Goal: Information Seeking & Learning: Check status

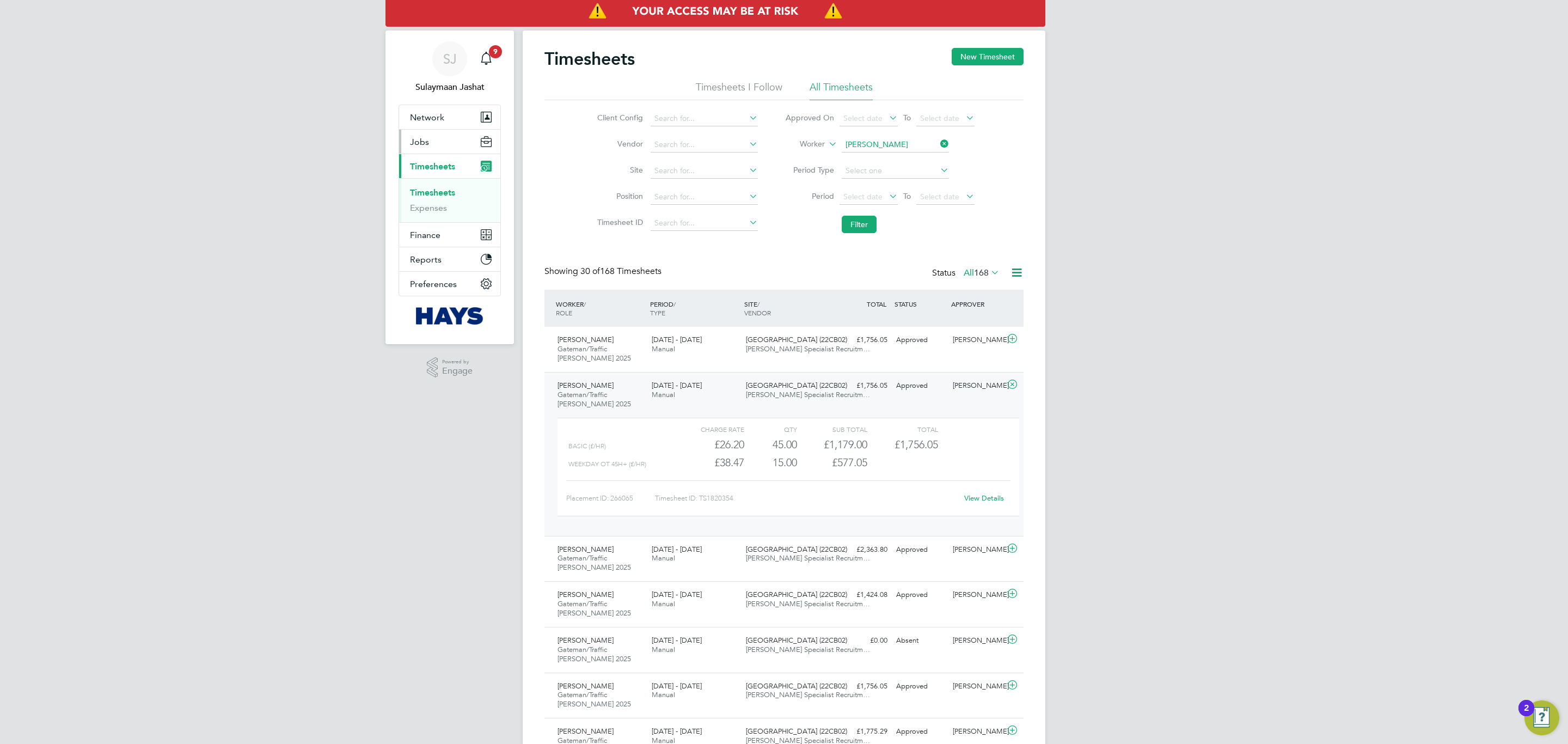
click at [438, 134] on button "Jobs" at bounding box center [449, 141] width 101 height 24
click at [440, 201] on link "Placements" at bounding box center [432, 198] width 45 height 10
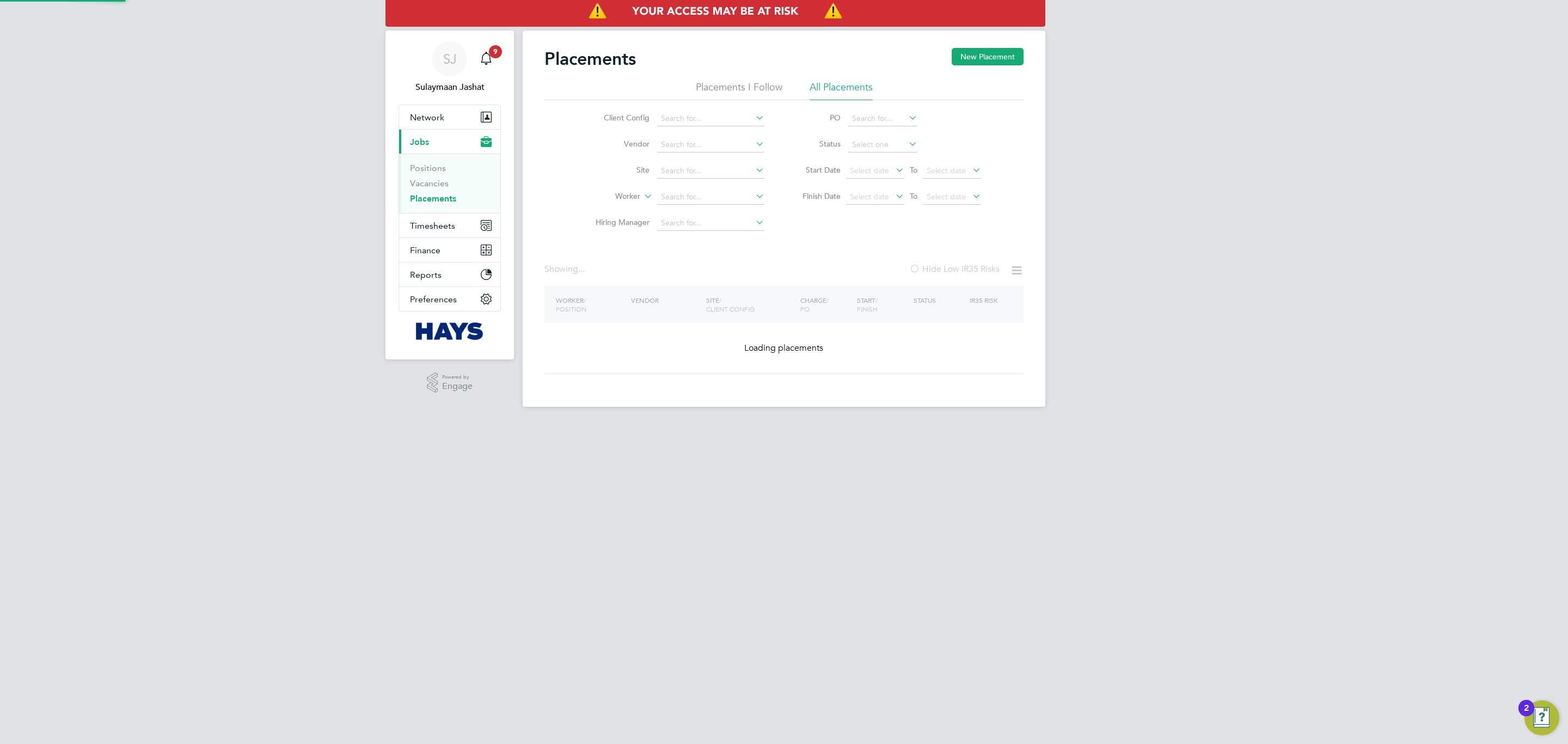
click at [688, 205] on div "Placements New Placement Placements I Follow All Placements Client Config Vendo…" at bounding box center [784, 219] width 522 height 376
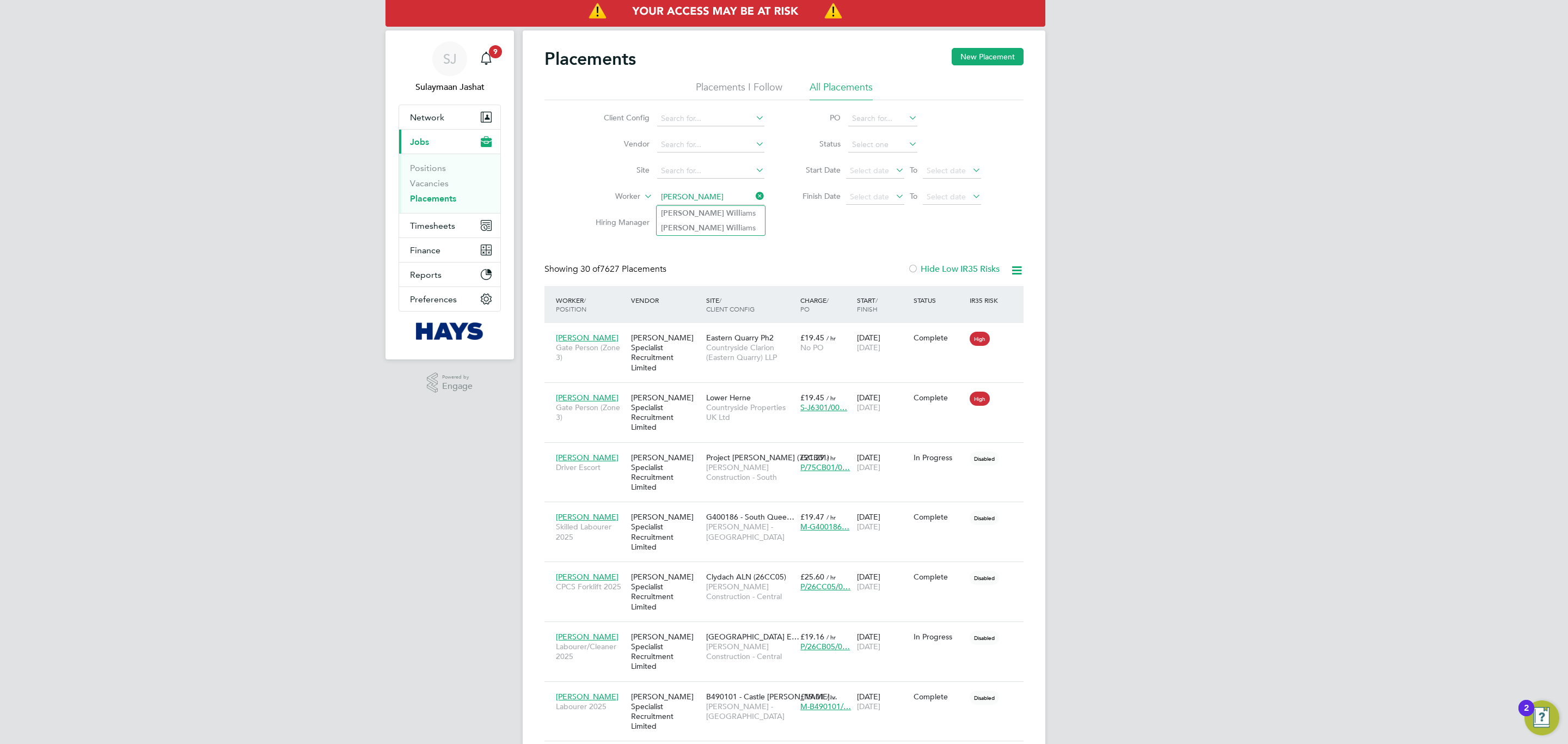
click at [727, 213] on b "Will" at bounding box center [734, 214] width 14 height 9
type input "Michael Williams"
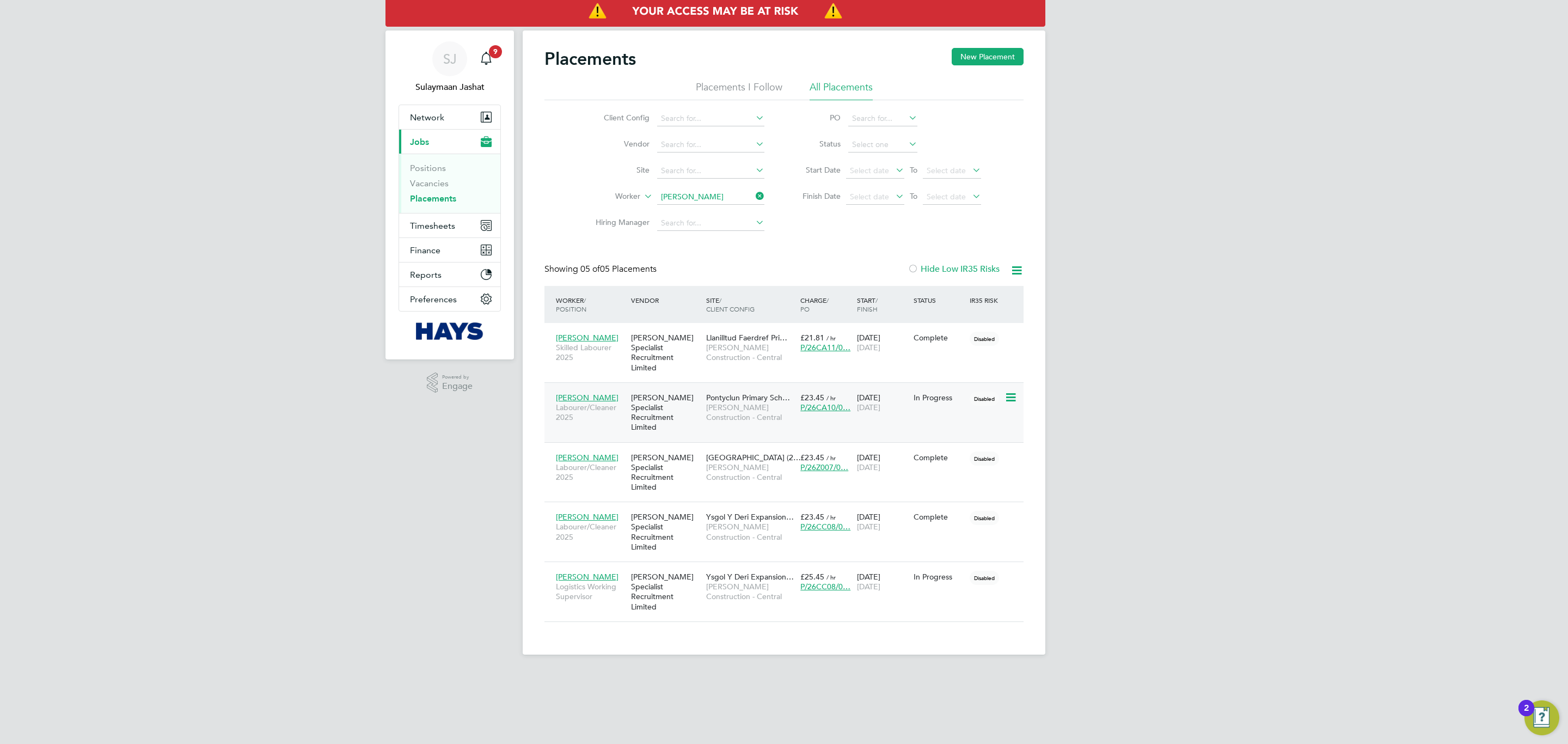
click at [750, 402] on span "[PERSON_NAME] Construction - Central" at bounding box center [750, 412] width 89 height 19
click at [748, 350] on span "[PERSON_NAME] Construction - Central" at bounding box center [750, 352] width 89 height 19
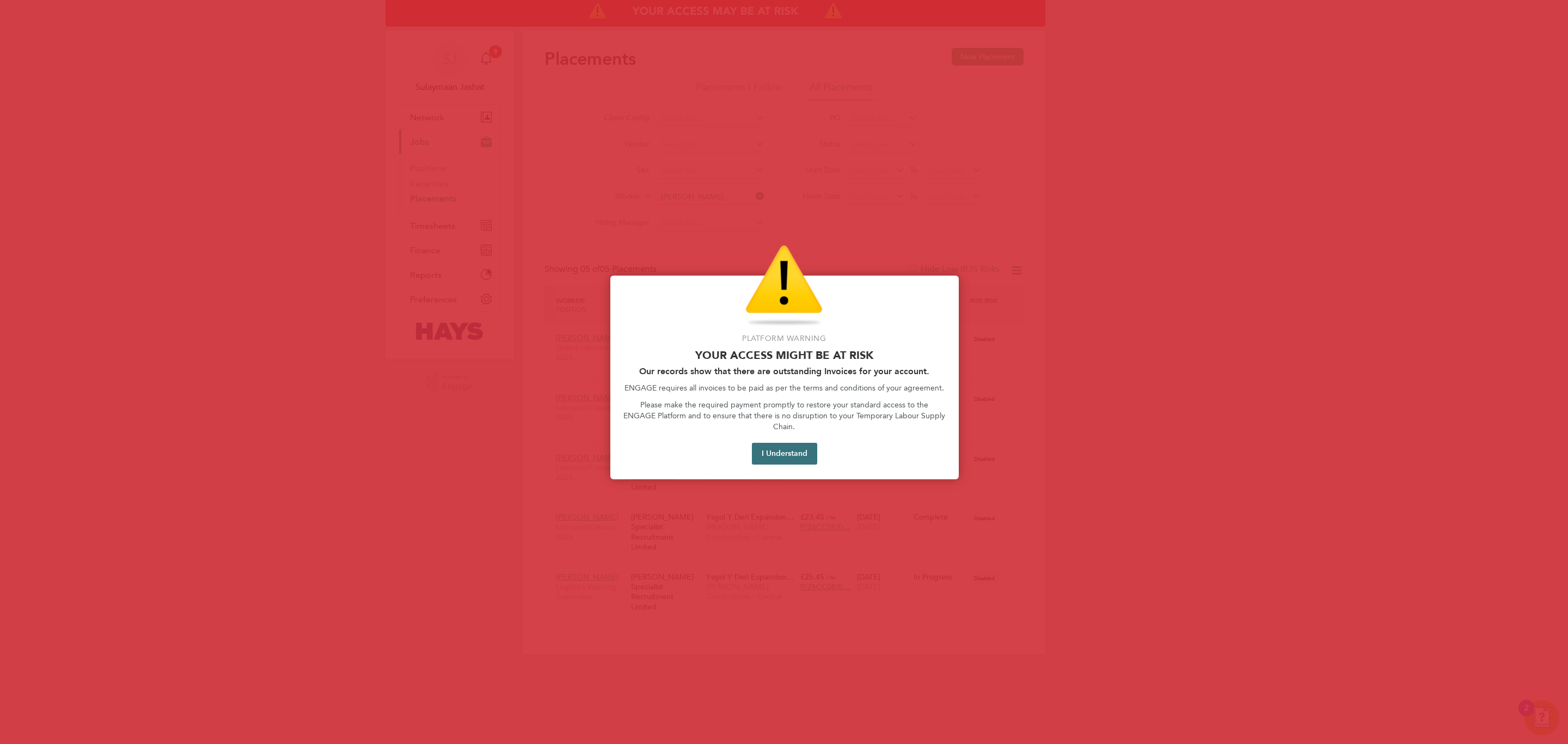
click at [790, 451] on button "I Understand" at bounding box center [784, 453] width 65 height 22
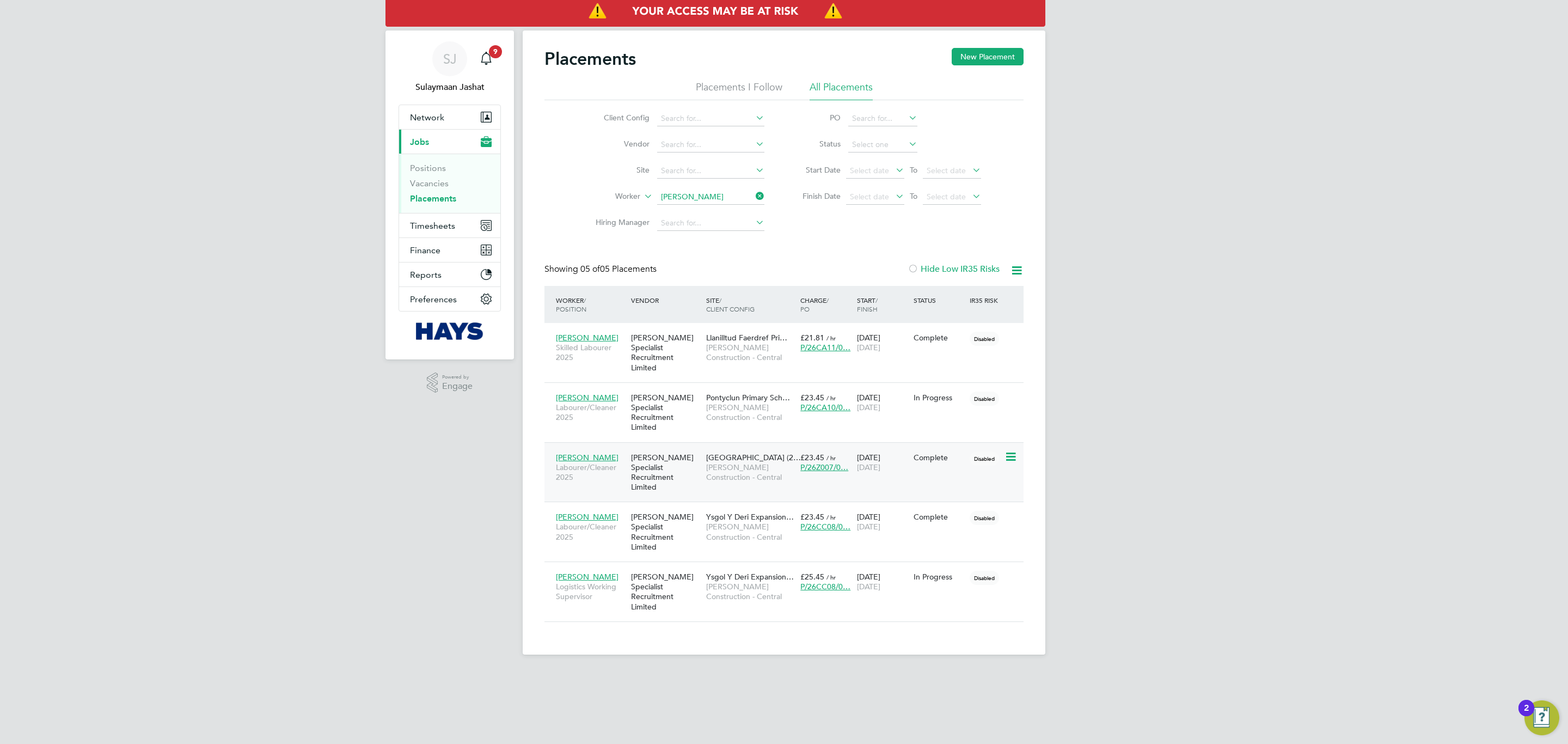
click at [791, 463] on span "[PERSON_NAME] Construction - Central" at bounding box center [750, 472] width 89 height 19
click at [700, 204] on input at bounding box center [710, 197] width 107 height 15
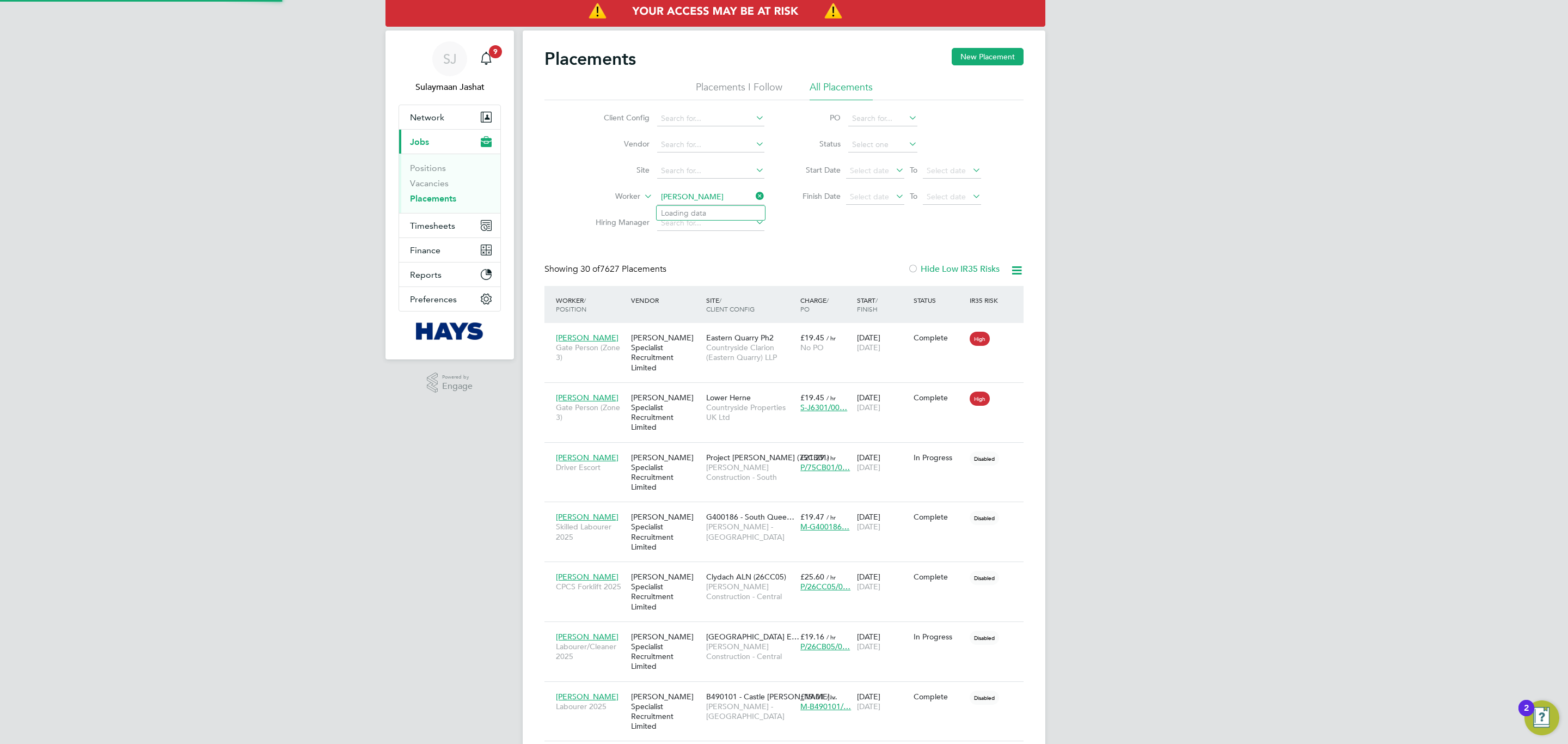
scroll to position [10, 51]
type input "darren b"
click at [707, 185] on ul "Client Config Vendor Site Worker Hiring Manager" at bounding box center [676, 171] width 205 height 131
click at [707, 188] on li "Worker" at bounding box center [676, 197] width 205 height 26
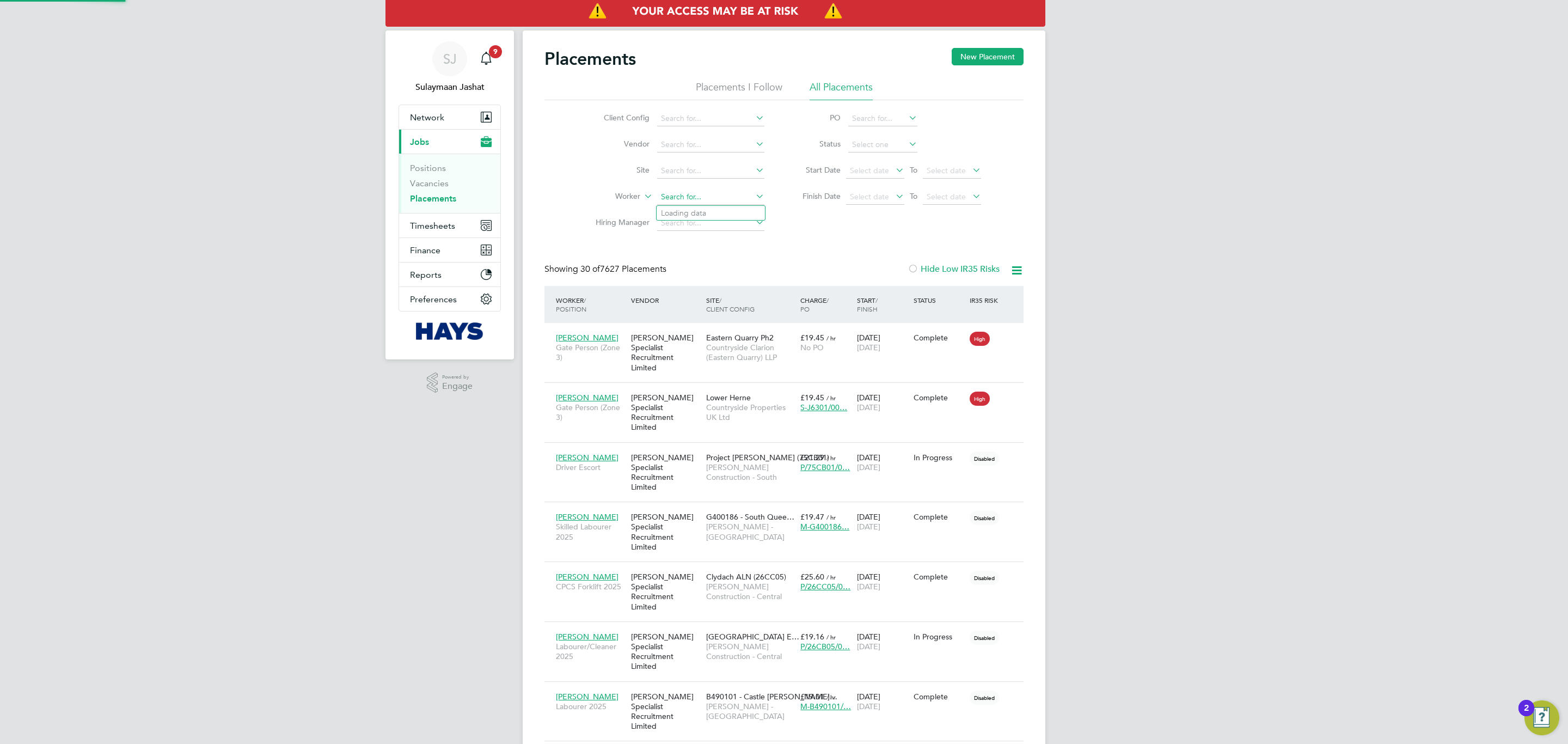
click at [707, 190] on input at bounding box center [710, 197] width 107 height 15
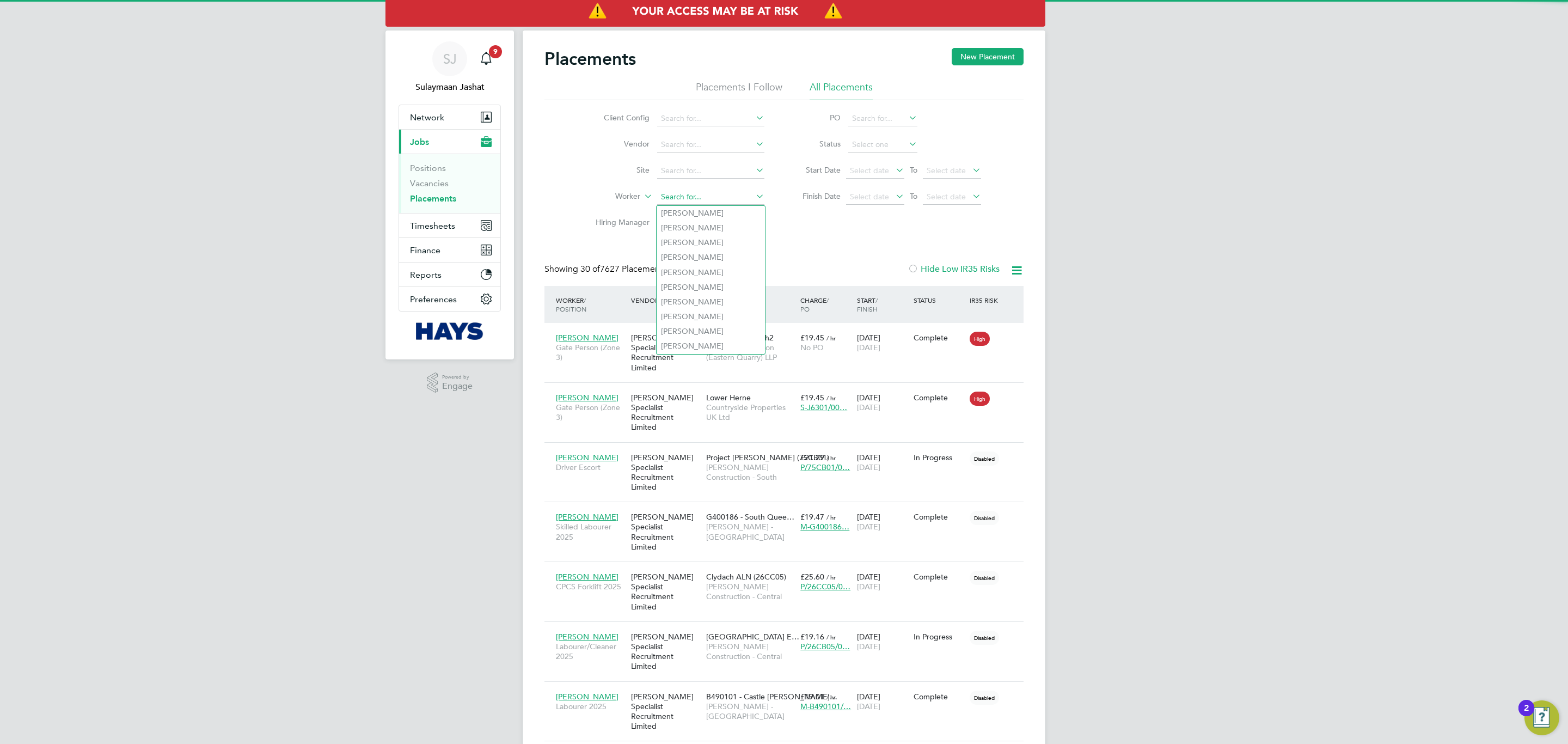
type input "f"
type input "d"
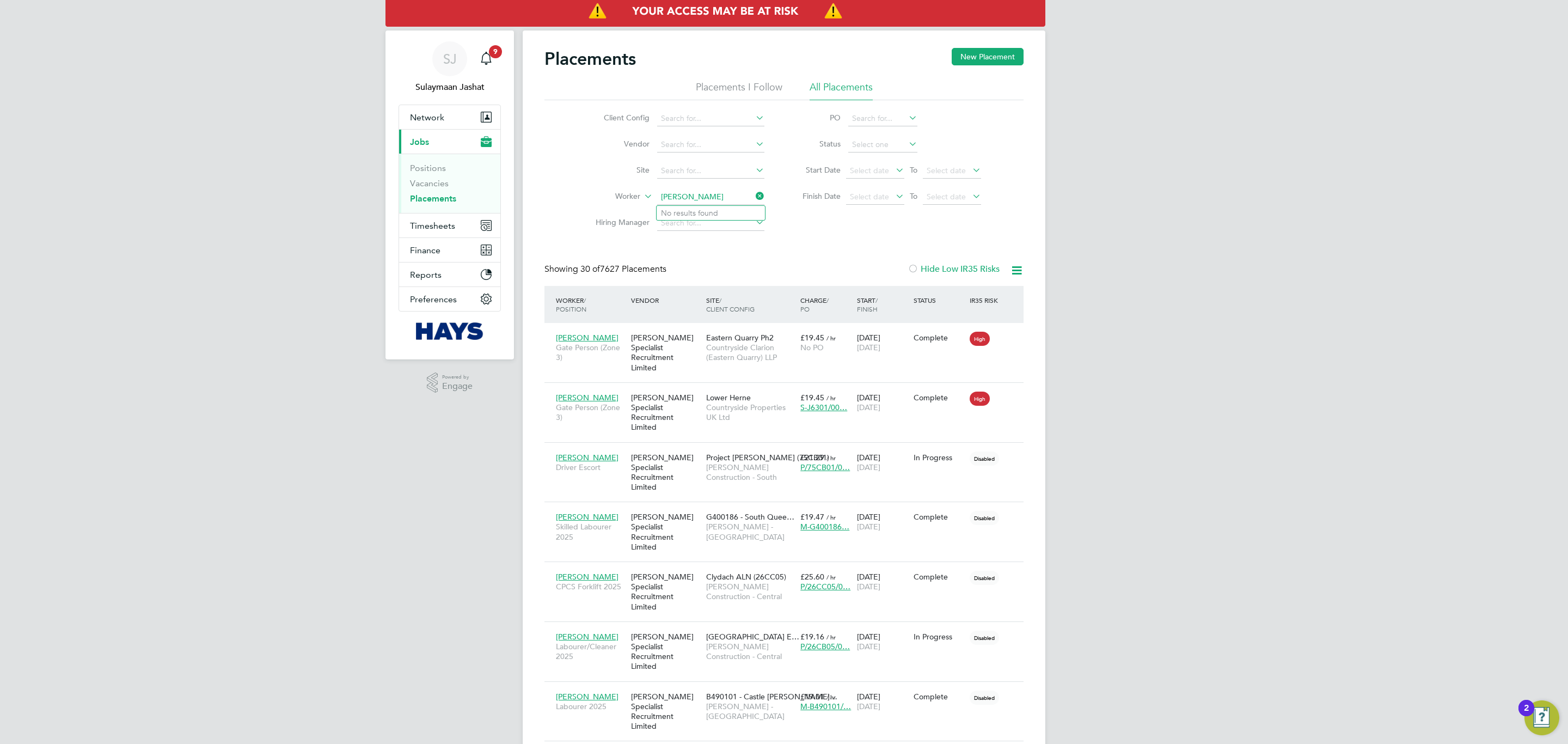
type input "booker"
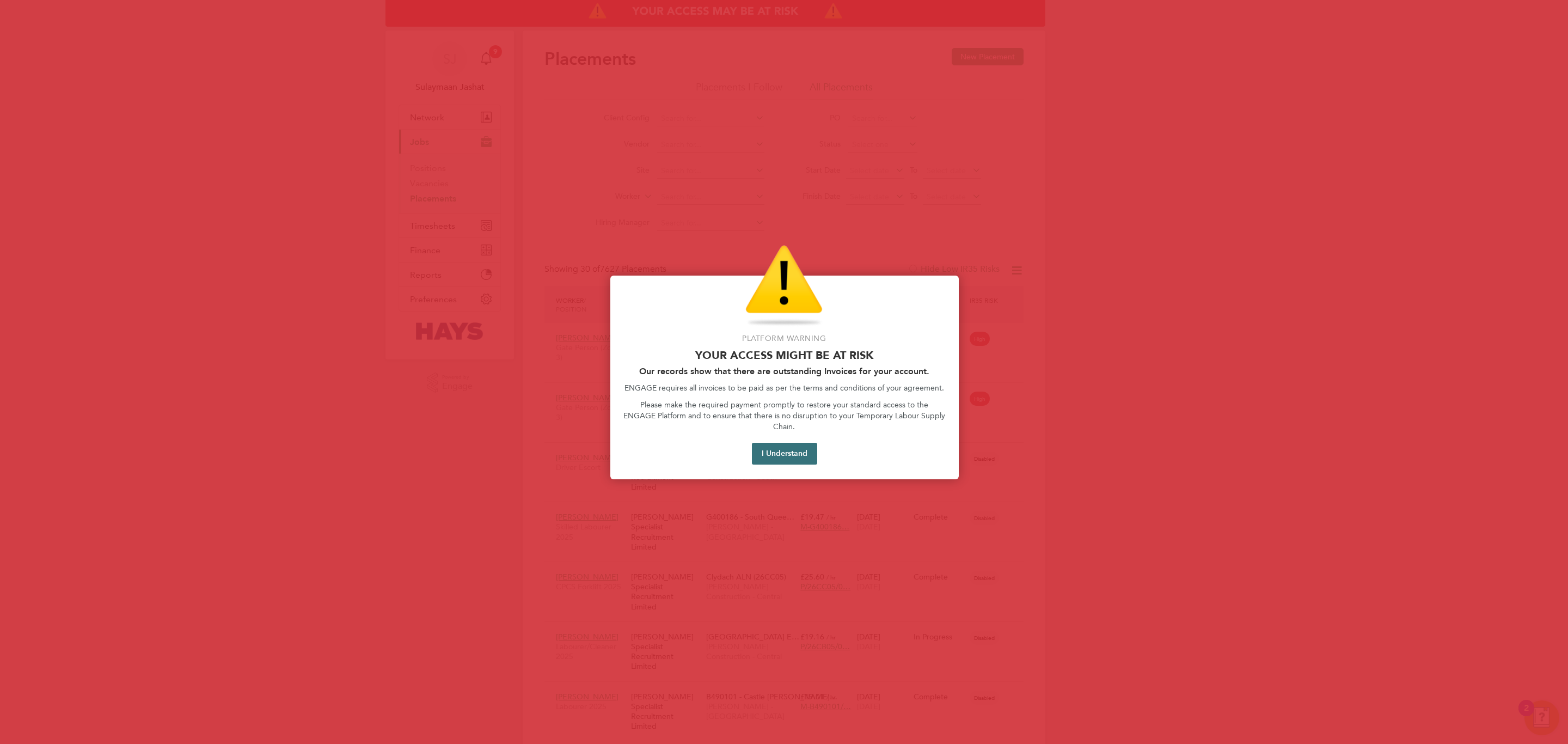
click at [819, 446] on div "I Understand" at bounding box center [784, 453] width 322 height 22
click at [799, 448] on button "I Understand" at bounding box center [784, 453] width 65 height 22
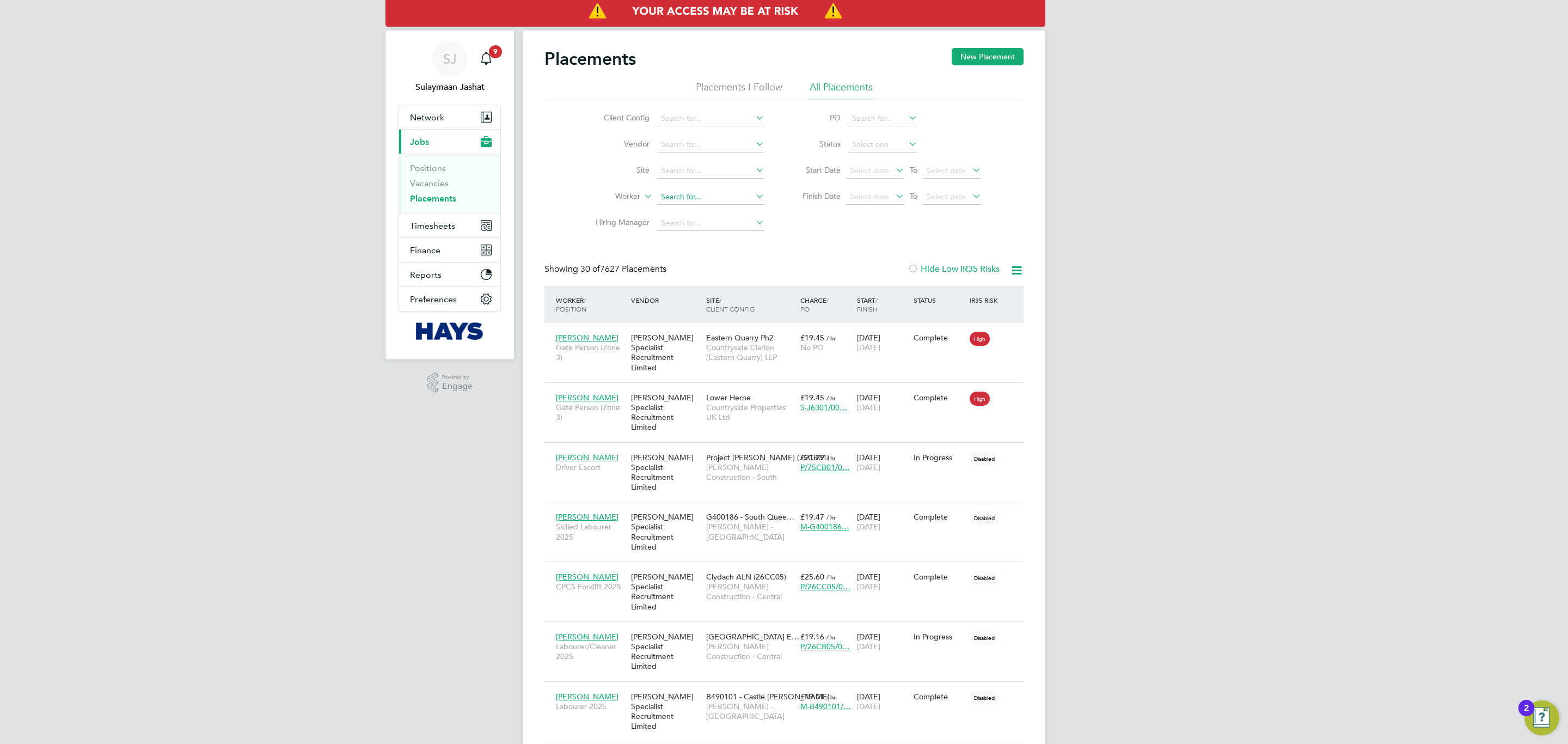
click at [681, 195] on input at bounding box center [710, 197] width 107 height 15
click at [684, 209] on b "Marcus" at bounding box center [693, 214] width 63 height 9
type input "Marcus Spreadborough"
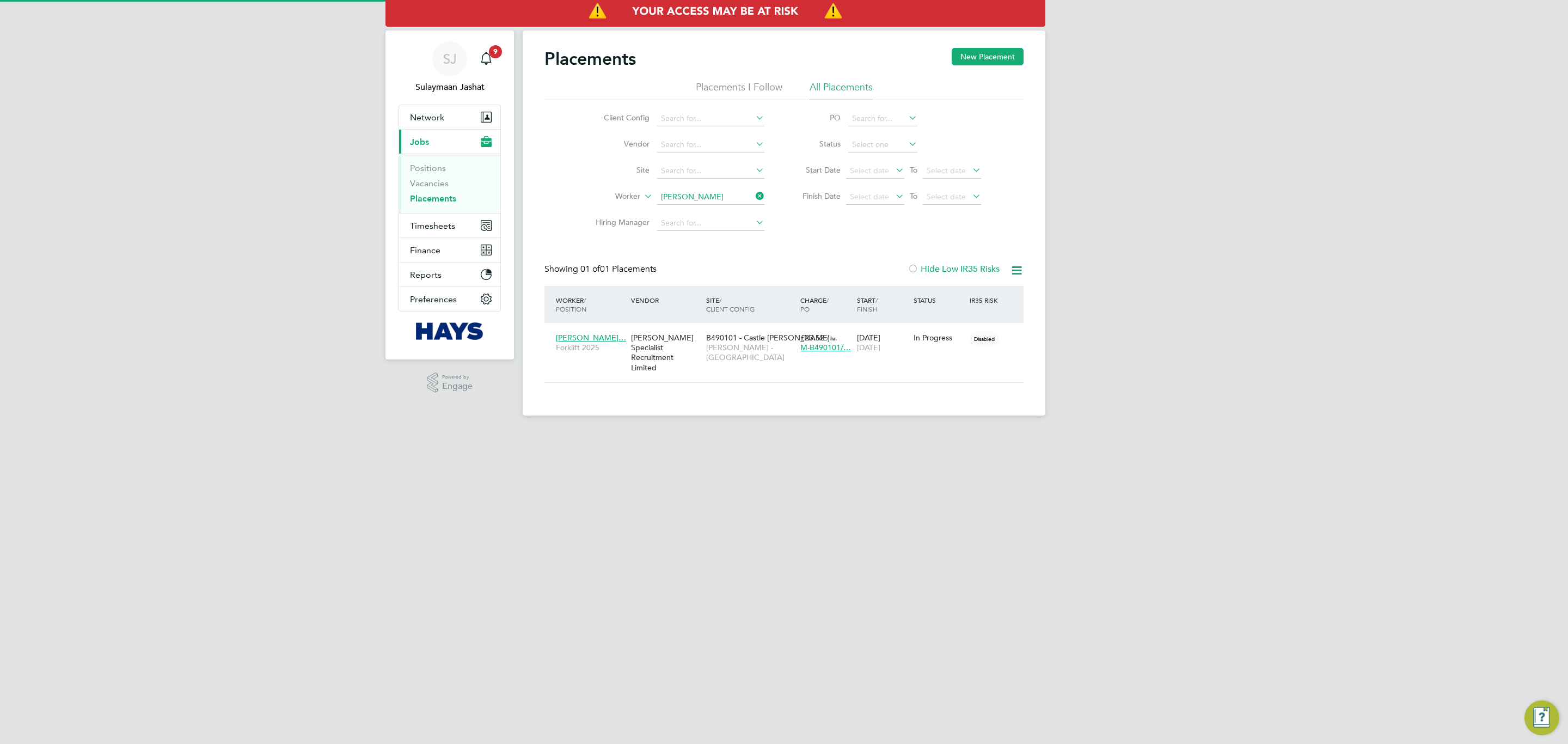
scroll to position [10, 51]
click at [758, 359] on div "B490101 - Castle Gresl… Lovell - East Midlands" at bounding box center [750, 348] width 94 height 41
click at [462, 229] on button "Timesheets" at bounding box center [449, 225] width 101 height 24
click at [449, 200] on li "Timesheets" at bounding box center [451, 195] width 82 height 15
click at [448, 190] on link "Timesheets" at bounding box center [432, 192] width 45 height 10
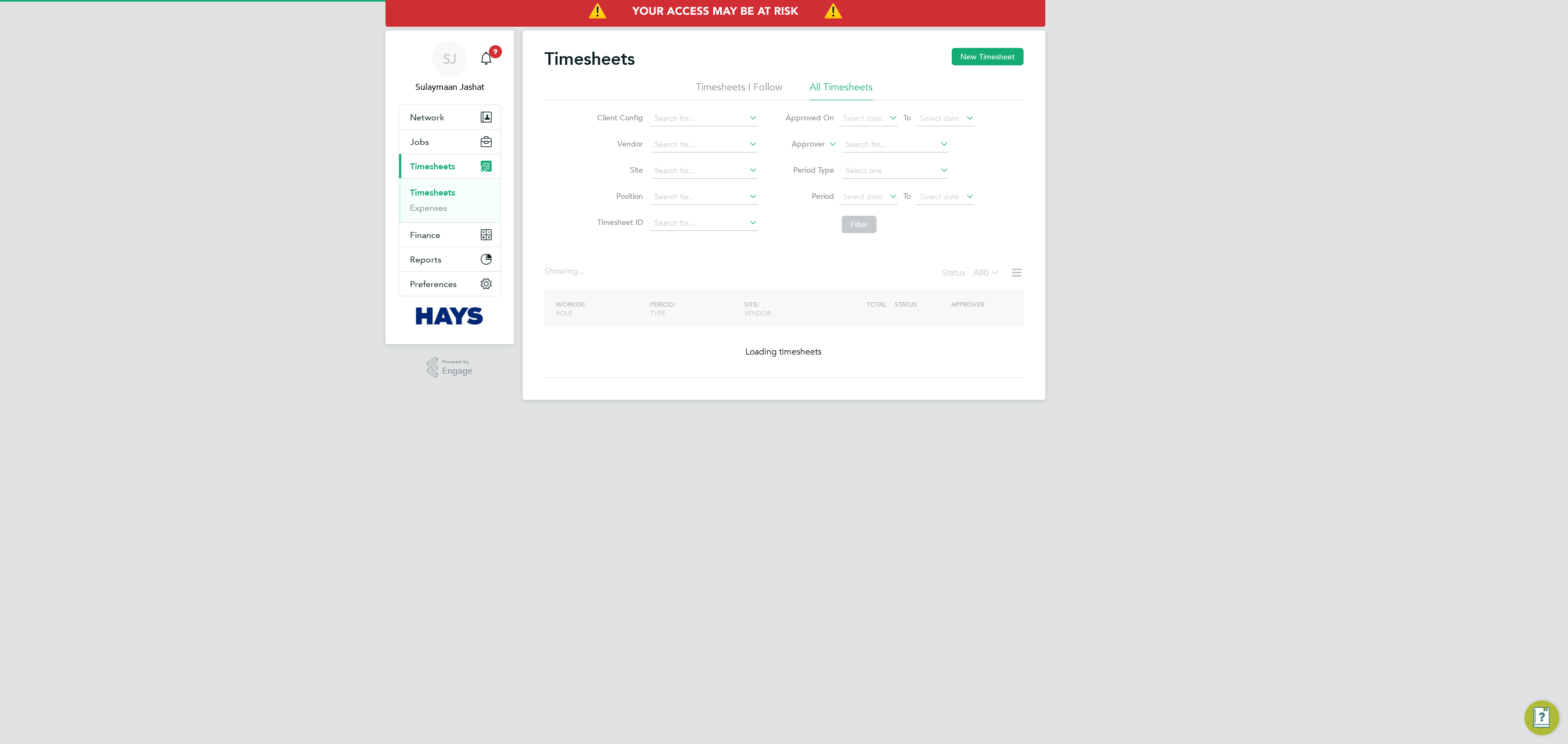
click at [827, 151] on li "Approver" at bounding box center [879, 145] width 217 height 26
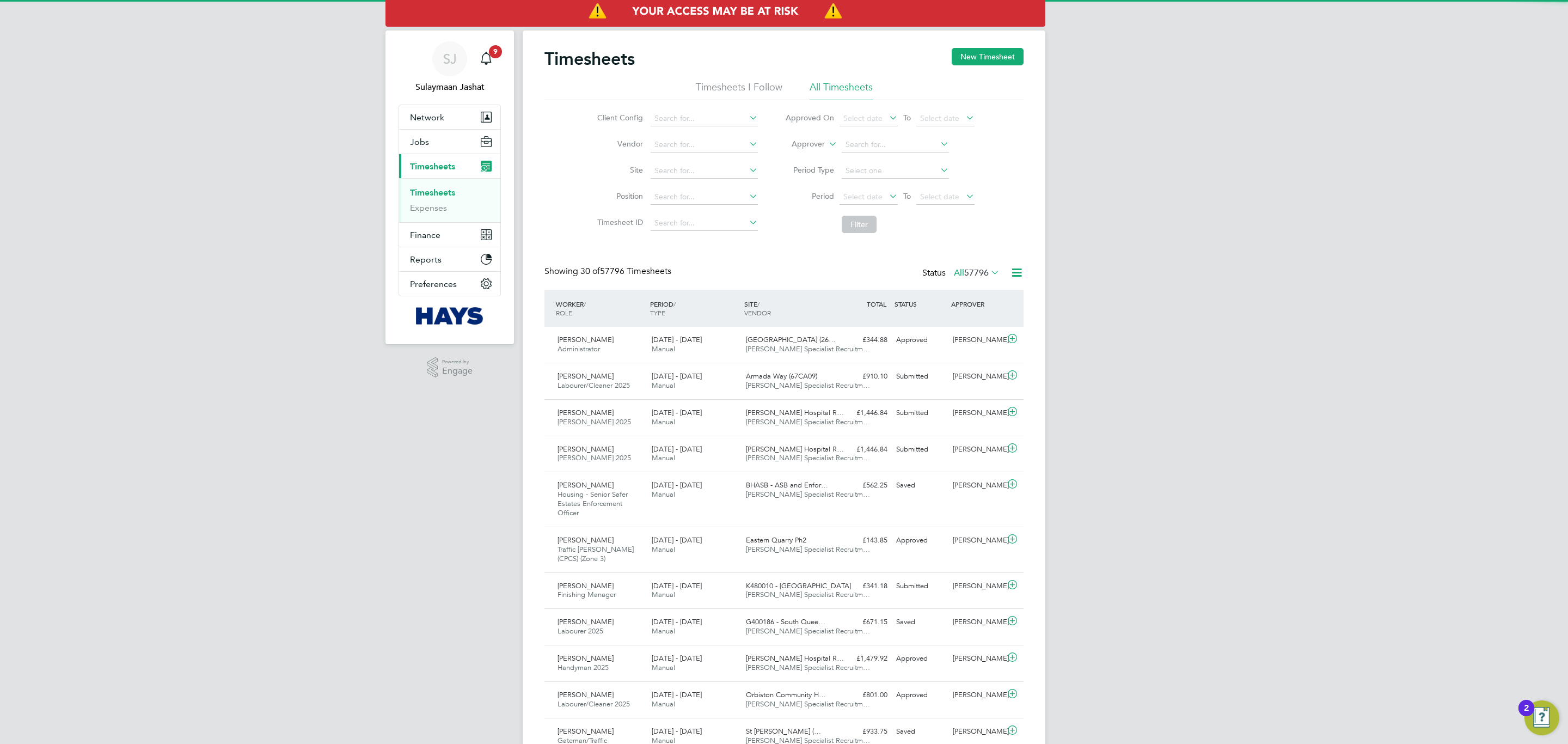
scroll to position [28, 95]
click at [827, 146] on icon at bounding box center [827, 141] width 0 height 10
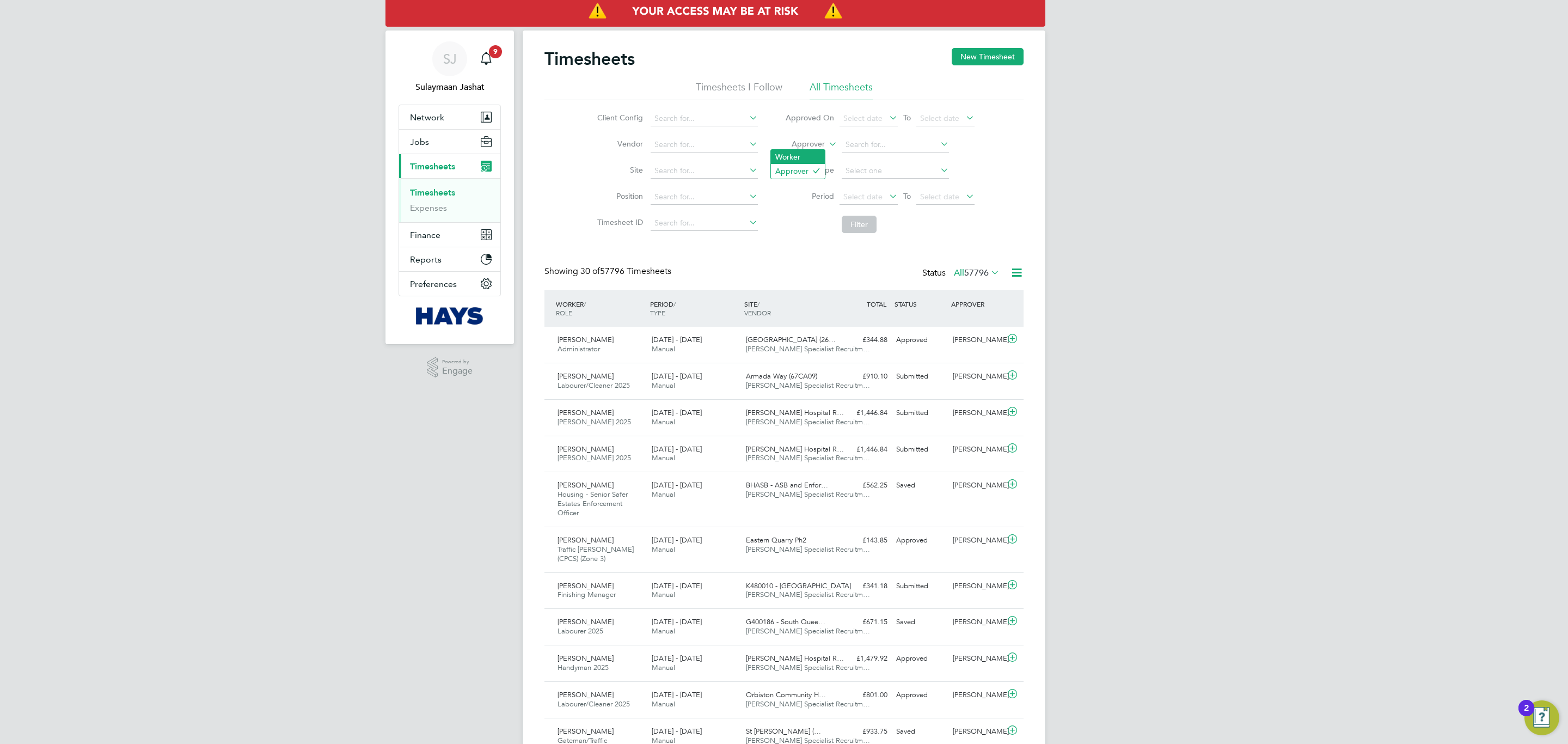
click at [814, 156] on li "Worker" at bounding box center [798, 157] width 54 height 14
click at [884, 139] on input at bounding box center [895, 145] width 107 height 15
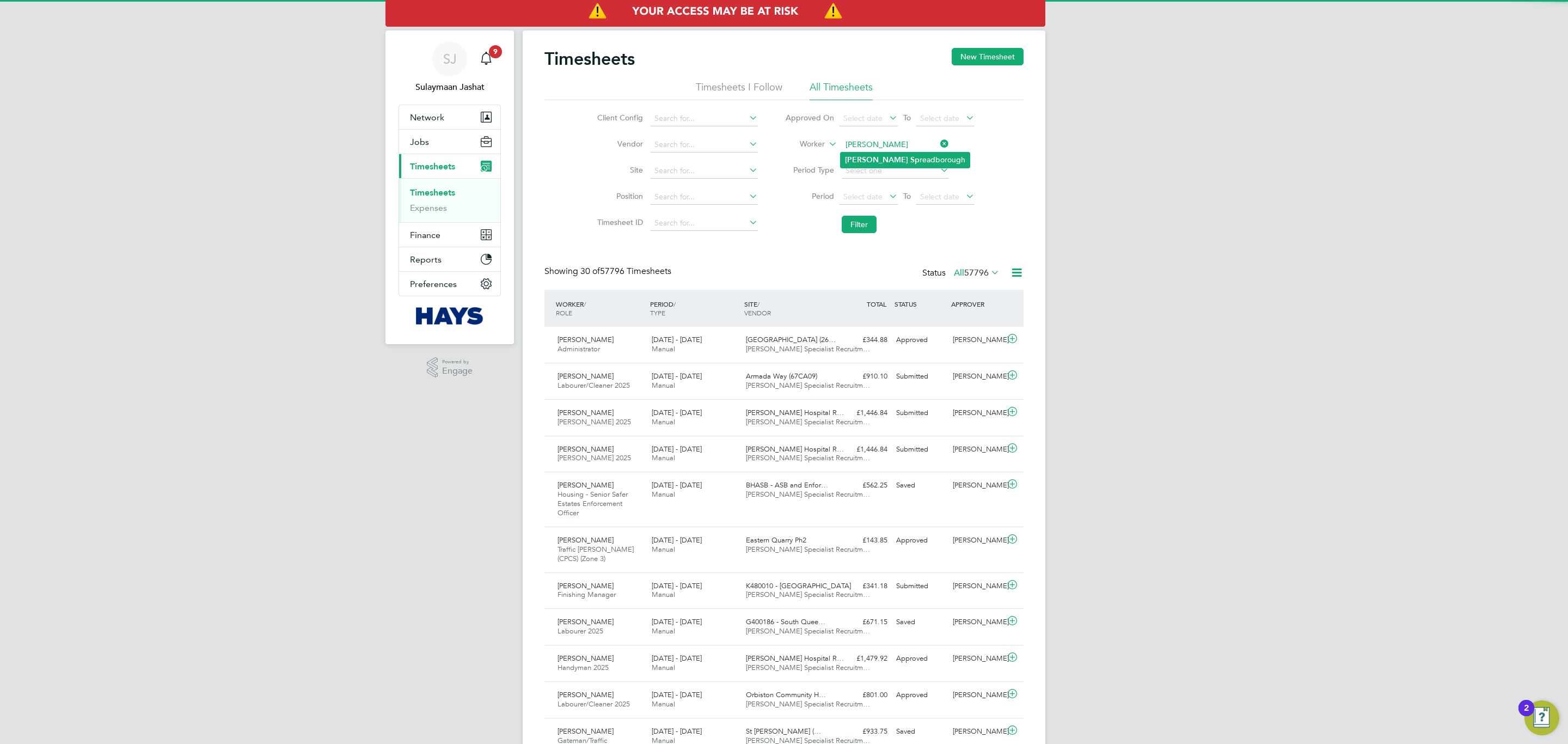
click at [870, 159] on b "Marcus" at bounding box center [877, 160] width 63 height 9
type input "Marcus Spreadborough"
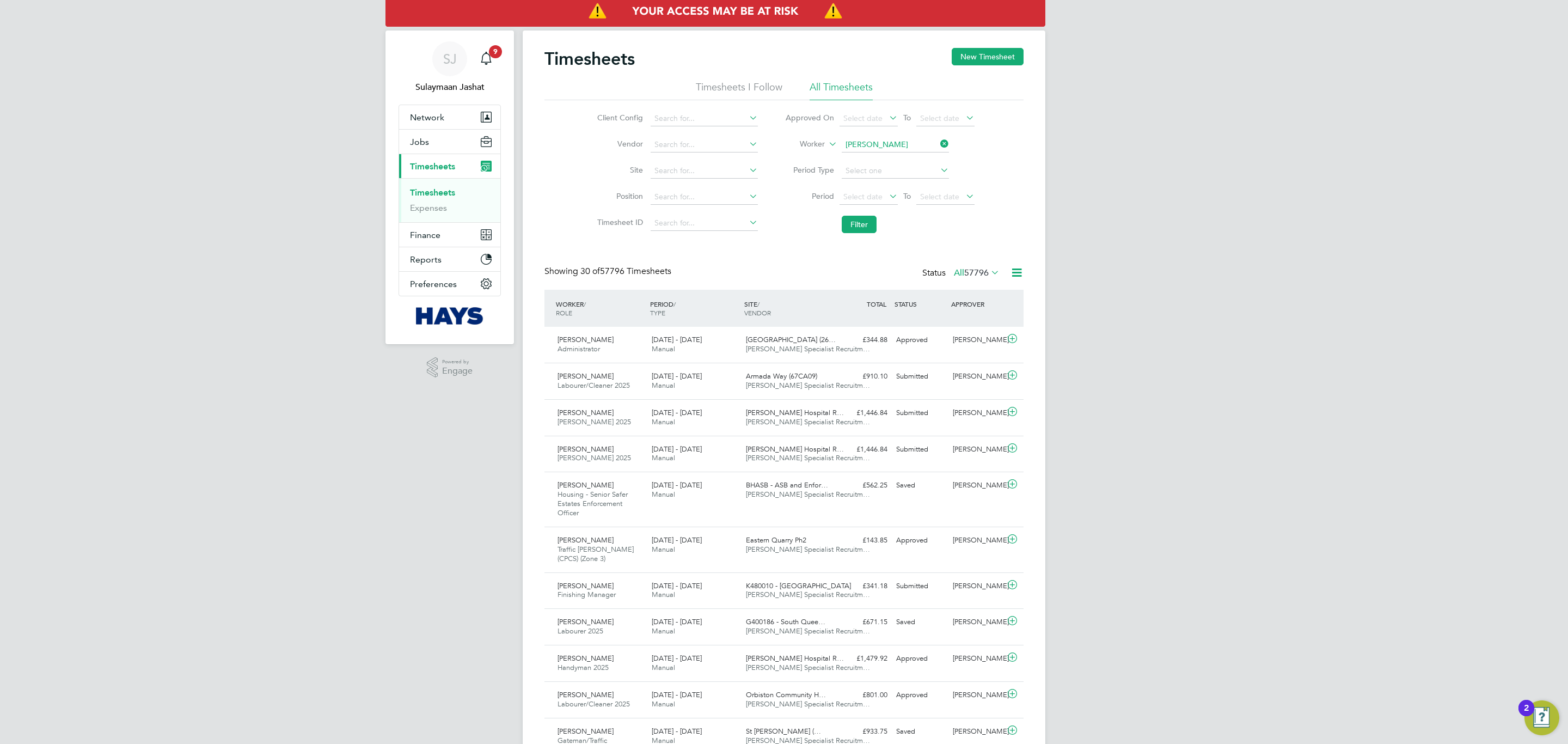
click at [851, 234] on li "Filter" at bounding box center [879, 224] width 217 height 29
click at [853, 226] on button "Filter" at bounding box center [858, 224] width 35 height 18
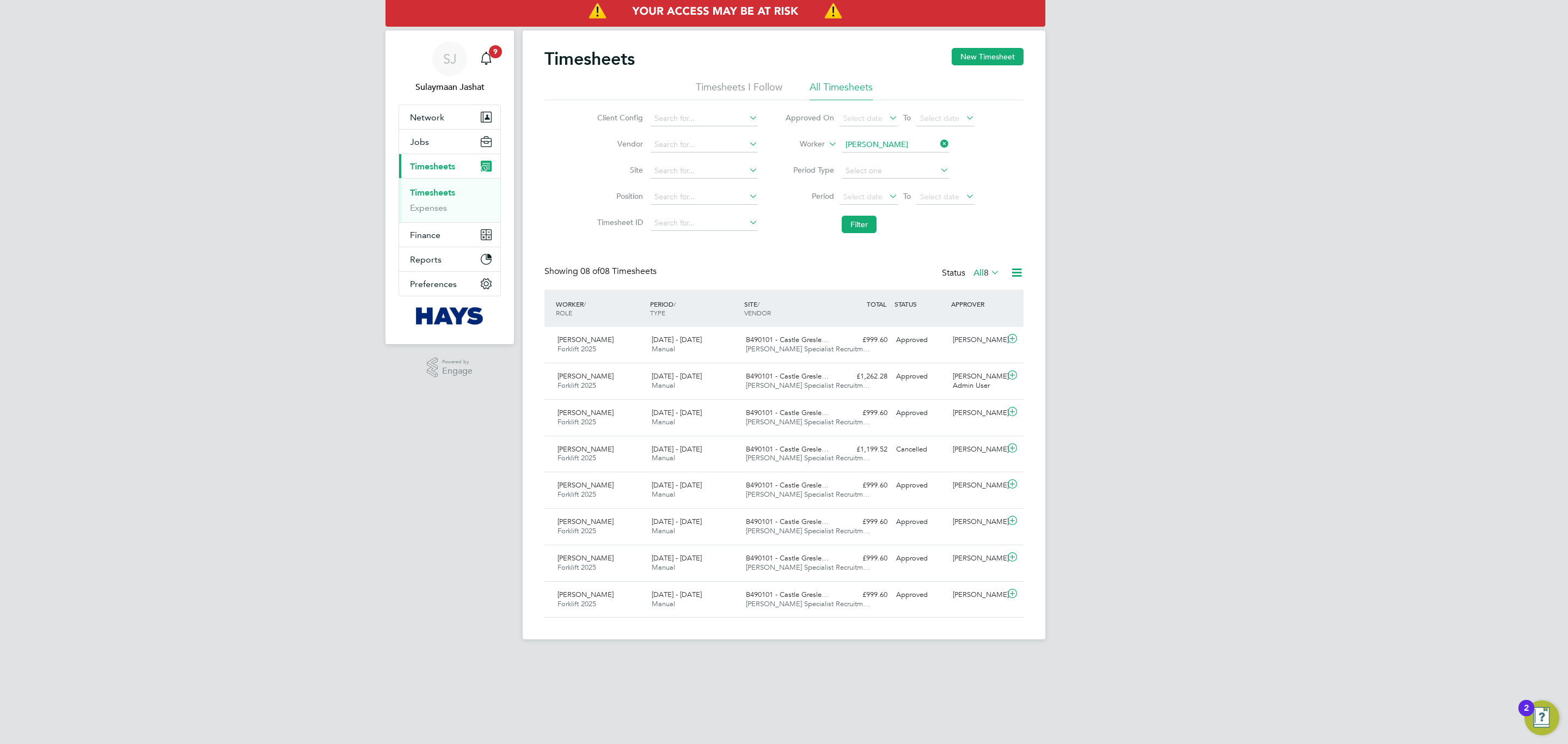
click at [567, 248] on div "Timesheets New Timesheet Timesheets I Follow All Timesheets Client Config Vendo…" at bounding box center [784, 332] width 479 height 570
drag, startPoint x: 653, startPoint y: 222, endPoint x: 641, endPoint y: 267, distance: 46.6
click at [653, 222] on li "Timesheet ID" at bounding box center [676, 224] width 191 height 26
click at [640, 272] on span "08 of 08 Timesheets" at bounding box center [618, 271] width 76 height 11
drag, startPoint x: 640, startPoint y: 227, endPoint x: 573, endPoint y: 224, distance: 67.1
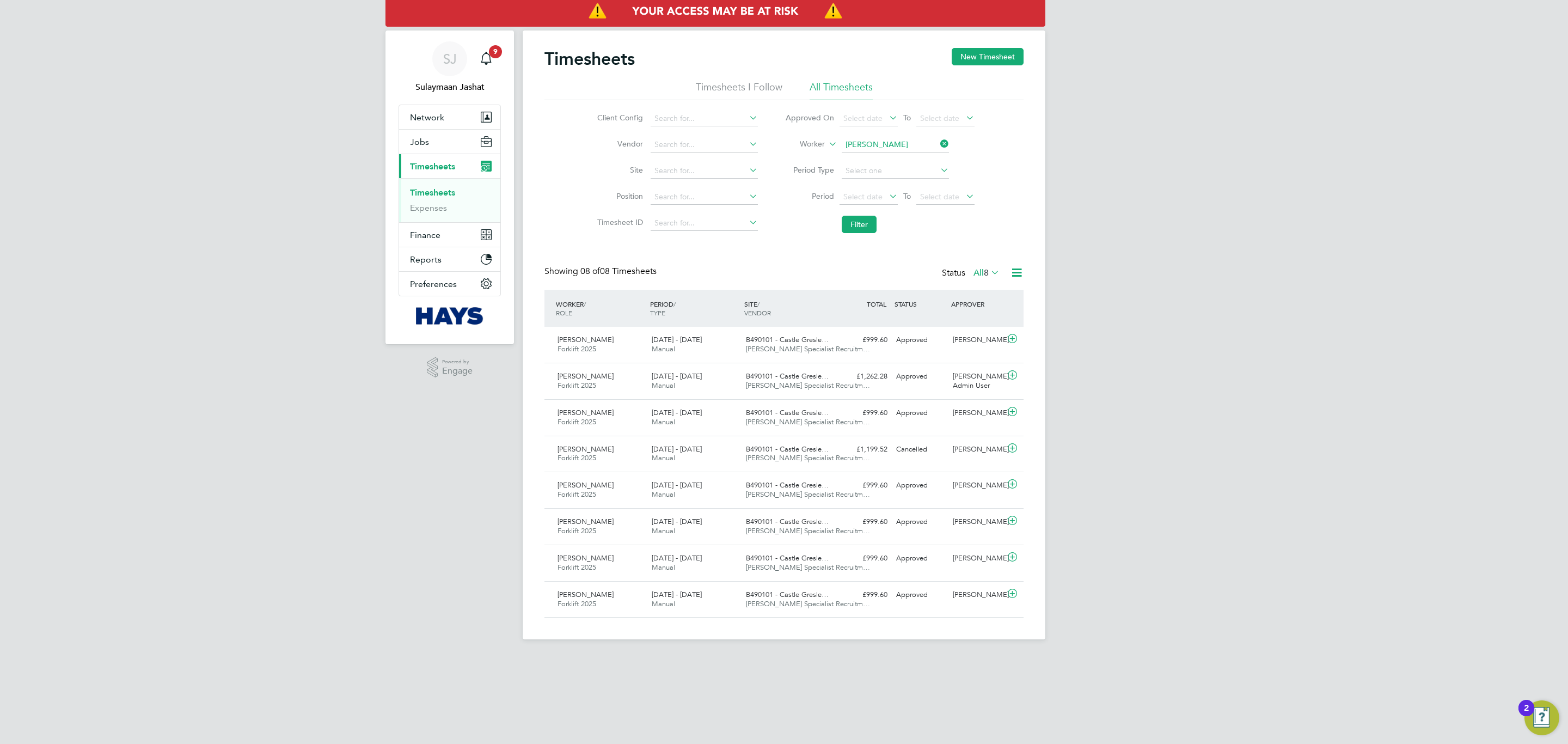
click at [573, 224] on div "Client Config Vendor Site Position Timesheet ID Approved On Select date To Sele…" at bounding box center [784, 169] width 479 height 138
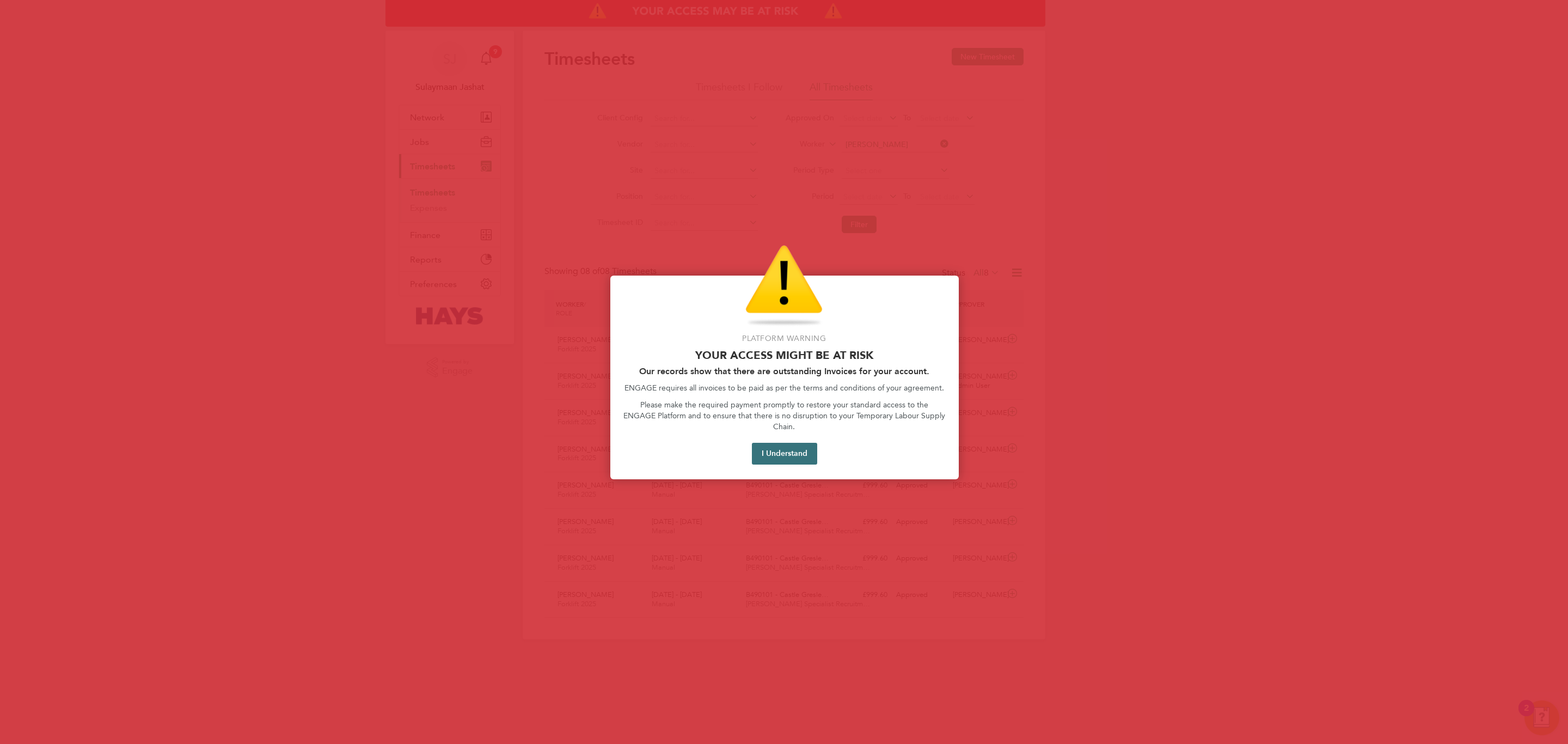
click at [804, 443] on button "I Understand" at bounding box center [784, 453] width 65 height 22
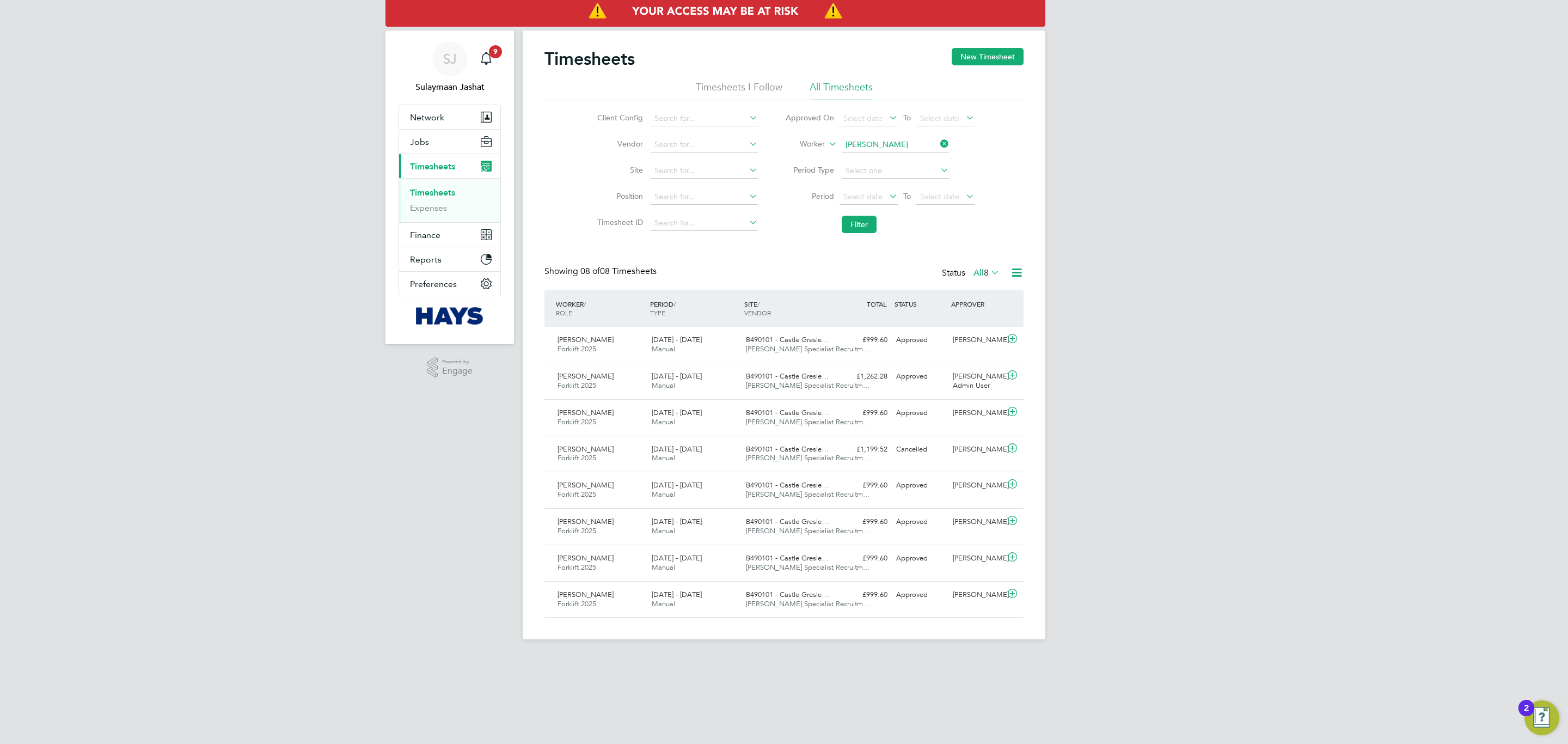
click at [446, 183] on ul "Timesheets Expenses" at bounding box center [449, 200] width 101 height 44
click at [446, 187] on ul "Timesheets Expenses" at bounding box center [449, 200] width 101 height 44
click at [445, 193] on link "Timesheets" at bounding box center [432, 192] width 45 height 10
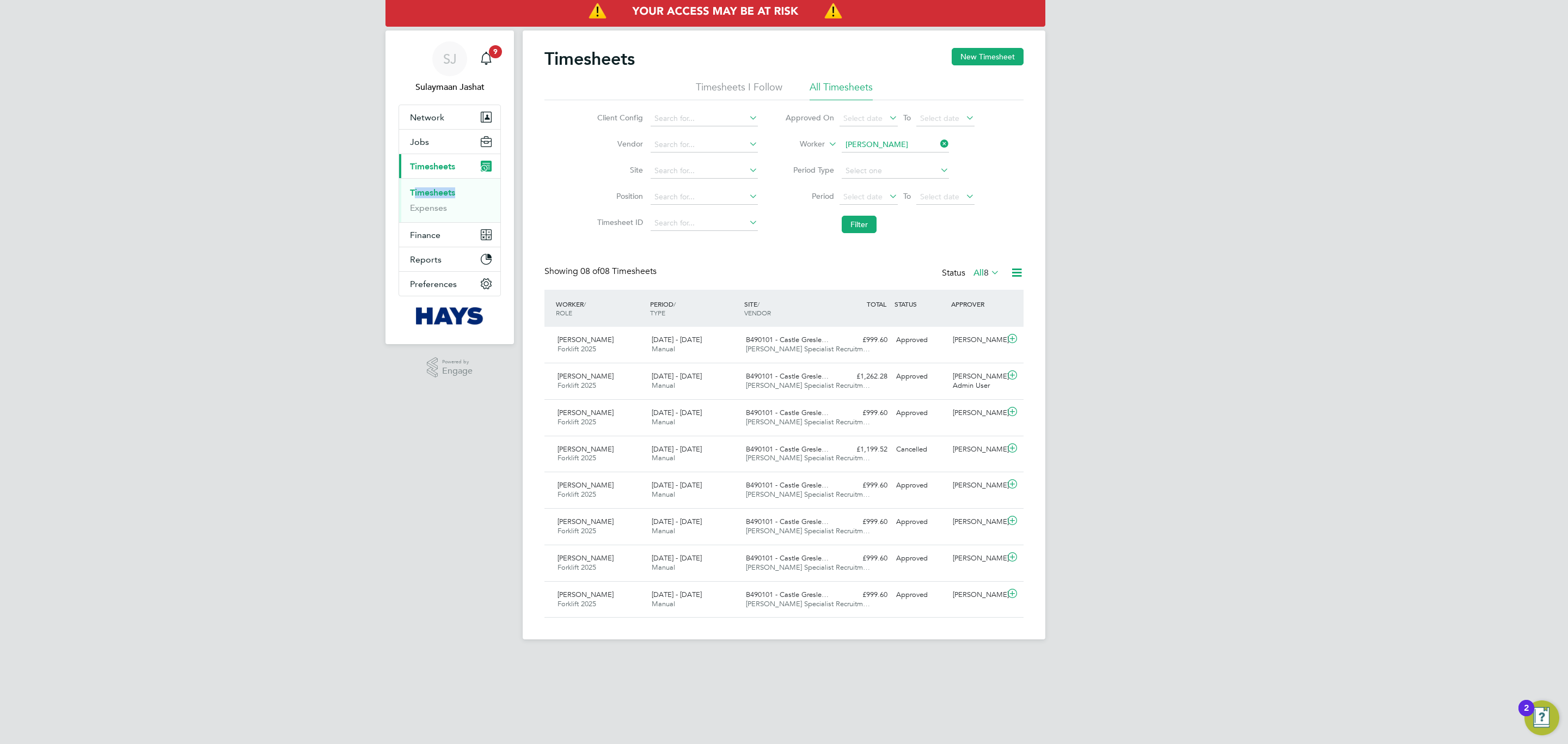
click at [474, 194] on li "Timesheets" at bounding box center [451, 195] width 82 height 15
click at [926, 150] on input at bounding box center [895, 145] width 107 height 15
type input "sami to"
click at [895, 147] on input at bounding box center [895, 145] width 107 height 15
click at [886, 159] on li "Sami To puz" at bounding box center [895, 160] width 109 height 15
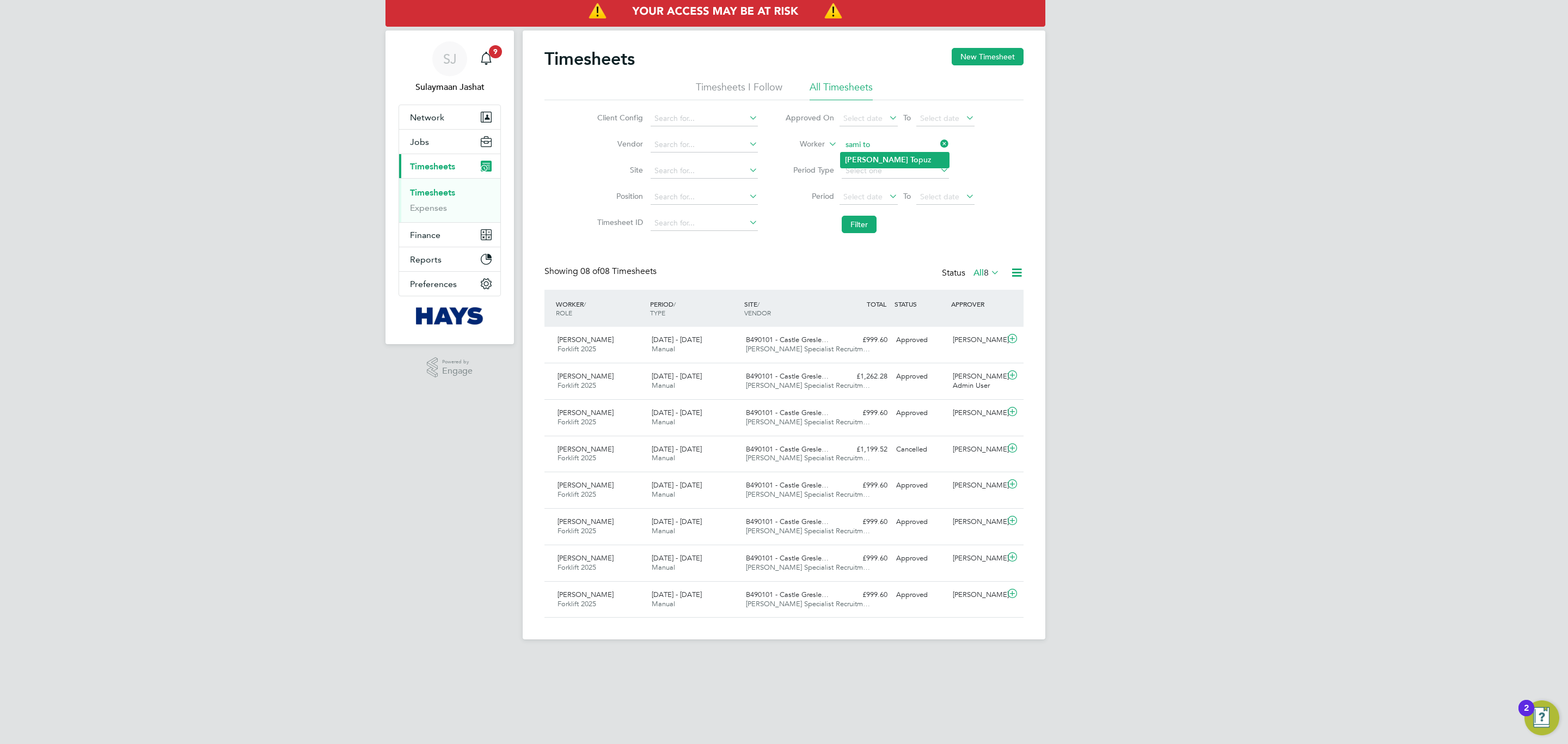
type input "Sami Topuz"
click at [848, 234] on li "Filter" at bounding box center [879, 224] width 217 height 29
click at [855, 233] on button "Filter" at bounding box center [858, 224] width 35 height 18
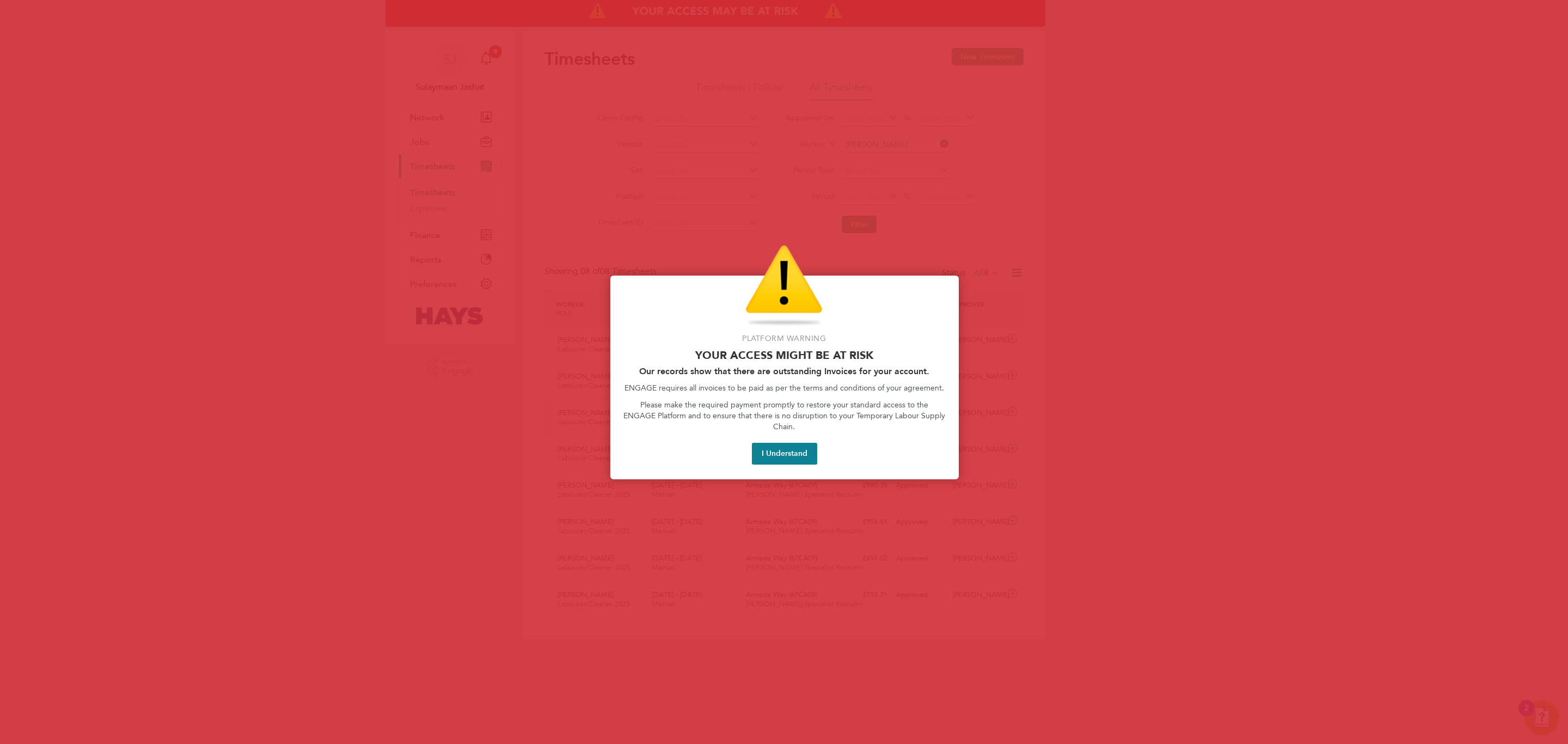
click at [788, 443] on button "I Understand" at bounding box center [784, 453] width 65 height 22
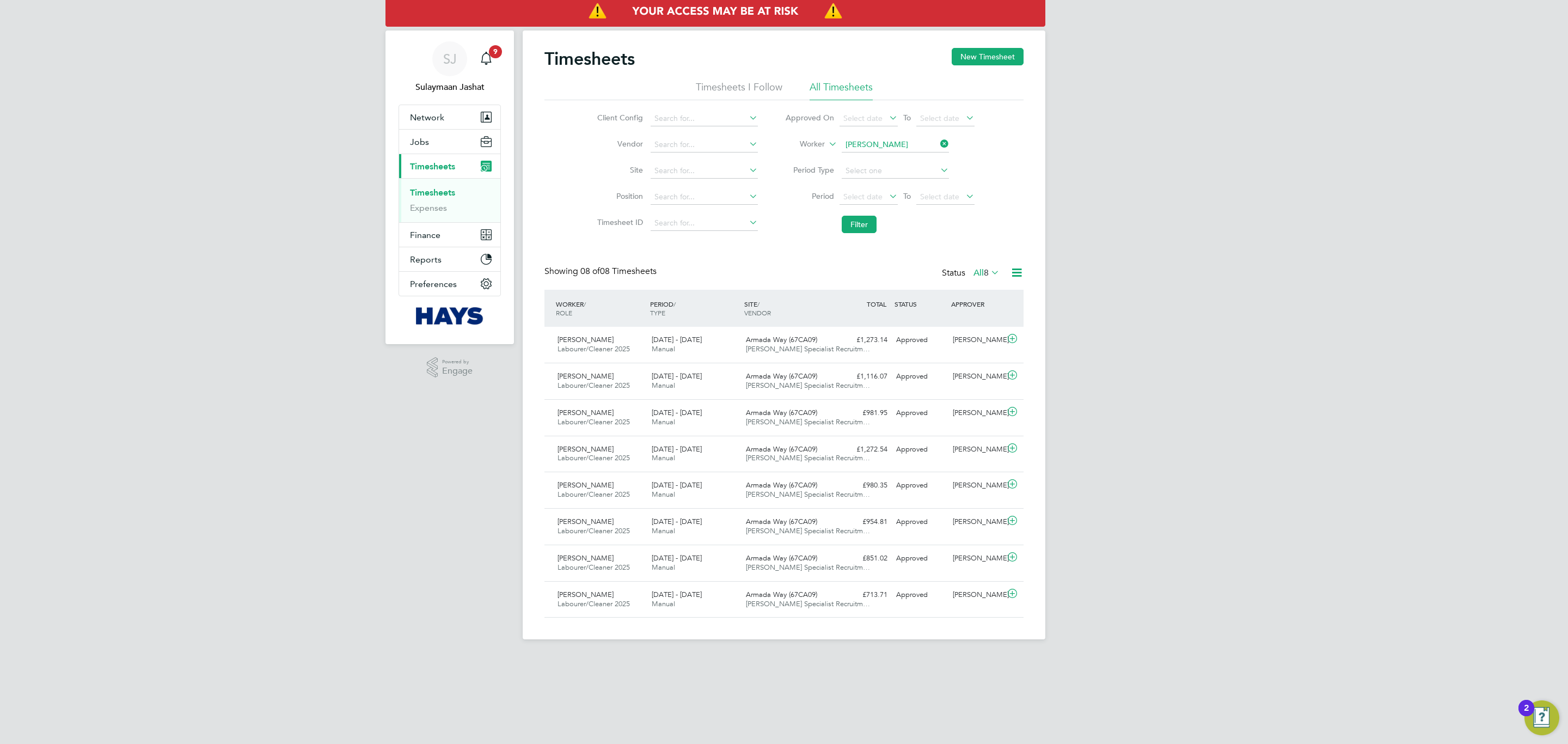
click at [888, 252] on div "Timesheets New Timesheet Timesheets I Follow All Timesheets Client Config Vendo…" at bounding box center [784, 332] width 479 height 570
click at [865, 231] on button "Filter" at bounding box center [858, 224] width 35 height 18
click at [1178, 429] on div "SJ Sulaymaan Jashat Notifications 9 Applications: Network Team Members Business…" at bounding box center [784, 328] width 1568 height 657
click at [1088, 318] on div "SJ Sulaymaan Jashat Notifications 9 Applications: Network Team Members Business…" at bounding box center [784, 328] width 1568 height 657
click at [438, 140] on button "Jobs" at bounding box center [449, 141] width 101 height 24
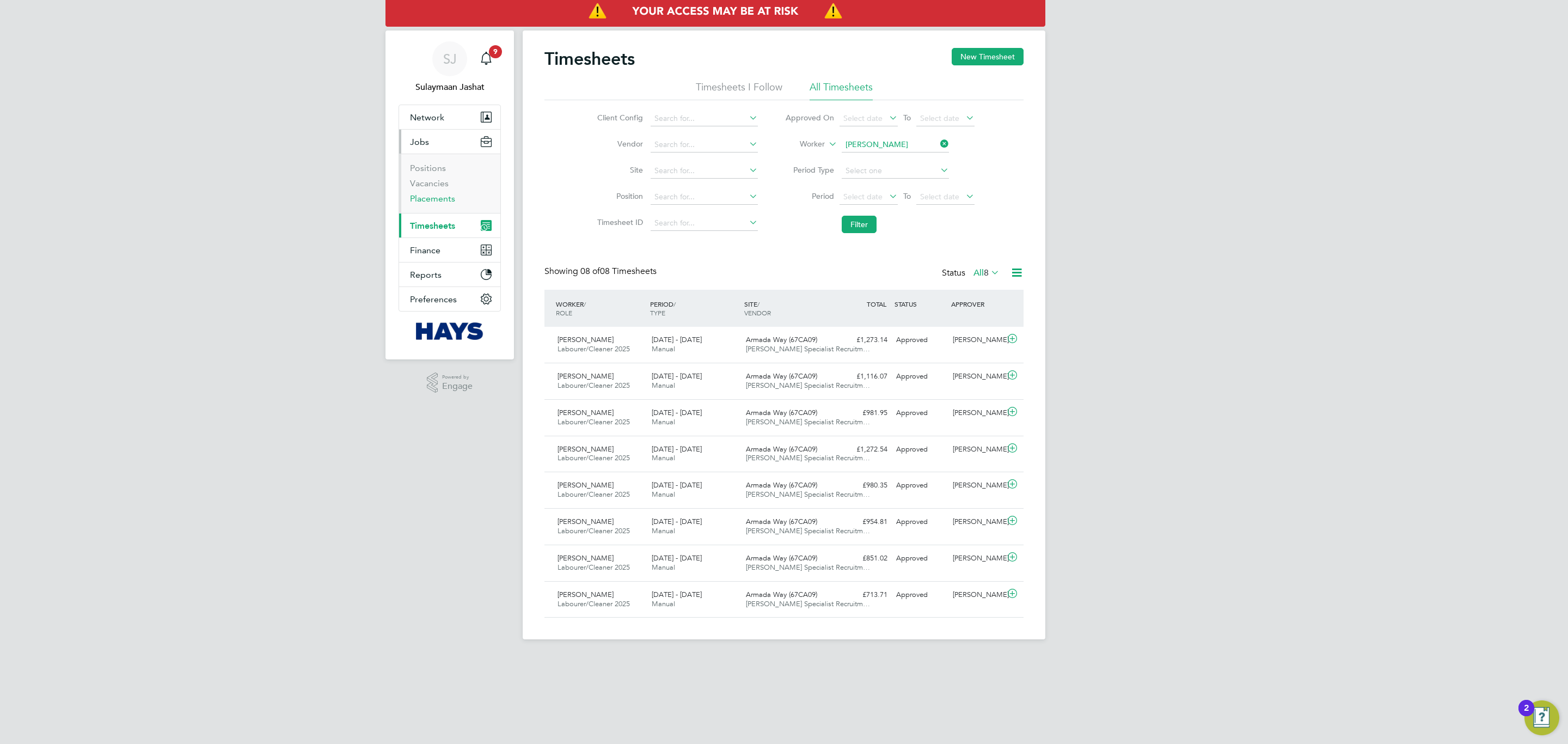
click at [435, 200] on link "Placements" at bounding box center [432, 198] width 45 height 10
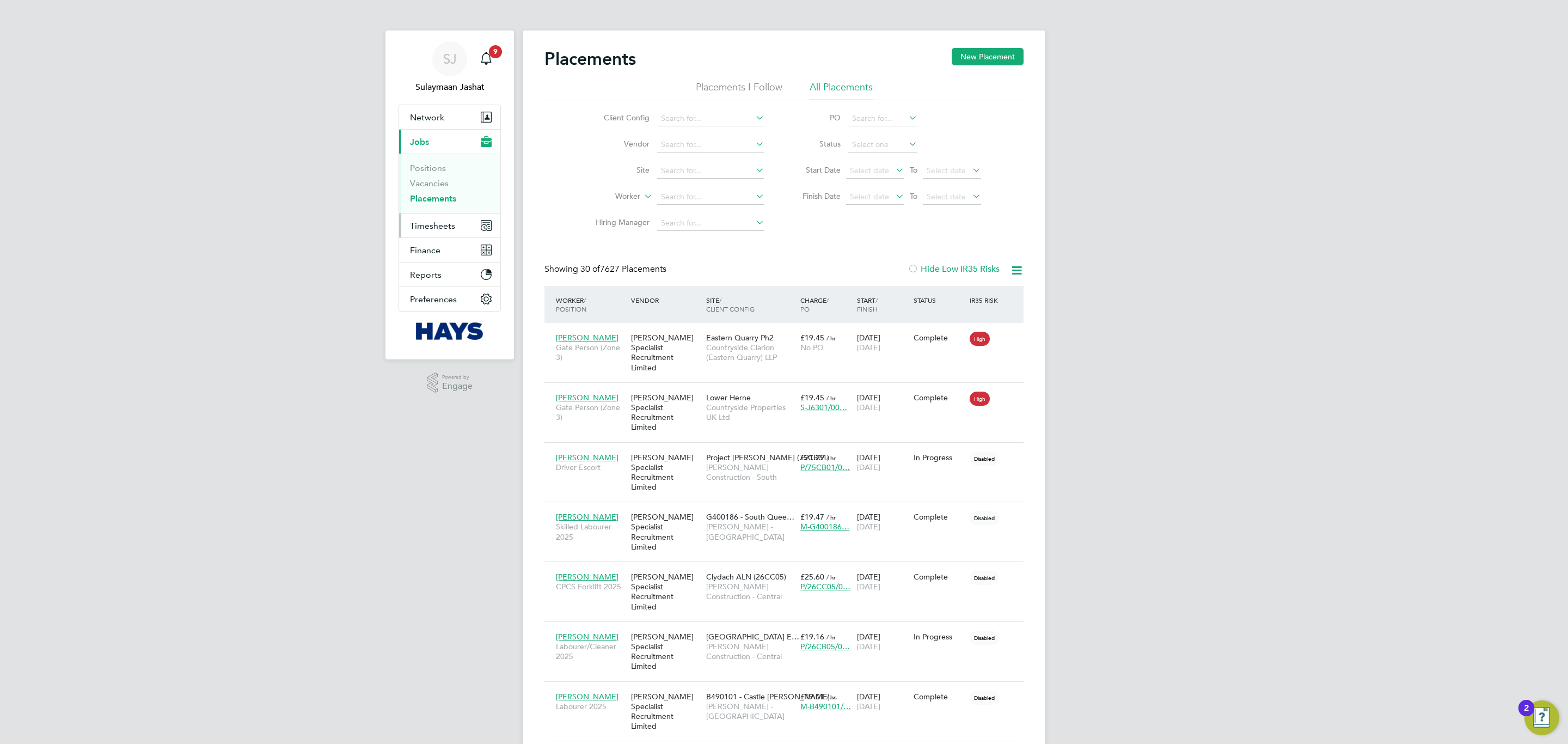
click at [462, 233] on button "Timesheets" at bounding box center [449, 225] width 101 height 24
click at [448, 192] on link "Timesheets" at bounding box center [432, 192] width 45 height 10
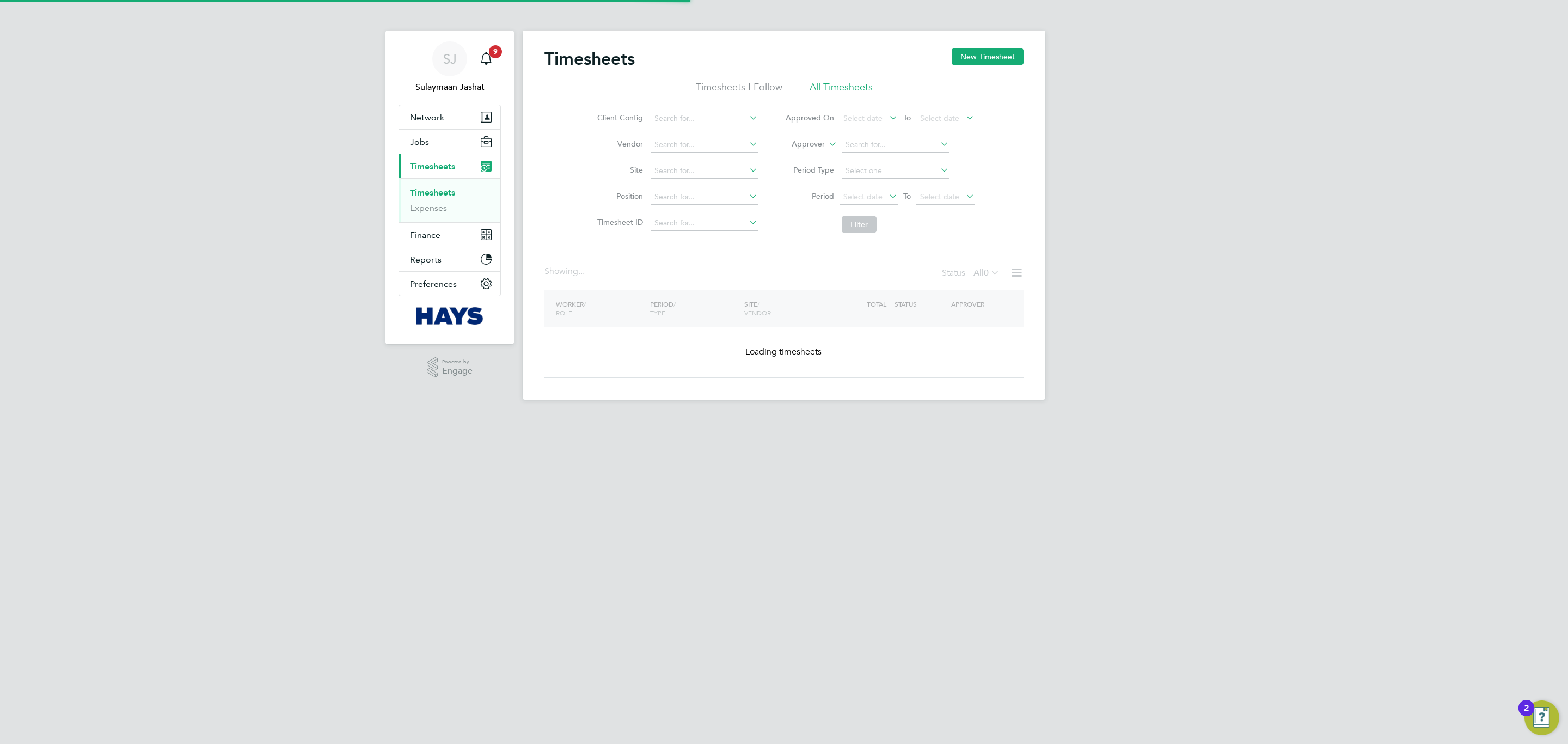
click at [827, 146] on icon at bounding box center [827, 141] width 0 height 10
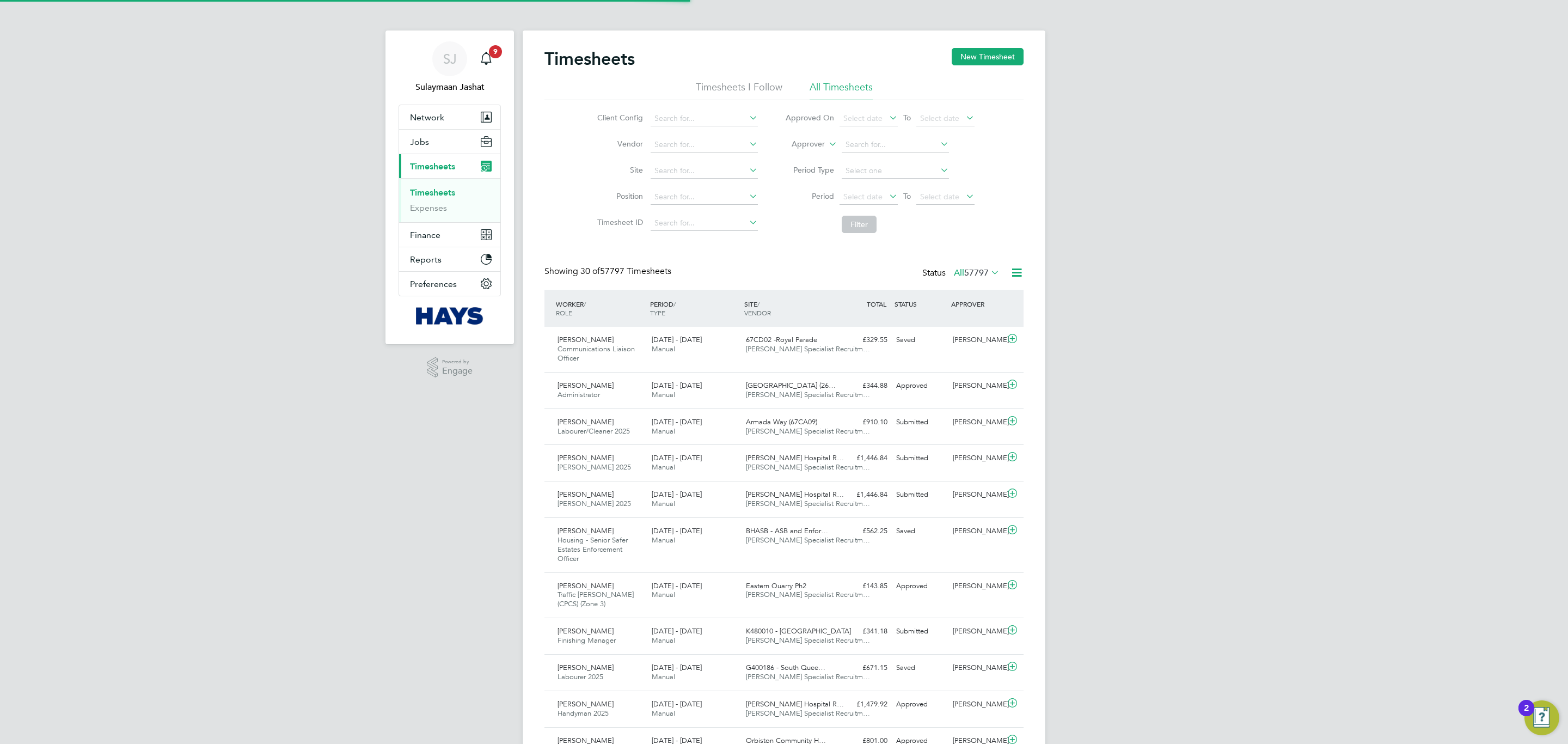
scroll to position [28, 95]
click at [812, 152] on li "Worker" at bounding box center [798, 157] width 54 height 14
click at [871, 153] on li "Worker" at bounding box center [879, 145] width 217 height 26
click at [873, 146] on input at bounding box center [895, 145] width 107 height 15
click at [875, 153] on li "Sami Top uz" at bounding box center [895, 160] width 109 height 15
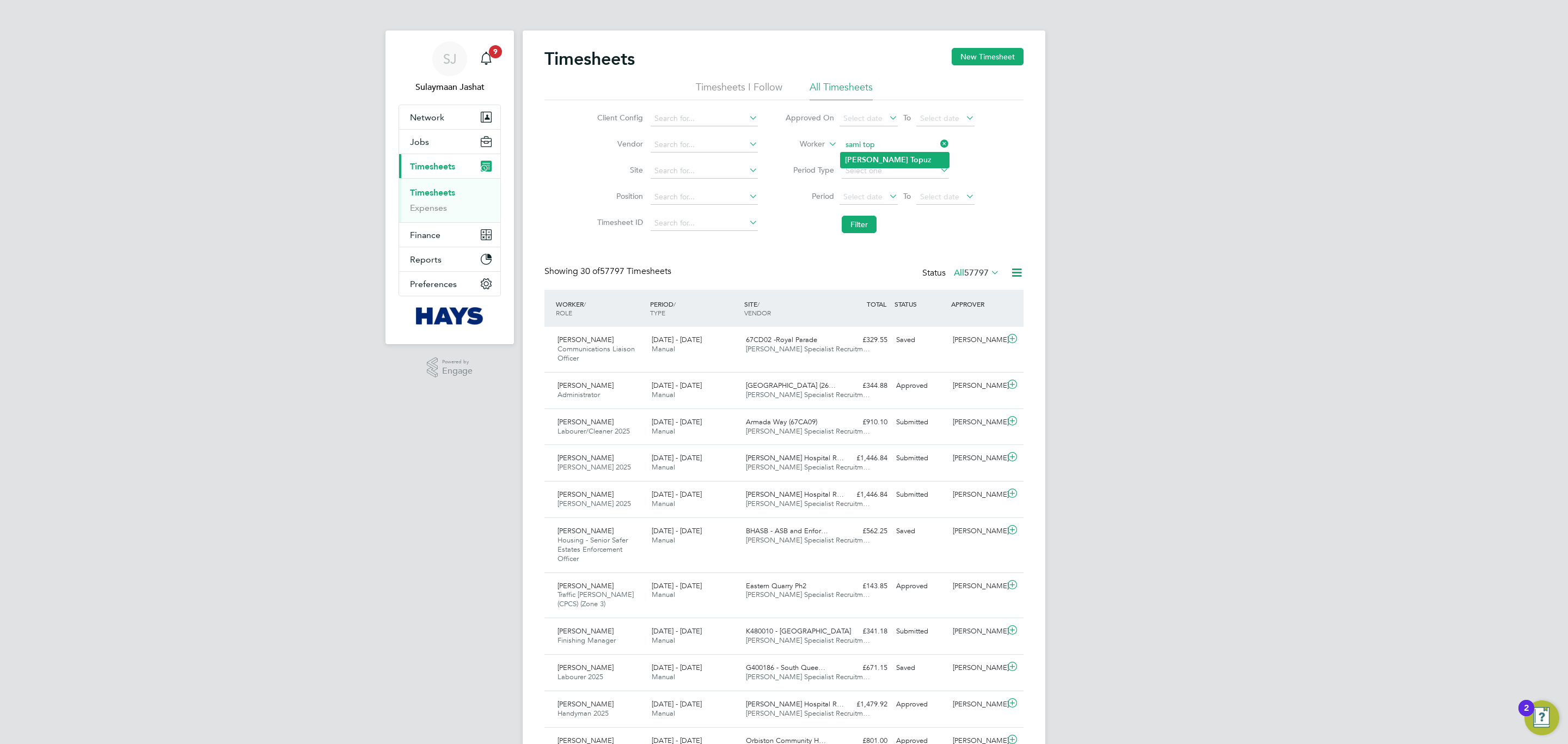
type input "Sami Topuz"
click at [843, 229] on button "Filter" at bounding box center [858, 224] width 35 height 18
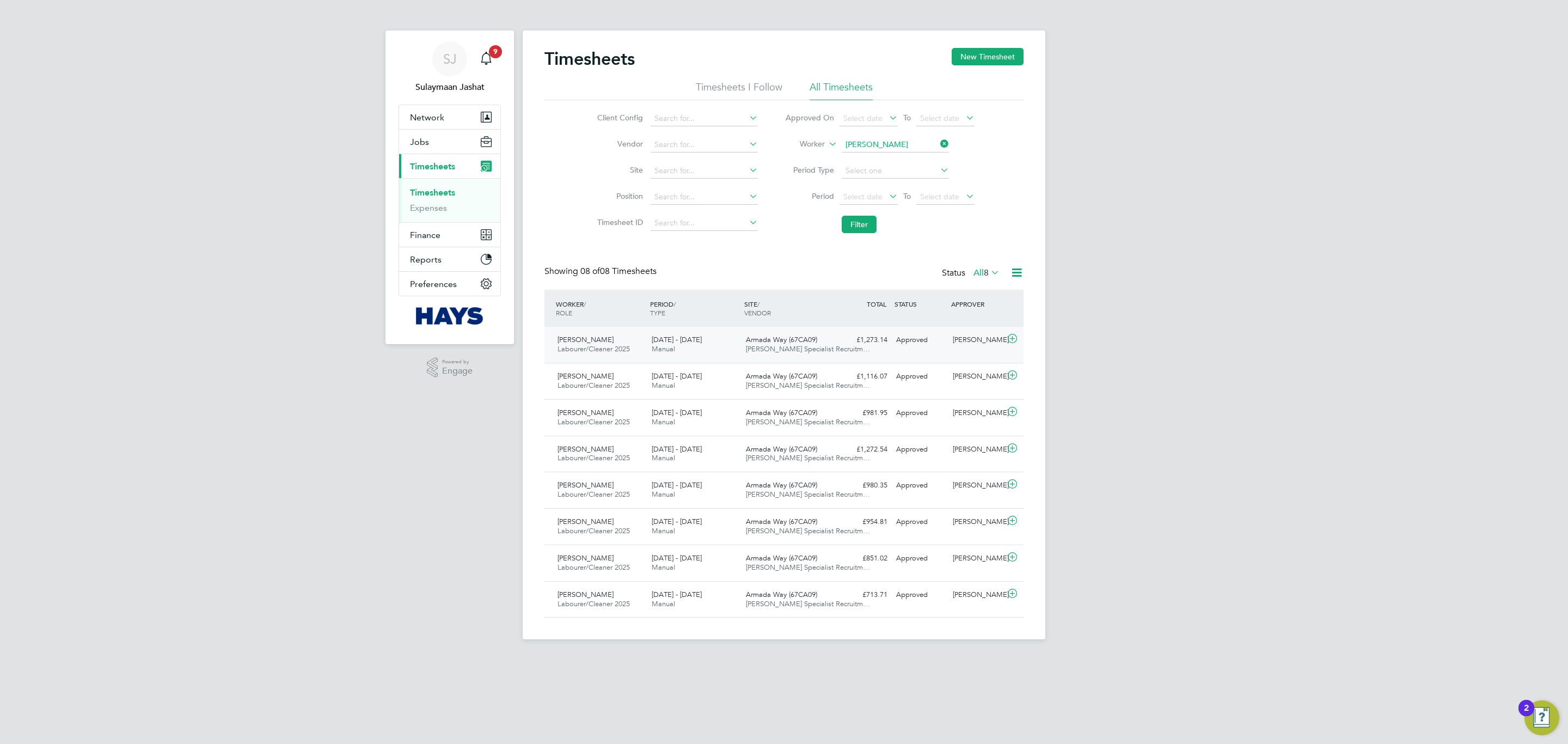
click at [811, 352] on span "Hays Specialist Recruitm…" at bounding box center [808, 349] width 124 height 9
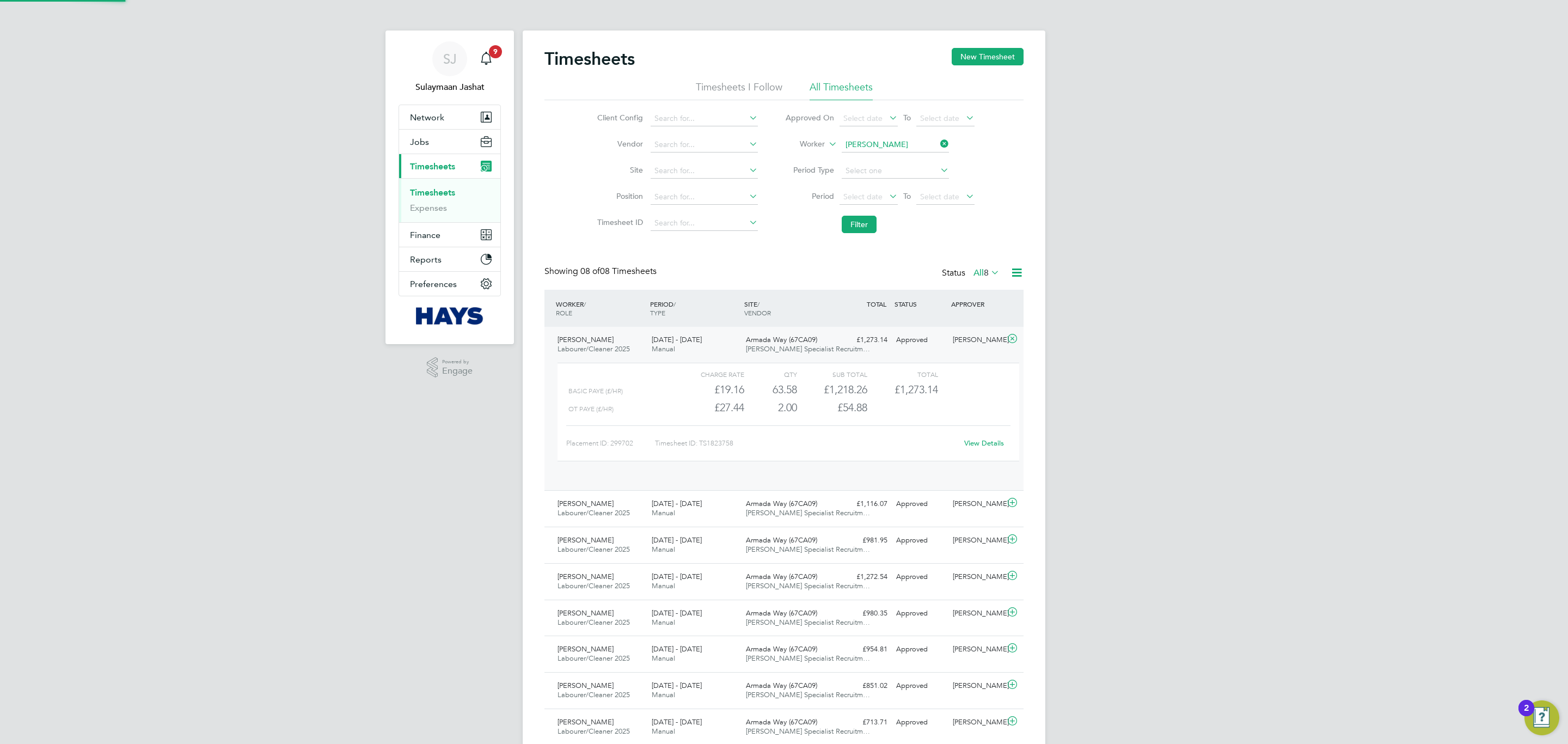
click at [812, 354] on div "Armada Way (67CA09) Hays Specialist Recruitm…" at bounding box center [788, 345] width 94 height 27
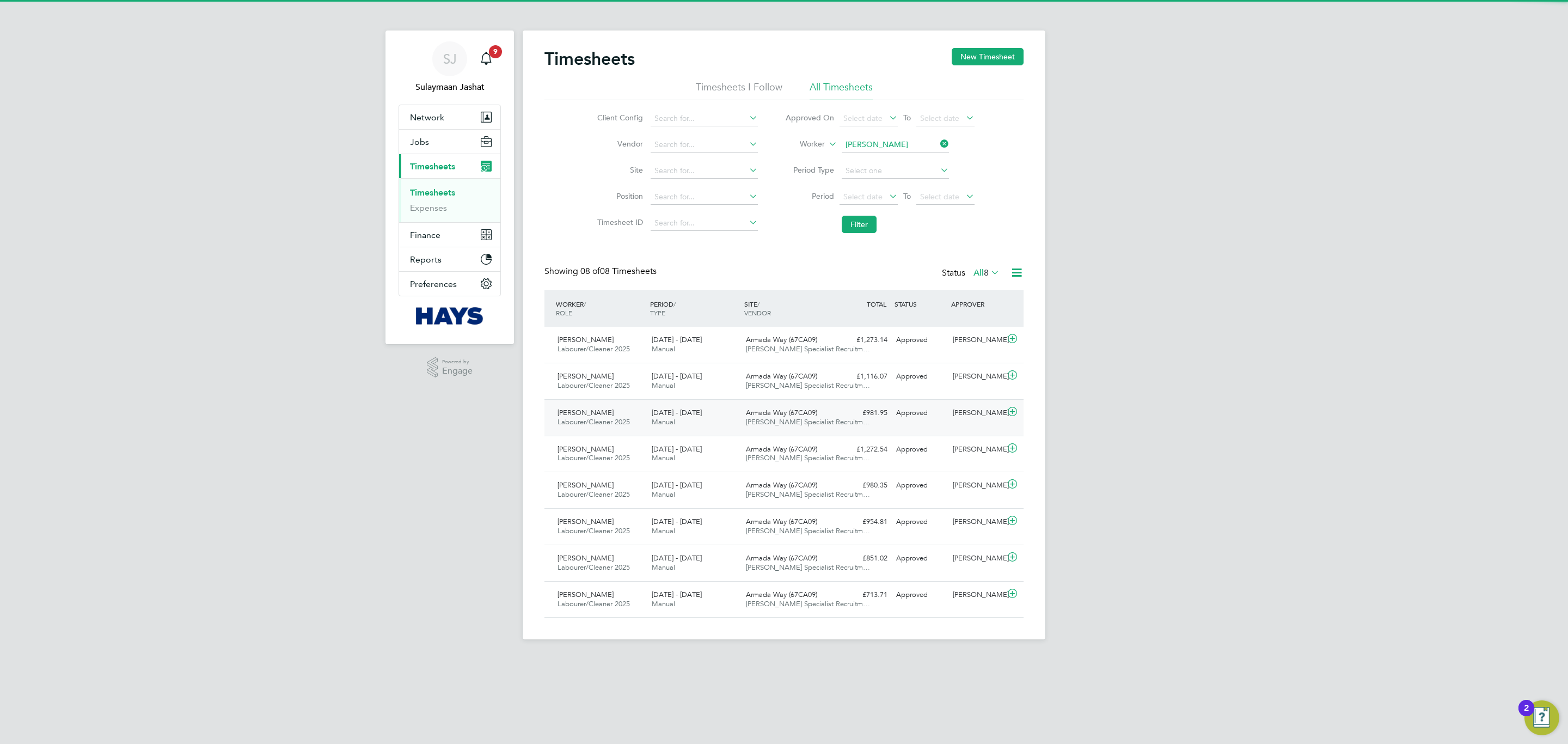
click at [786, 432] on div "Armada Way (67CA09) Hays Specialist Recruitm…" at bounding box center [788, 417] width 94 height 27
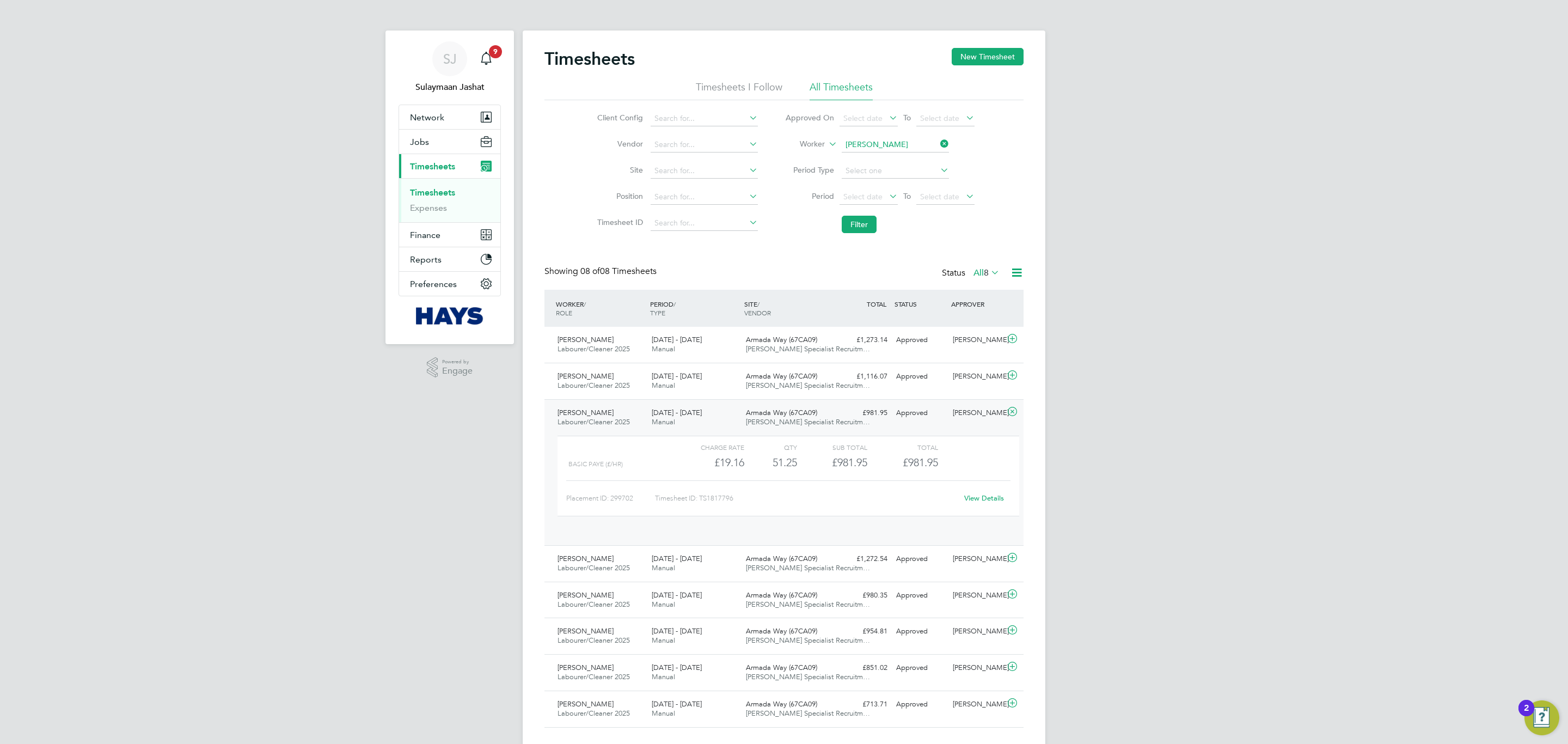
click at [831, 409] on div "Armada Way (67CA09) Hays Specialist Recruitm…" at bounding box center [788, 417] width 94 height 27
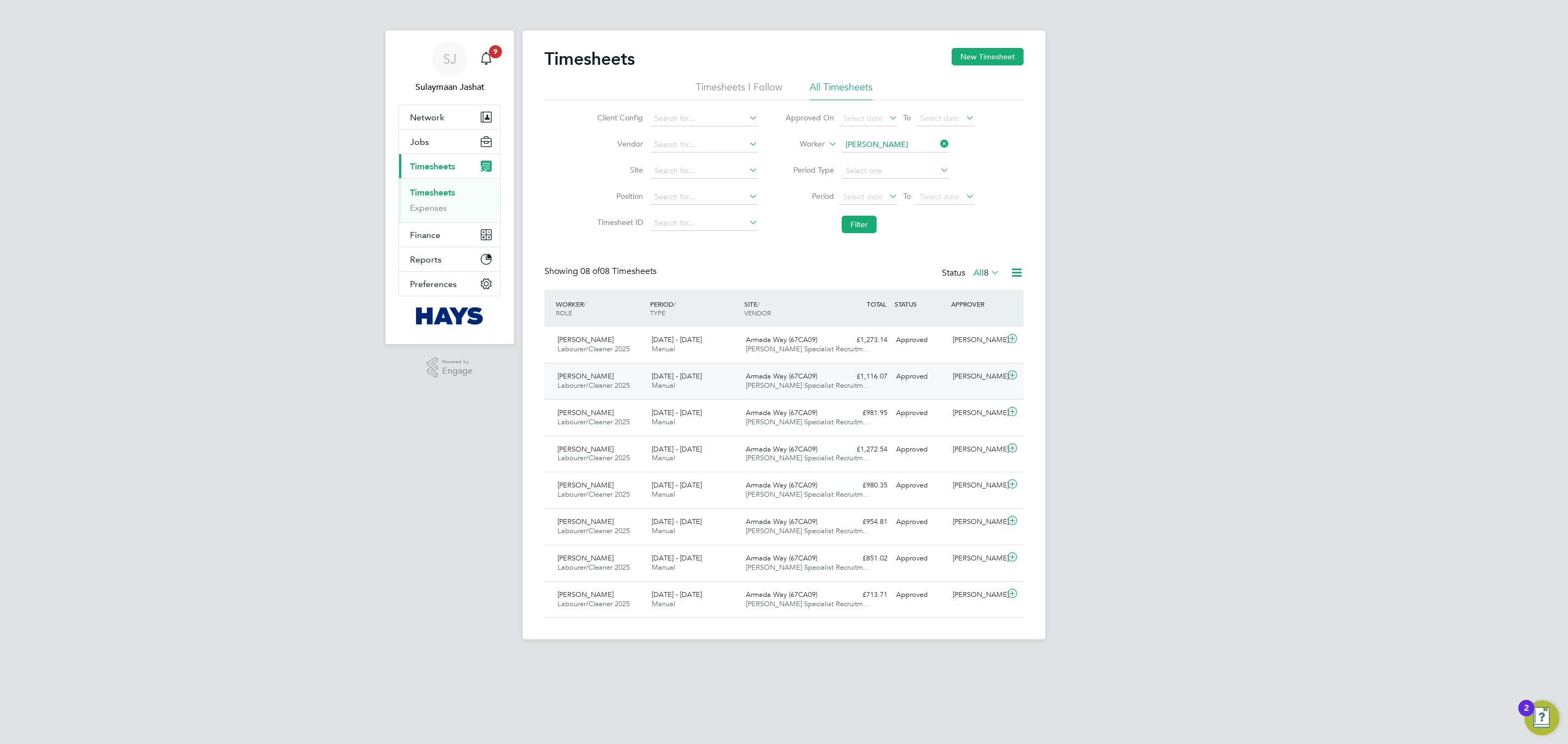
click at [855, 372] on div "£1,116.07 Approved" at bounding box center [863, 376] width 56 height 18
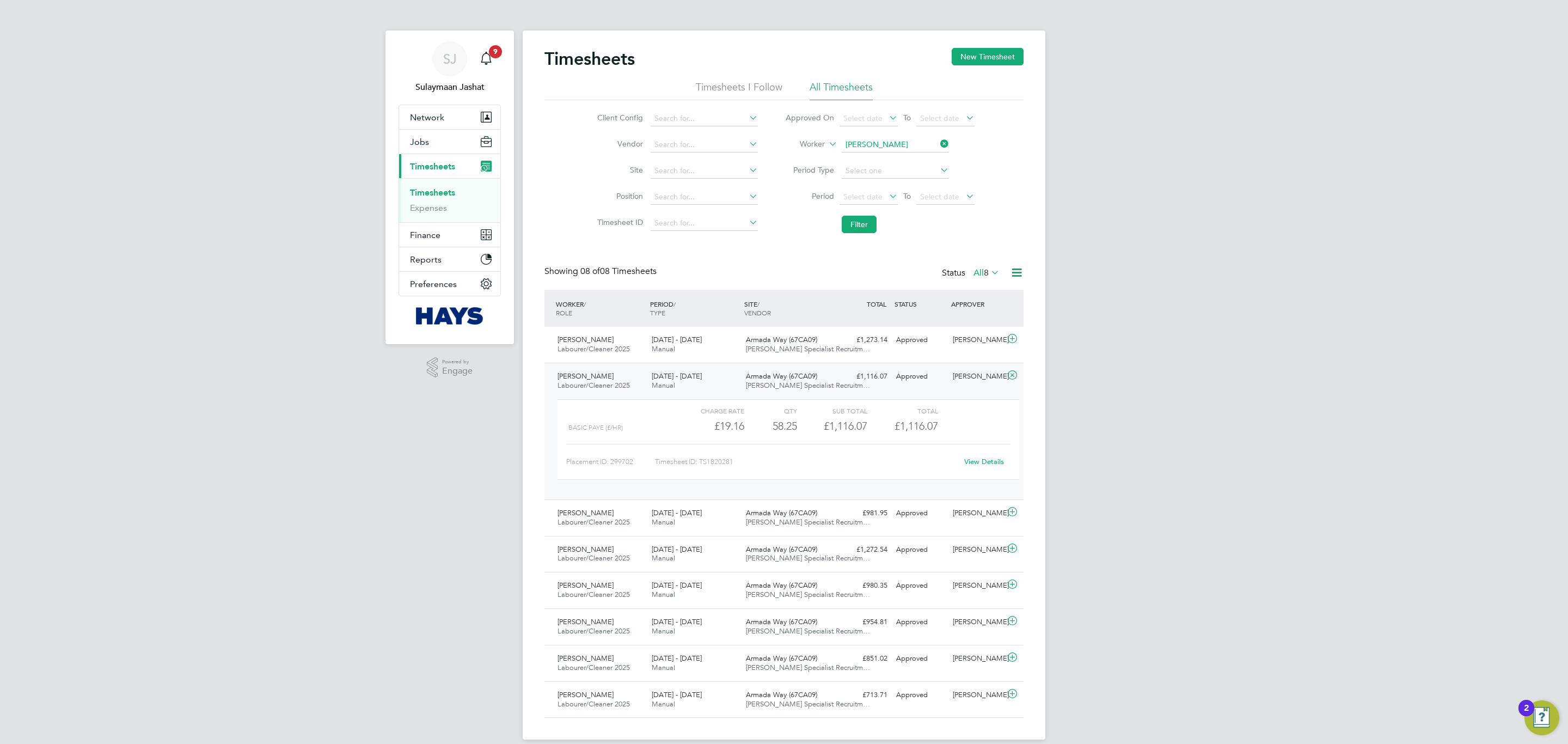
click at [987, 460] on link "View Details" at bounding box center [984, 462] width 40 height 9
click at [915, 140] on input at bounding box center [895, 145] width 107 height 15
click at [858, 153] on li "David Whi tfield" at bounding box center [895, 160] width 109 height 15
type input "David Whitfield"
click at [855, 227] on button "Filter" at bounding box center [858, 224] width 35 height 18
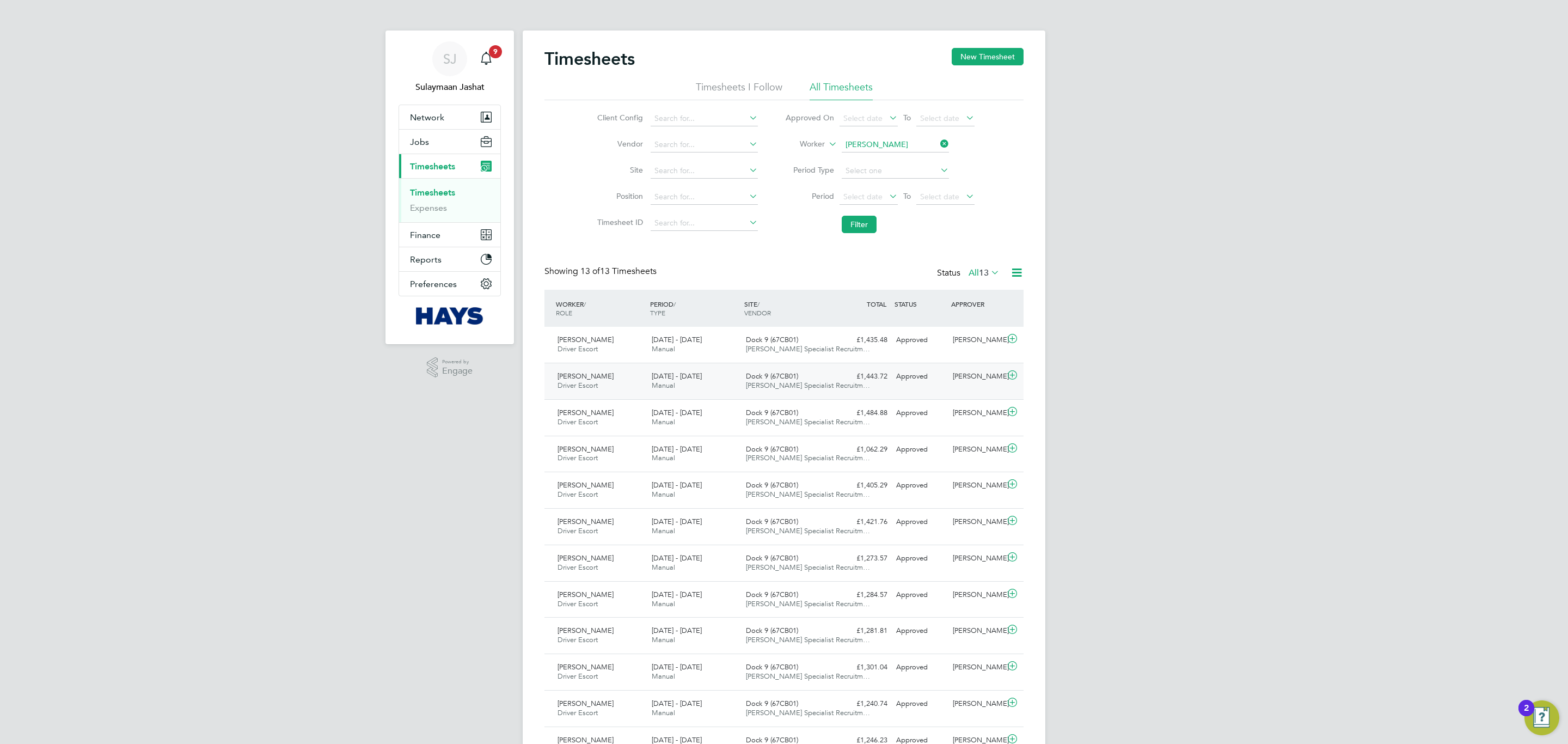
click at [754, 385] on span "Hays Specialist Recruitm…" at bounding box center [808, 385] width 124 height 9
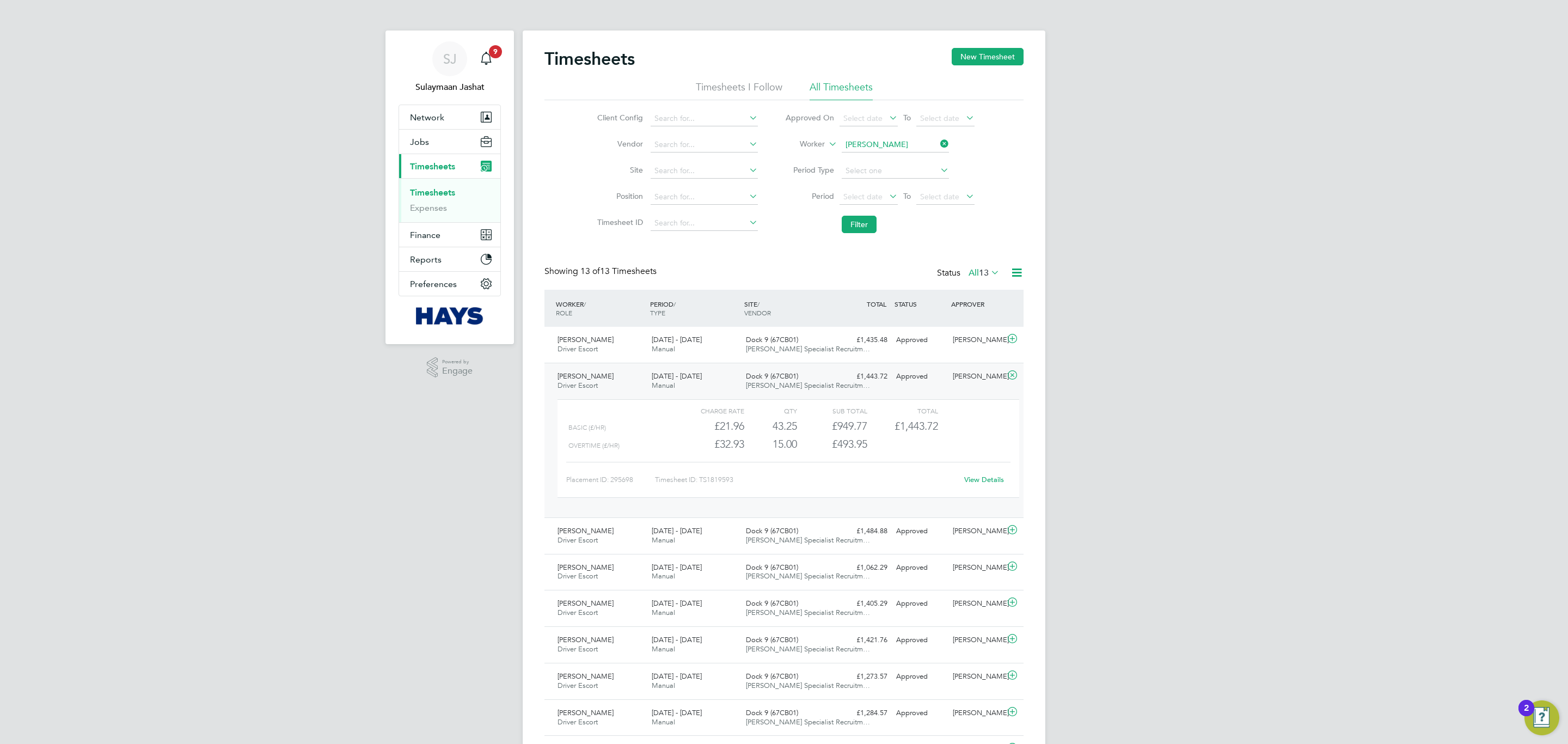
click at [996, 477] on link "View Details" at bounding box center [984, 480] width 40 height 9
click at [984, 270] on span "13" at bounding box center [984, 273] width 10 height 11
click at [1015, 342] on li "13" at bounding box center [1010, 339] width 14 height 15
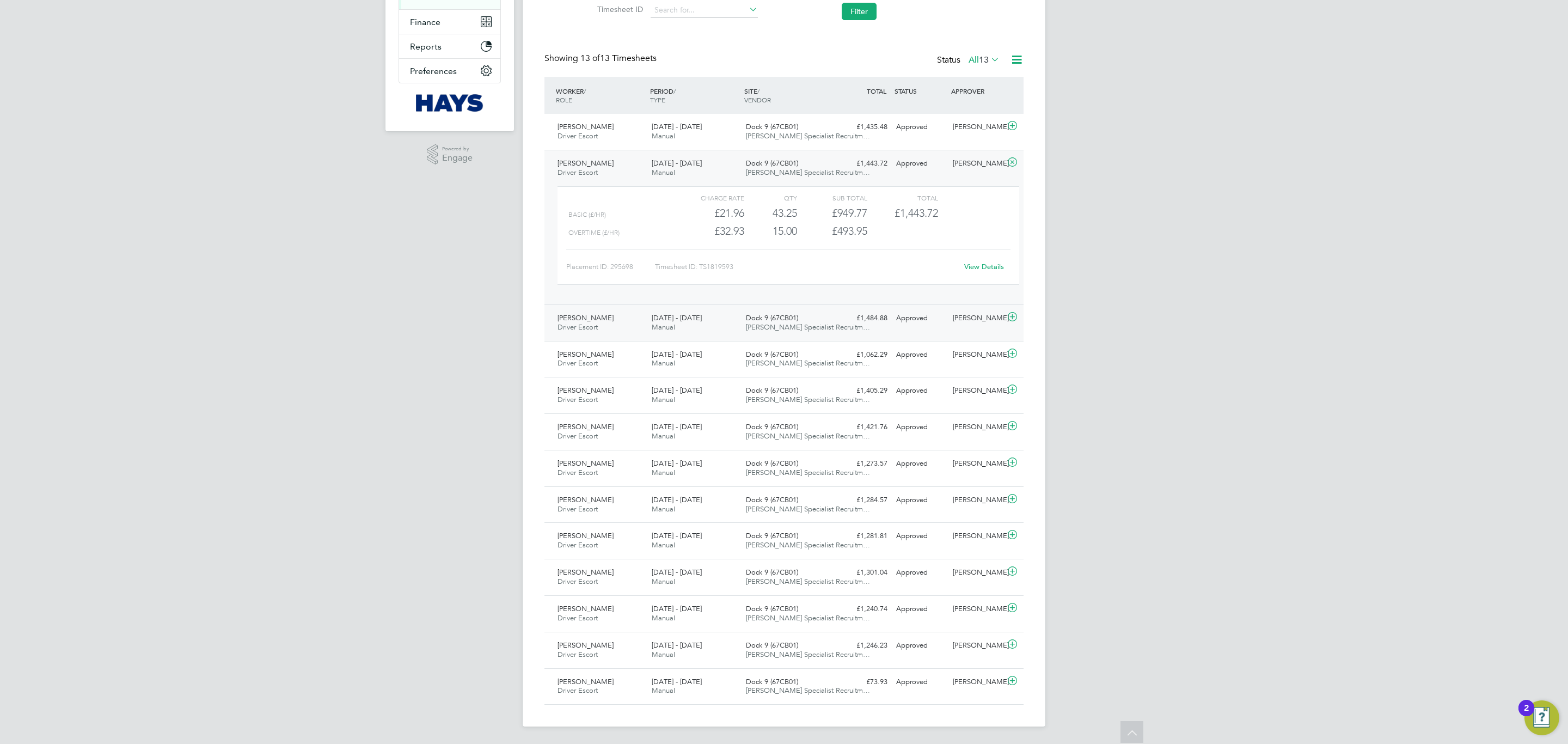
click at [738, 309] on div "30 Aug - 5 Sep 2025 Manual" at bounding box center [694, 322] width 94 height 27
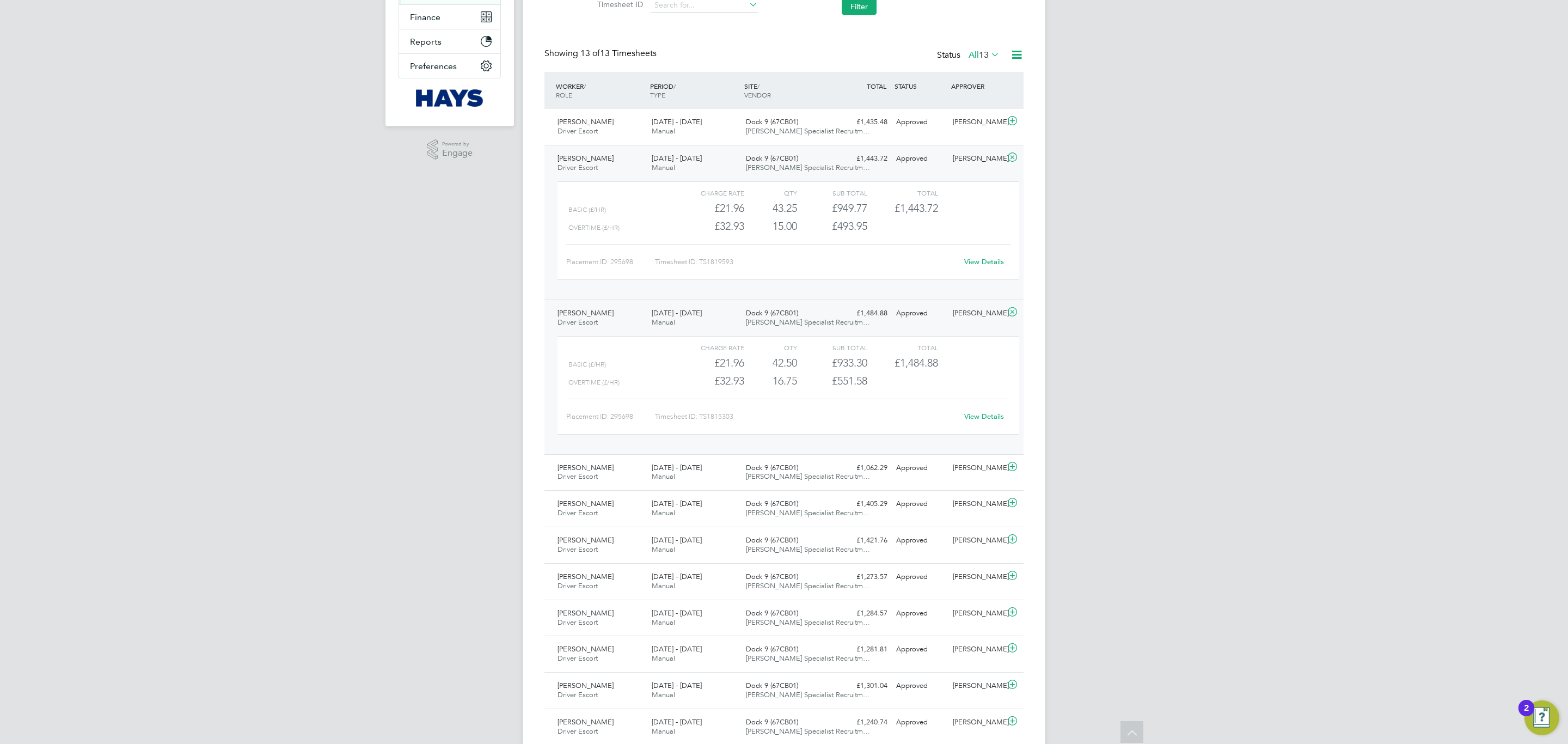
click at [738, 309] on div "30 Aug - 5 Sep 2025 Manual" at bounding box center [694, 318] width 94 height 27
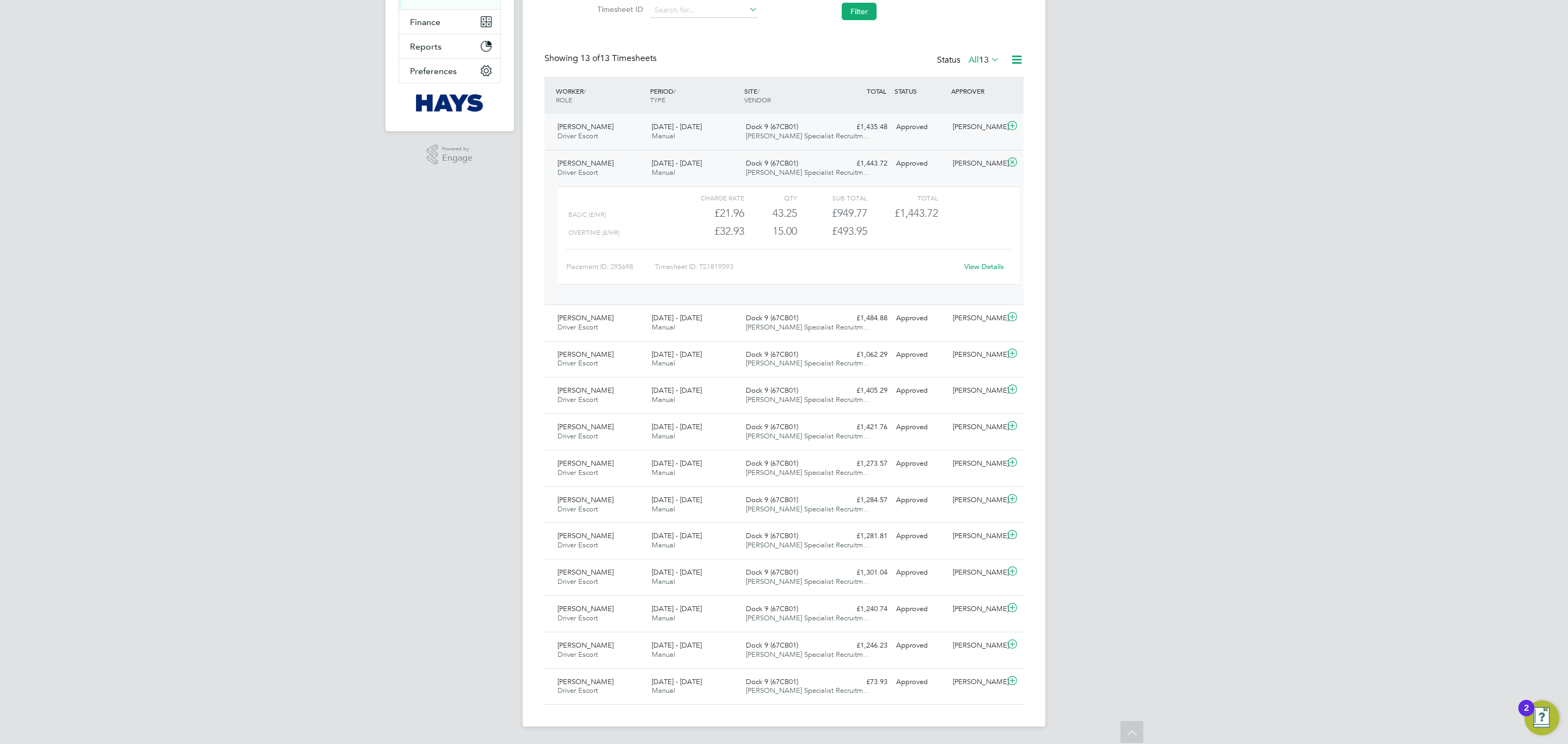
drag, startPoint x: 741, startPoint y: 170, endPoint x: 760, endPoint y: 134, distance: 40.7
click at [742, 170] on div "Dock 9 (67CB01) Hays Specialist Recruitm…" at bounding box center [788, 168] width 94 height 27
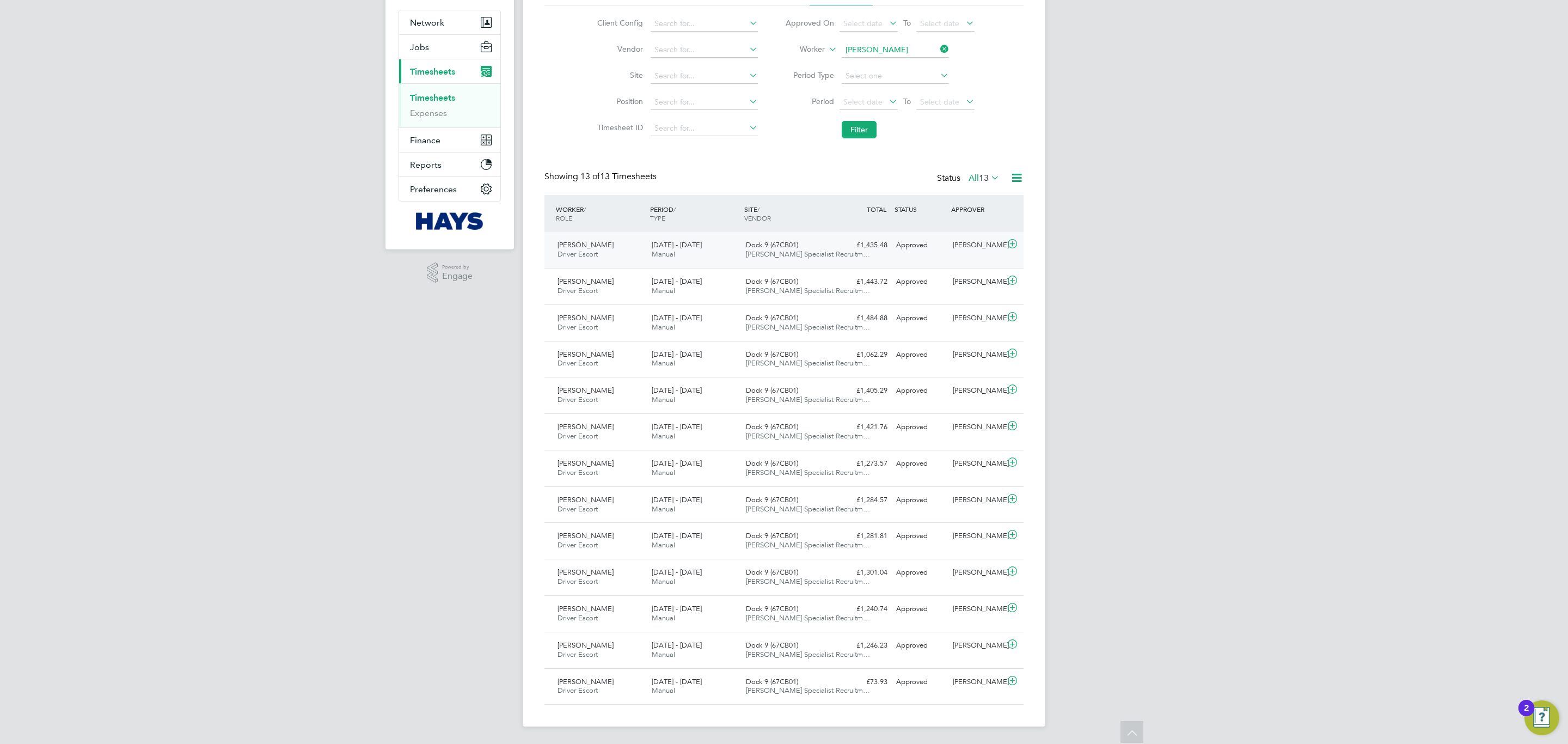
click at [650, 255] on div "13 - 19 Sep 2025 Manual" at bounding box center [694, 250] width 94 height 27
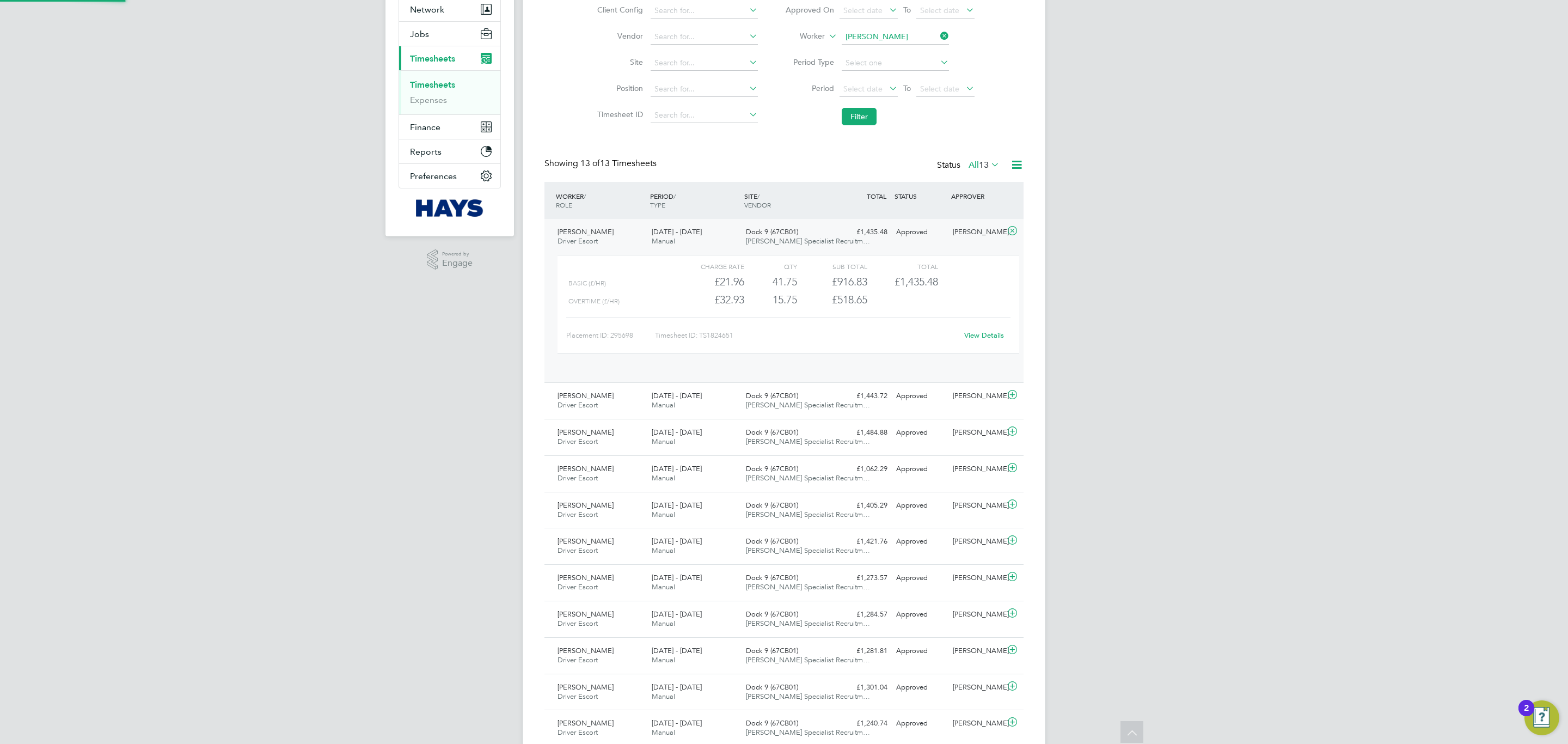
scroll to position [18, 106]
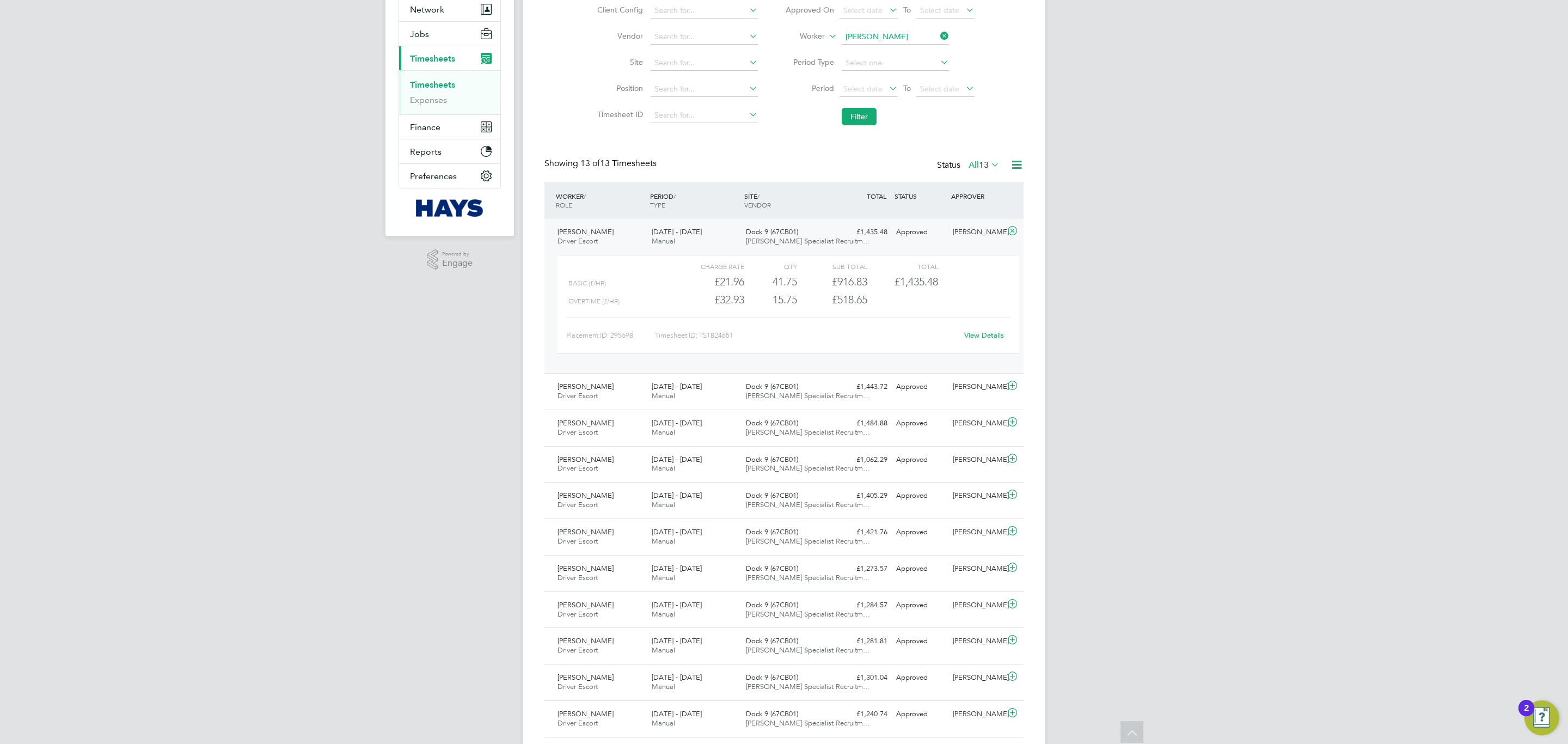
click at [659, 237] on div "13 - 19 Sep 2025 Manual" at bounding box center [694, 237] width 94 height 27
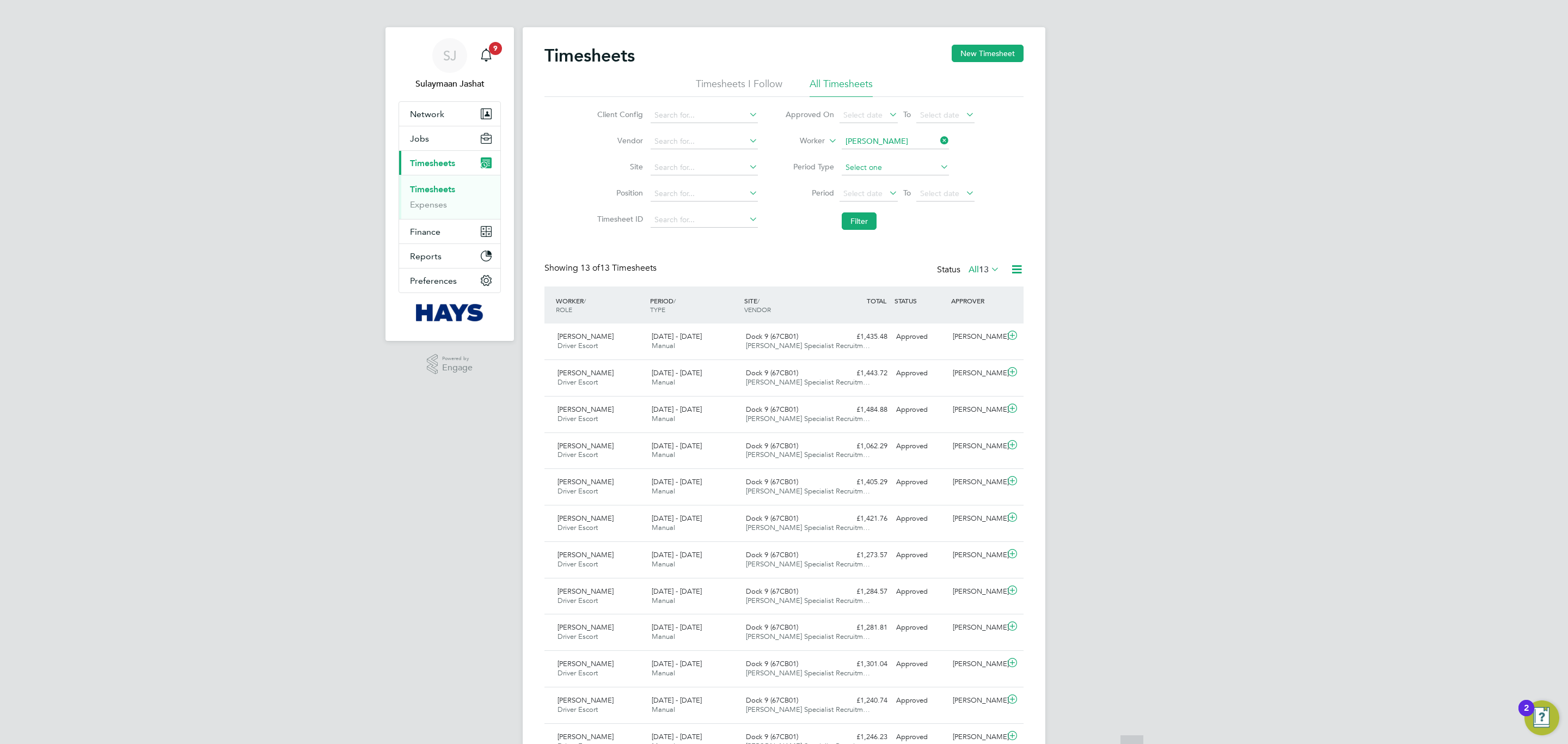
scroll to position [0, 0]
click at [879, 149] on input at bounding box center [895, 145] width 107 height 15
click at [864, 159] on li "Matthew Bramley" at bounding box center [895, 160] width 109 height 15
type input "Matthew Bramley"
click at [863, 231] on button "Filter" at bounding box center [858, 224] width 35 height 18
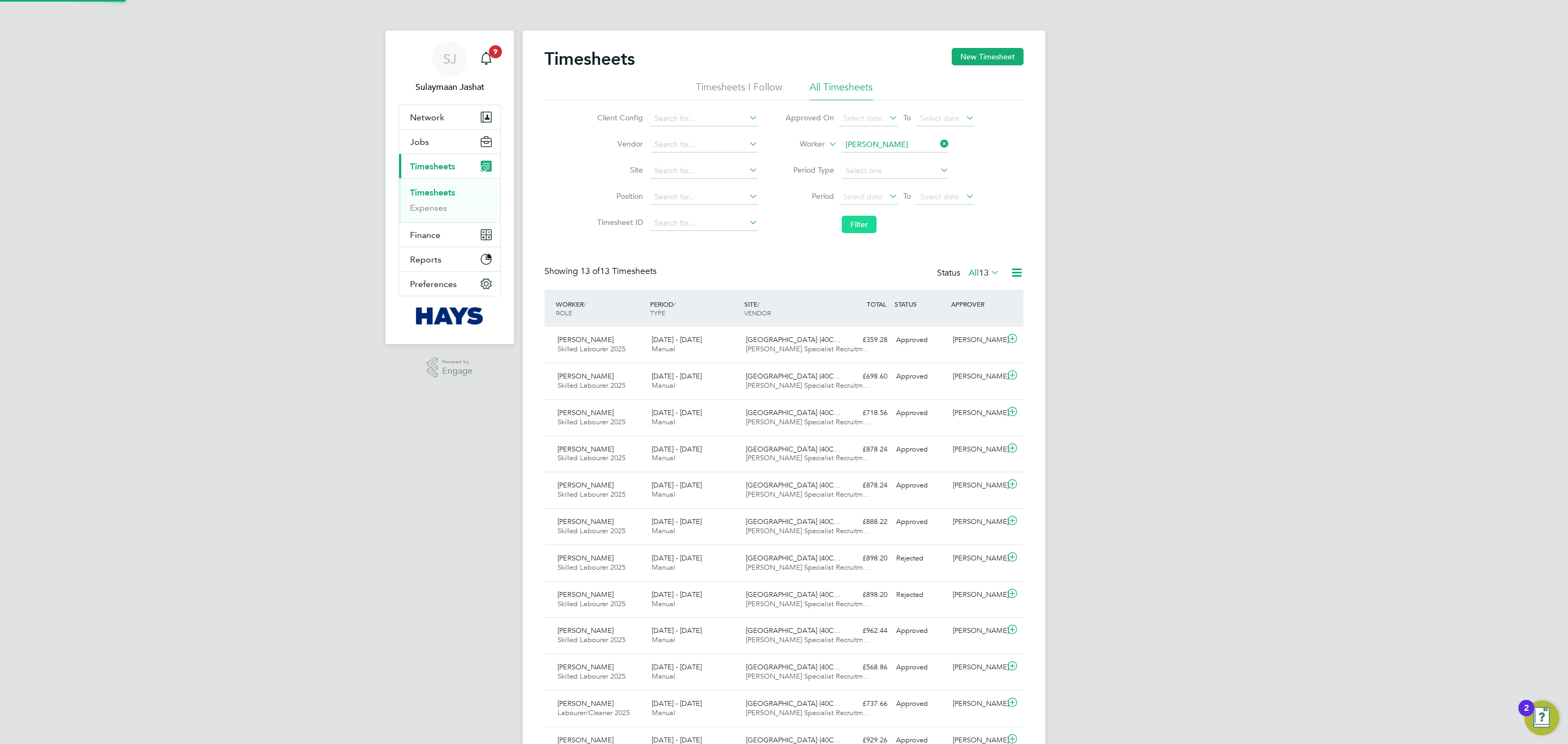
scroll to position [28, 95]
click at [996, 288] on div "Showing 13 of 13 Timesheets Status All 13" at bounding box center [784, 278] width 479 height 24
click at [985, 281] on div "Status All 13" at bounding box center [969, 274] width 65 height 15
click at [989, 274] on icon at bounding box center [989, 272] width 0 height 15
click at [987, 338] on li "Approved" at bounding box center [978, 339] width 50 height 15
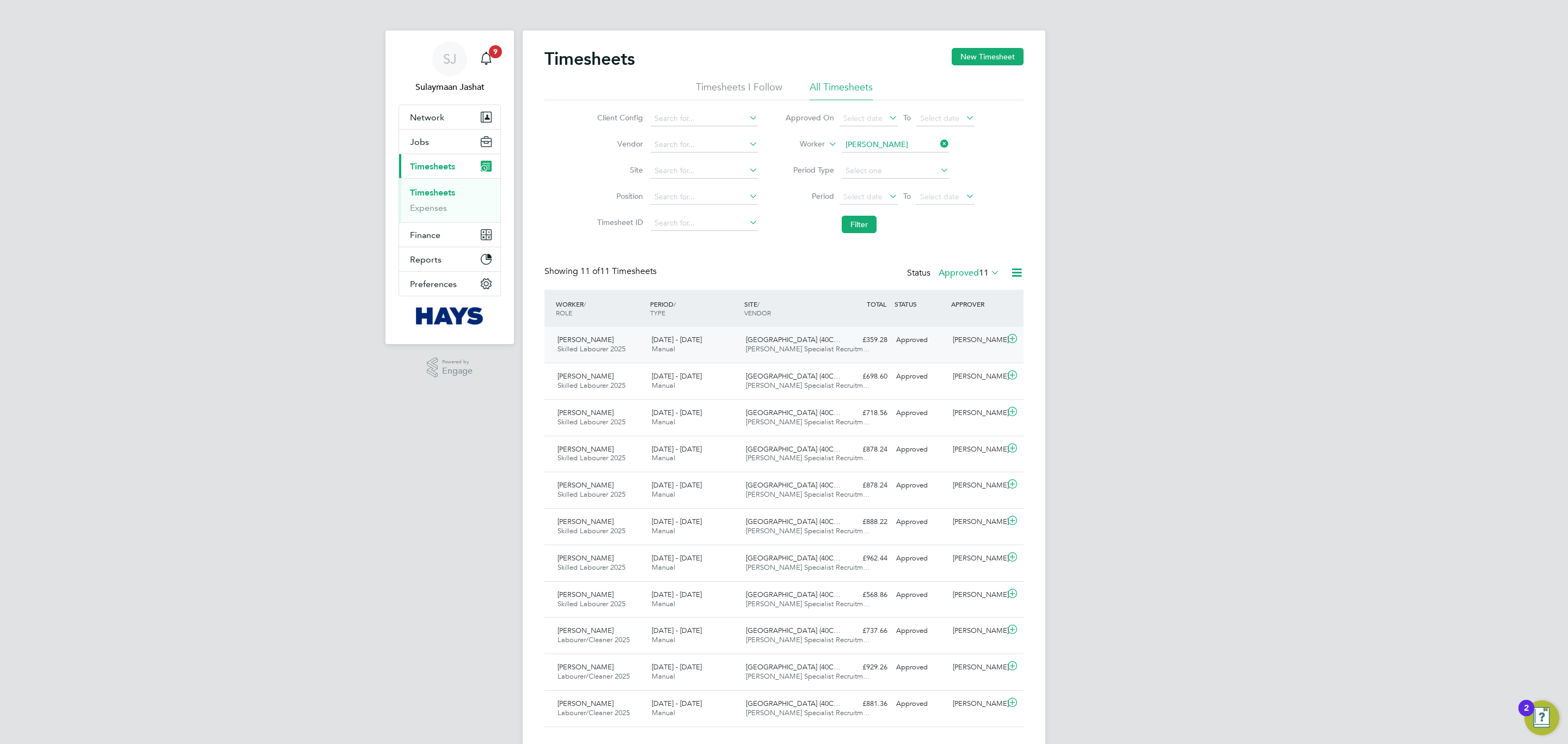
drag, startPoint x: 827, startPoint y: 345, endPoint x: 833, endPoint y: 346, distance: 6.1
click at [827, 345] on div "Harrogate Hospital (40C… Hays Specialist Recruitm…" at bounding box center [788, 345] width 94 height 27
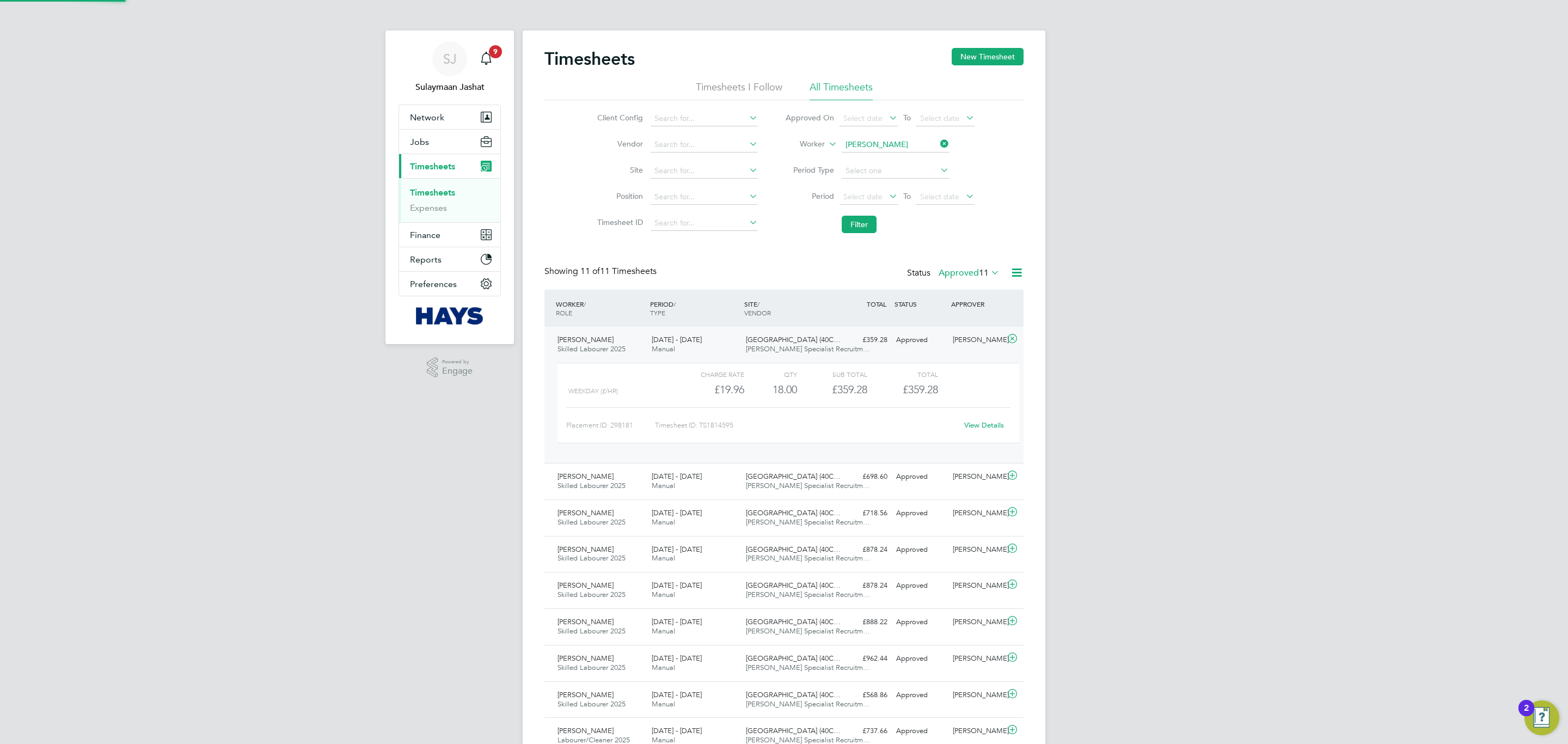
click at [999, 425] on link "View Details" at bounding box center [984, 426] width 40 height 9
click at [945, 137] on input at bounding box center [895, 145] width 107 height 15
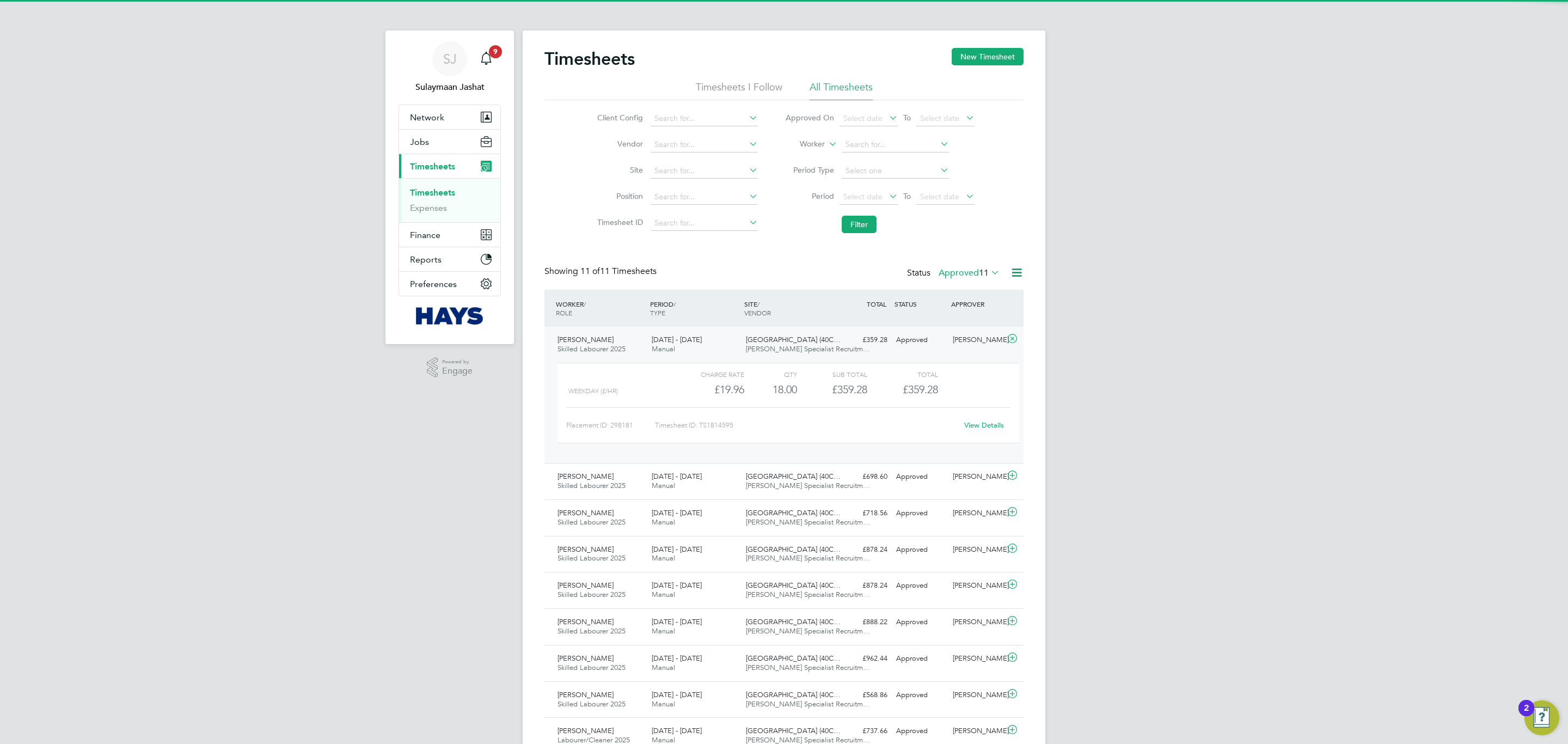
drag, startPoint x: 951, startPoint y: 144, endPoint x: 959, endPoint y: 144, distance: 8.0
click at [953, 144] on li "Worker" at bounding box center [879, 145] width 217 height 26
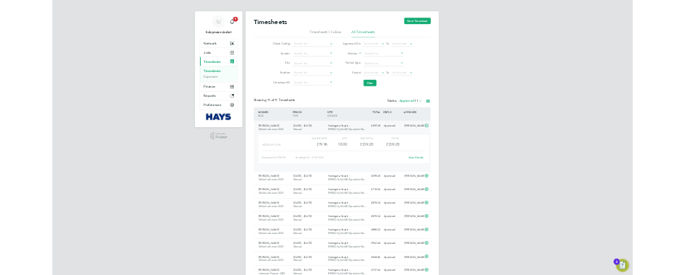
scroll to position [36, 98]
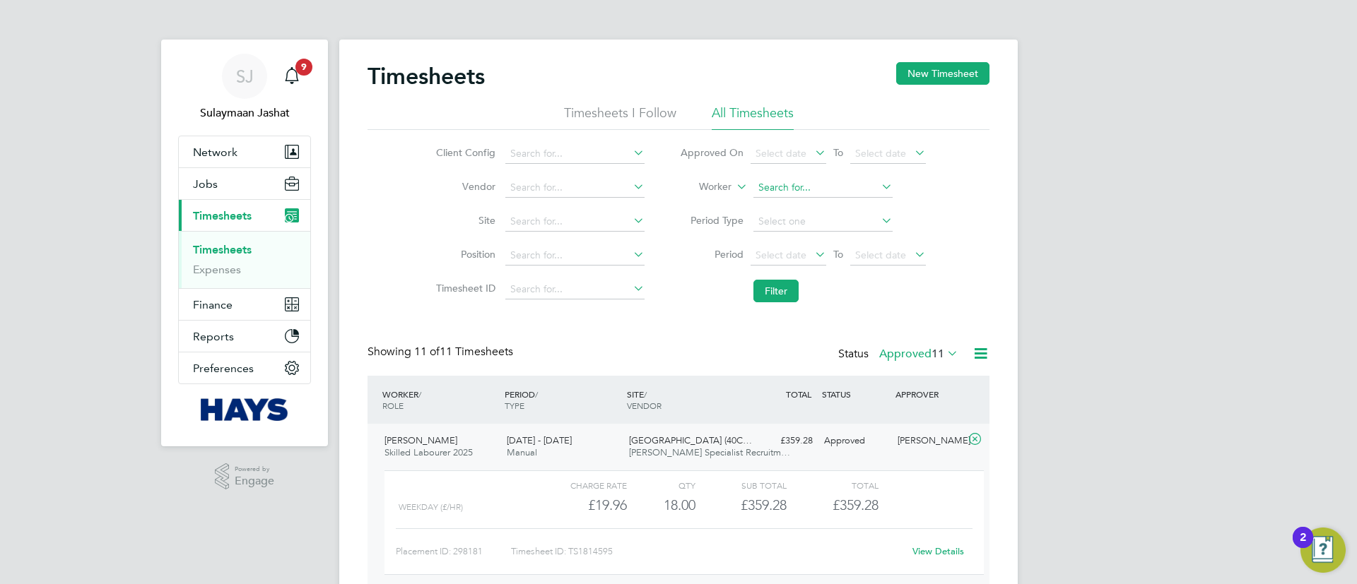
click at [787, 189] on input at bounding box center [822, 188] width 139 height 20
click at [842, 207] on b "San" at bounding box center [850, 207] width 17 height 12
type input "Jamie Sandhu"
click at [767, 295] on button "Filter" at bounding box center [775, 291] width 45 height 23
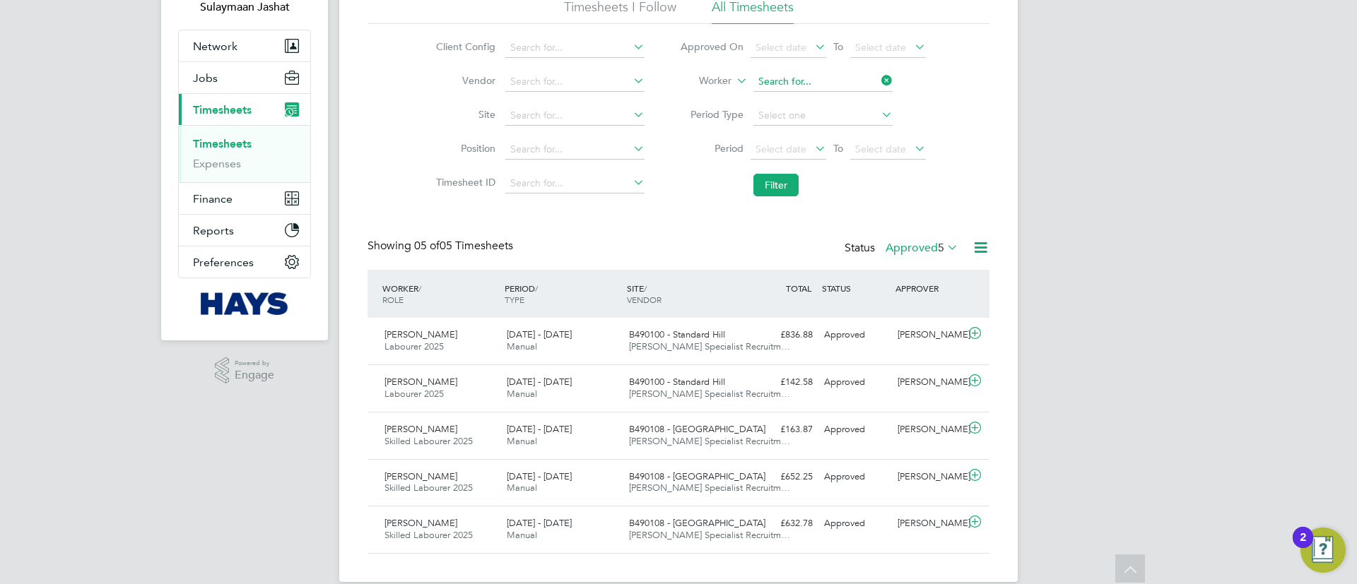
click at [820, 82] on input at bounding box center [822, 82] width 139 height 20
click at [823, 94] on li "Karam jit Singh" at bounding box center [822, 101] width 141 height 19
type input "Karamjit Singh"
click at [775, 179] on button "Filter" at bounding box center [775, 185] width 45 height 23
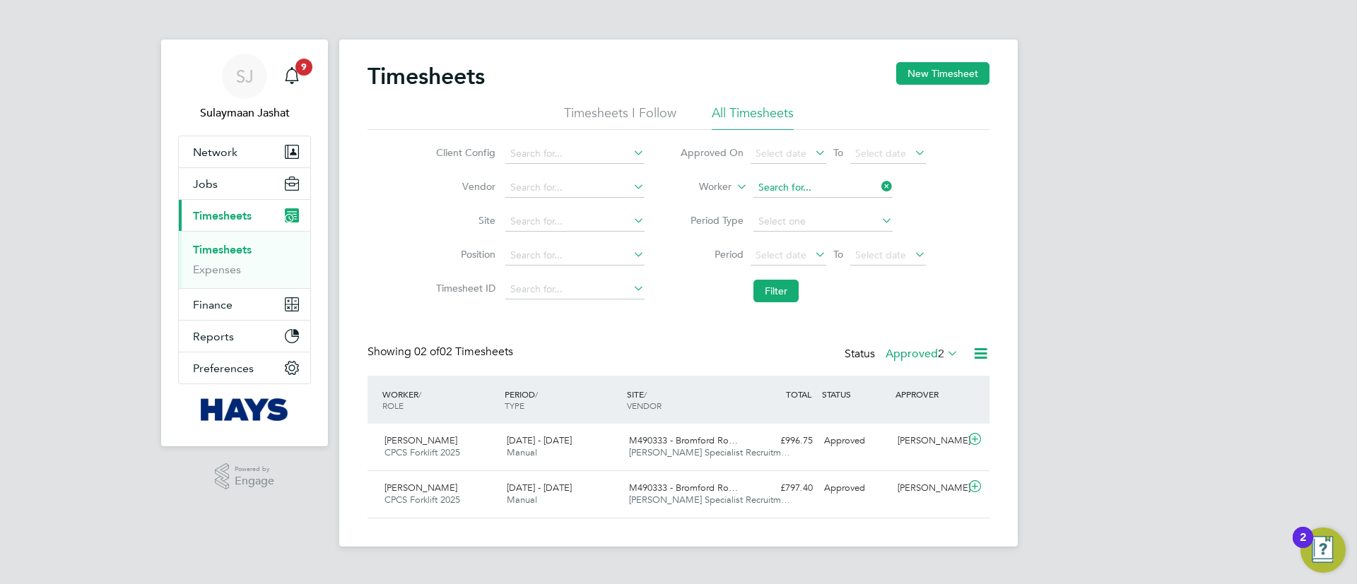
click at [796, 183] on input at bounding box center [822, 188] width 139 height 20
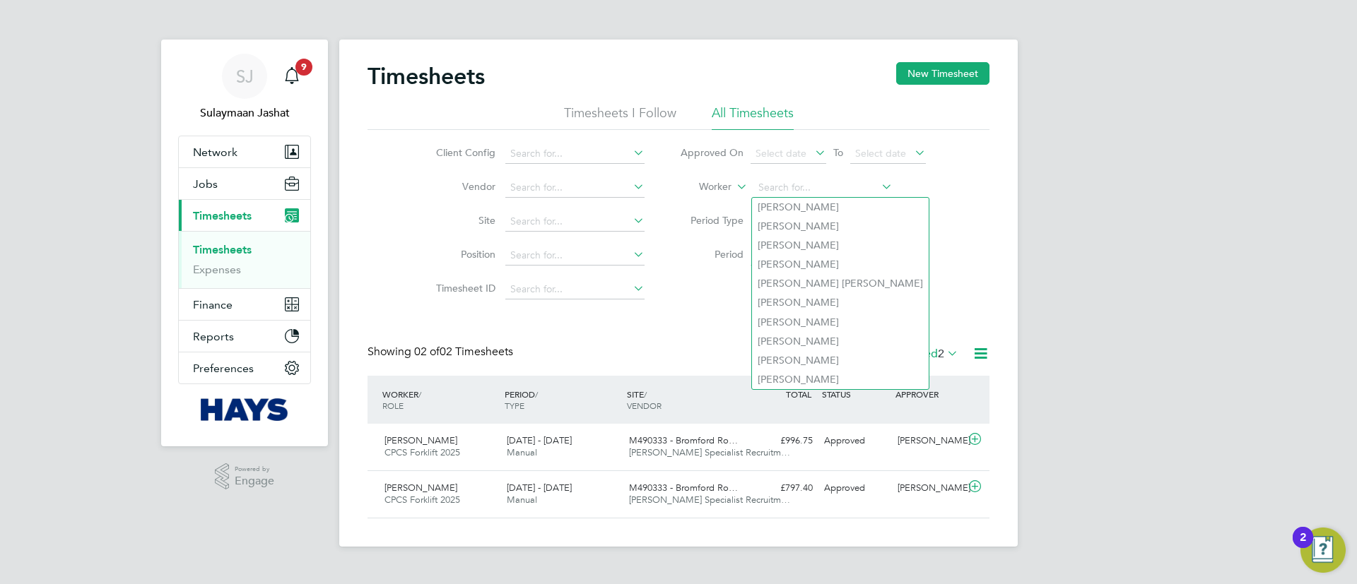
click at [921, 353] on label "Approved 2" at bounding box center [921, 354] width 73 height 14
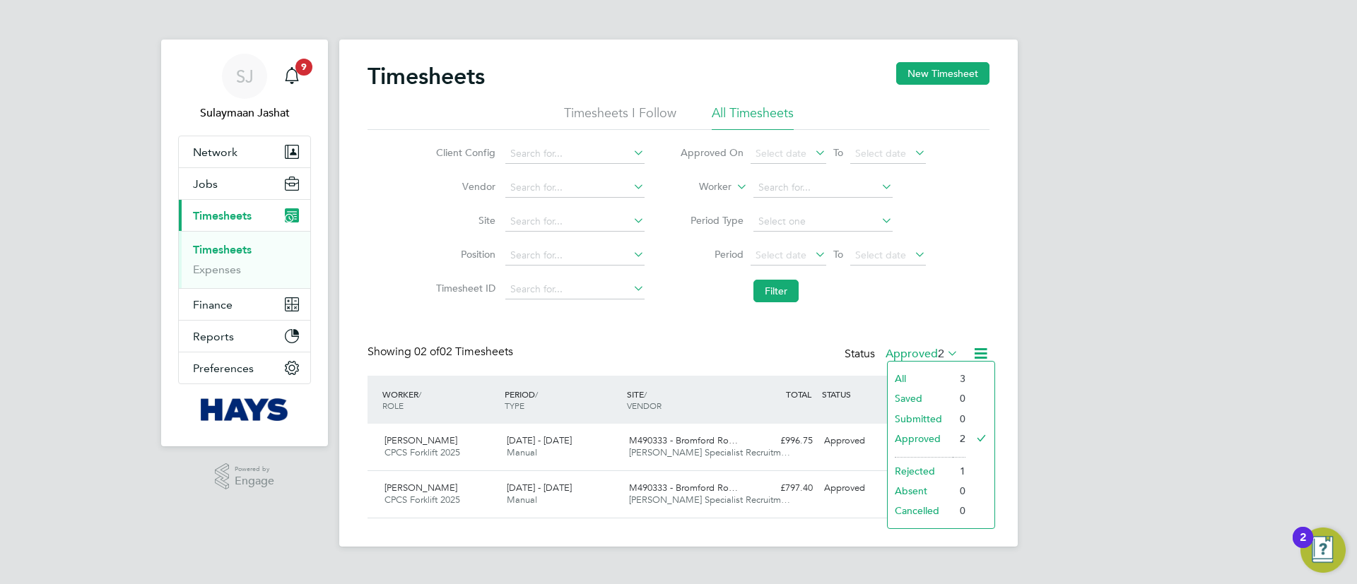
click at [918, 372] on li "All" at bounding box center [920, 379] width 65 height 20
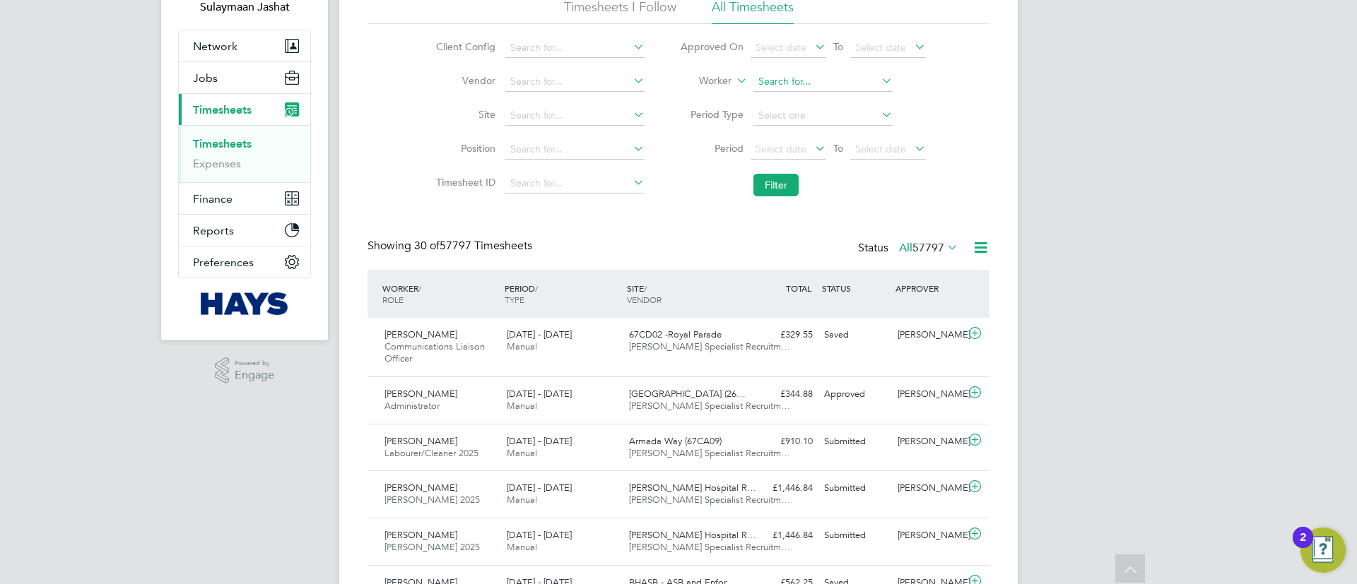
click at [797, 84] on input at bounding box center [822, 82] width 139 height 20
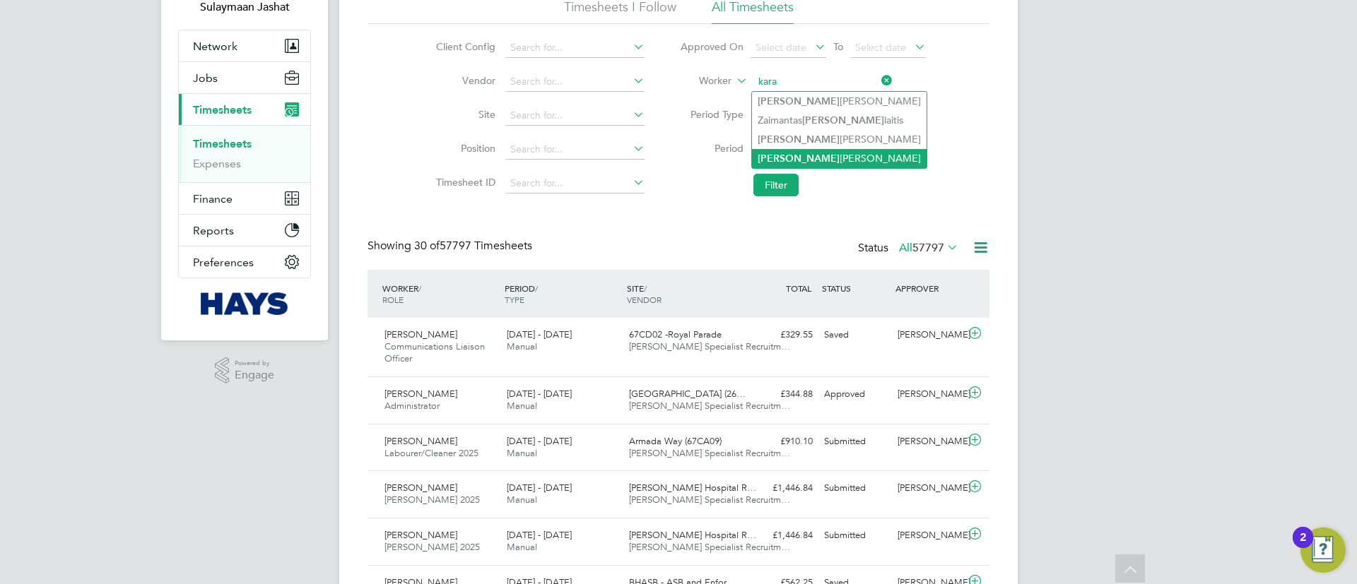
click at [793, 155] on li "Kara njit Singh" at bounding box center [839, 158] width 175 height 19
type input "Karanjit Singh"
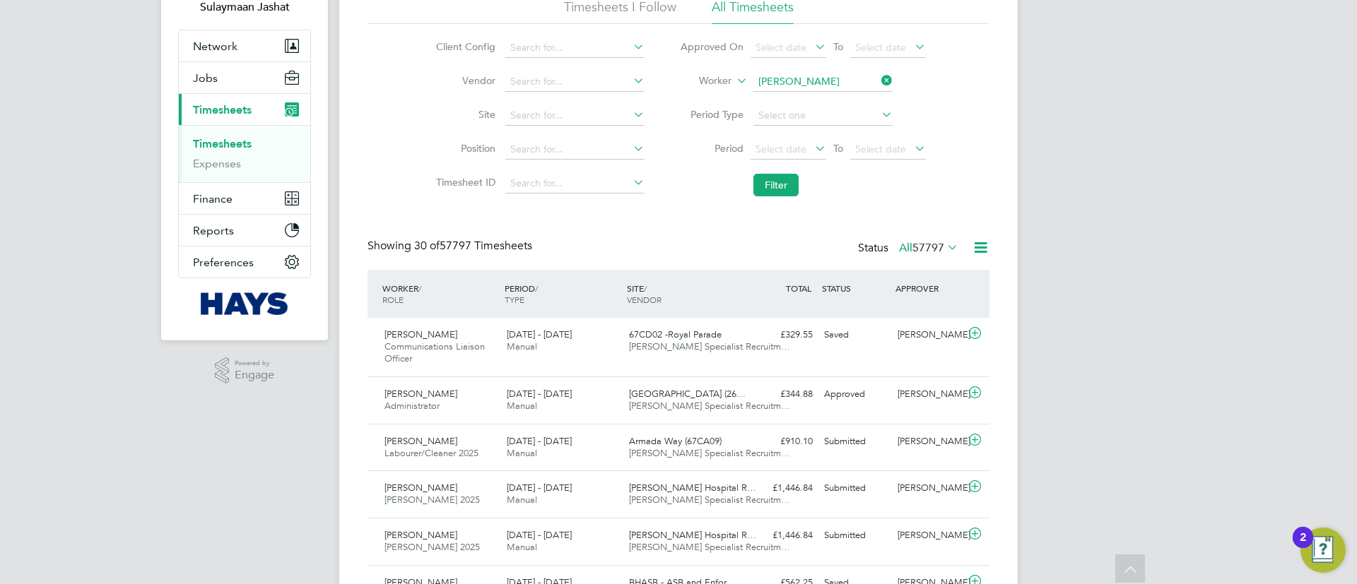
click at [729, 193] on li "Filter" at bounding box center [802, 185] width 281 height 37
click at [750, 185] on li "Filter" at bounding box center [802, 185] width 281 height 37
click at [768, 185] on button "Filter" at bounding box center [775, 185] width 45 height 23
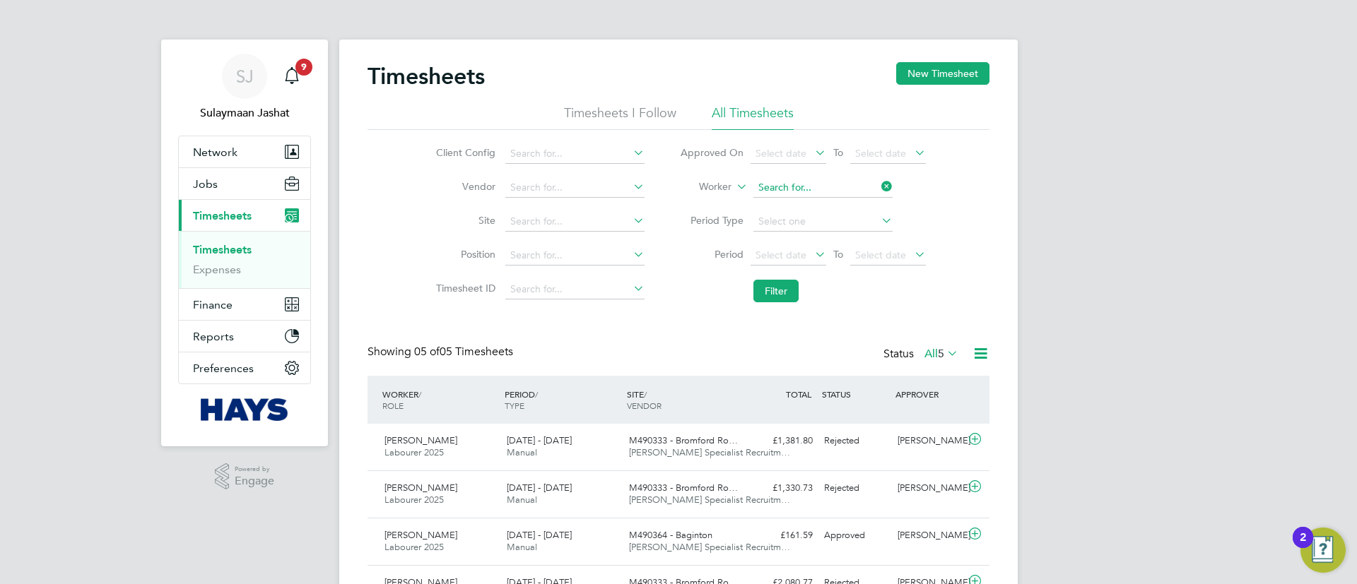
click at [803, 185] on input at bounding box center [822, 188] width 139 height 20
click at [794, 211] on li "Karam jit Singh" at bounding box center [822, 207] width 141 height 19
type input "Karamjit Singh"
click at [788, 302] on li "Filter" at bounding box center [802, 291] width 281 height 37
click at [787, 293] on button "Filter" at bounding box center [775, 291] width 45 height 23
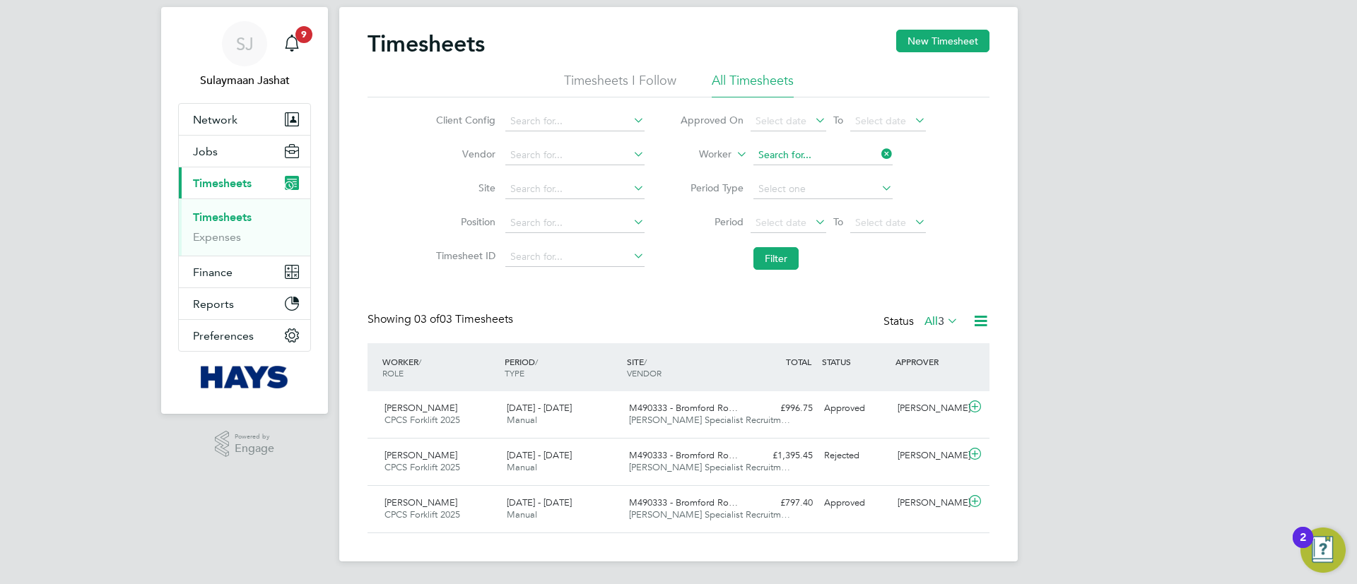
click at [848, 146] on input at bounding box center [822, 156] width 139 height 20
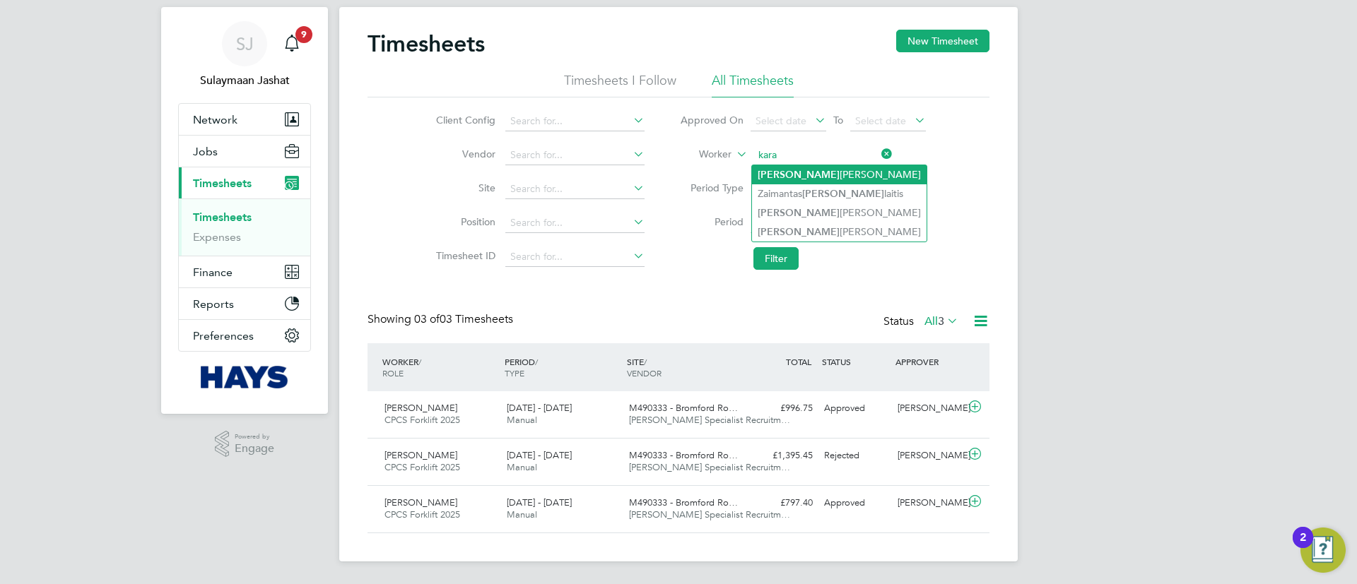
click at [811, 177] on li "Kara mjit Singh" at bounding box center [839, 174] width 175 height 19
type input "Karamjit Singh"
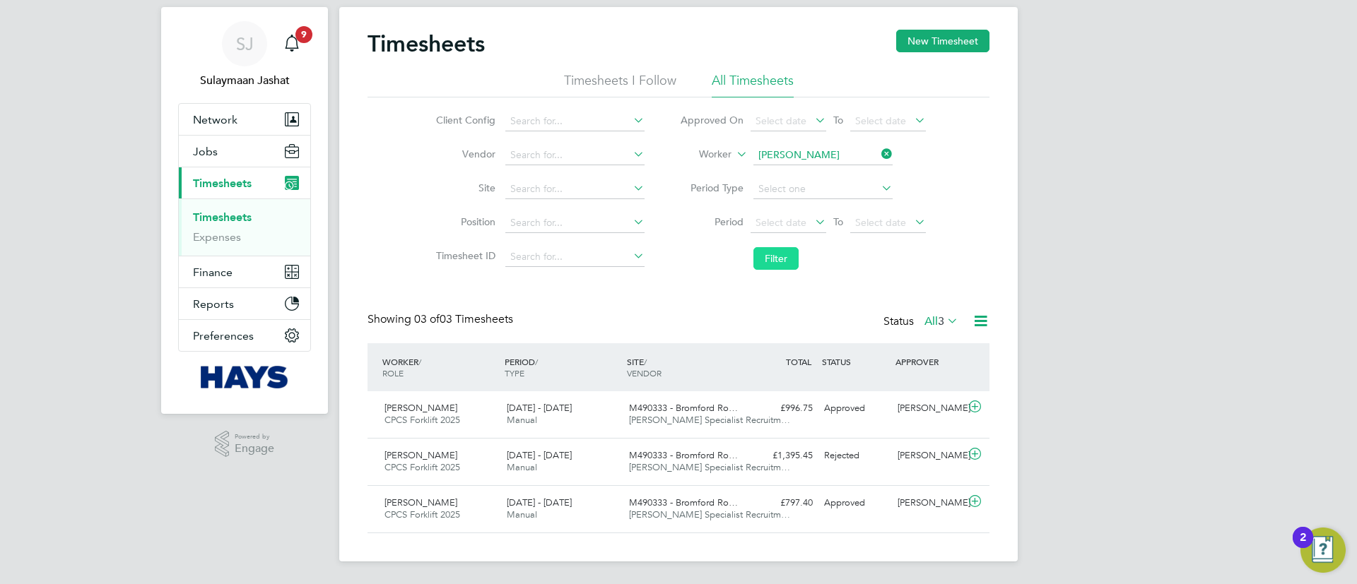
click at [786, 262] on button "Filter" at bounding box center [775, 258] width 45 height 23
click at [786, 170] on li "Worker Karamjit Singh" at bounding box center [802, 156] width 281 height 34
click at [814, 171] on li "Worker Karamjit Singh" at bounding box center [802, 156] width 281 height 34
click at [838, 156] on input at bounding box center [822, 156] width 139 height 20
click at [782, 189] on b "Karan" at bounding box center [772, 194] width 28 height 12
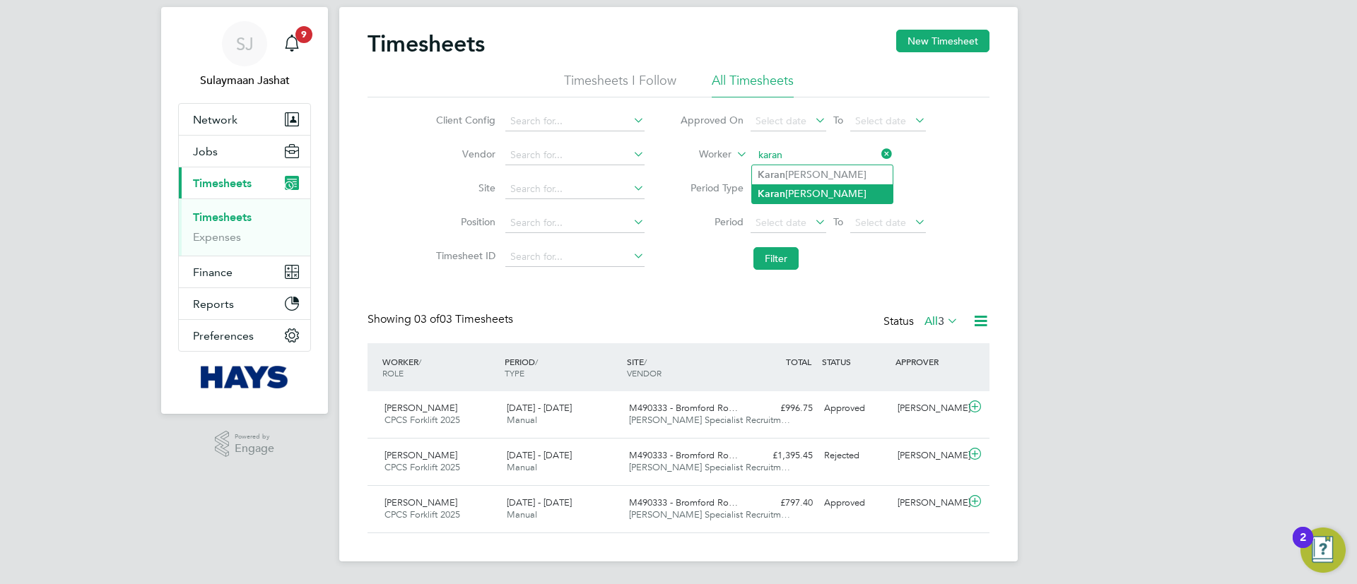
type input "Karanjit Singh"
click at [769, 266] on button "Filter" at bounding box center [775, 258] width 45 height 23
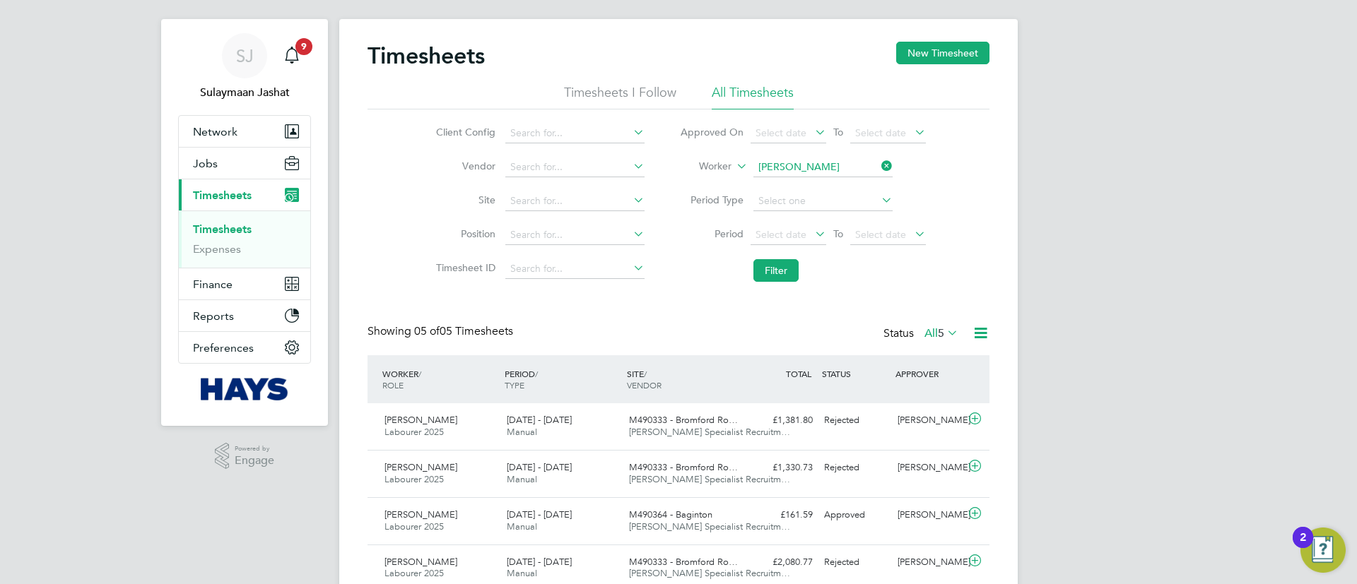
click at [903, 166] on li "Worker Karanjit Singh" at bounding box center [802, 168] width 281 height 34
click at [873, 172] on input at bounding box center [822, 168] width 139 height 20
click at [816, 172] on input at bounding box center [822, 168] width 139 height 20
click at [791, 187] on li "Litran Sinfield" at bounding box center [822, 186] width 141 height 19
type input "Litran Sinfield"
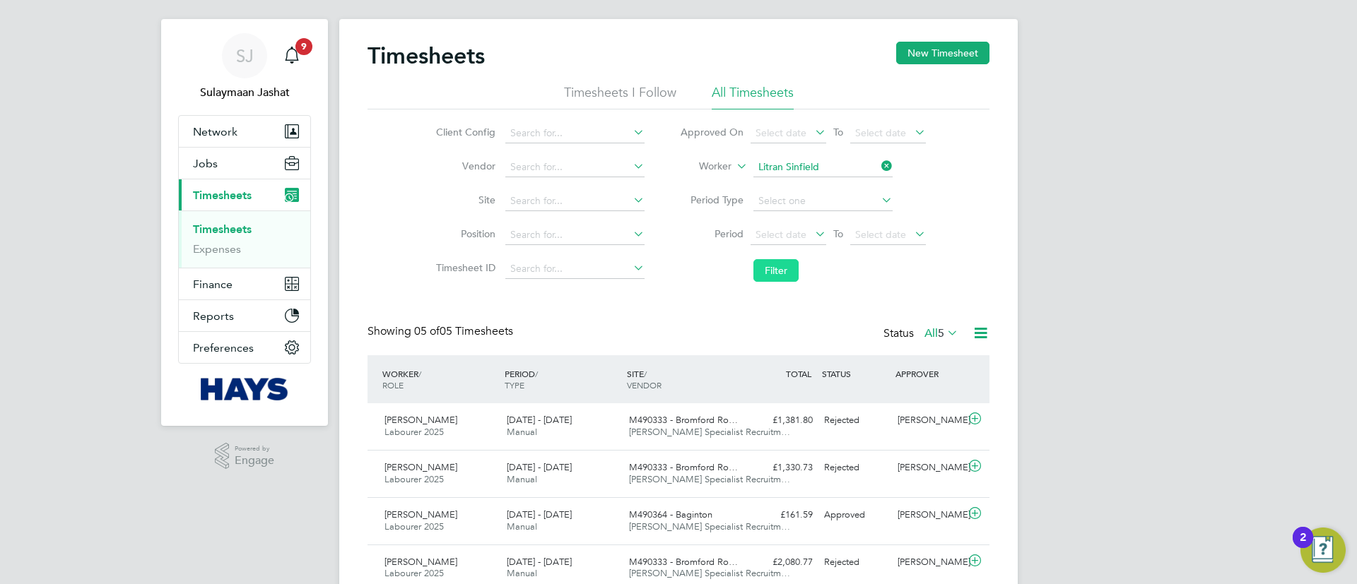
click at [787, 273] on button "Filter" at bounding box center [775, 270] width 45 height 23
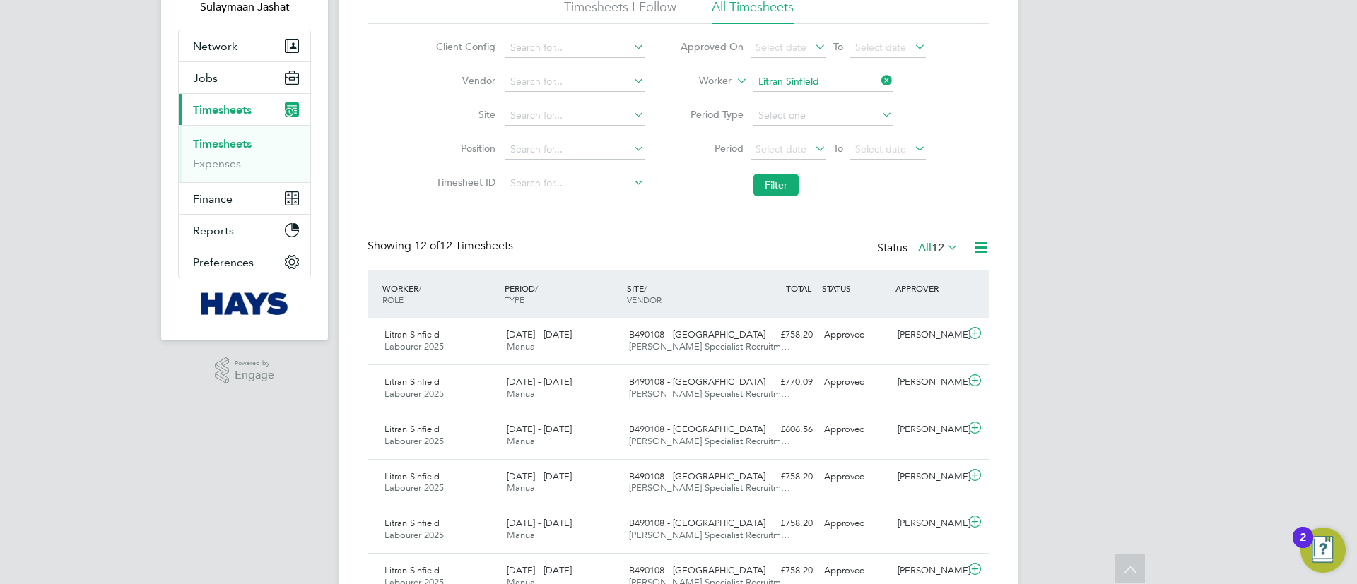
click at [931, 243] on span "12" at bounding box center [937, 248] width 13 height 14
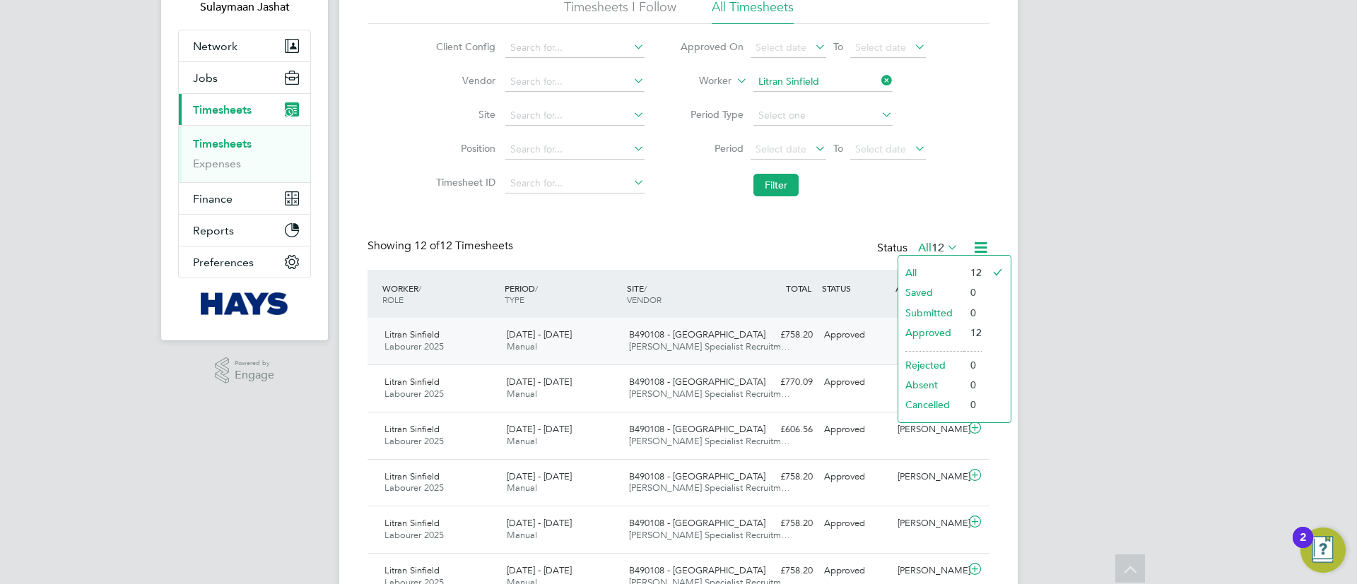
click at [957, 324] on ul "All Saved Submitted Approved Rejected Absent Cancelled" at bounding box center [930, 339] width 65 height 153
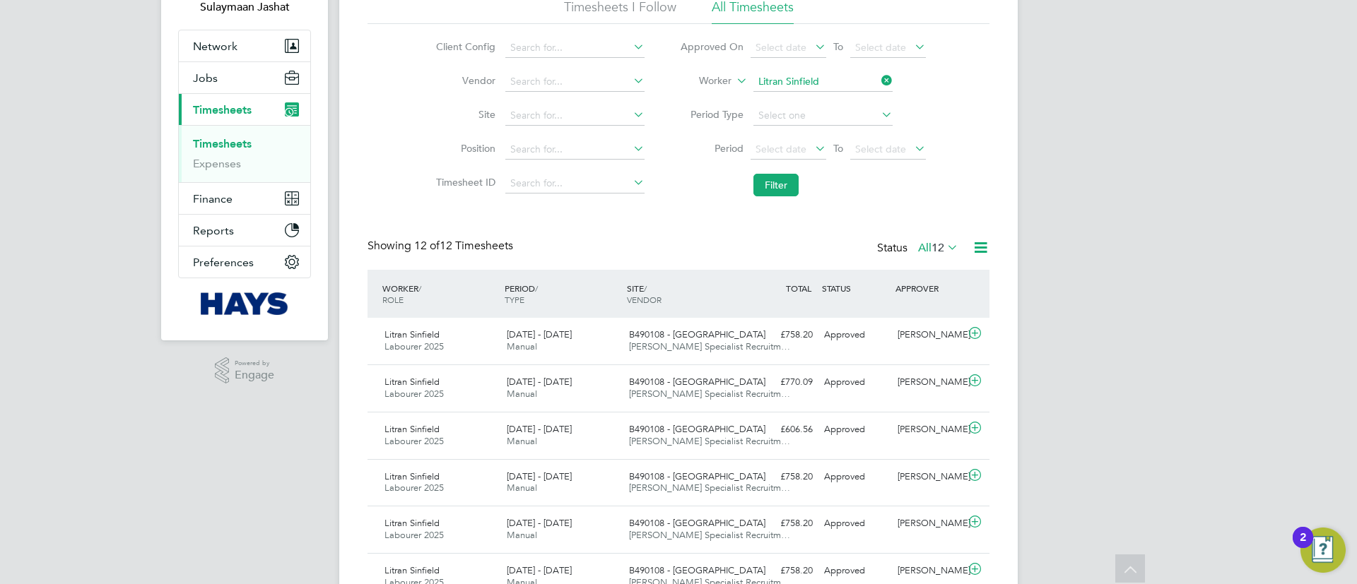
click at [938, 246] on span "12" at bounding box center [937, 248] width 13 height 14
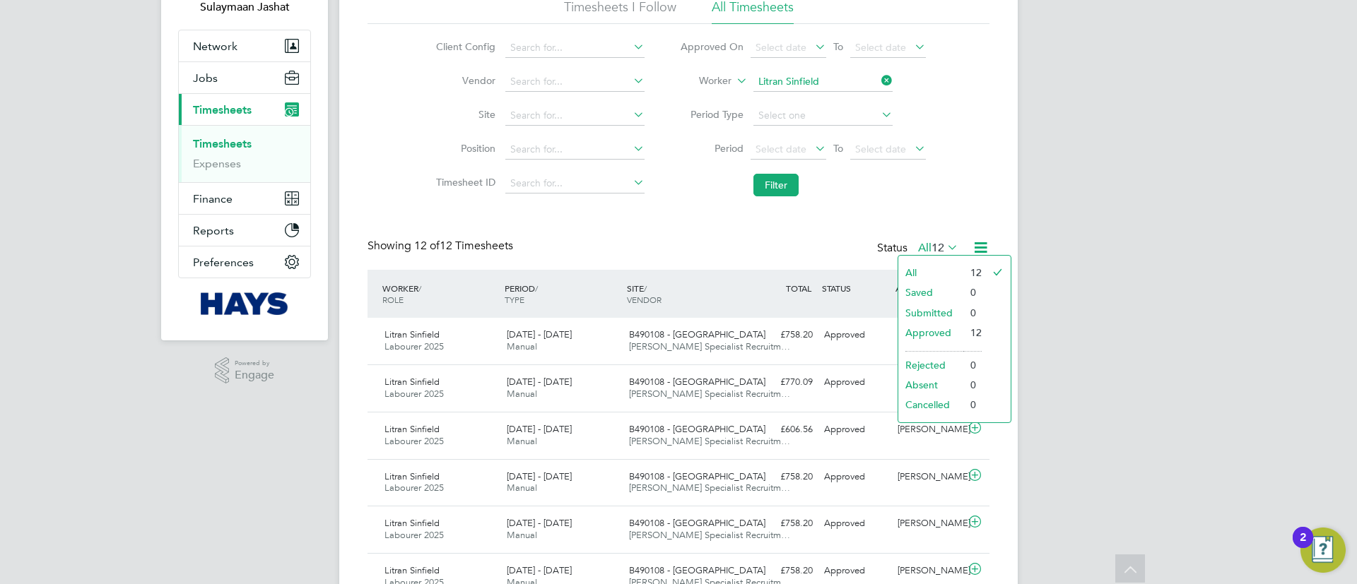
click at [945, 333] on li "Approved" at bounding box center [930, 333] width 65 height 20
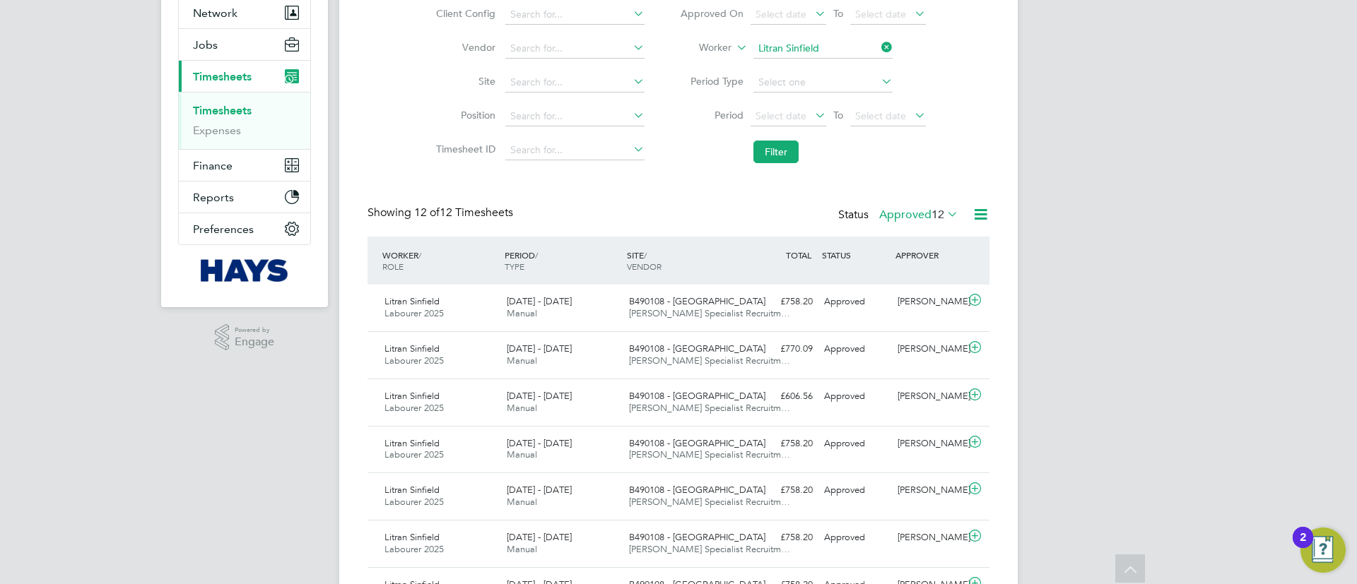
click at [839, 278] on div "WORKER / ROLE WORKER / PERIOD PERIOD / TYPE SITE / VENDOR TOTAL TOTAL / STATUS …" at bounding box center [678, 261] width 622 height 48
click at [773, 308] on div "£758.20 Approved" at bounding box center [781, 301] width 73 height 23
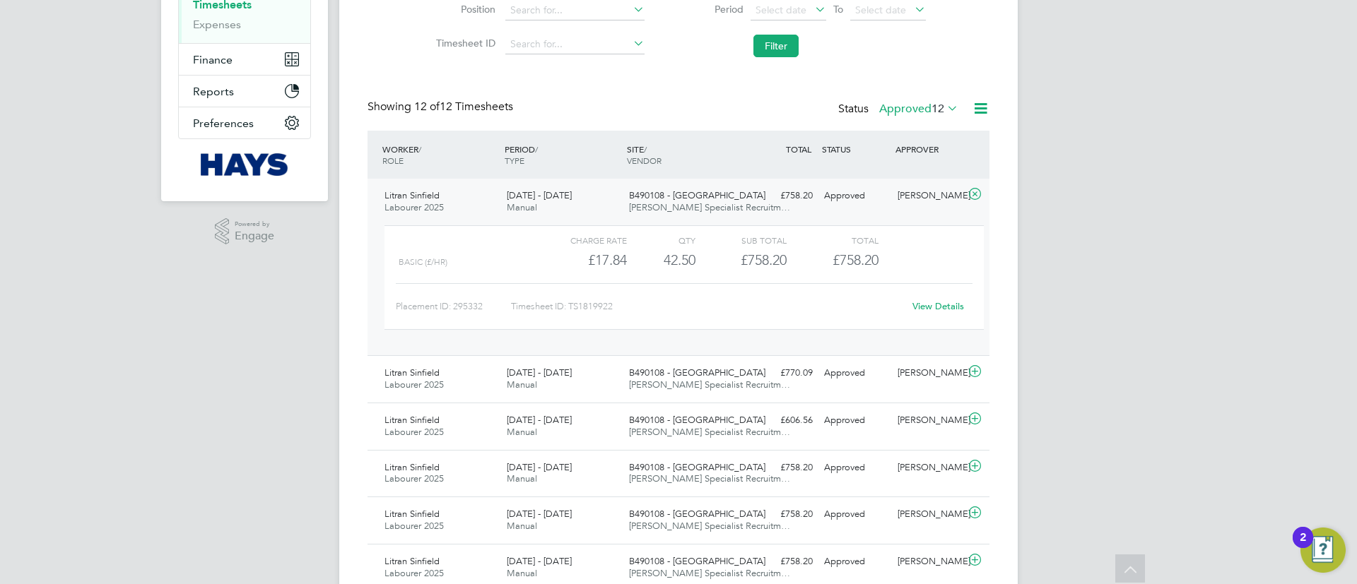
click at [955, 309] on link "View Details" at bounding box center [938, 306] width 52 height 12
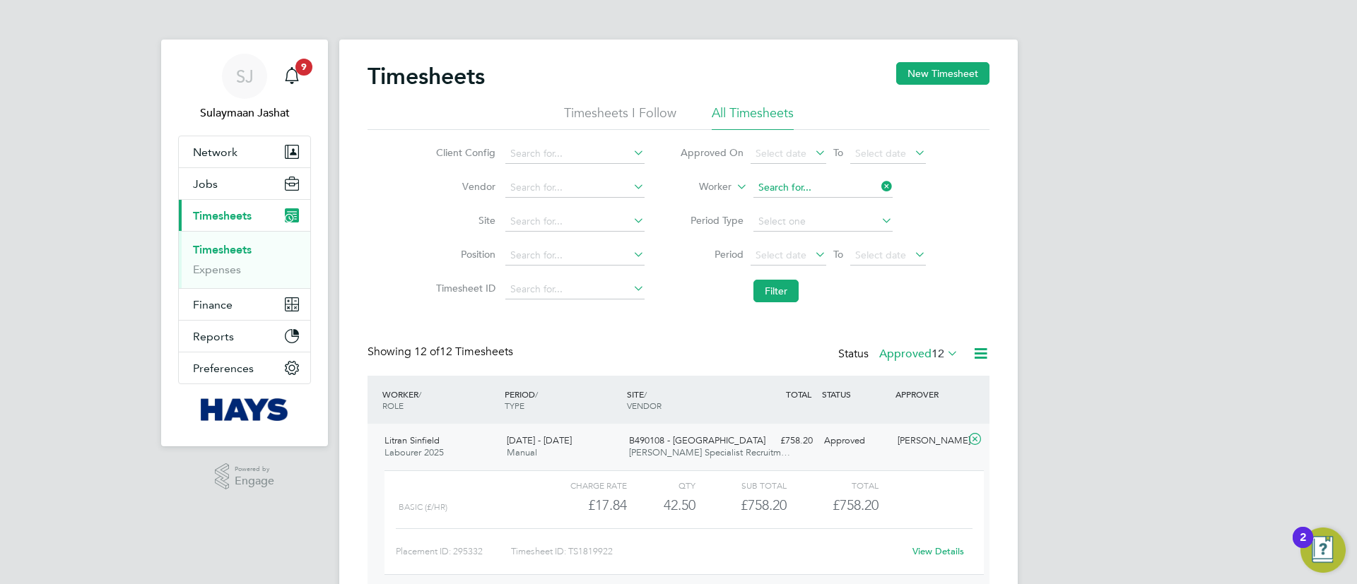
click at [777, 191] on input at bounding box center [822, 188] width 139 height 20
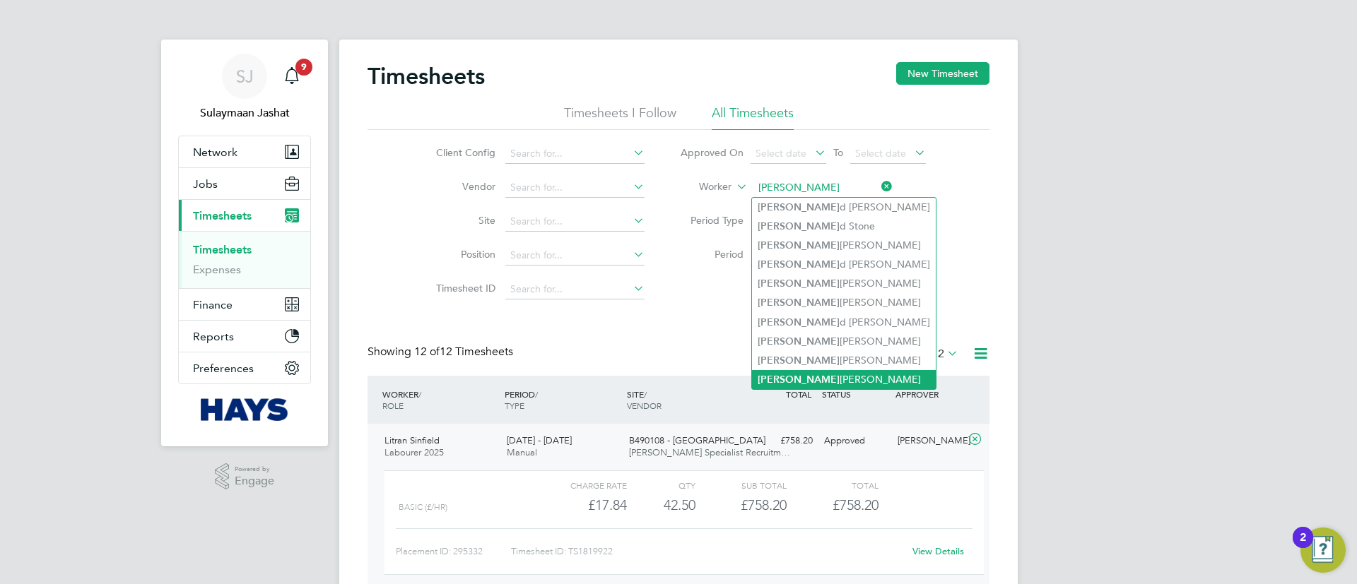
click at [821, 370] on li "Raymon d Higgins" at bounding box center [844, 379] width 184 height 19
type input "Raymond Higgins"
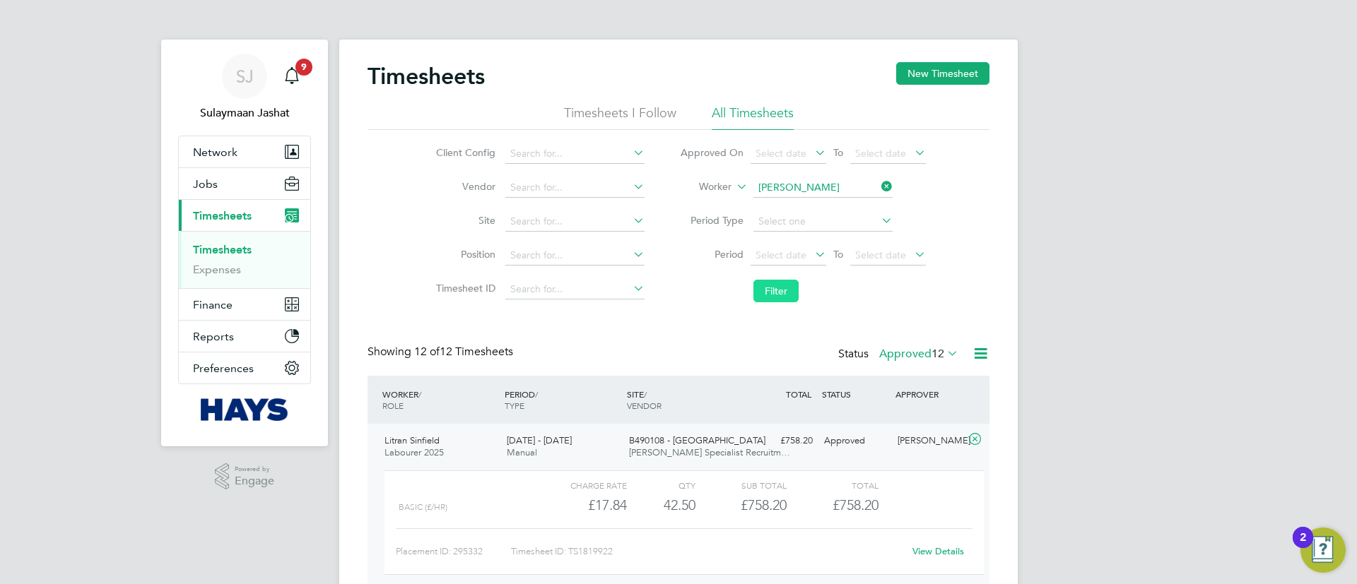
click at [795, 297] on button "Filter" at bounding box center [775, 291] width 45 height 23
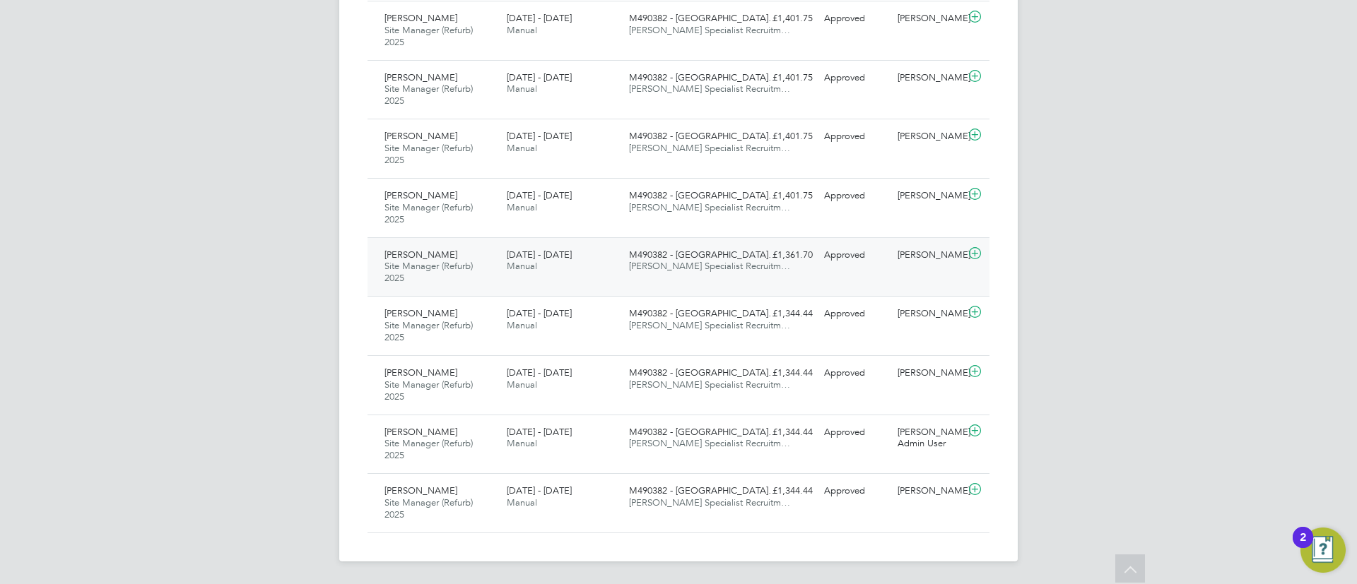
click at [656, 275] on div "M490382 - Stoke Unitas… Hays Specialist Recruitm…" at bounding box center [684, 261] width 122 height 35
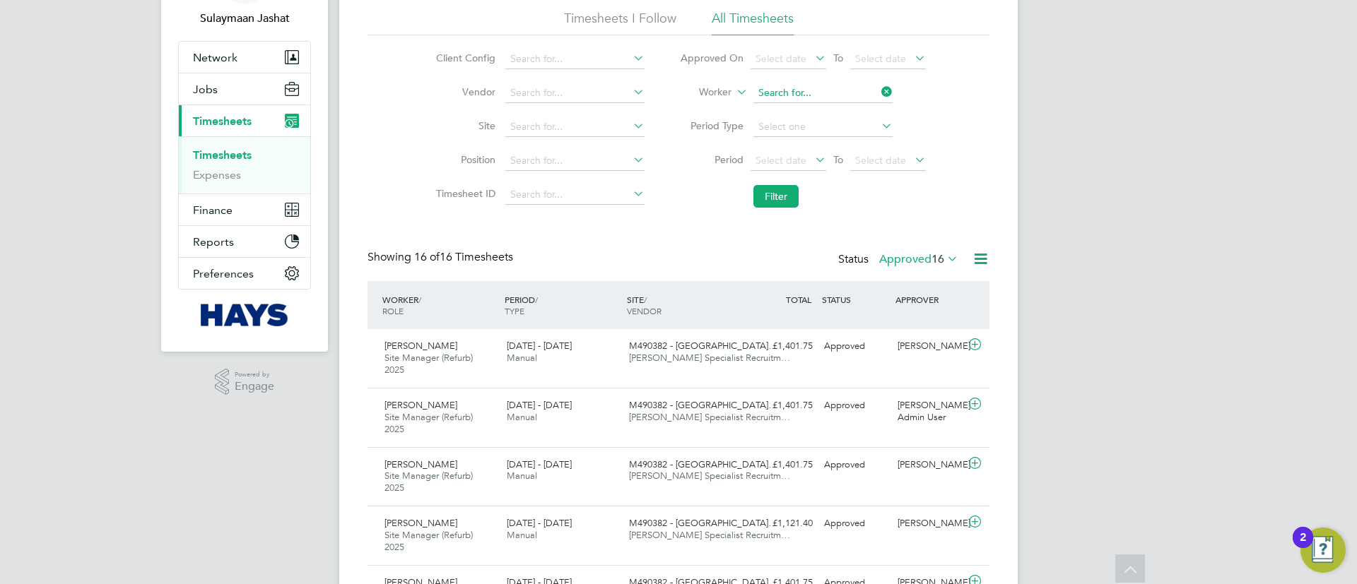
click at [835, 101] on input at bounding box center [822, 93] width 139 height 20
drag, startPoint x: 783, startPoint y: 95, endPoint x: 784, endPoint y: 104, distance: 9.3
click at [784, 104] on li "Ian Ash croft" at bounding box center [822, 112] width 141 height 19
type input "Ian Ashcroft"
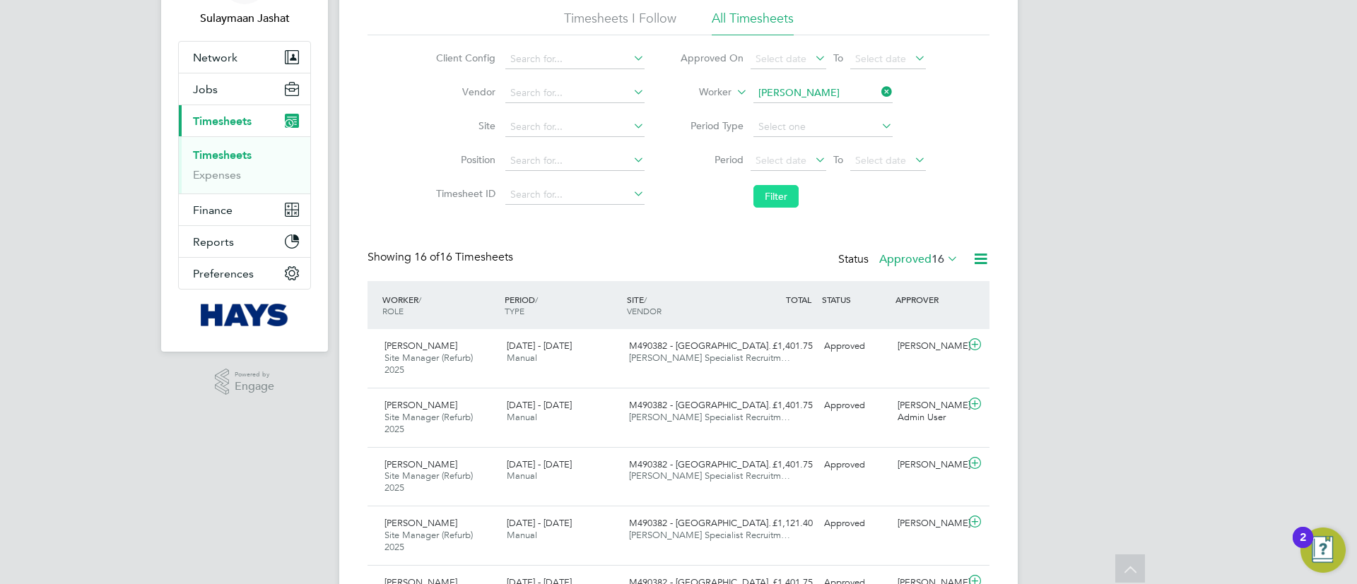
click at [776, 189] on button "Filter" at bounding box center [775, 196] width 45 height 23
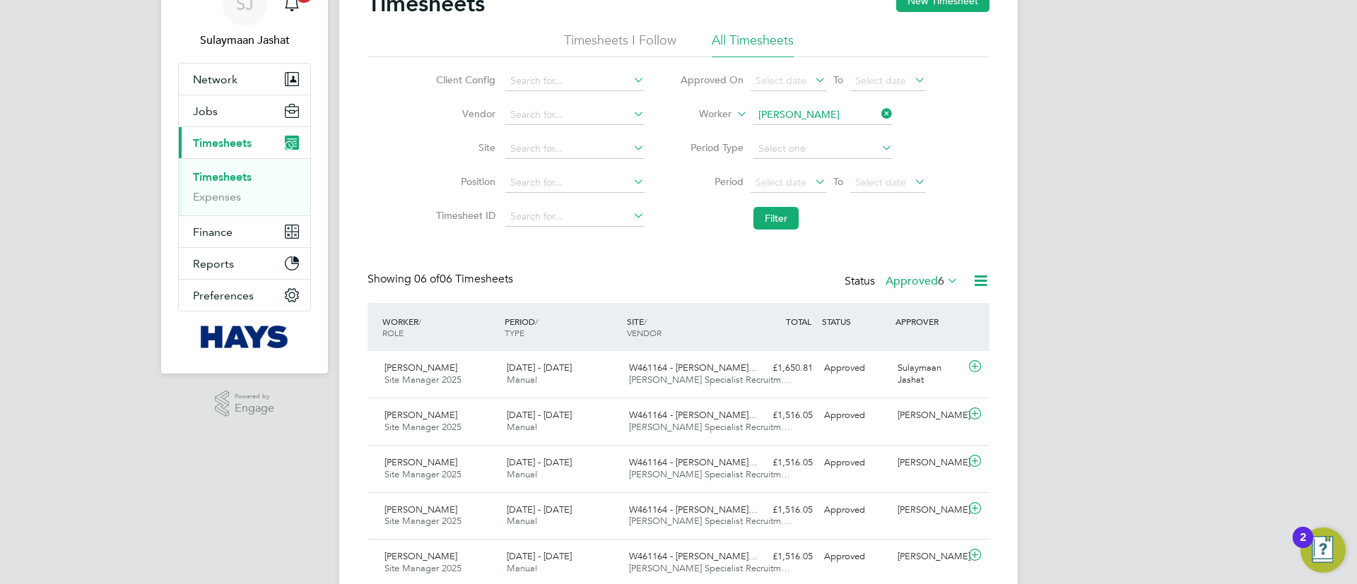
scroll to position [106, 0]
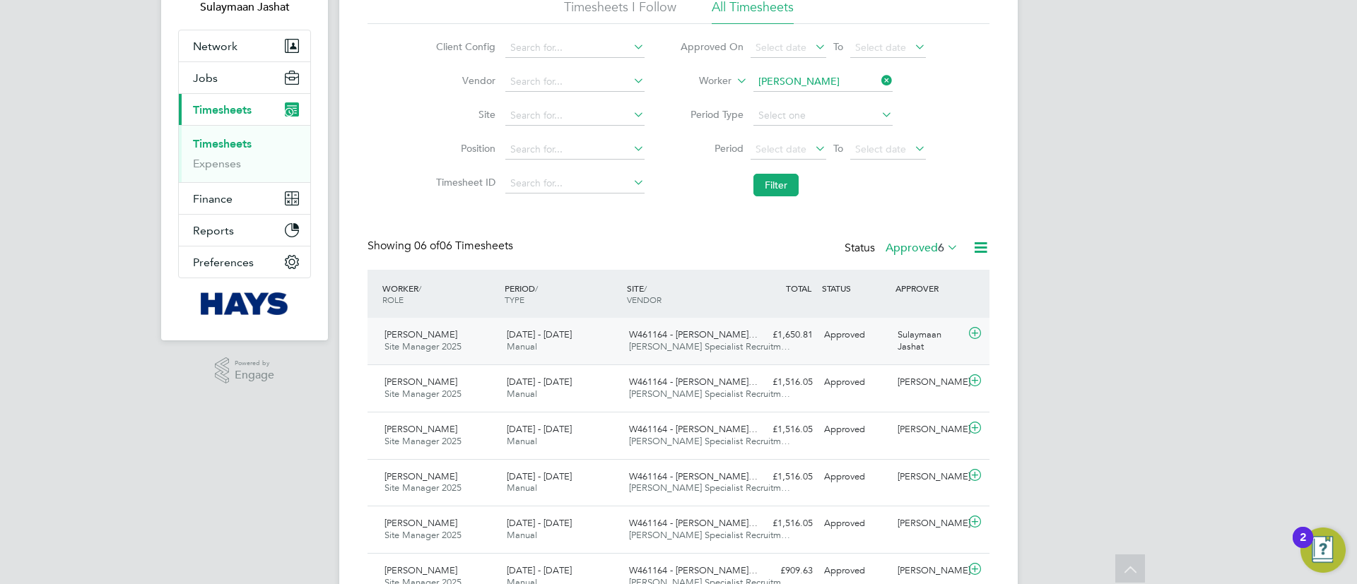
click at [726, 342] on span "Hays Specialist Recruitm…" at bounding box center [709, 347] width 161 height 12
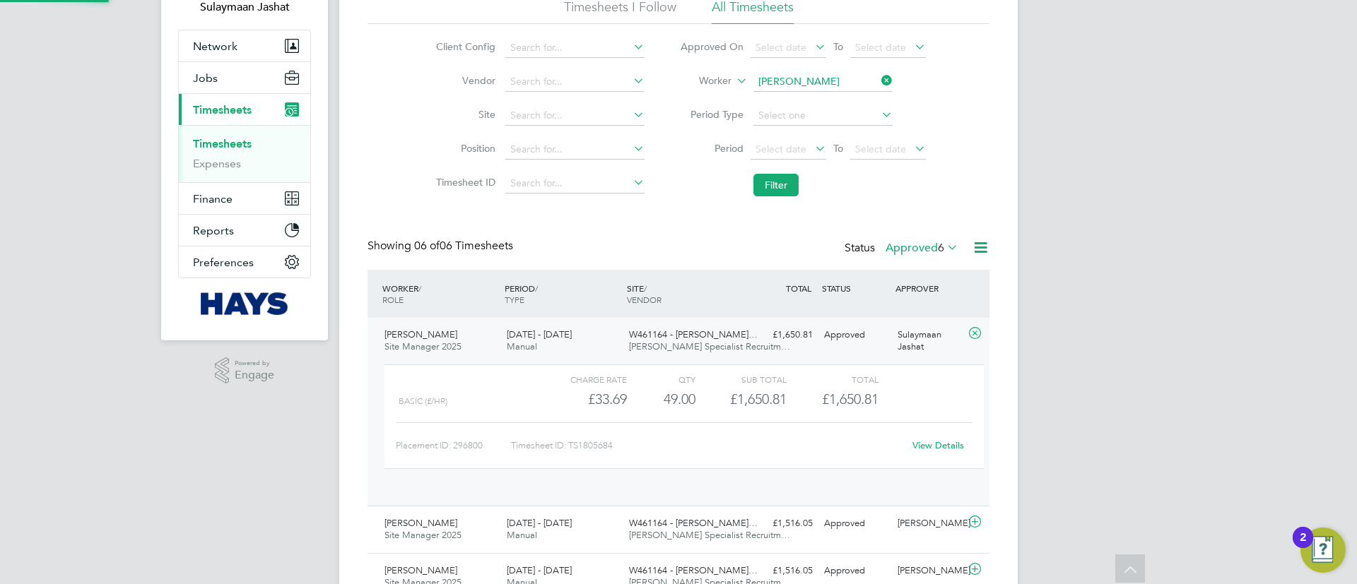
scroll to position [24, 138]
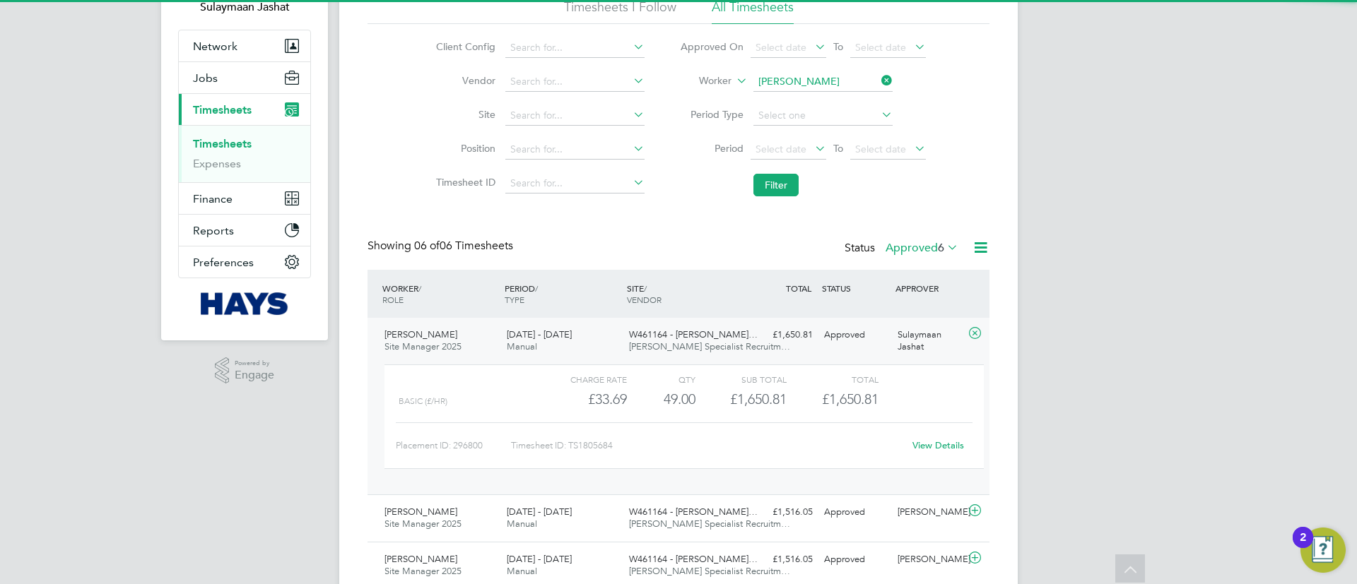
click at [949, 453] on div "View Details" at bounding box center [937, 446] width 69 height 23
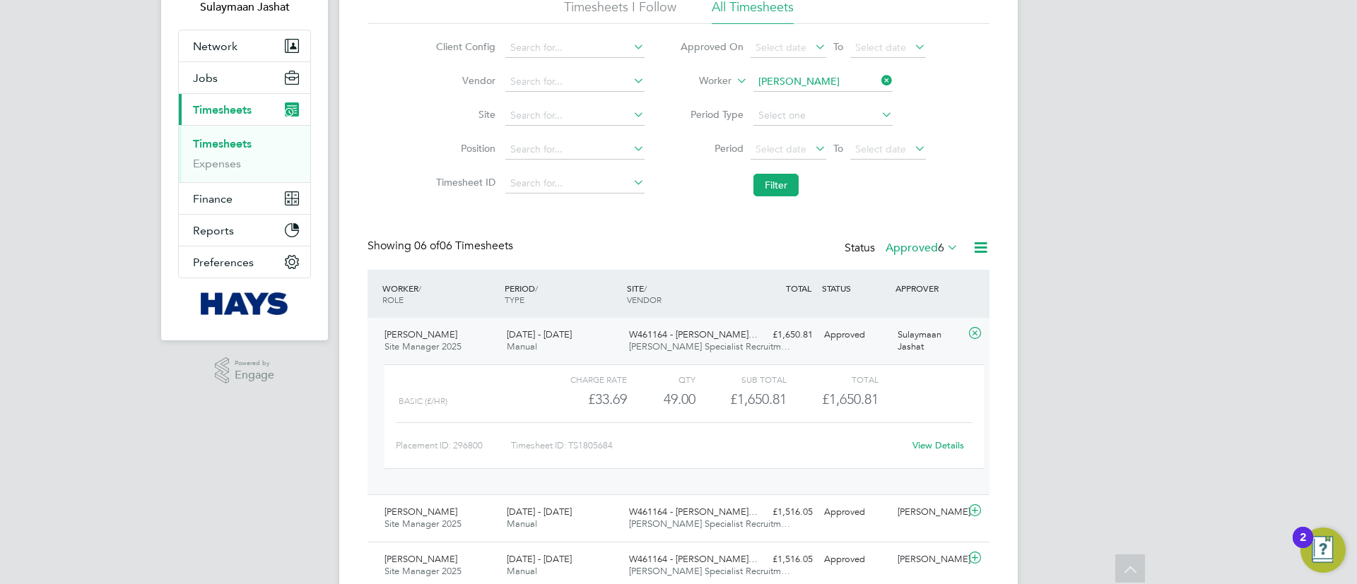
click at [944, 446] on link "View Details" at bounding box center [938, 446] width 52 height 12
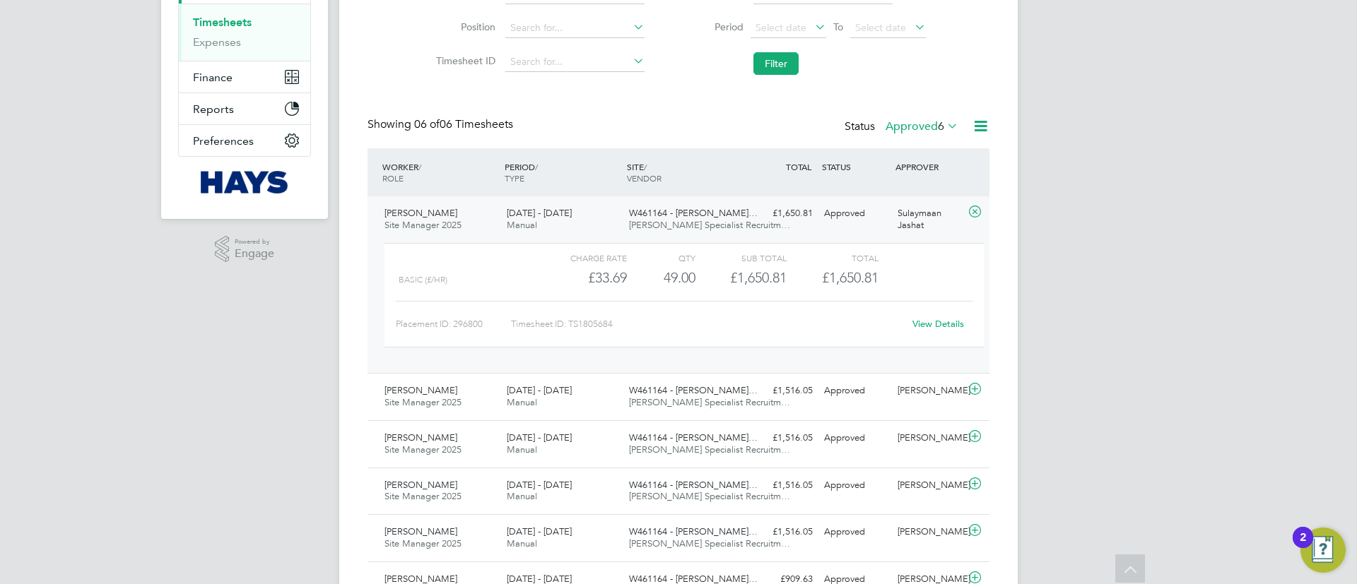
scroll to position [92, 0]
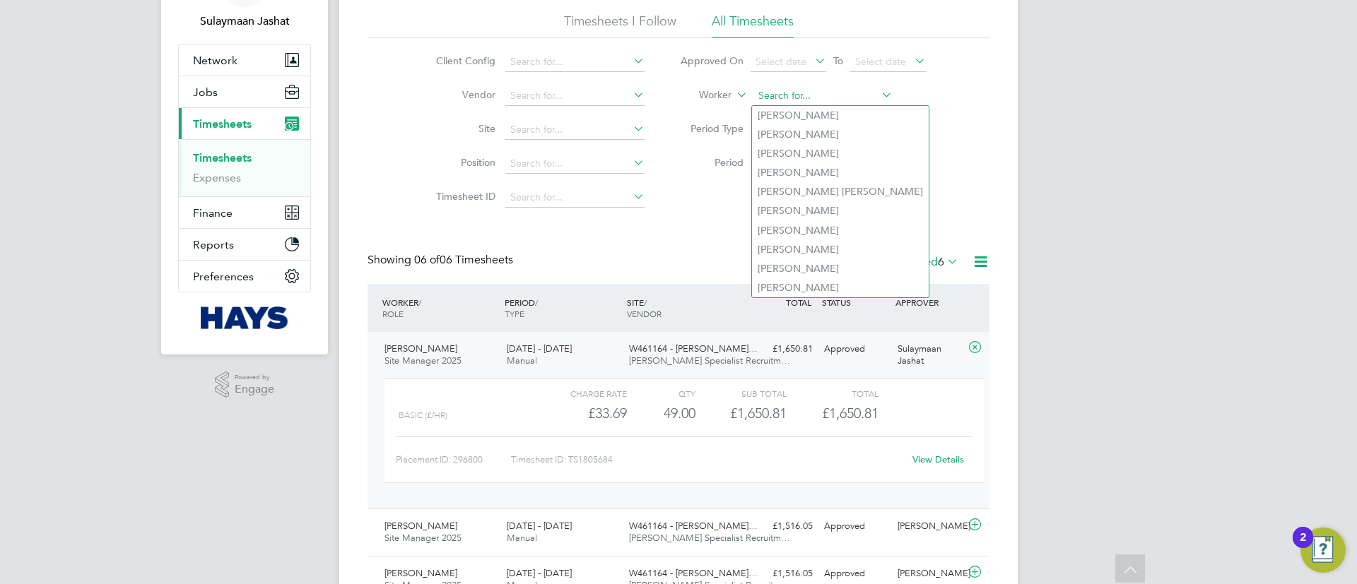
click at [814, 90] on input at bounding box center [822, 96] width 139 height 20
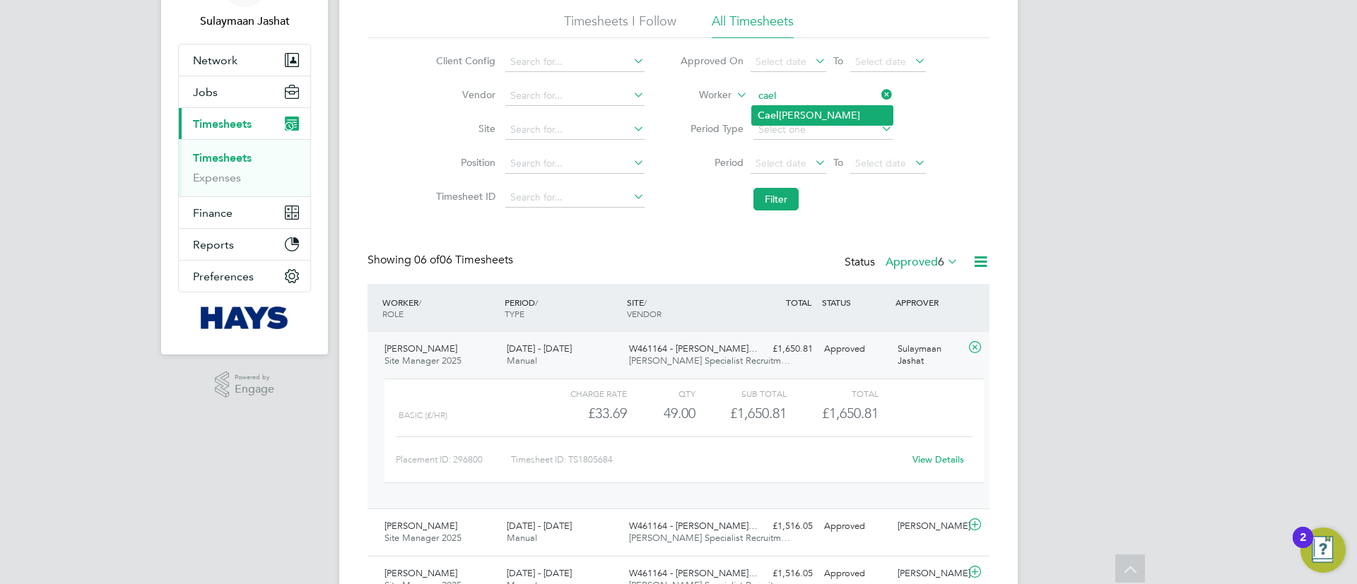
click at [820, 113] on li "Cael Egan" at bounding box center [822, 115] width 141 height 19
type input "Cael Egan"
click at [780, 223] on div "Timesheets New Timesheet Timesheets I Follow All Timesheets Client Config Vendo…" at bounding box center [678, 357] width 622 height 775
click at [777, 214] on li "Filter" at bounding box center [802, 199] width 281 height 37
click at [777, 194] on button "Filter" at bounding box center [775, 199] width 45 height 23
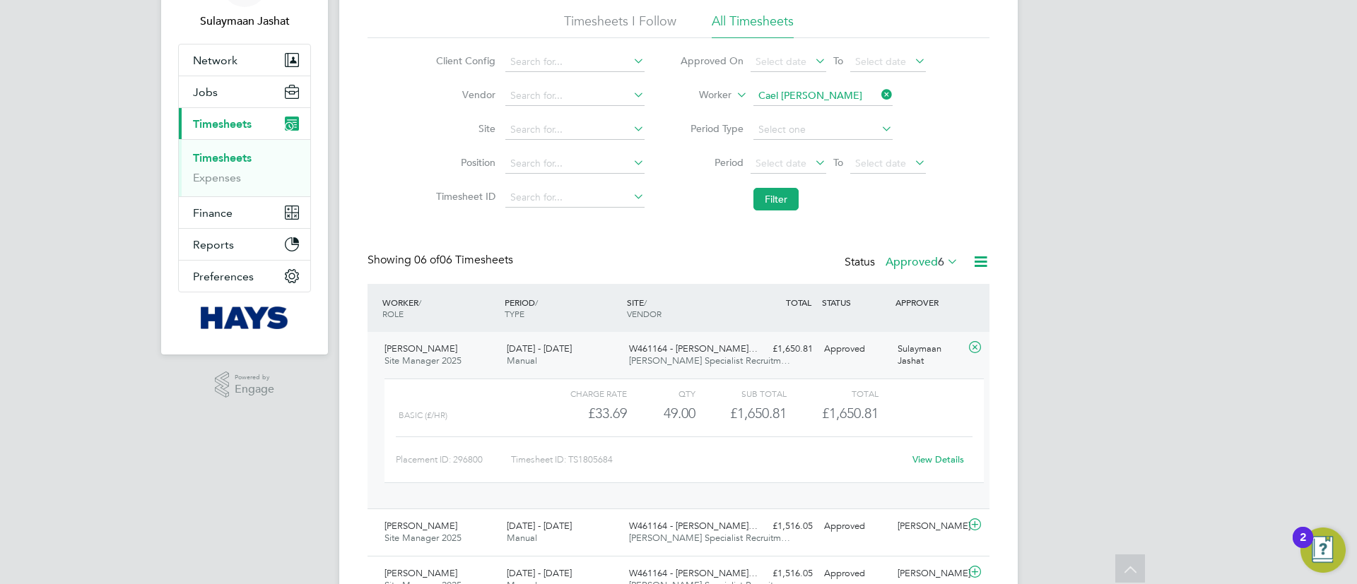
scroll to position [0, 0]
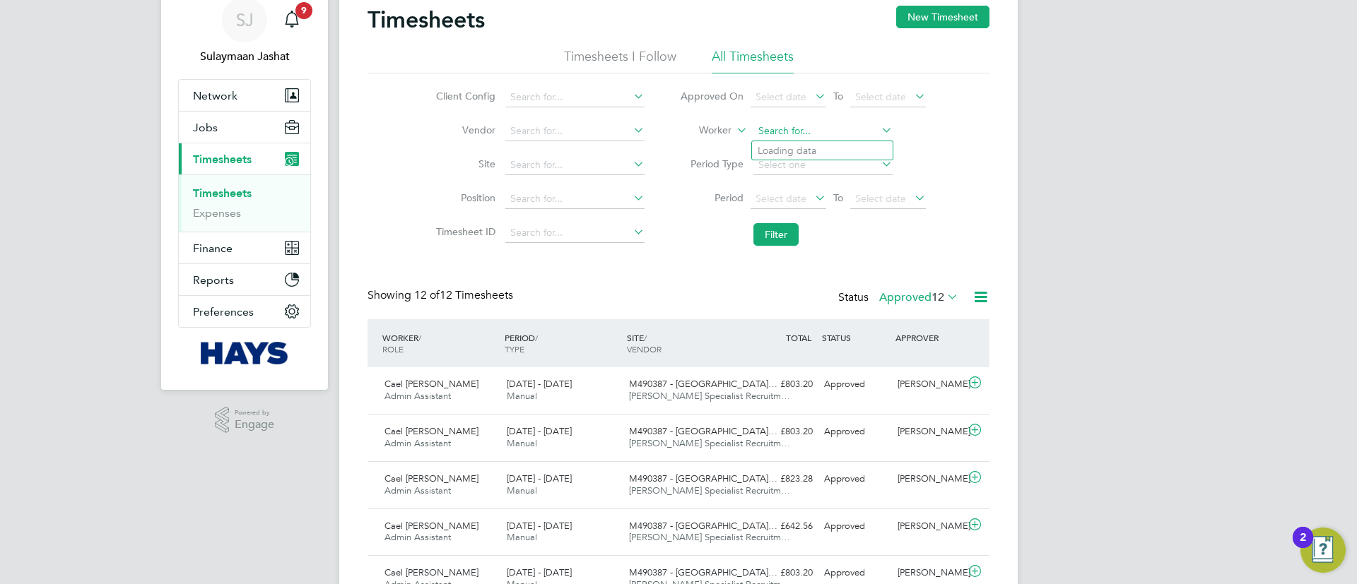
click at [830, 125] on input at bounding box center [822, 132] width 139 height 20
click at [802, 153] on li "Jay Taak" at bounding box center [822, 150] width 141 height 19
type input "[PERSON_NAME]"
click at [748, 271] on div "Timesheets New Timesheet Timesheets I Follow All Timesheets Client Config Vendo…" at bounding box center [678, 470] width 622 height 929
click at [769, 247] on li "Filter" at bounding box center [802, 234] width 281 height 37
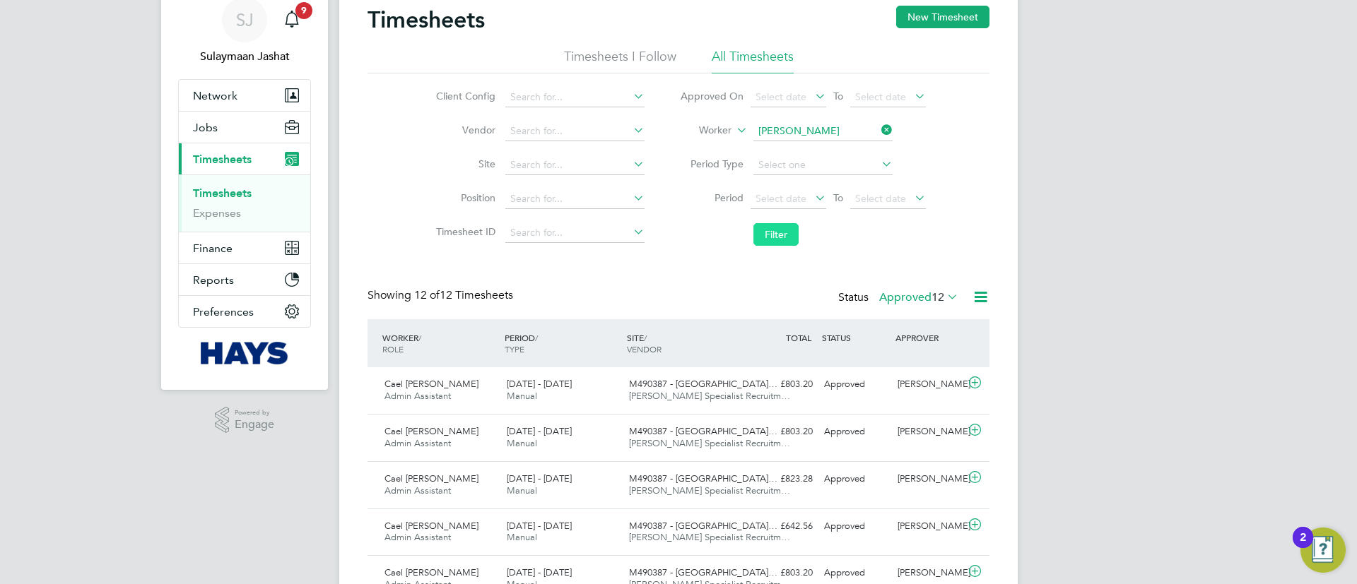
click at [777, 239] on button "Filter" at bounding box center [775, 234] width 45 height 23
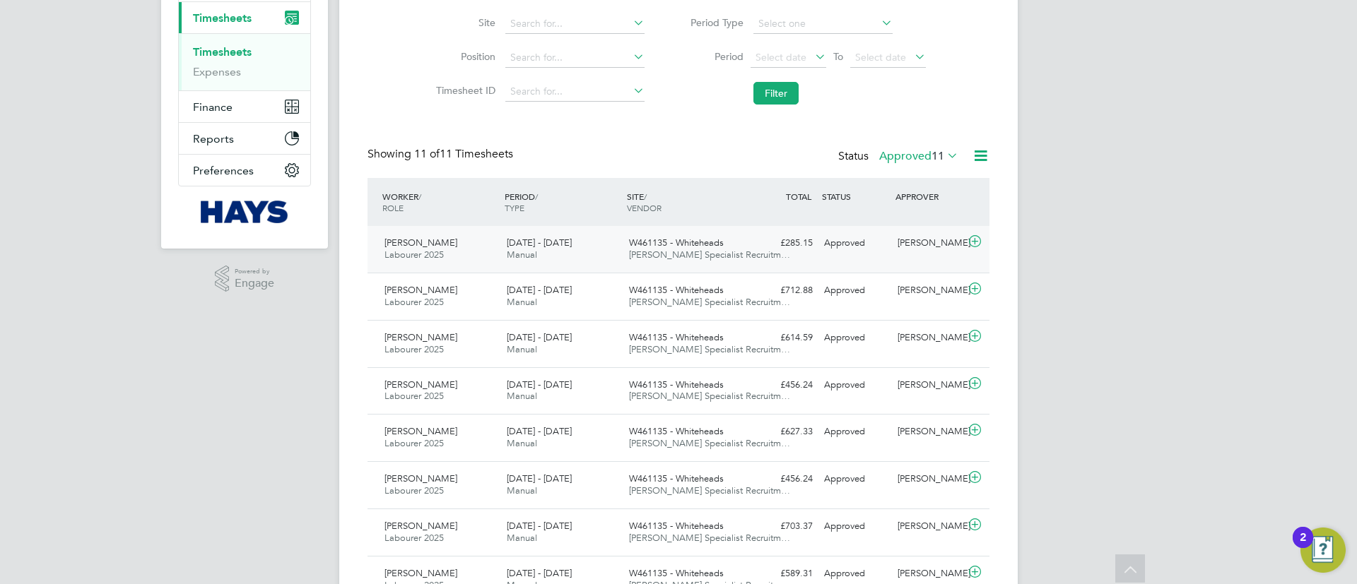
click at [772, 260] on div "Jay Taak Labourer 2025 6 - 12 Sep 2025 6 - 12 Sep 2025 Manual W461135 - Whitehe…" at bounding box center [678, 249] width 622 height 47
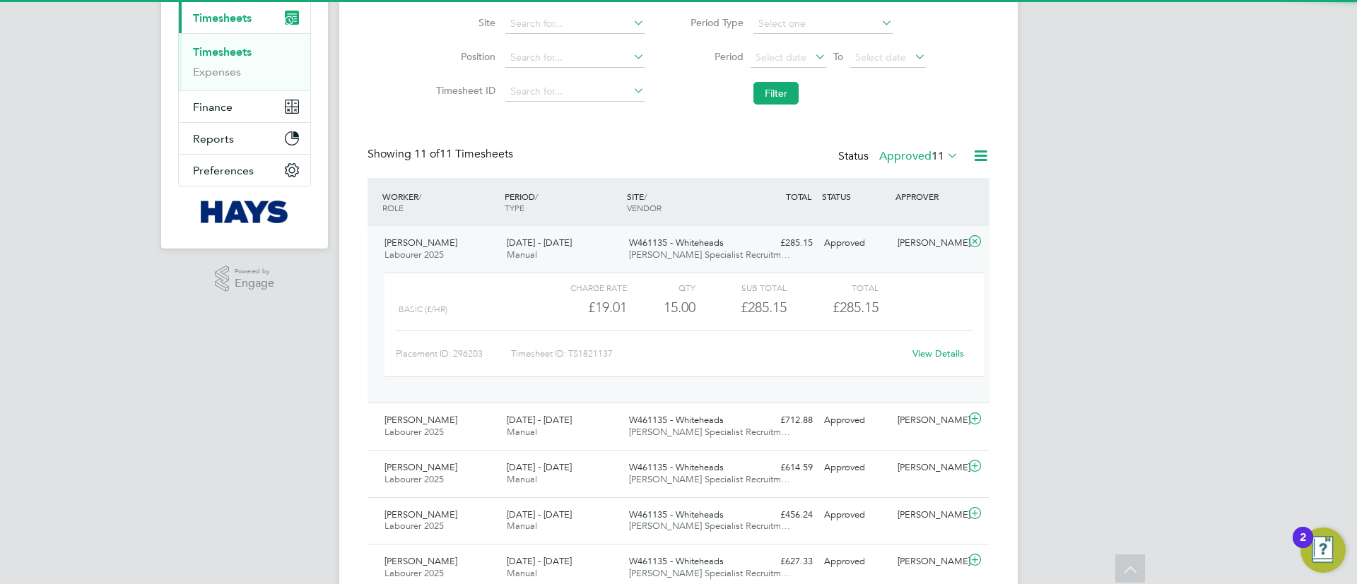
click at [938, 375] on div "Charge rate QTY Sub Total Total Basic (£/HR) £19.01 15 15.00 15 £285.15 £285.15…" at bounding box center [683, 325] width 599 height 105
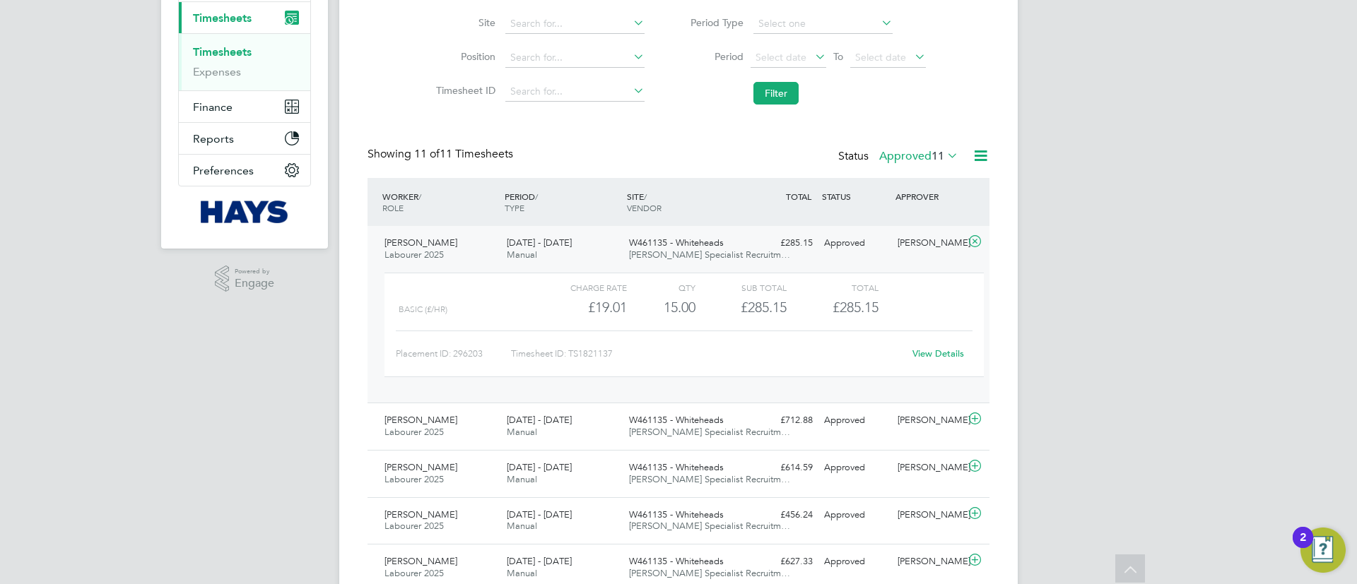
click at [938, 348] on link "View Details" at bounding box center [938, 354] width 52 height 12
click at [808, 152] on div "Showing 11 of 11 Timesheets Status Approved 11" at bounding box center [678, 162] width 622 height 31
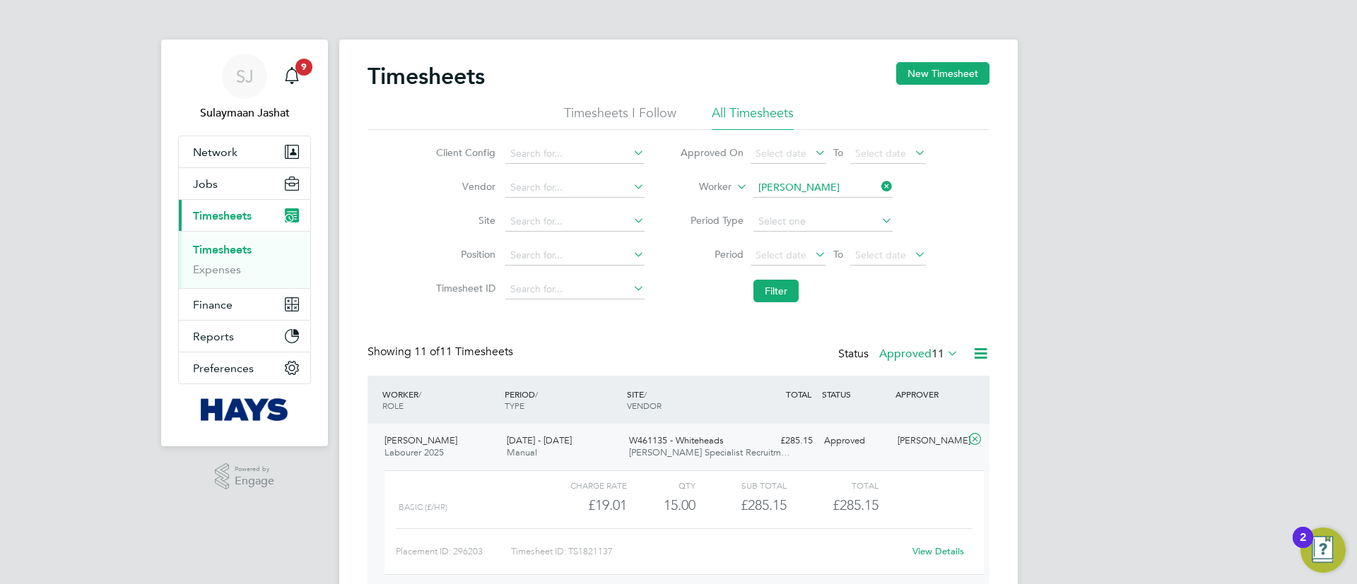
click at [660, 287] on li "Timesheet ID" at bounding box center [538, 290] width 248 height 34
click at [292, 87] on div "Main navigation" at bounding box center [292, 76] width 28 height 28
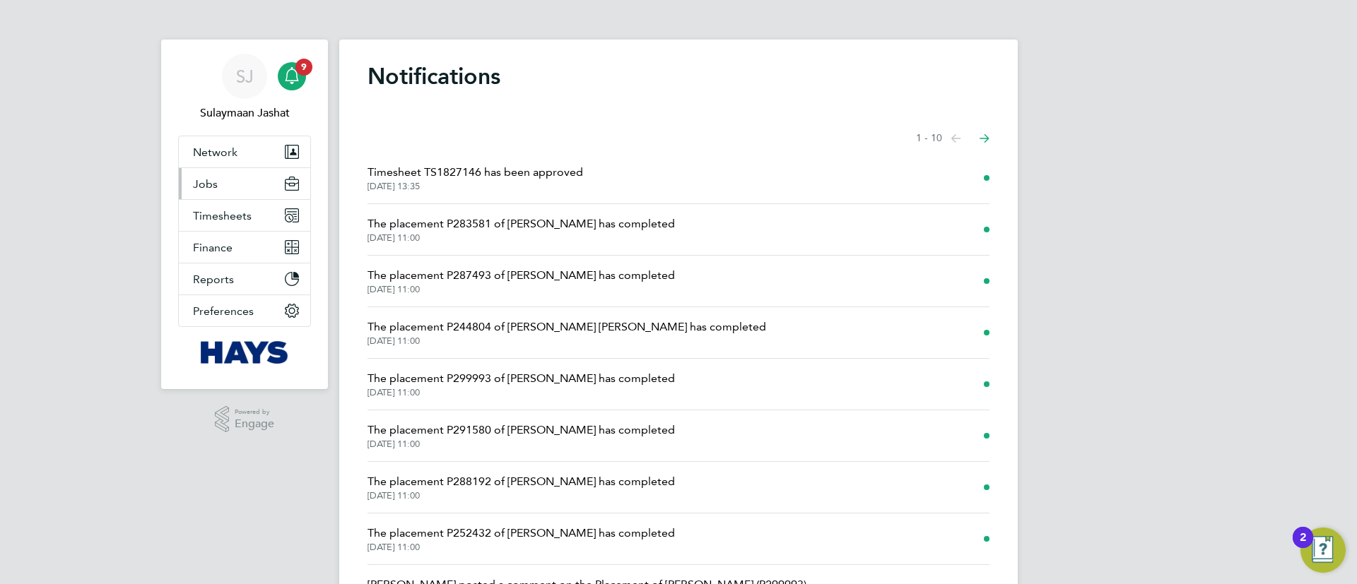
click at [237, 179] on button "Jobs" at bounding box center [244, 183] width 131 height 31
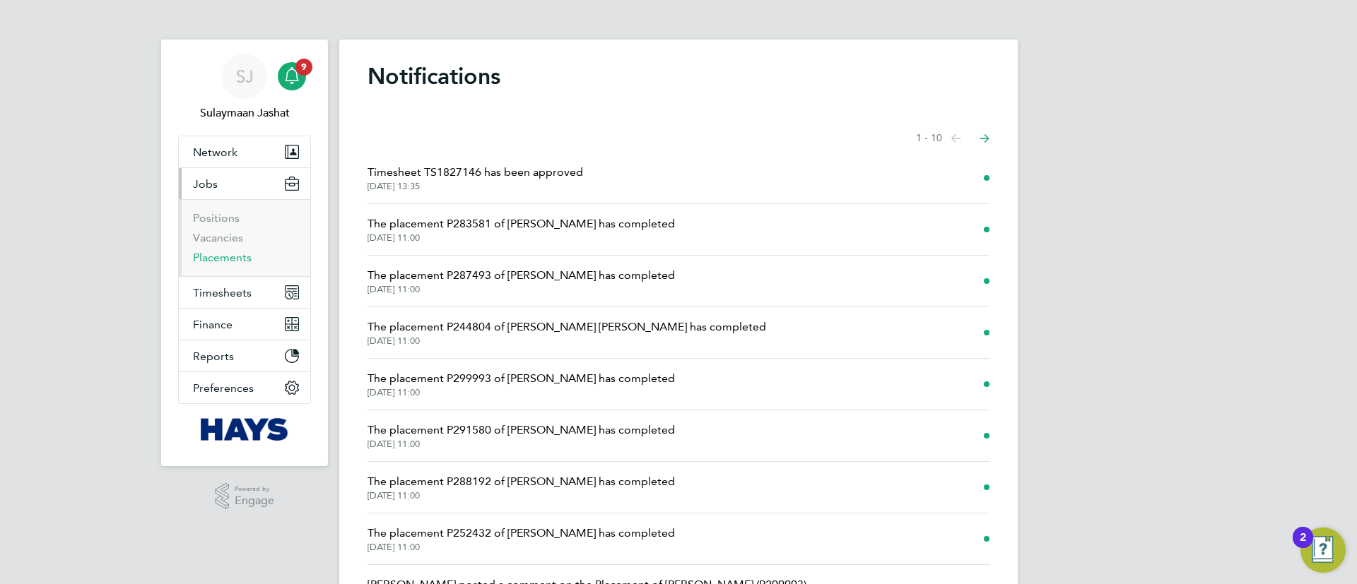
click at [216, 251] on link "Placements" at bounding box center [222, 257] width 59 height 13
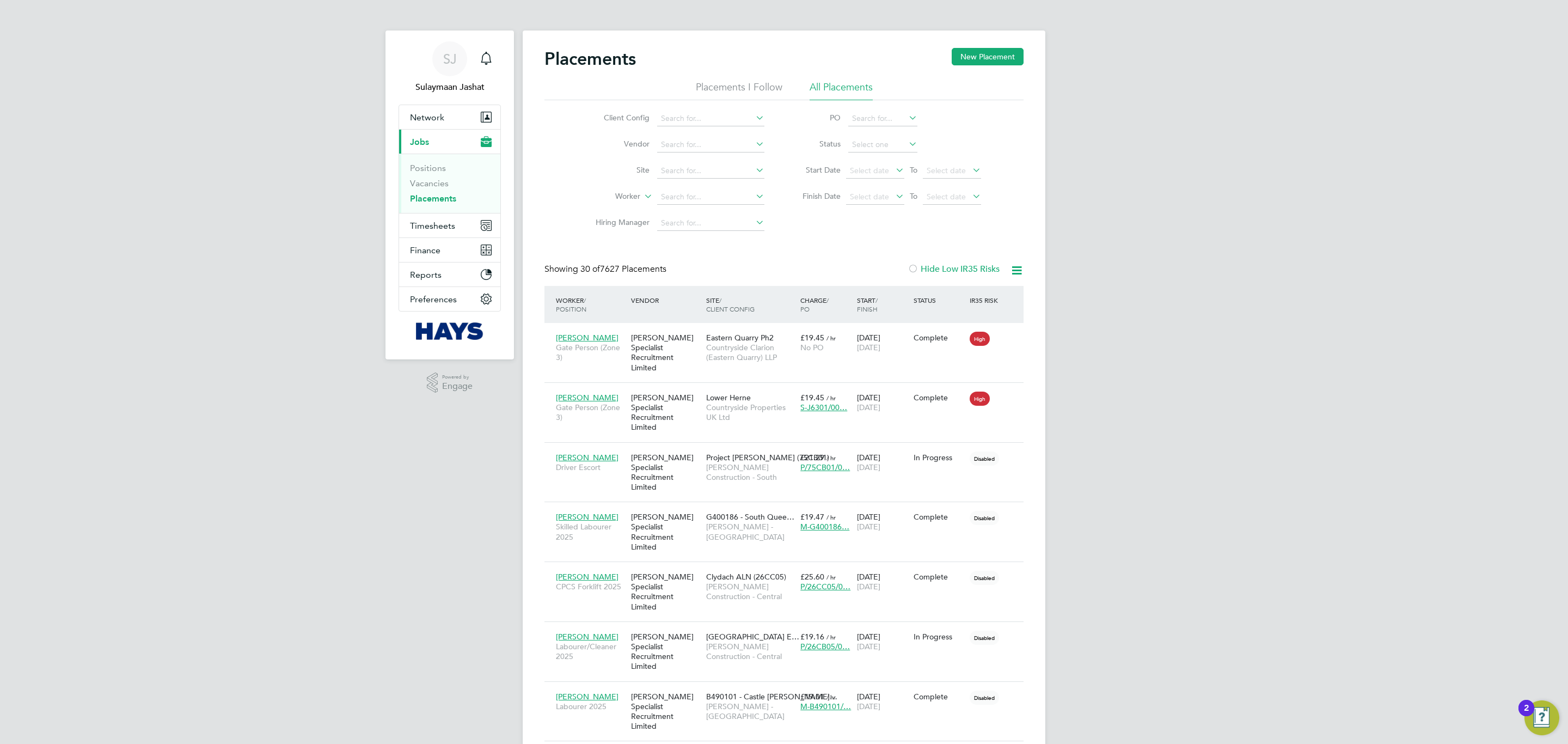
scroll to position [10, 51]
click at [439, 214] on button "Timesheets" at bounding box center [449, 225] width 101 height 24
click at [440, 194] on link "Timesheets" at bounding box center [432, 192] width 45 height 10
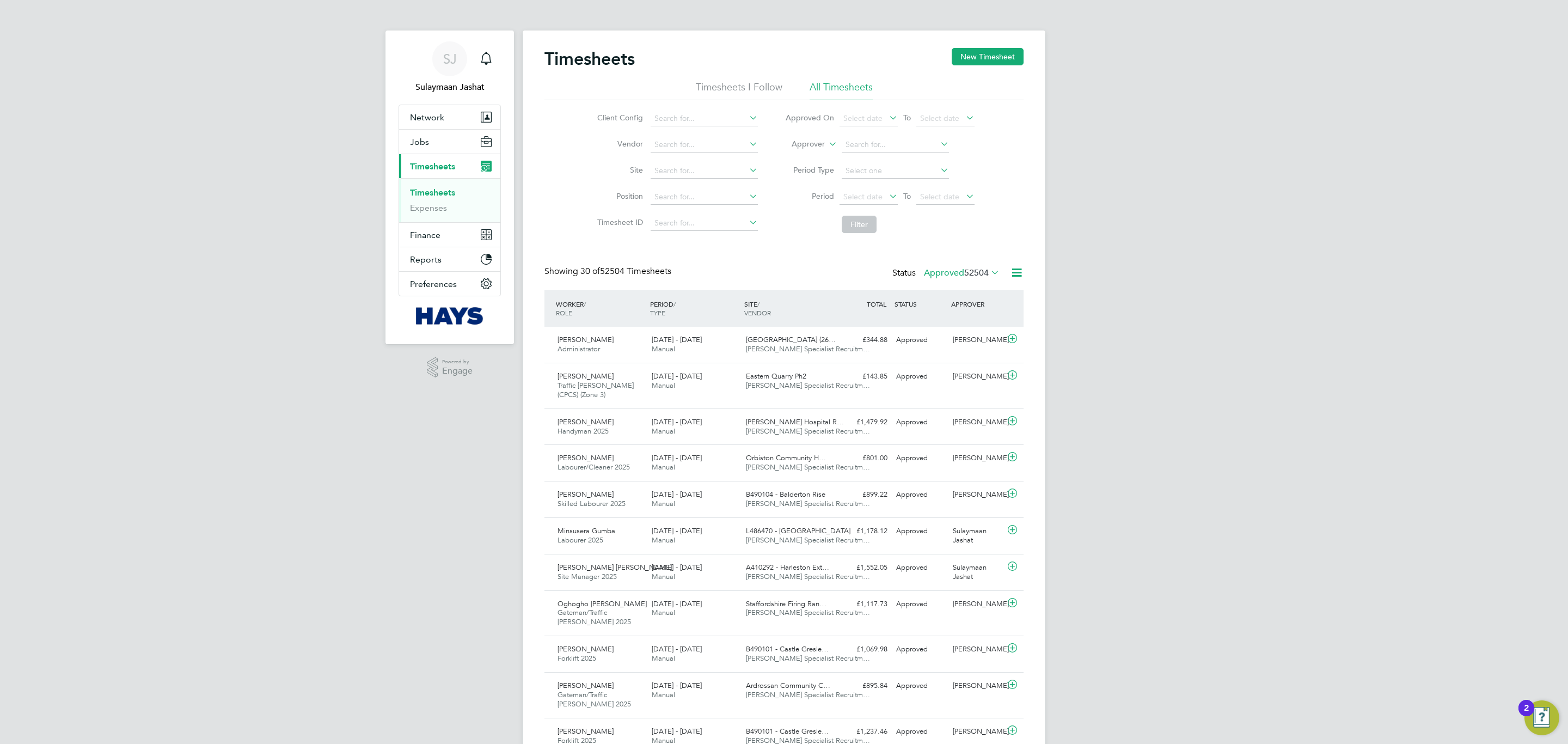
click at [821, 150] on li "Approver" at bounding box center [879, 145] width 217 height 26
click at [822, 144] on label "Approver" at bounding box center [801, 144] width 49 height 11
click at [808, 156] on li "Worker" at bounding box center [798, 157] width 54 height 14
click at [844, 144] on input at bounding box center [895, 145] width 107 height 15
click at [791, 220] on li "Filter" at bounding box center [879, 224] width 217 height 29
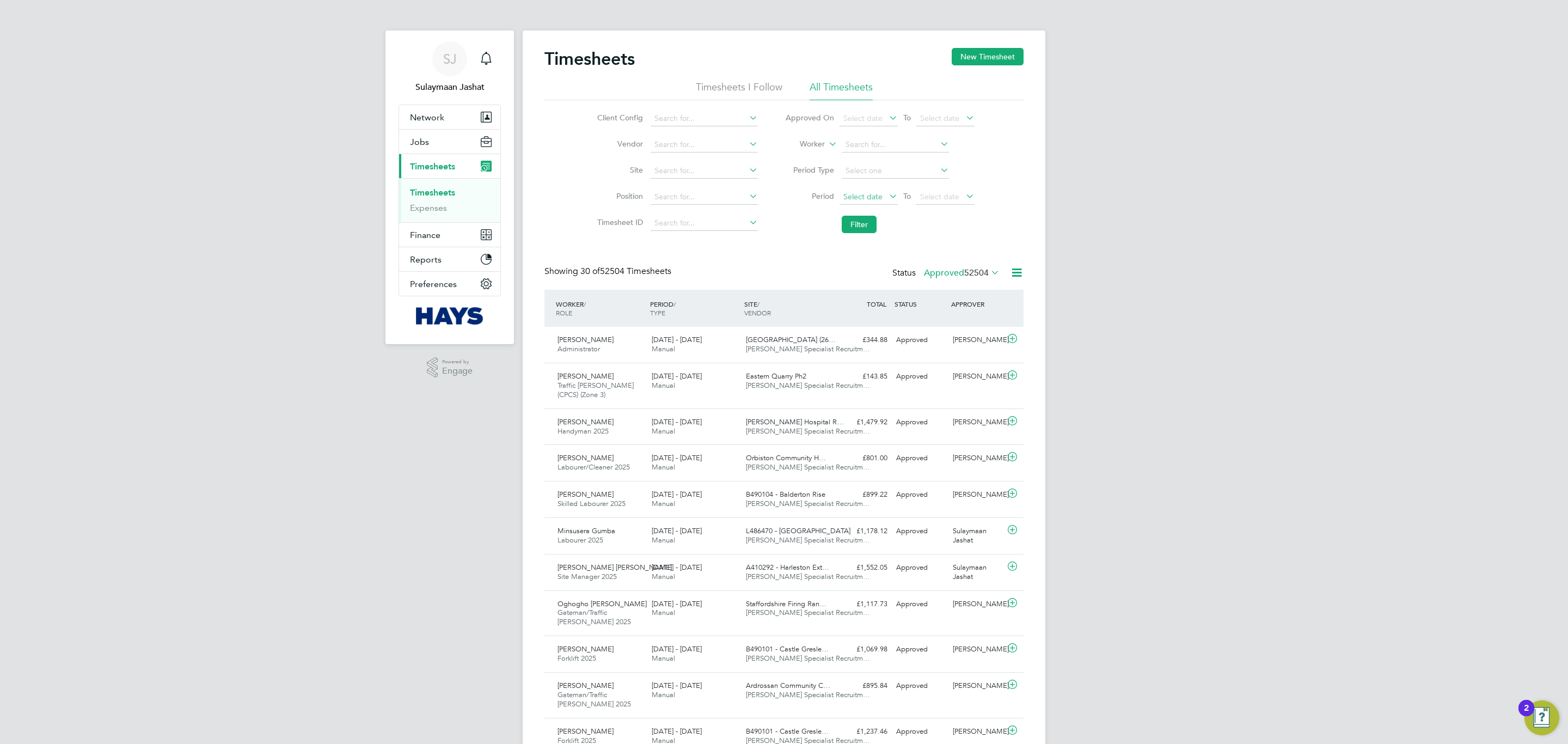
click at [873, 198] on span "Select date" at bounding box center [863, 197] width 39 height 10
click at [967, 214] on icon at bounding box center [967, 217] width 10 height 12
click at [958, 318] on span "21" at bounding box center [960, 322] width 21 height 21
click at [938, 194] on span "Select date" at bounding box center [939, 197] width 39 height 10
click at [1035, 275] on span "20" at bounding box center [1037, 274] width 21 height 21
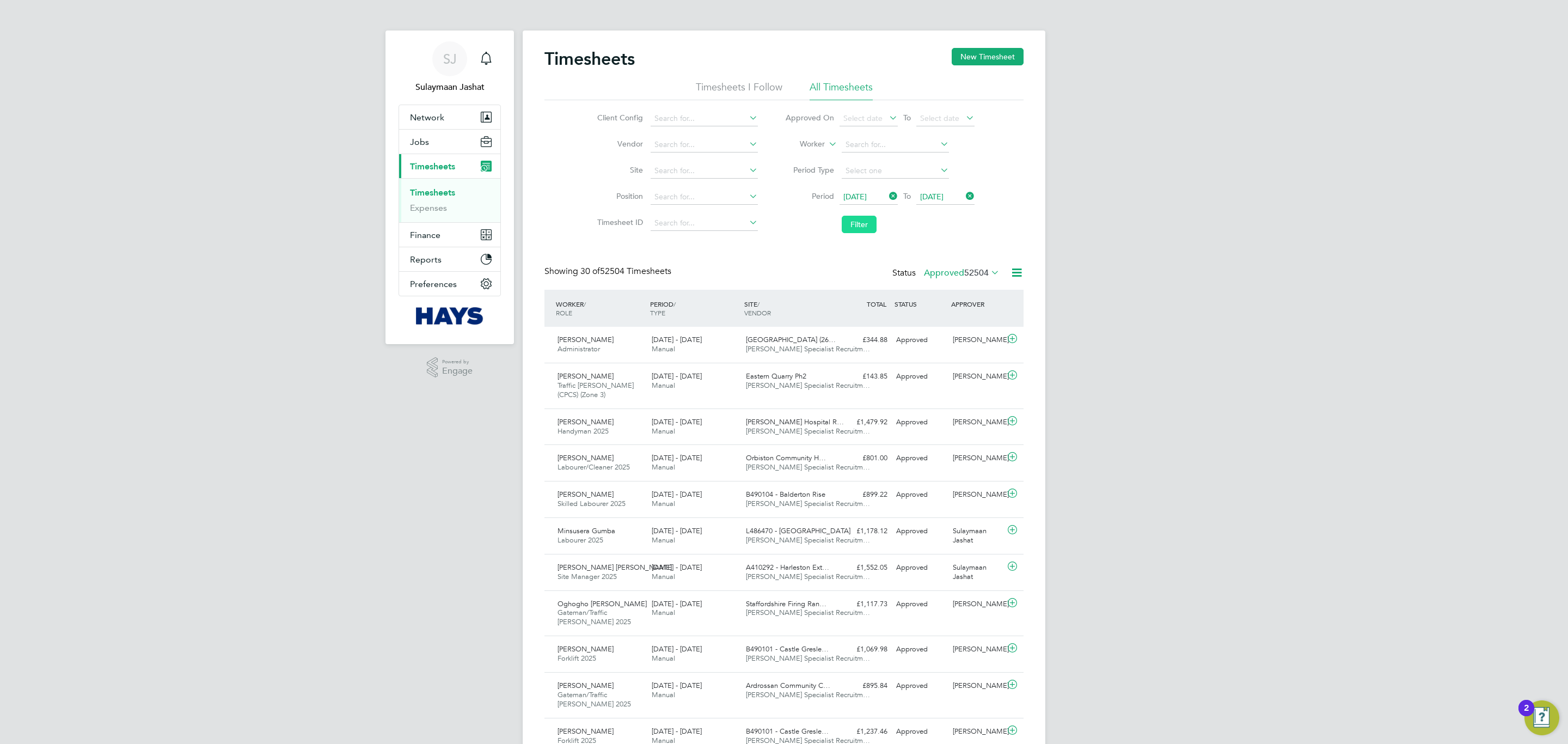
click at [856, 218] on button "Filter" at bounding box center [858, 224] width 35 height 18
click at [979, 268] on span "12665" at bounding box center [976, 273] width 25 height 11
click at [945, 344] on li "Approved" at bounding box center [942, 339] width 50 height 15
click at [716, 139] on input at bounding box center [703, 145] width 107 height 15
type input "hays"
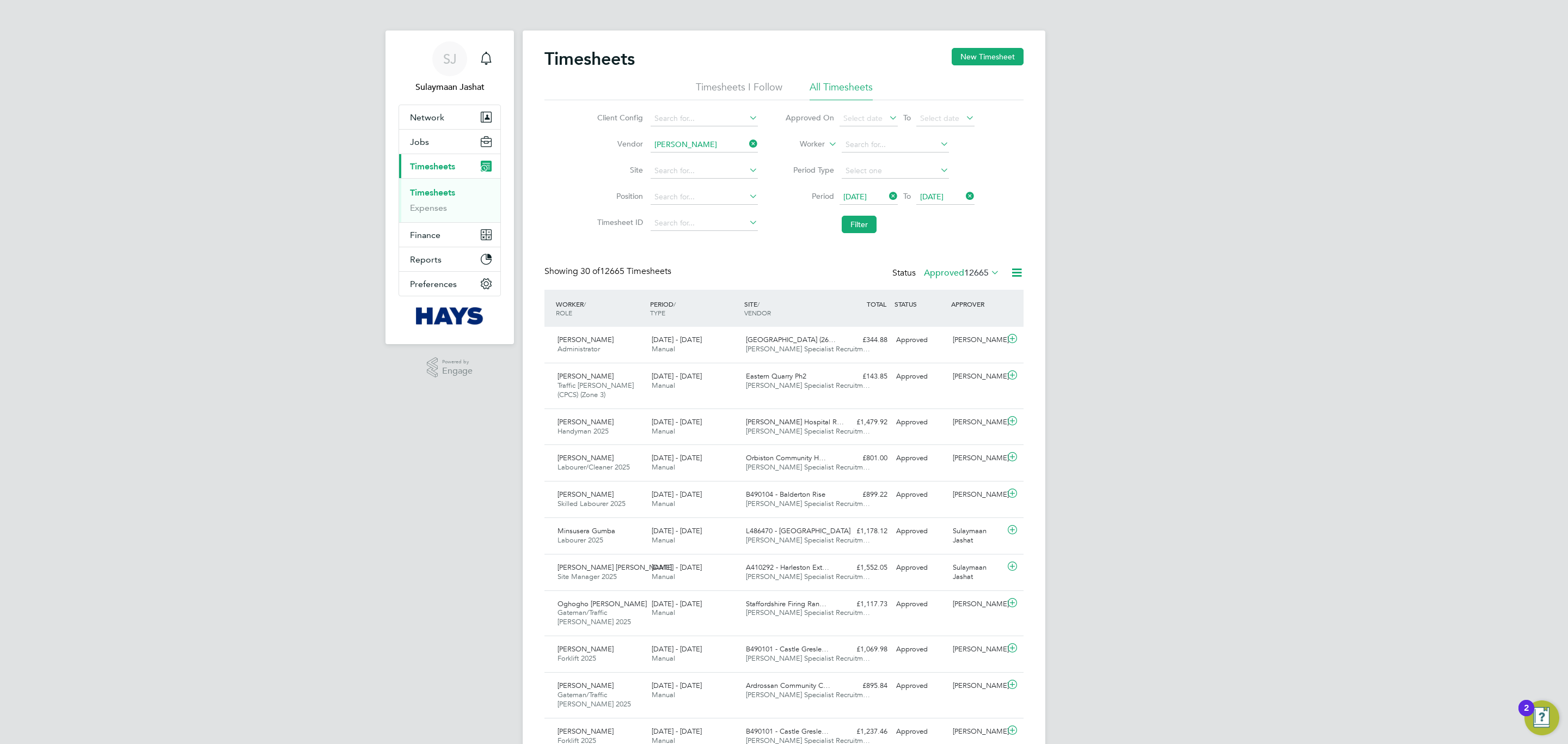
click at [787, 237] on li "Filter" at bounding box center [879, 224] width 217 height 29
click at [717, 150] on input at bounding box center [703, 145] width 107 height 15
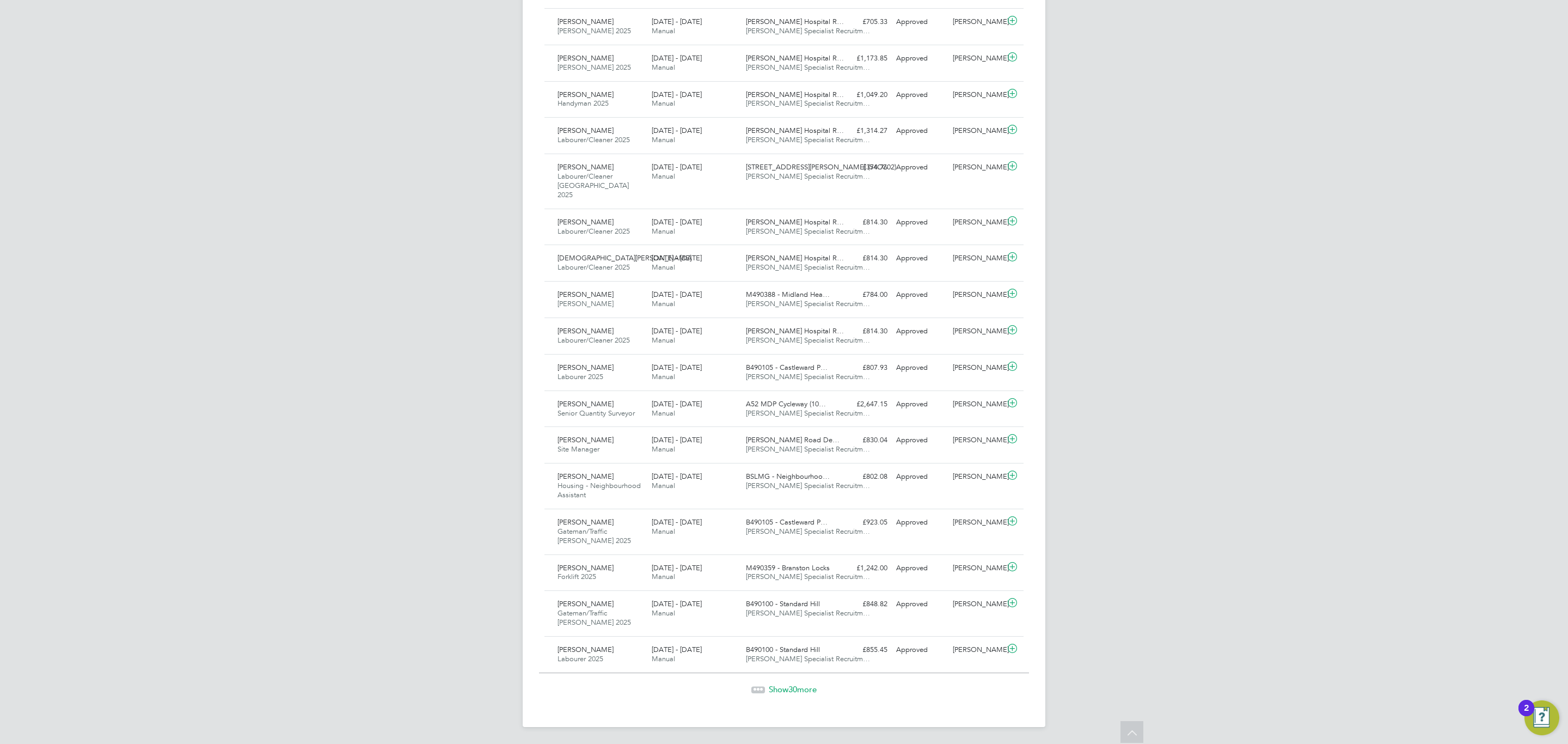
click at [805, 685] on span "Show 30 more" at bounding box center [793, 689] width 48 height 10
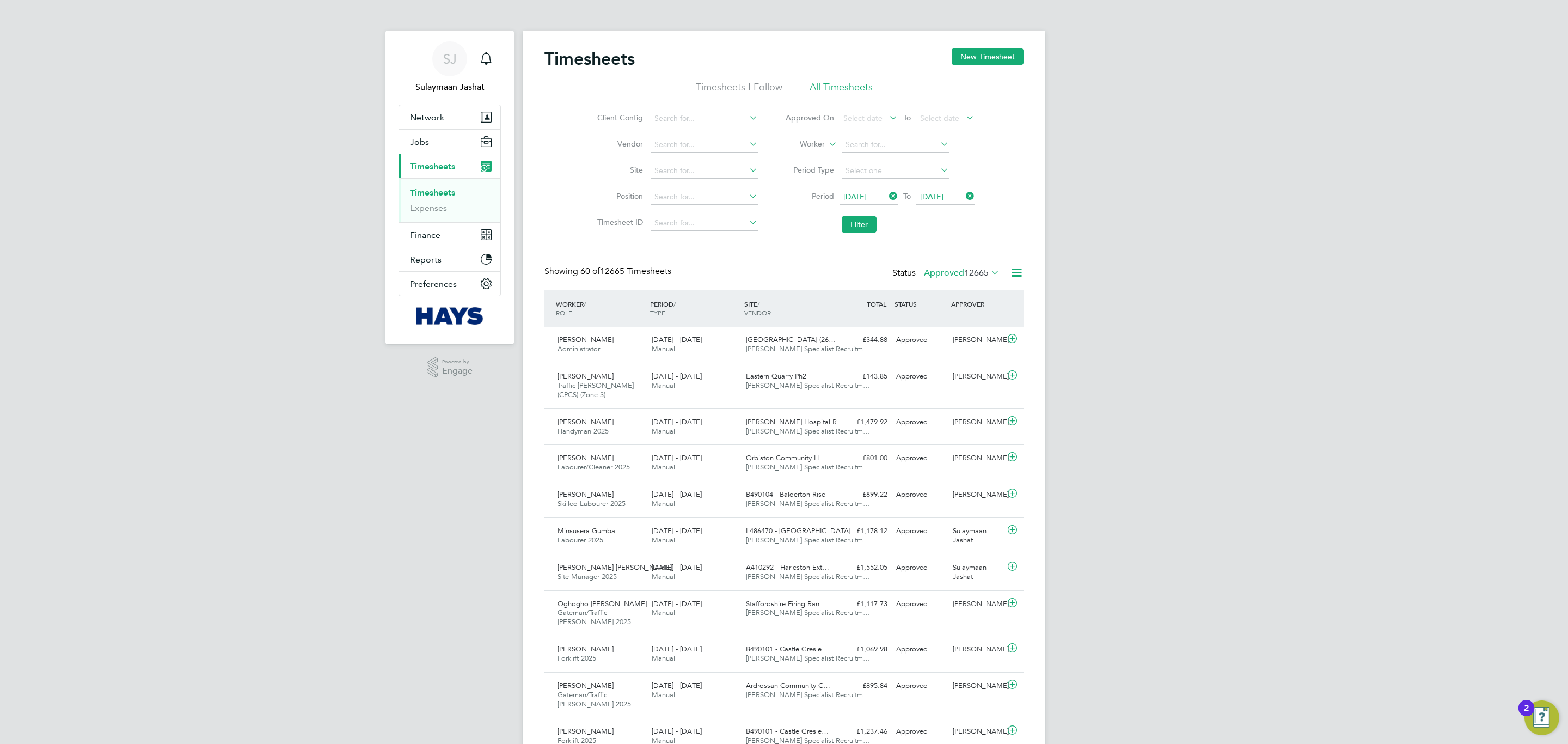
click at [704, 126] on li "Client Config" at bounding box center [676, 119] width 191 height 26
click at [700, 140] on input at bounding box center [703, 145] width 107 height 15
type input "h"
type input "a"
type input "hay"
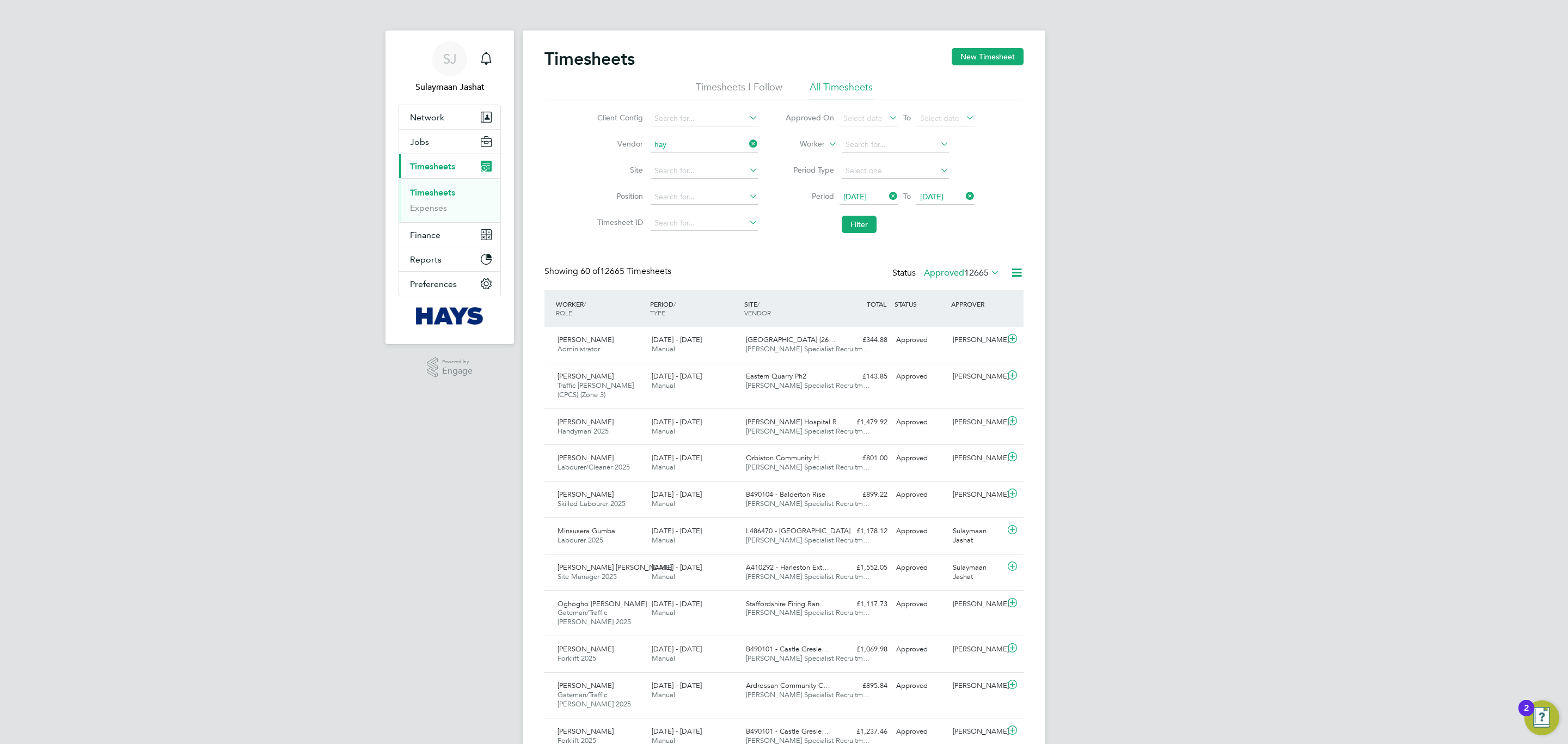
click at [784, 226] on li "Filter" at bounding box center [879, 224] width 217 height 29
click at [1019, 277] on icon at bounding box center [1017, 273] width 14 height 14
click at [939, 318] on li "Download Timesheets Report" at bounding box center [949, 321] width 144 height 15
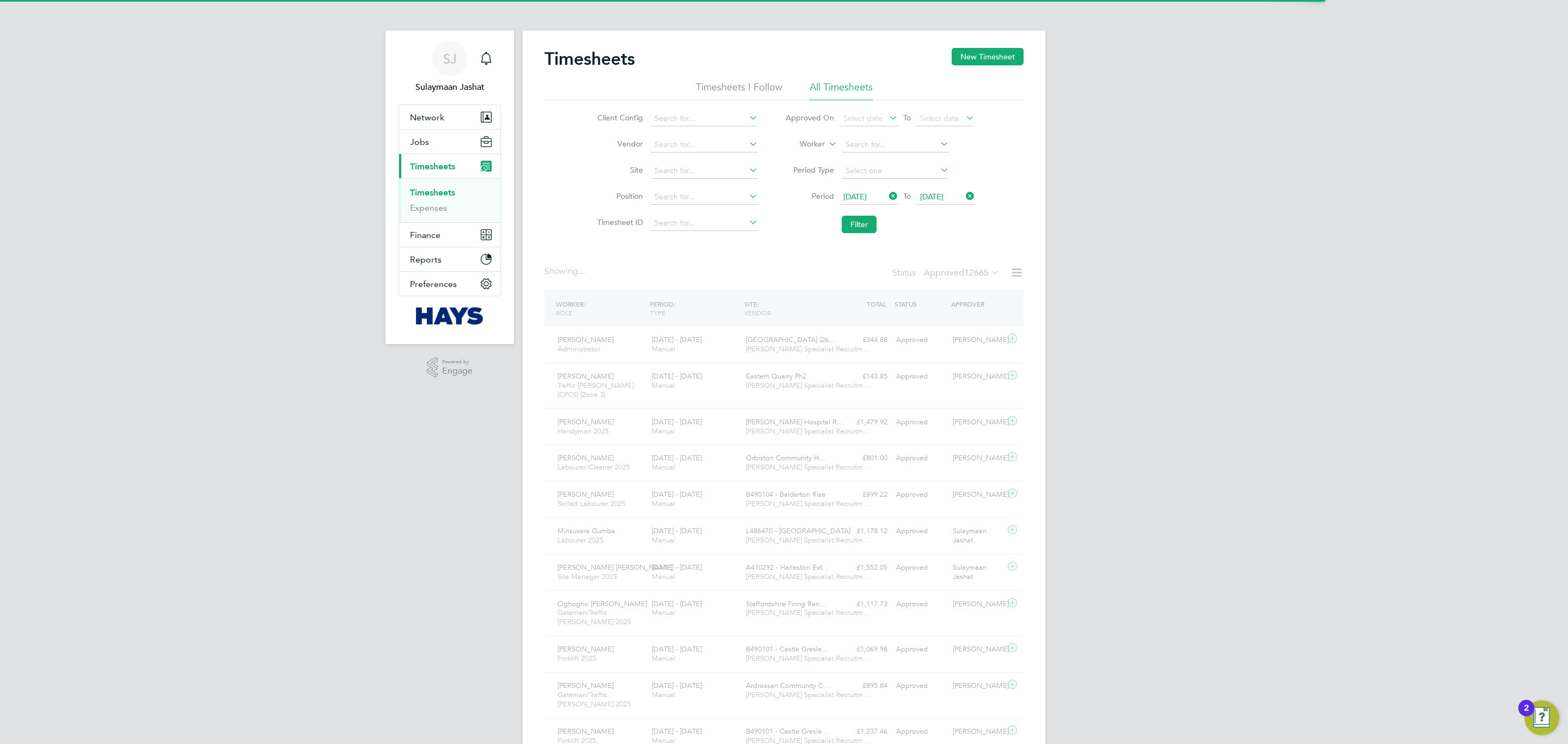
click at [774, 268] on div "Showing ... Status Approved 12665" at bounding box center [784, 278] width 479 height 24
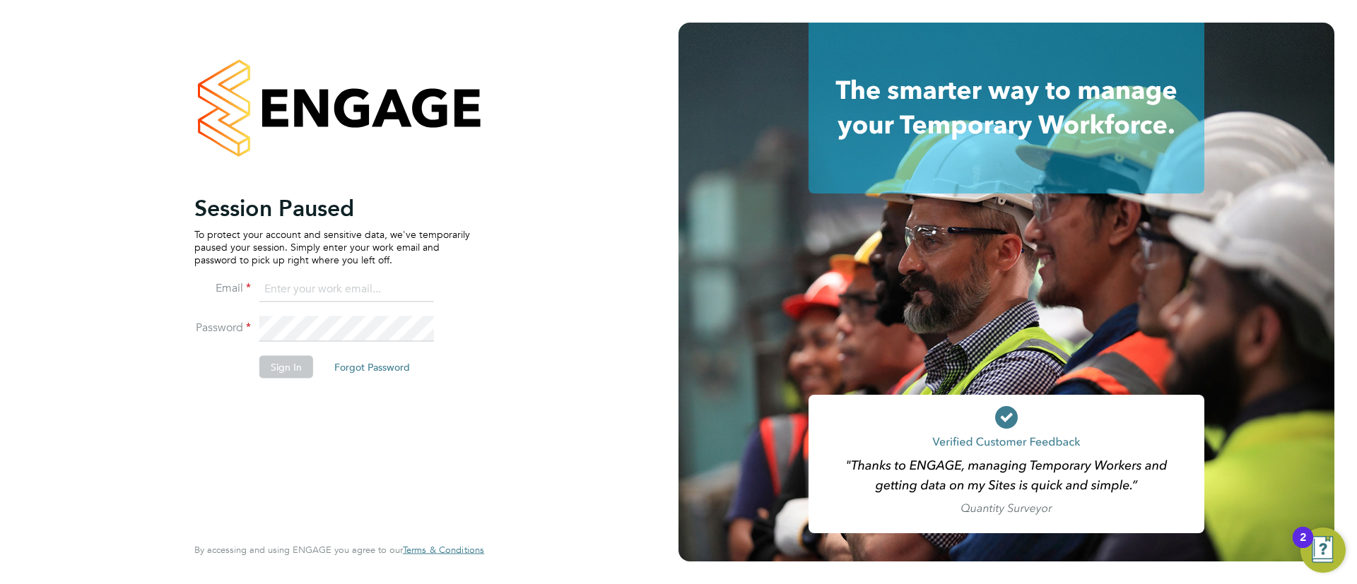
click at [296, 273] on ng-template "Session Paused To protect your account and sensitive data, we've temporarily pa…" at bounding box center [332, 293] width 276 height 199
click at [297, 287] on input at bounding box center [346, 289] width 175 height 25
type input "Sulaymaan.jashat@Hays.com"
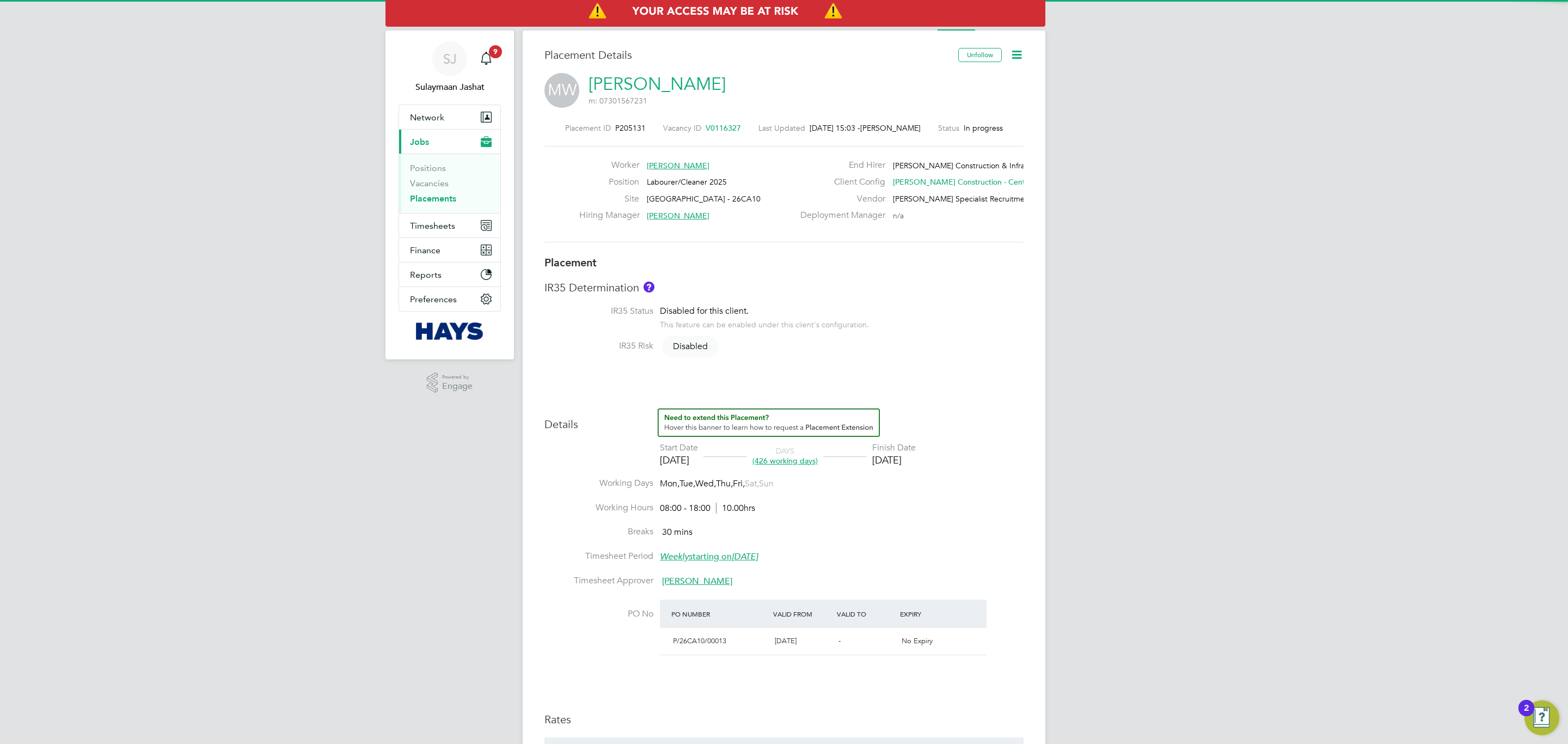
click at [892, 540] on li "Breaks 30 mins" at bounding box center [784, 539] width 479 height 25
type input "Gareth Morgan"
type input "16 Feb 2024"
type input "03 Oct 2025"
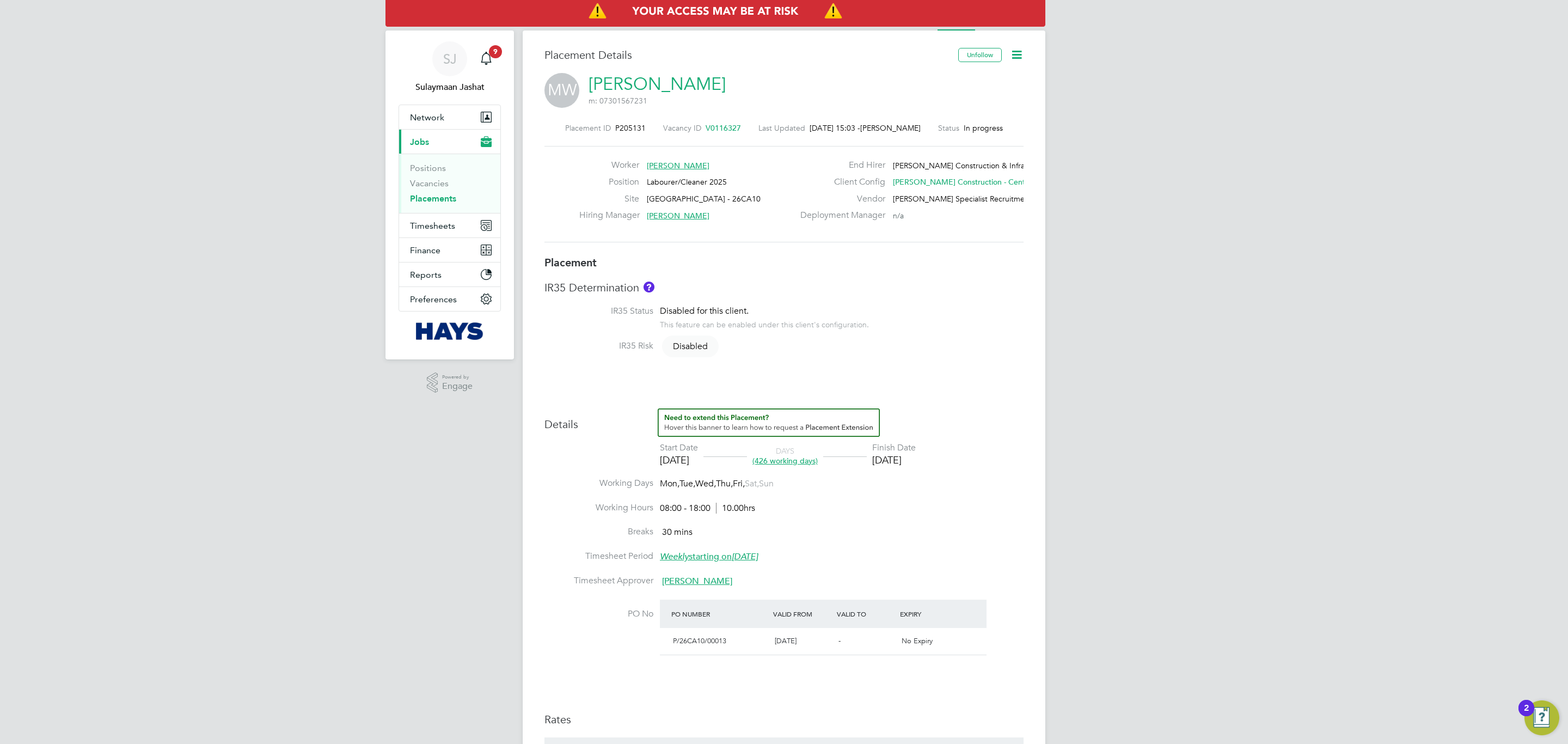
type input "08:00"
type input "18:00"
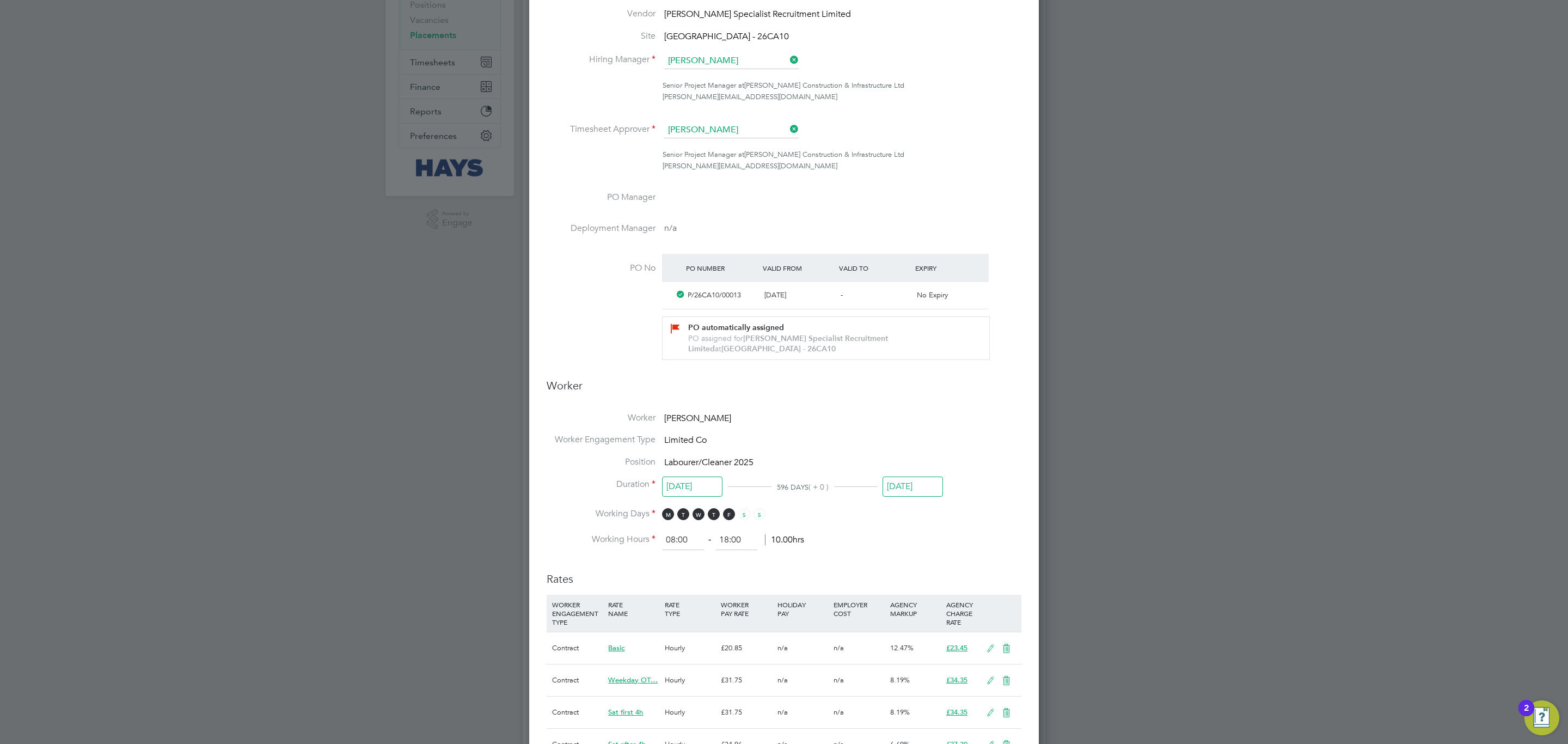
click at [929, 492] on input "03 Oct 2025" at bounding box center [912, 486] width 60 height 20
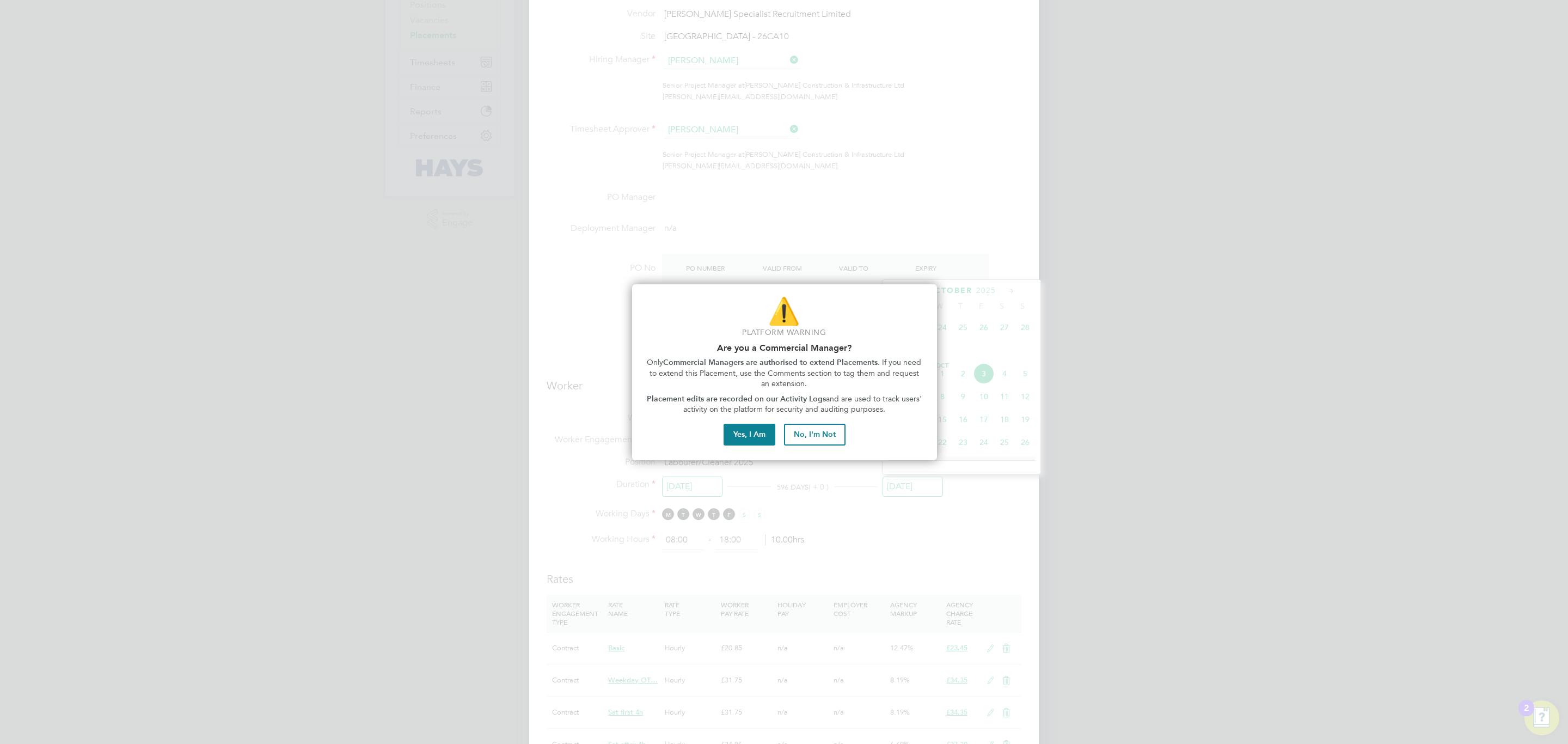
click at [761, 417] on div "⚠️ Platform Warning Are you a Commercial Manager? Only Commercial Managers are …" at bounding box center [784, 372] width 305 height 176
click at [760, 426] on button "Yes, I Am" at bounding box center [749, 435] width 52 height 22
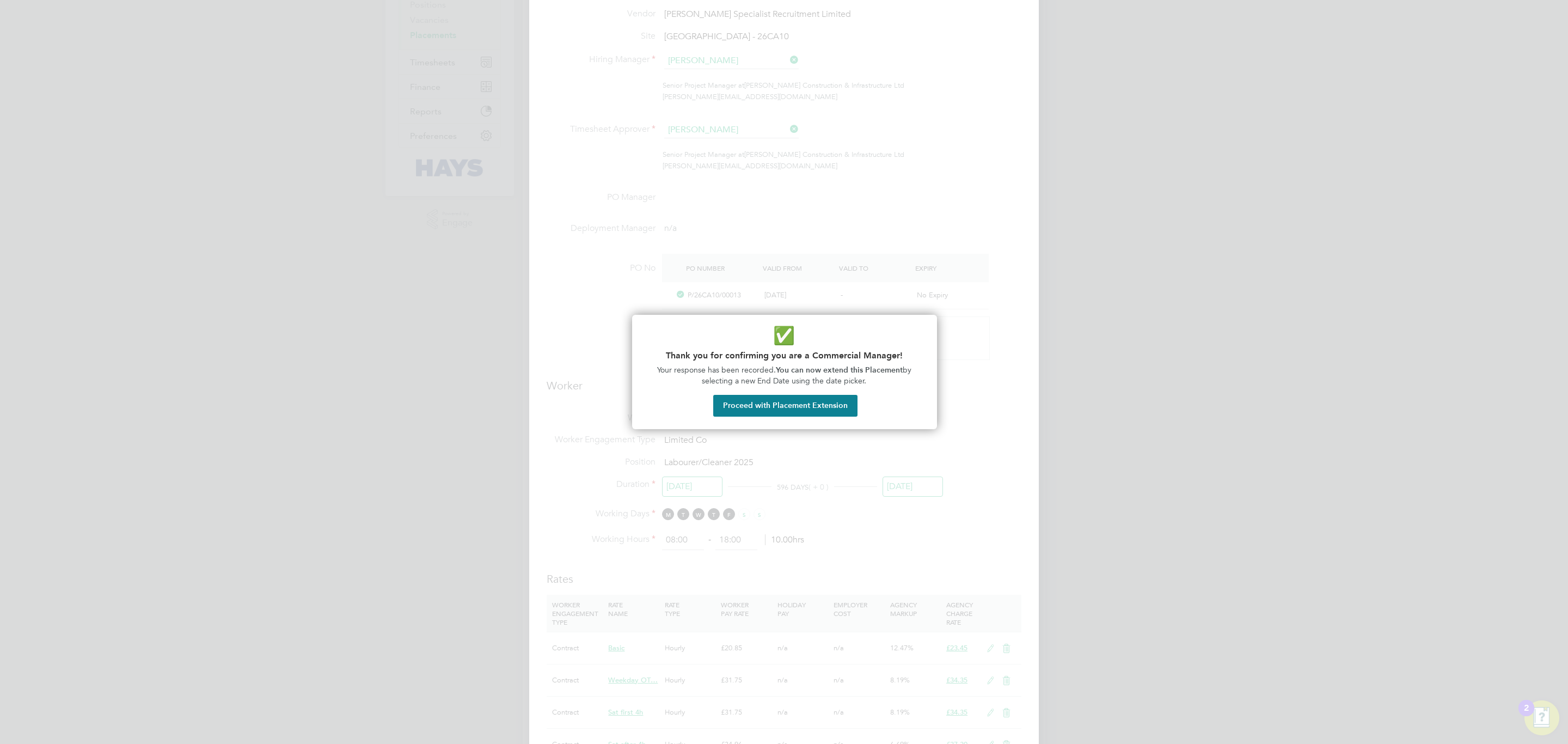
click at [795, 433] on div at bounding box center [784, 372] width 1568 height 744
click at [794, 417] on div "✅ Thank you for confirming you are a Commercial Manager! Your response has been…" at bounding box center [784, 372] width 305 height 114
click at [797, 412] on button "Proceed with Placement Extension" at bounding box center [785, 406] width 144 height 22
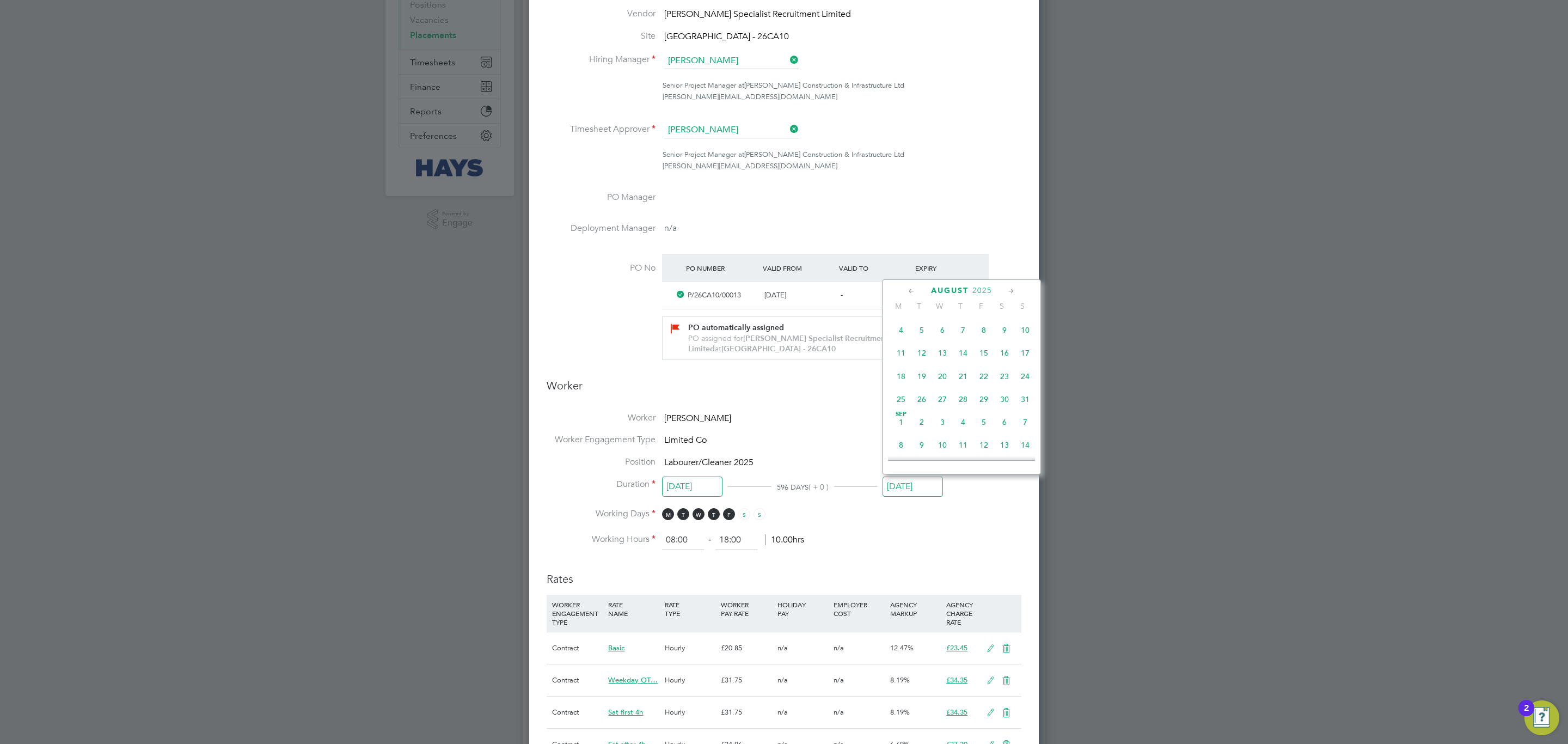
click at [980, 426] on span "5" at bounding box center [983, 422] width 21 height 21
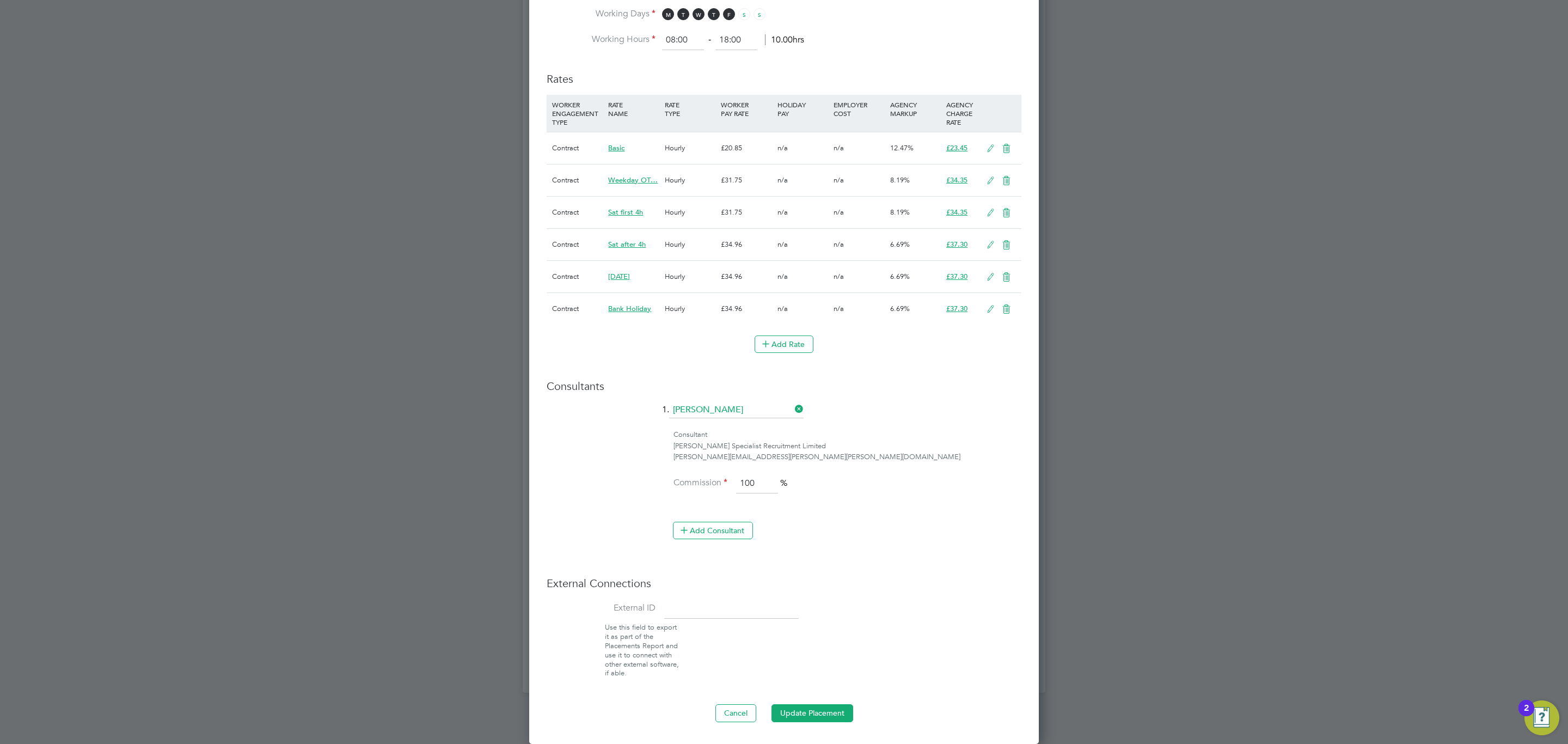
click at [827, 725] on div "Edit Placement of Michael Williams Mandatory Fields Deployment End Hirer Morgan…" at bounding box center [784, 61] width 509 height 1366
click at [827, 716] on button "Update Placement" at bounding box center [812, 713] width 82 height 18
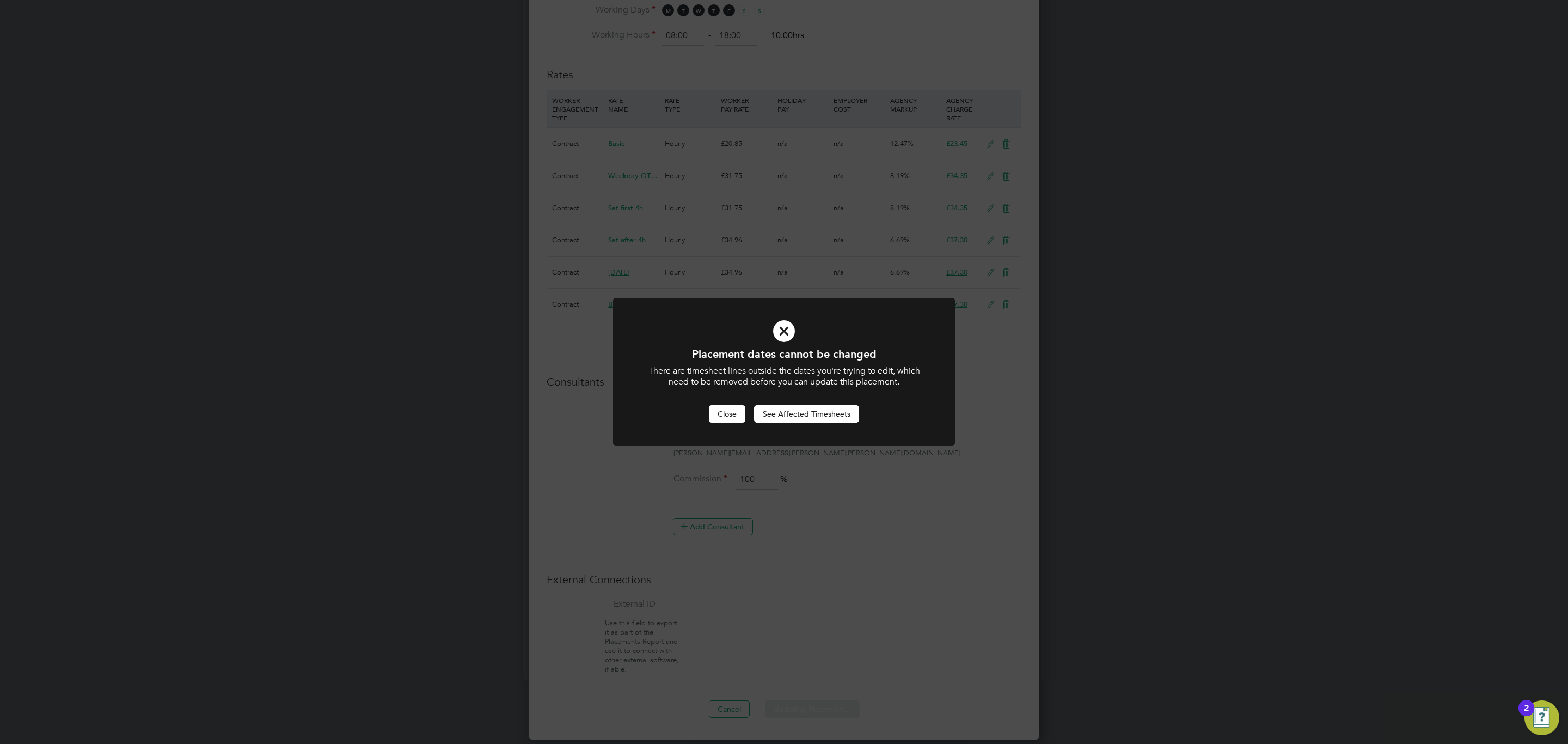
click at [732, 422] on button "Close" at bounding box center [727, 414] width 36 height 18
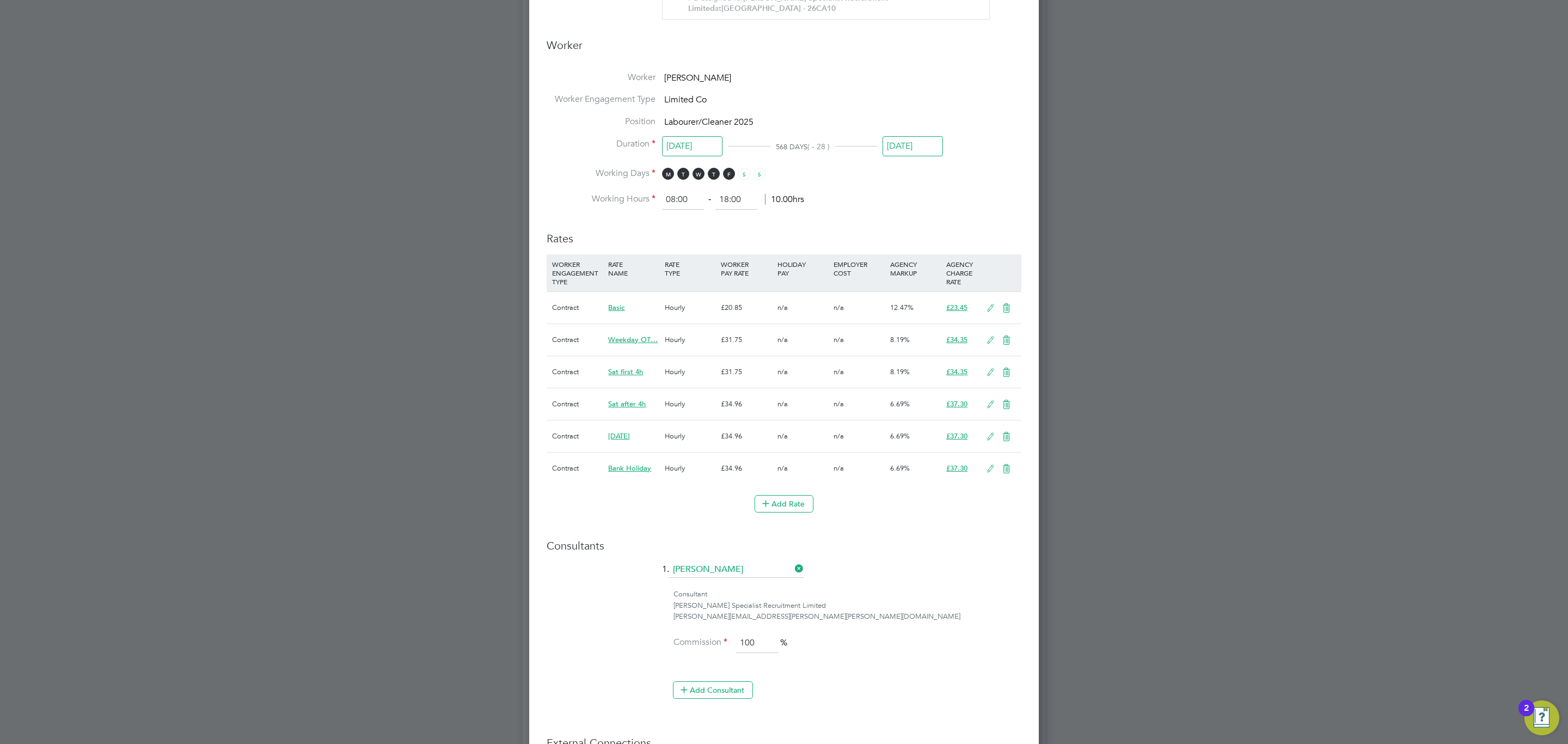
click at [932, 147] on input "05 Sep 2025" at bounding box center [912, 146] width 60 height 20
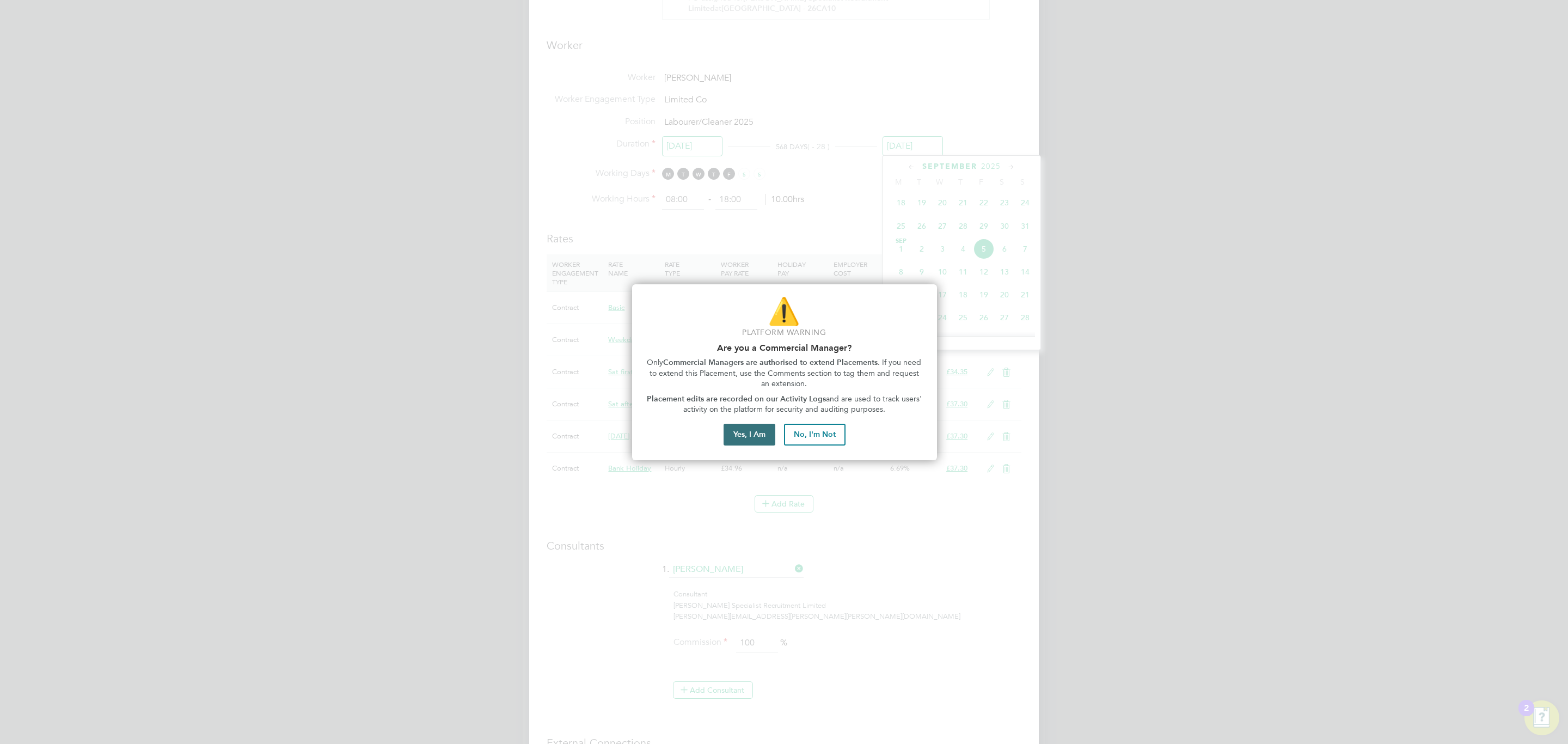
click at [763, 441] on button "Yes, I Am" at bounding box center [749, 435] width 52 height 22
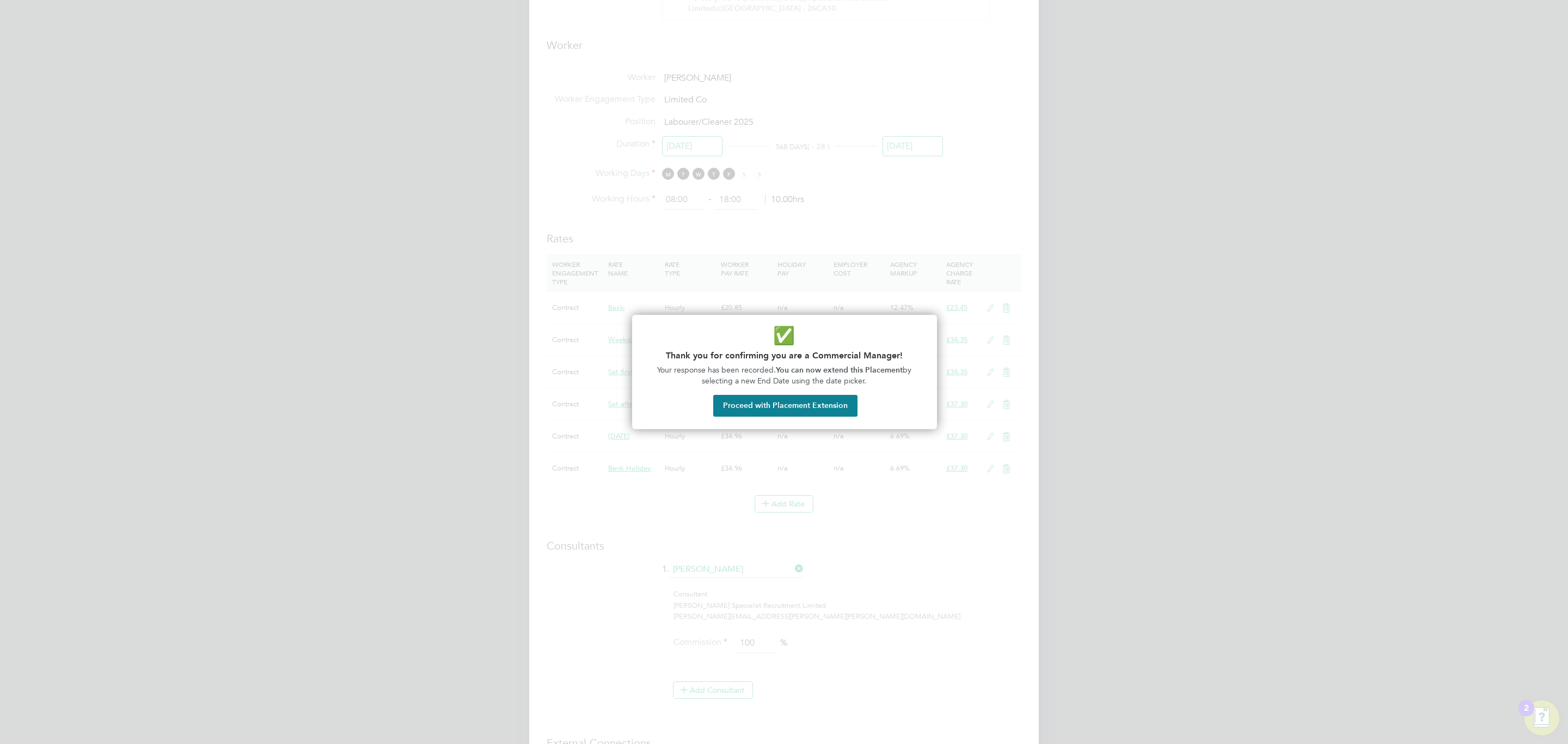
drag, startPoint x: 809, startPoint y: 409, endPoint x: 871, endPoint y: 378, distance: 69.3
click at [808, 409] on button "Proceed with Placement Extension" at bounding box center [785, 406] width 144 height 22
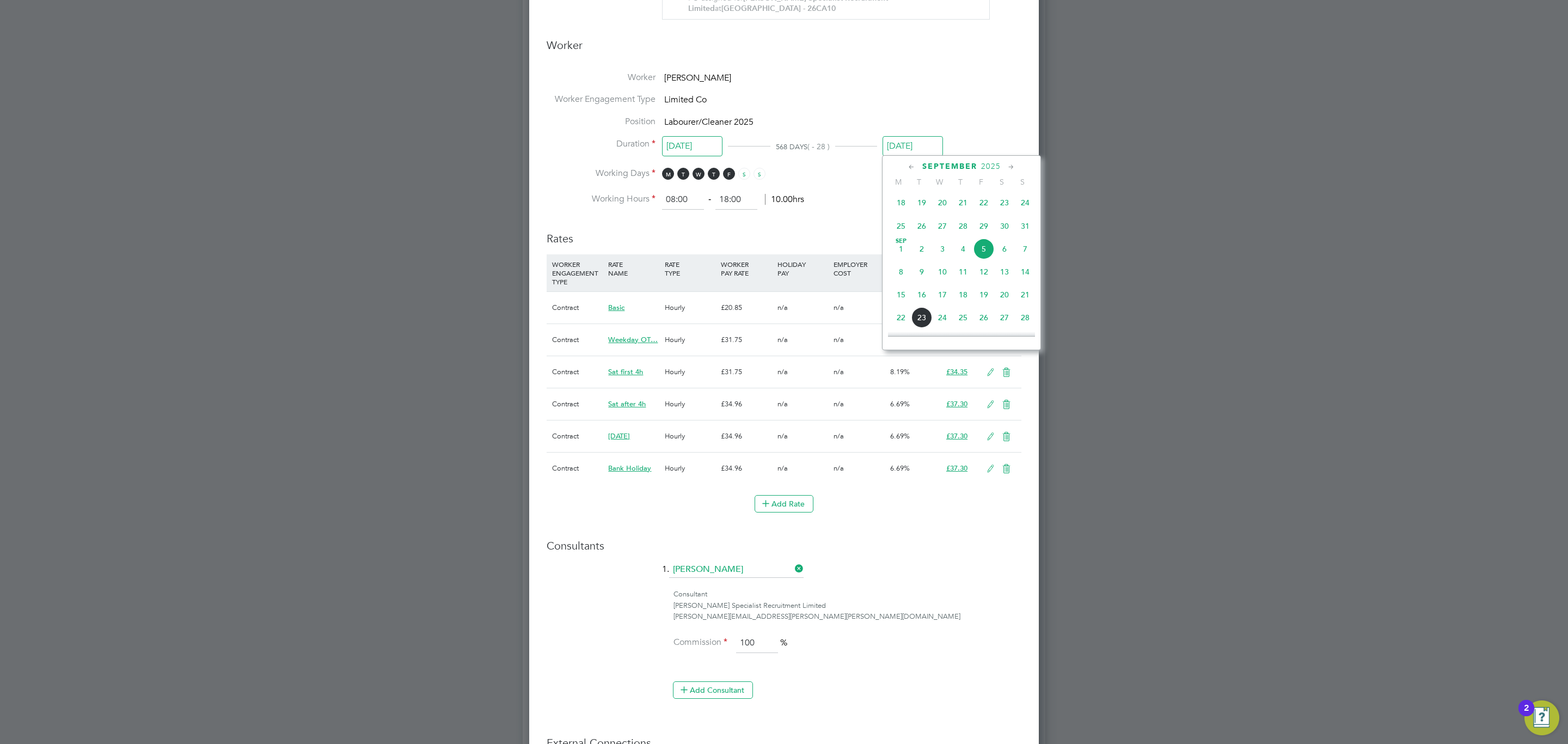
click at [984, 281] on span "12" at bounding box center [983, 271] width 21 height 21
type input "12 Sep 2025"
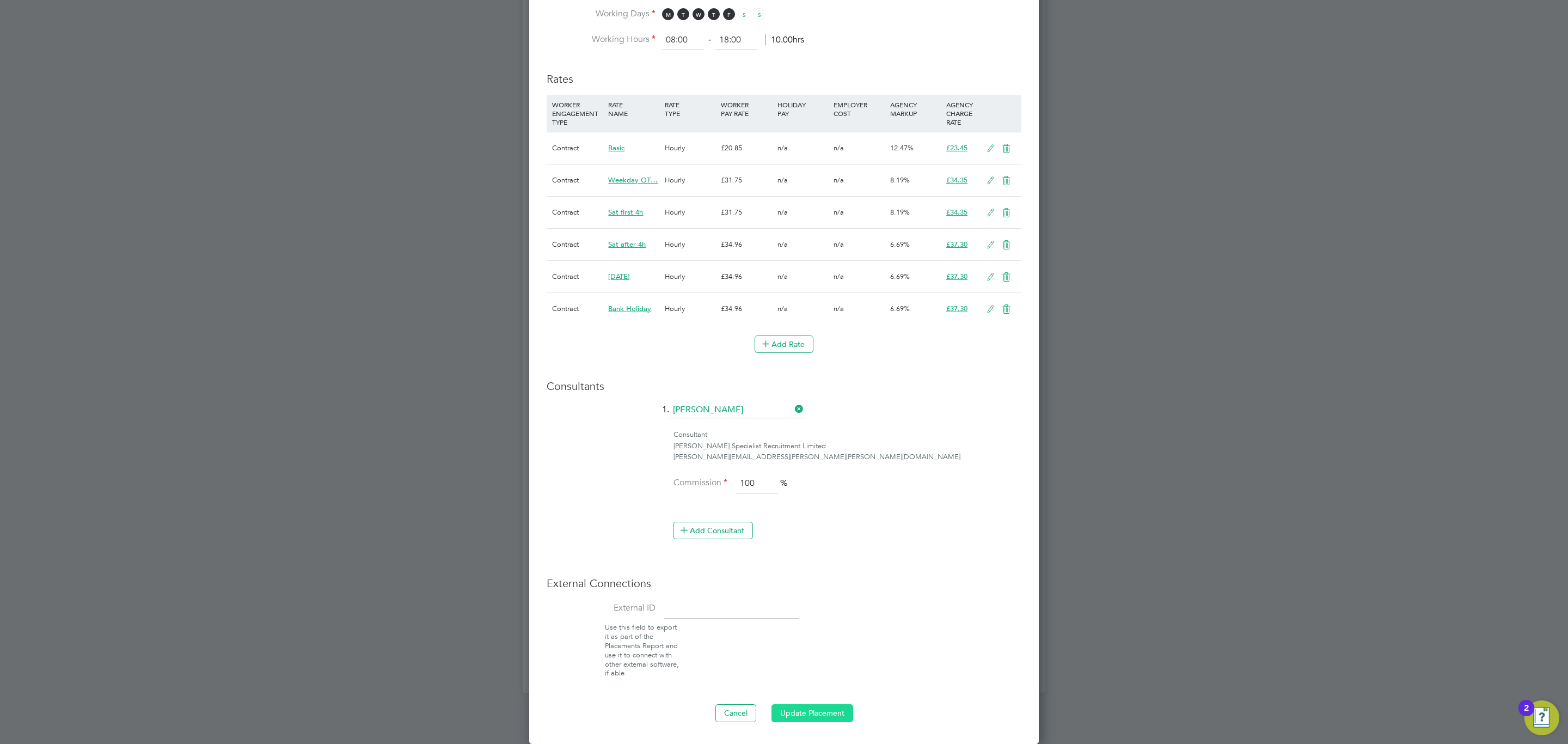
click at [815, 715] on button "Update Placement" at bounding box center [812, 713] width 82 height 18
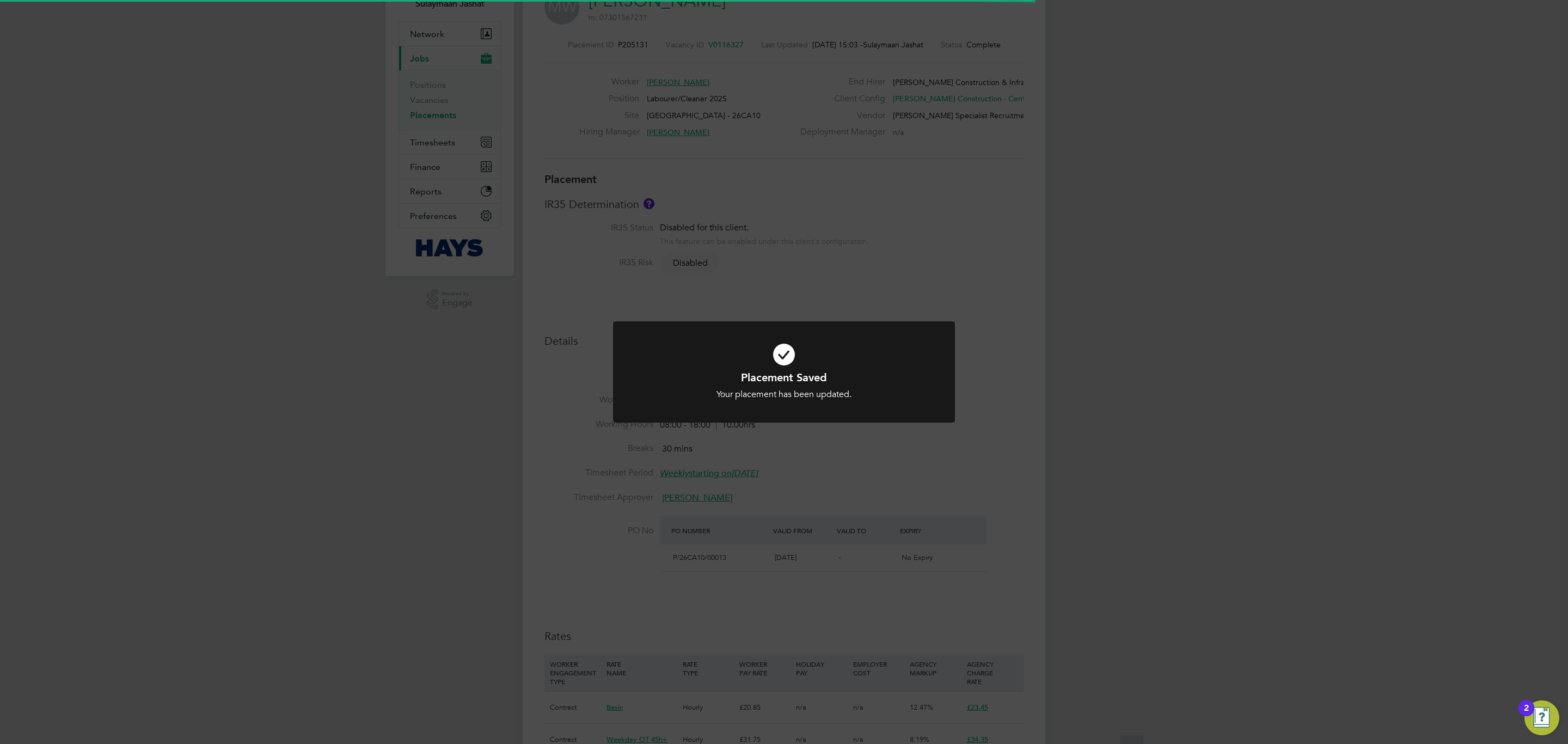
click at [832, 618] on div "Placement Saved Your placement has been updated. Cancel Okay" at bounding box center [784, 372] width 1568 height 744
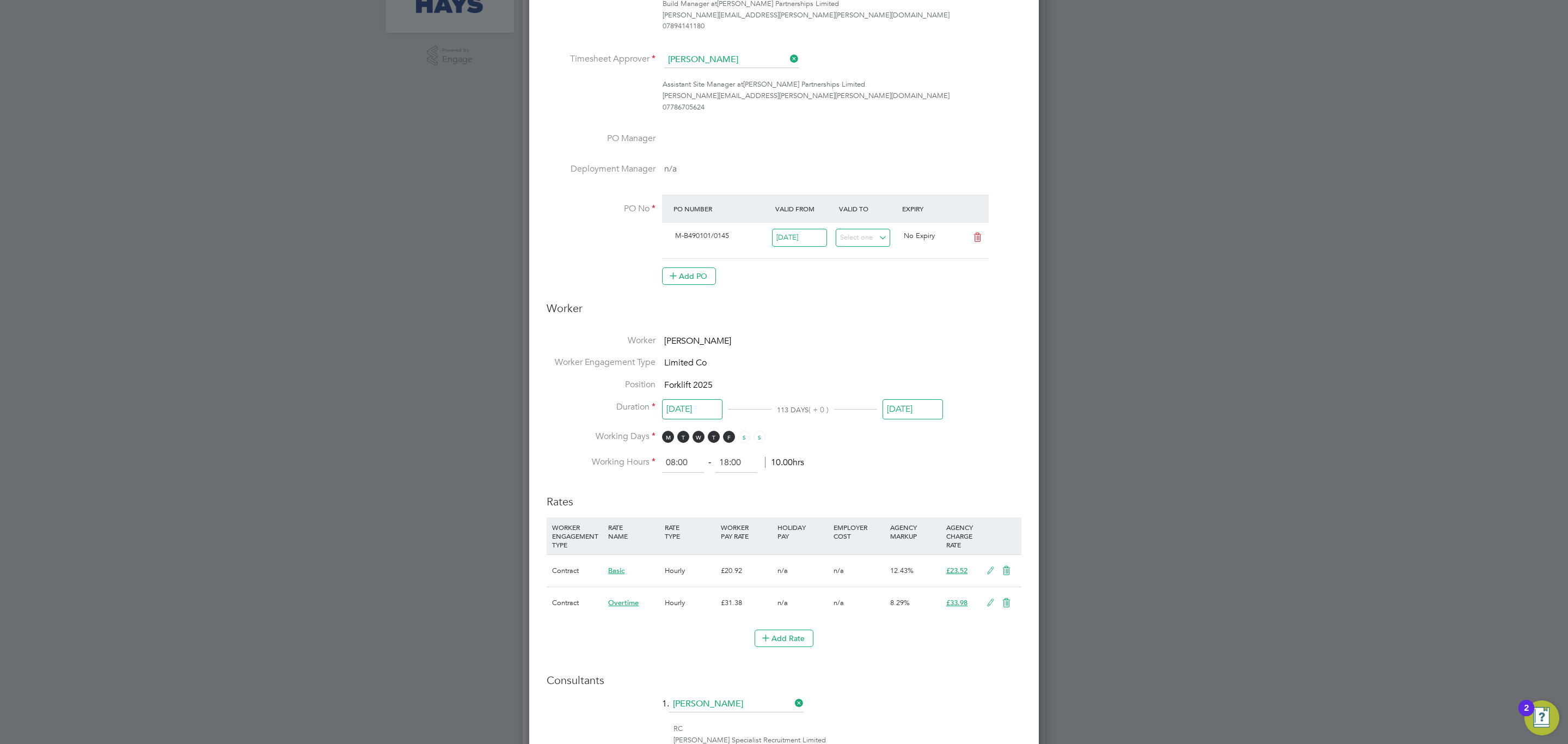
click at [926, 399] on input "27 Oct 2025" at bounding box center [912, 409] width 60 height 20
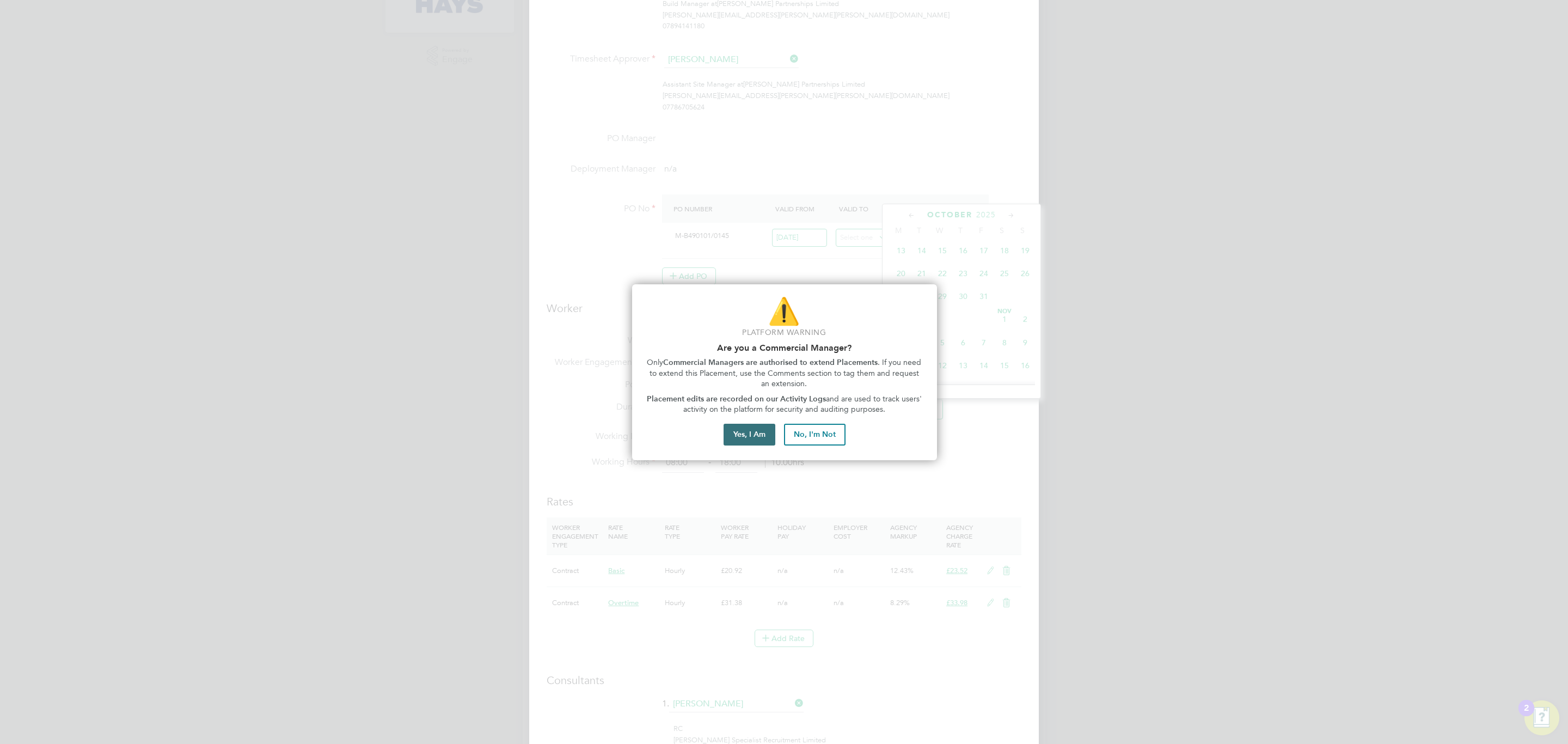
click at [736, 435] on button "Yes, I Am" at bounding box center [749, 435] width 52 height 22
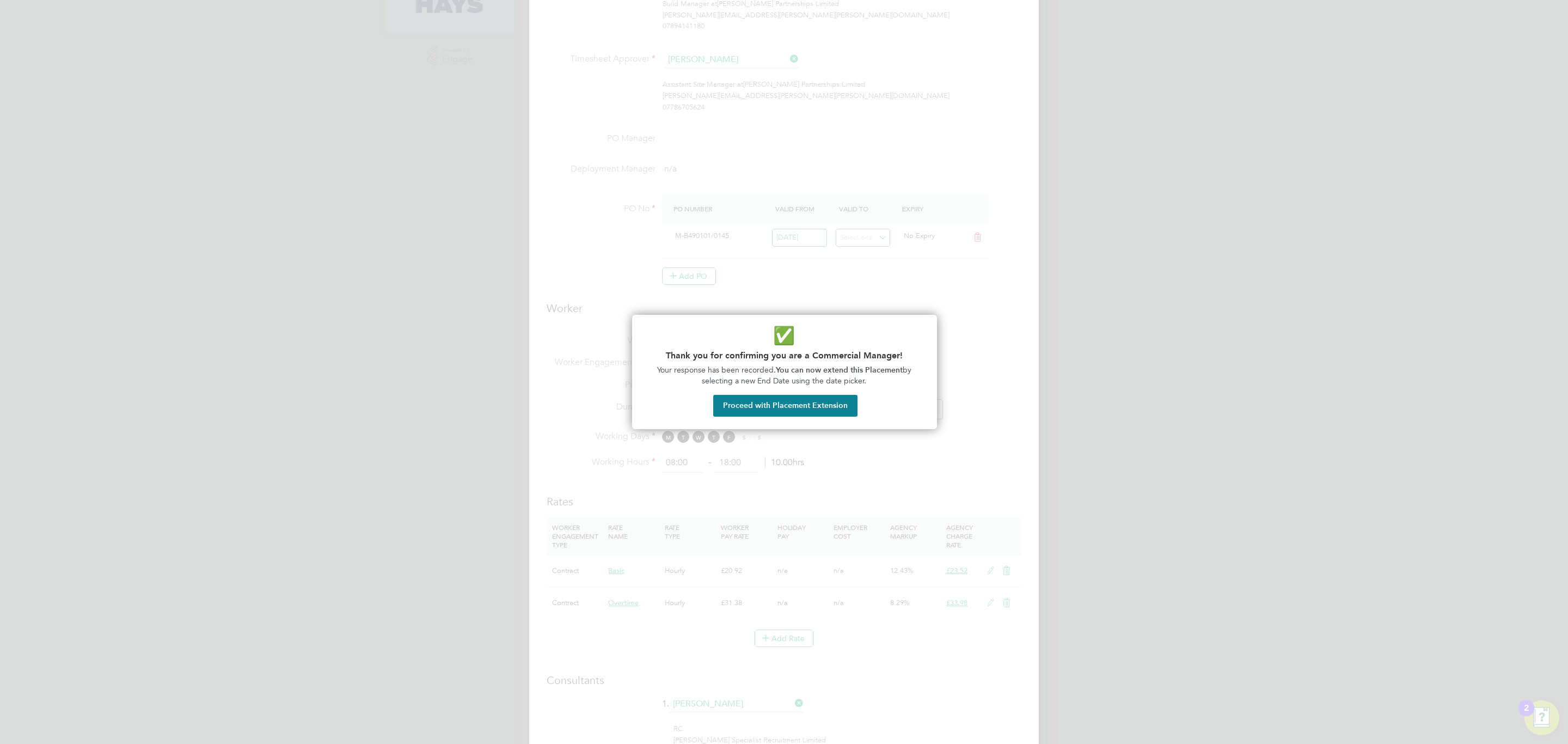
click at [774, 414] on button "Proceed with Placement Extension" at bounding box center [785, 406] width 144 height 22
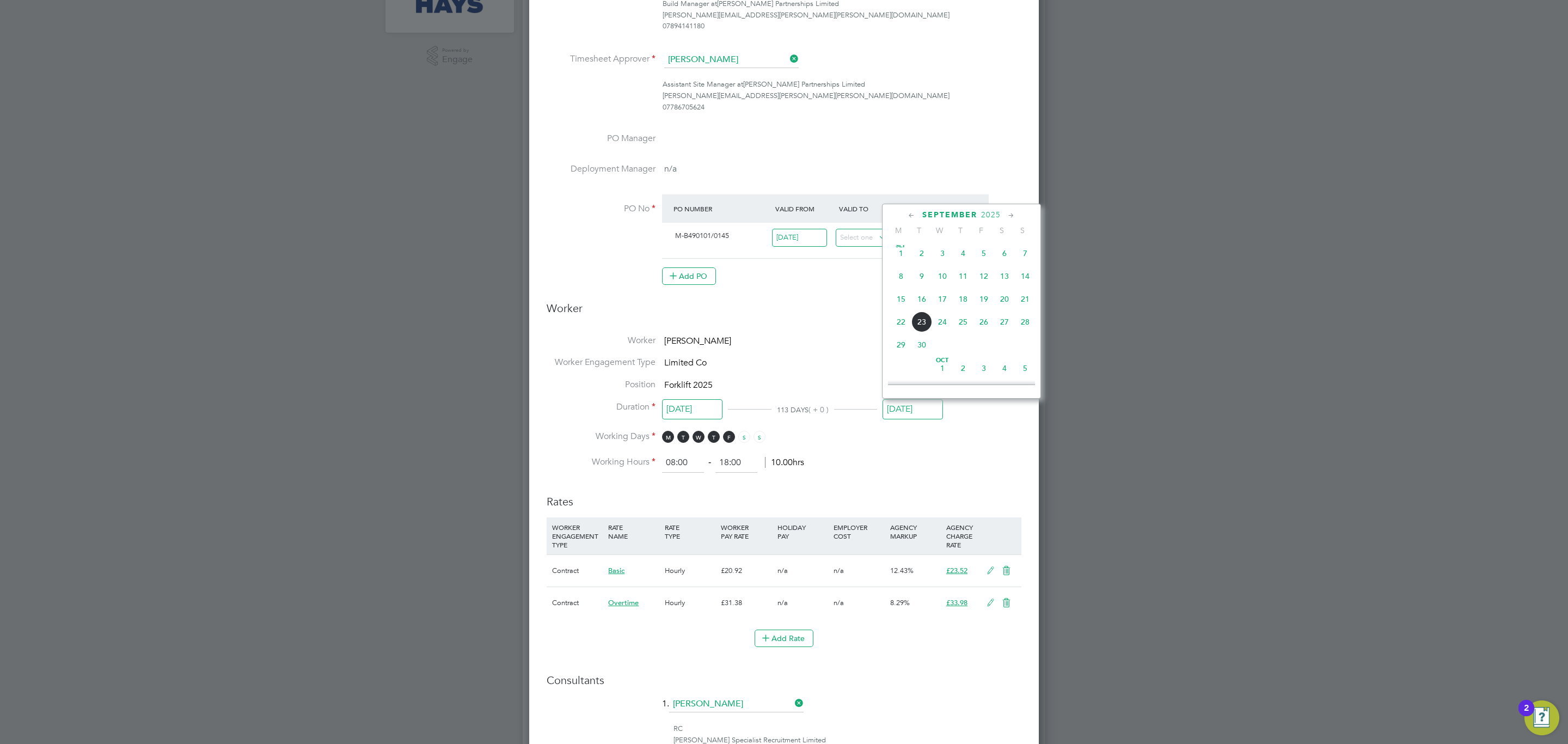
click at [985, 308] on span "19" at bounding box center [983, 299] width 21 height 21
type input "19 Sep 2025"
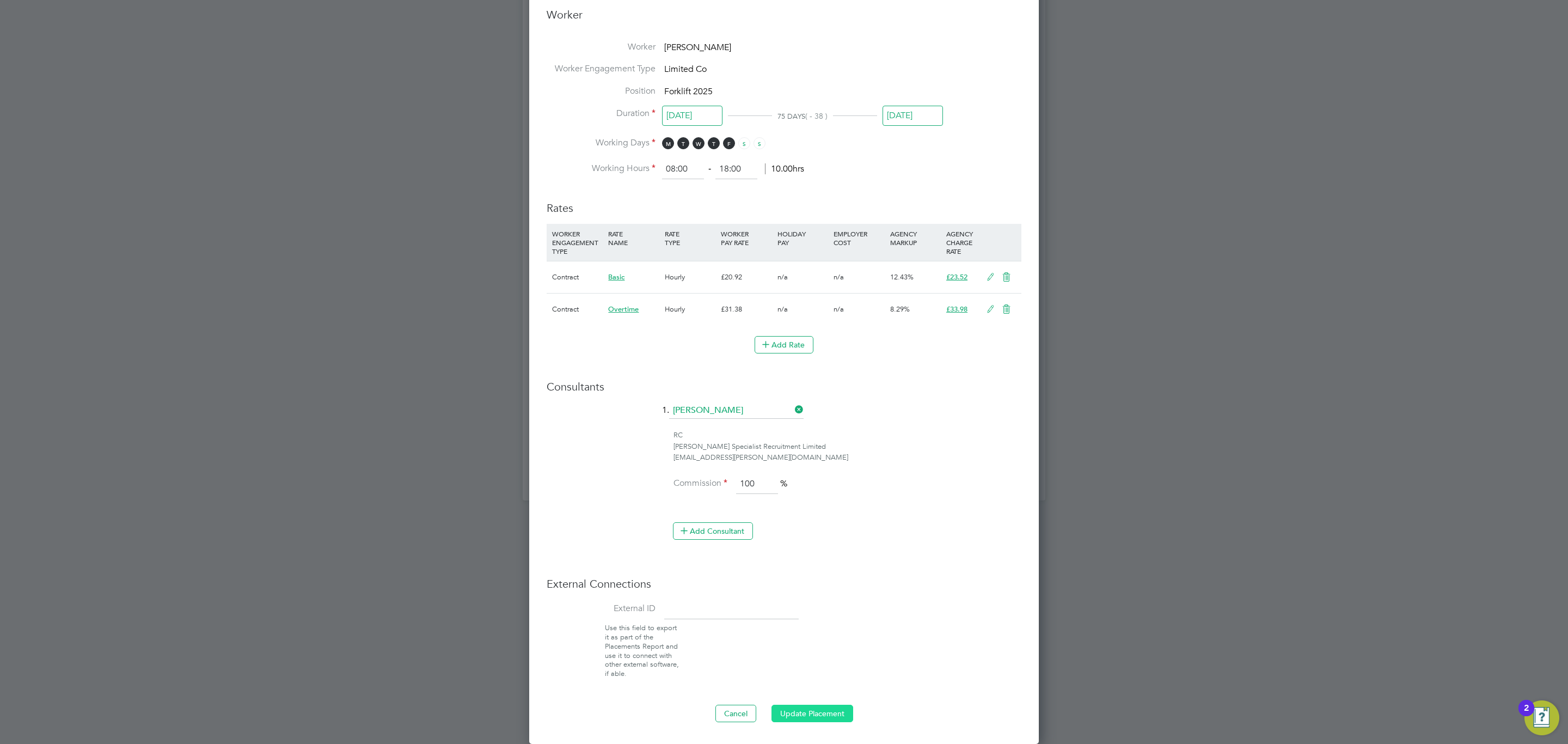
click at [834, 711] on button "Update Placement" at bounding box center [812, 713] width 82 height 18
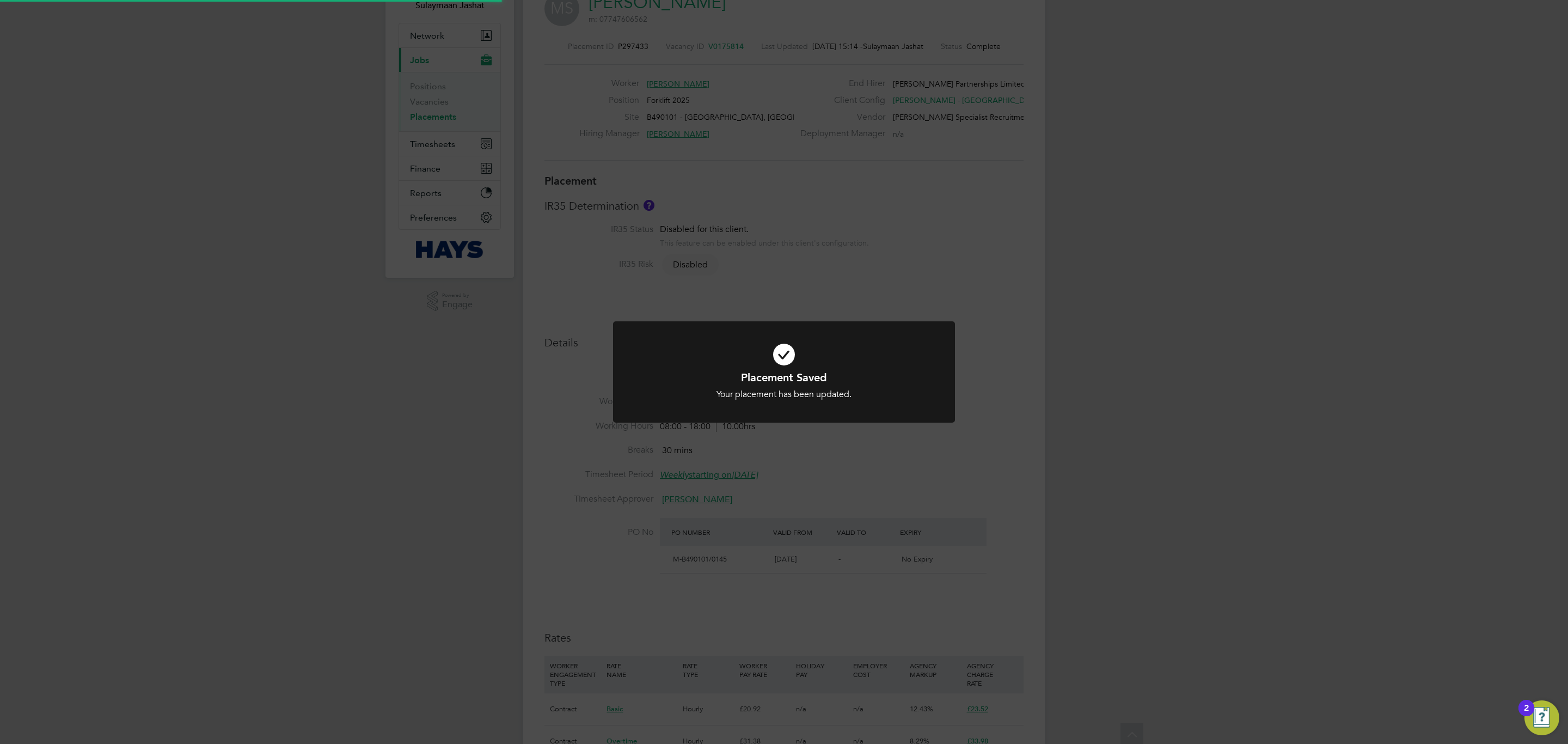
click at [827, 545] on div "Placement Saved Your placement has been updated. Cancel Okay" at bounding box center [784, 372] width 1568 height 744
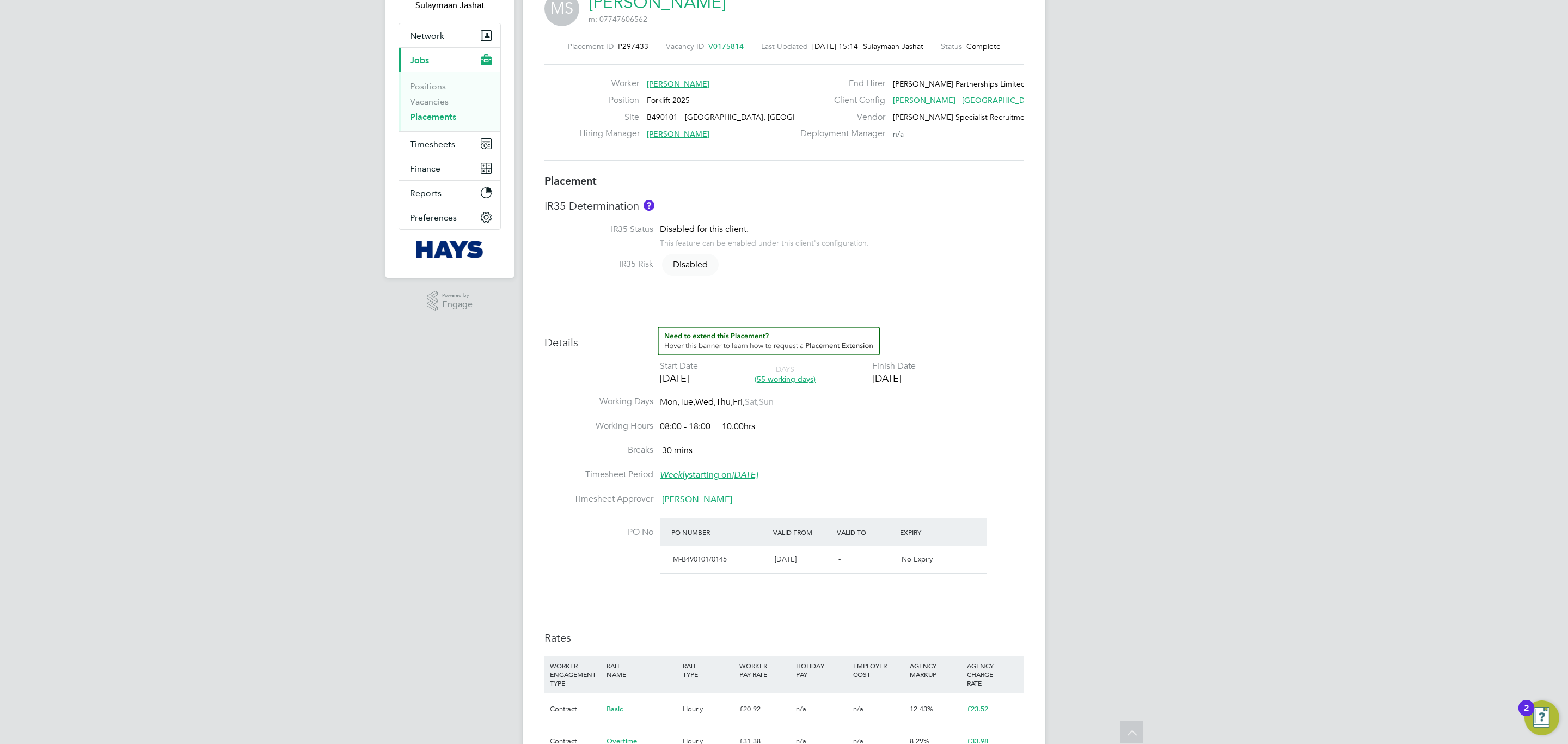
click at [899, 499] on li "Timesheet Approver Brian Sheerin" at bounding box center [784, 506] width 479 height 25
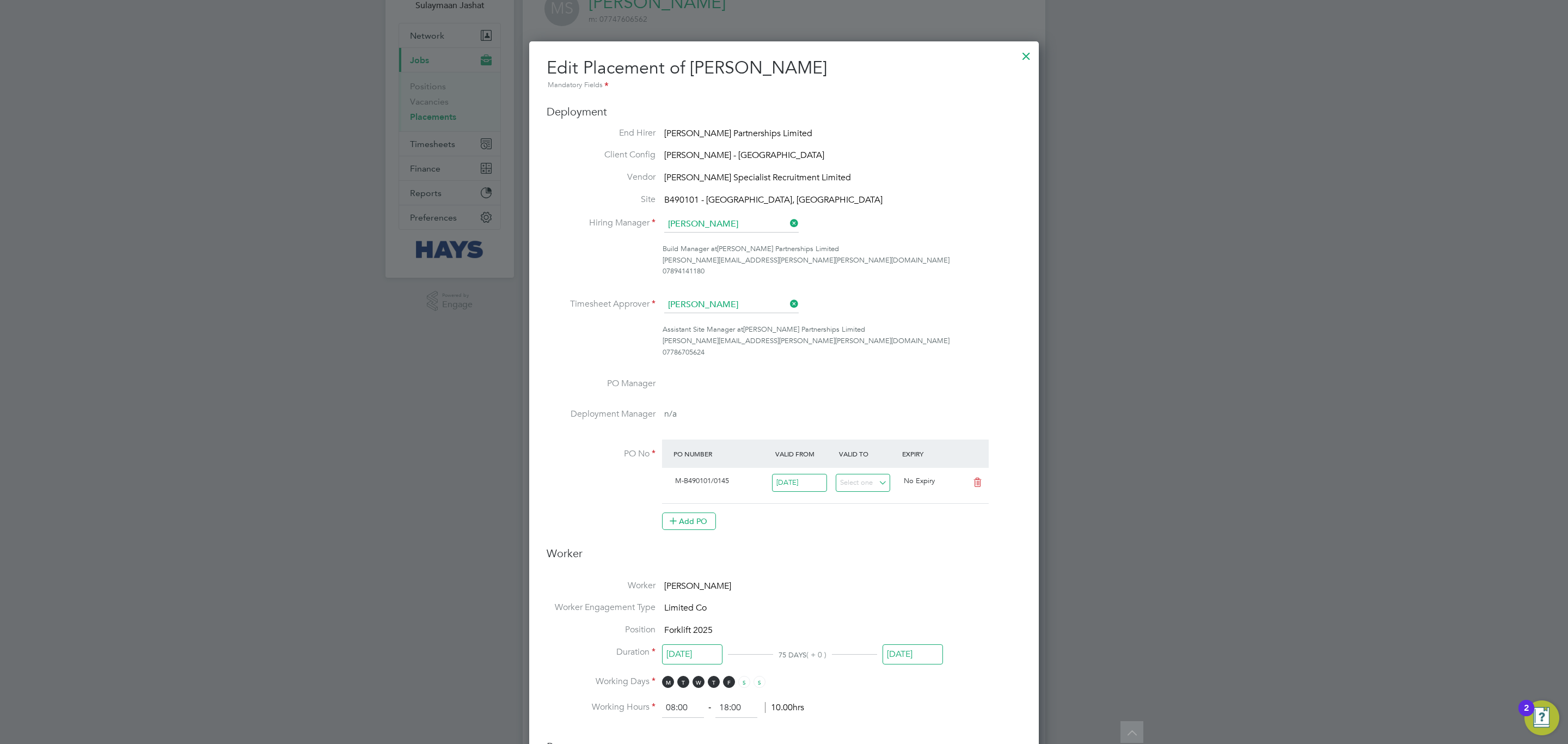
click at [922, 653] on input "19 Sep 2025" at bounding box center [912, 655] width 60 height 20
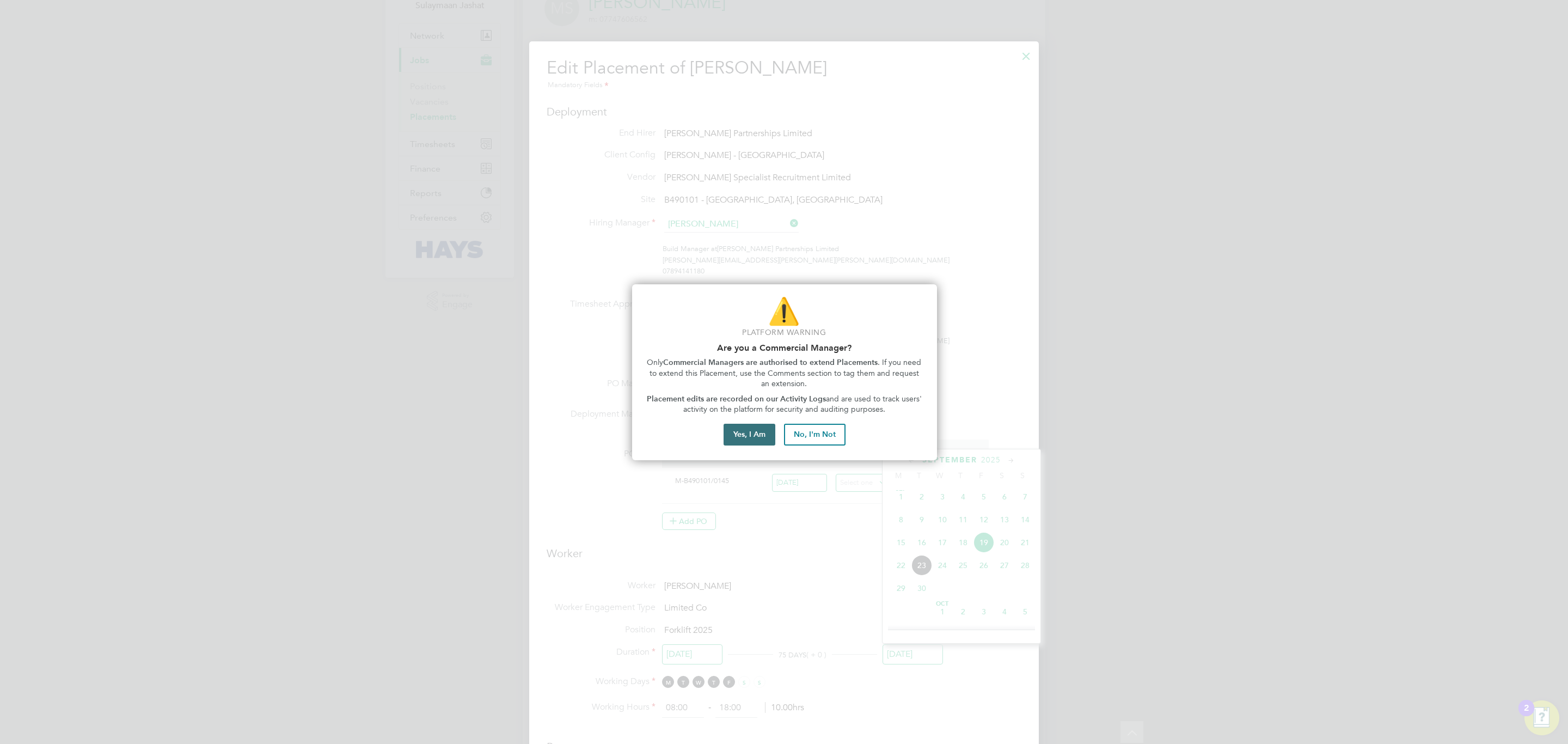
click at [750, 445] on div "⚠️ Platform Warning Are you a Commercial Manager? Only Commercial Managers are …" at bounding box center [784, 372] width 305 height 176
click at [760, 446] on div "⚠️ Platform Warning Are you a Commercial Manager? Only Commercial Managers are …" at bounding box center [784, 372] width 305 height 176
click at [760, 442] on button "Yes, I Am" at bounding box center [749, 435] width 52 height 22
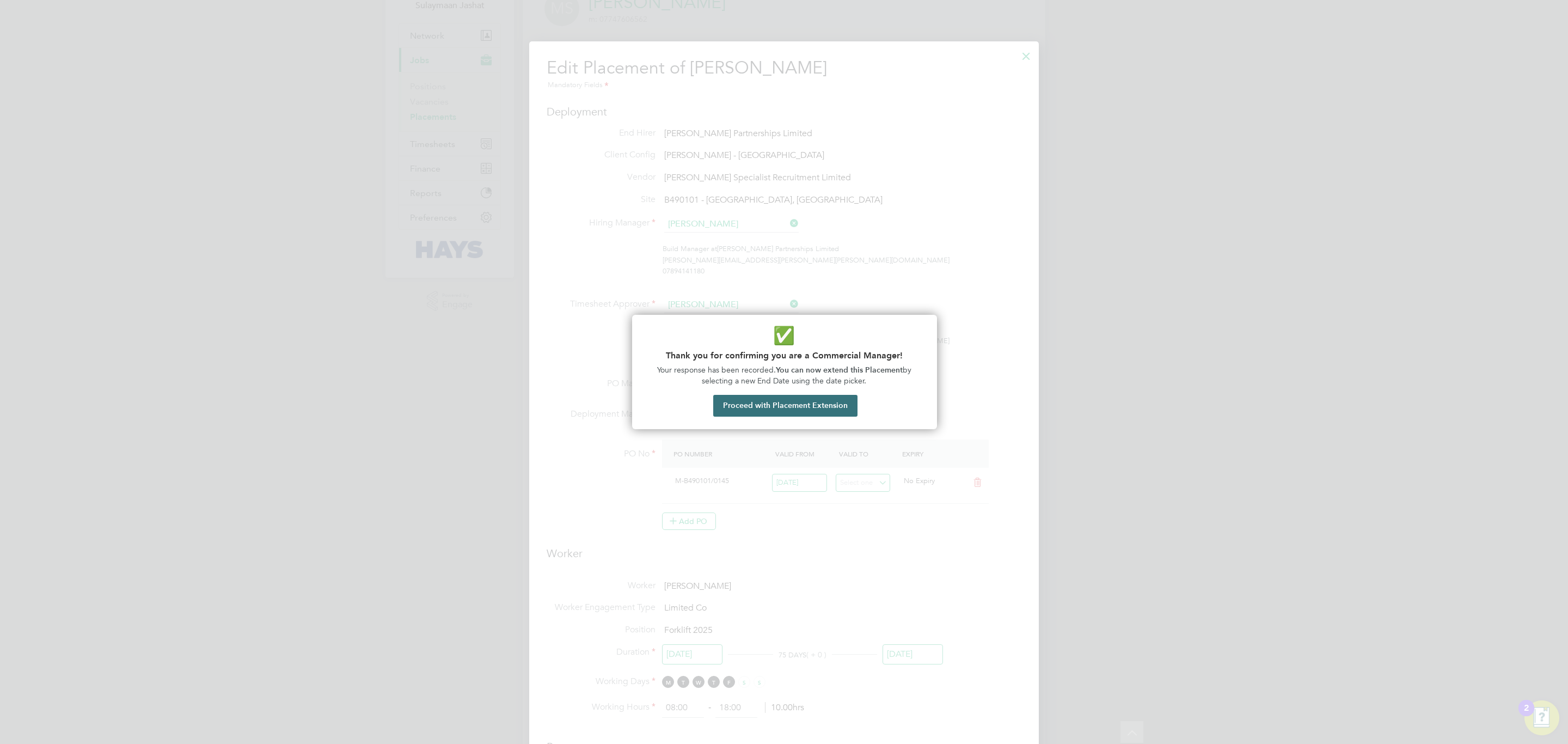
click at [786, 404] on button "Proceed with Placement Extension" at bounding box center [785, 406] width 144 height 22
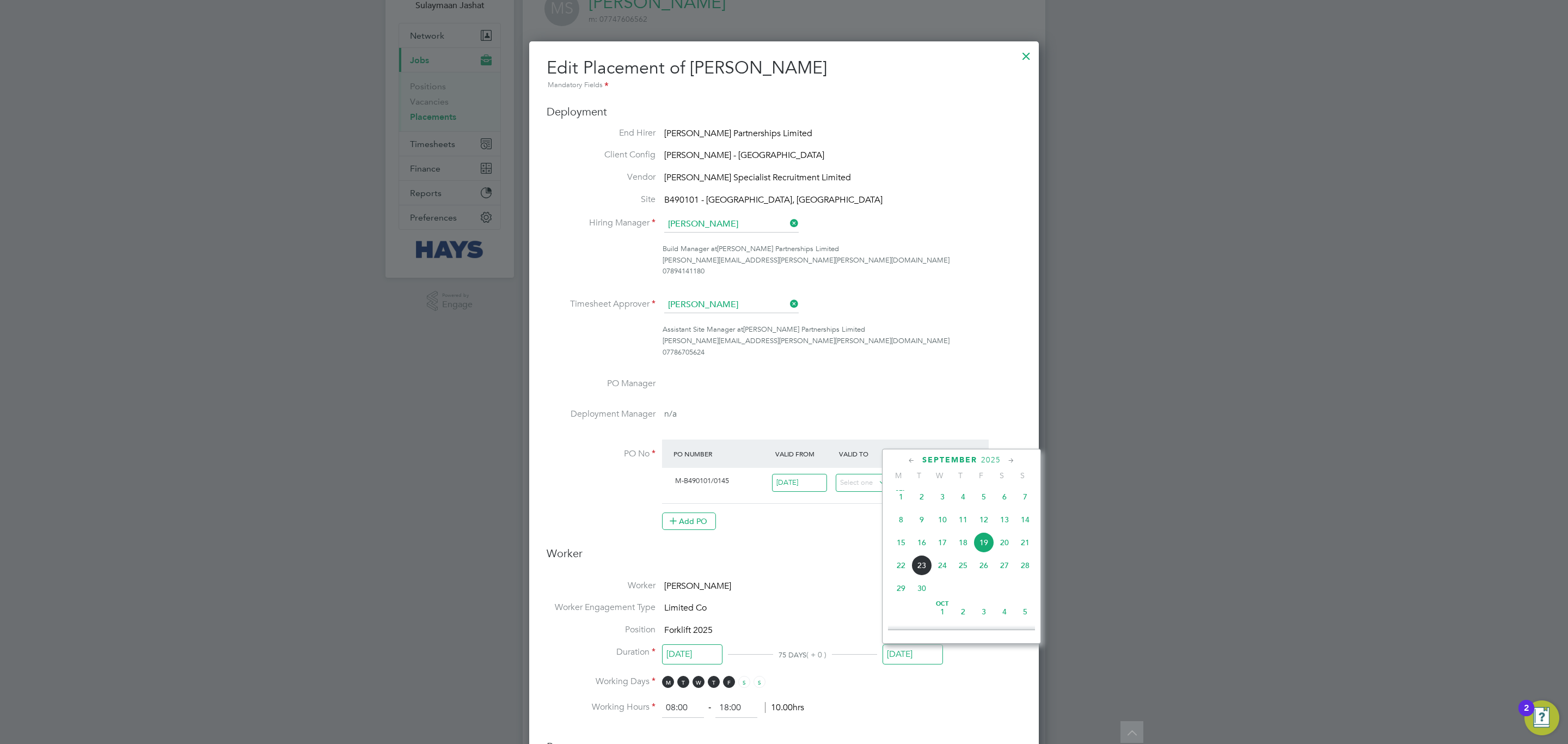
click at [982, 513] on div "Sep 1 2 3 4 5 6 7 8 9 10 11 12 13 14 15 16 17 18 19 20 21 22 23 24 25 26 27 28 …" at bounding box center [969, 544] width 160 height 115
click at [979, 515] on span "12" at bounding box center [983, 520] width 21 height 21
type input "12 Sep 2025"
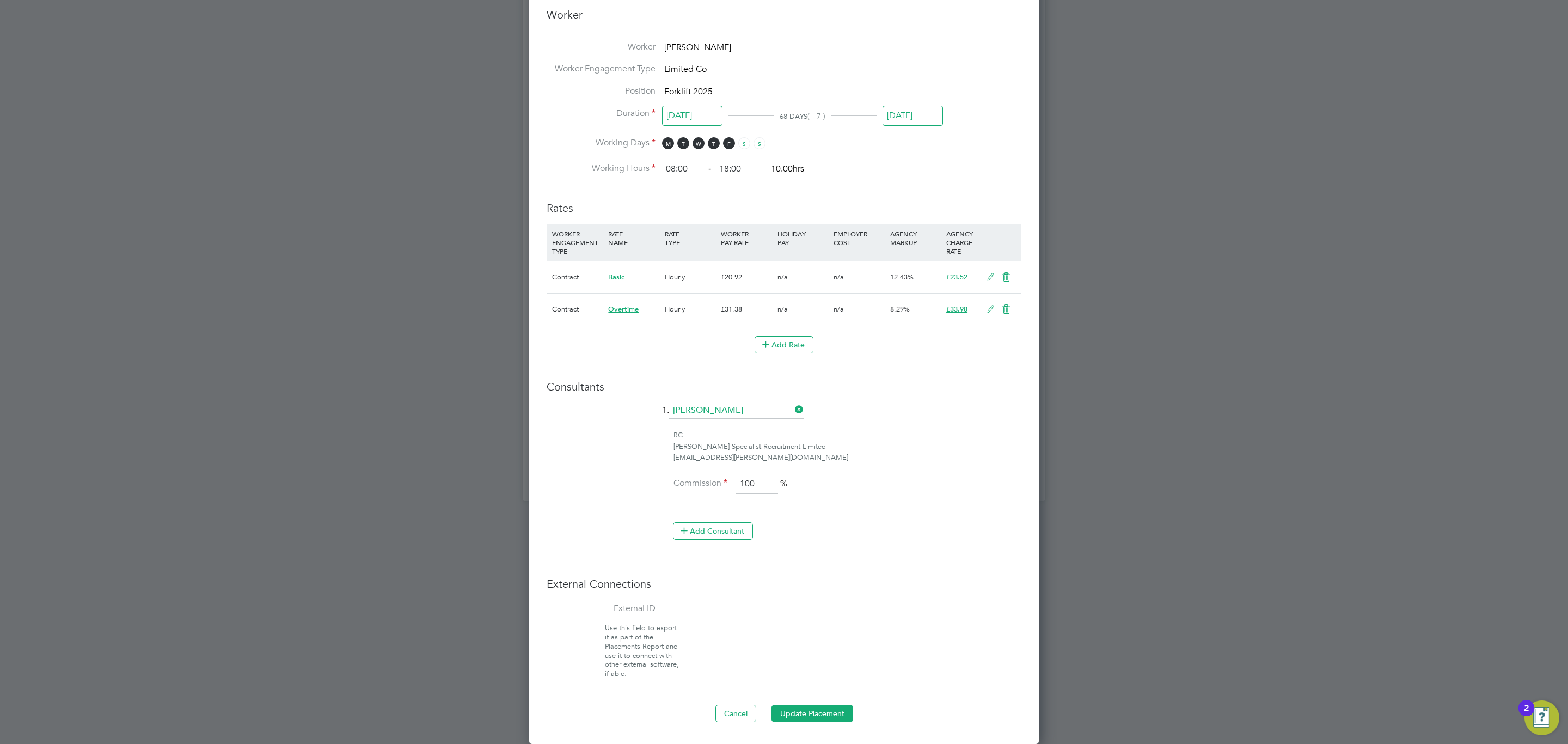
click at [814, 690] on ng-form "Deployment End Hirer Lovell Partnerships Limited Client Config Lovell - East Mi…" at bounding box center [784, 144] width 475 height 1157
click at [816, 706] on button "Update Placement" at bounding box center [812, 713] width 82 height 18
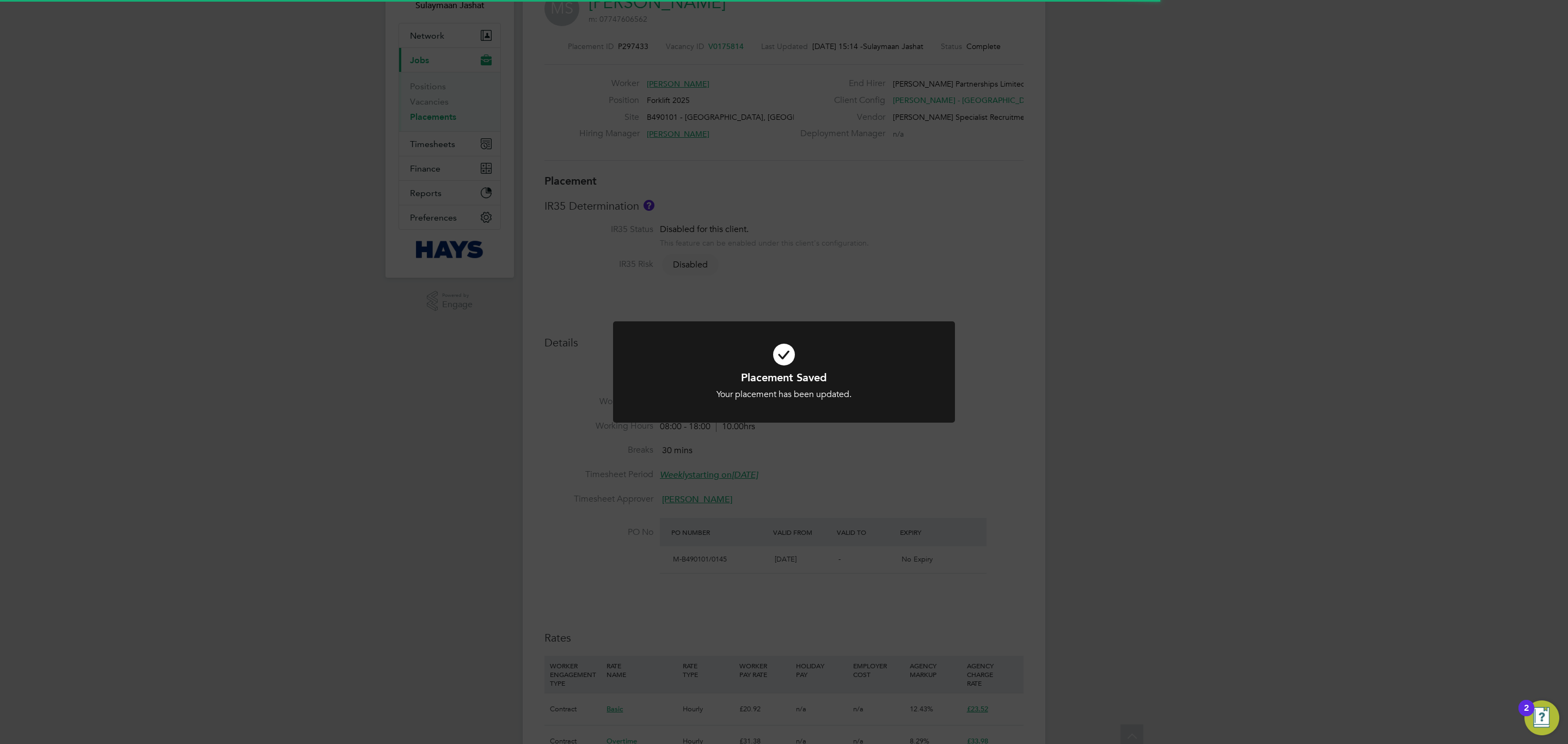
click at [818, 541] on div "Placement Saved Your placement has been updated. Cancel Okay" at bounding box center [784, 372] width 1568 height 744
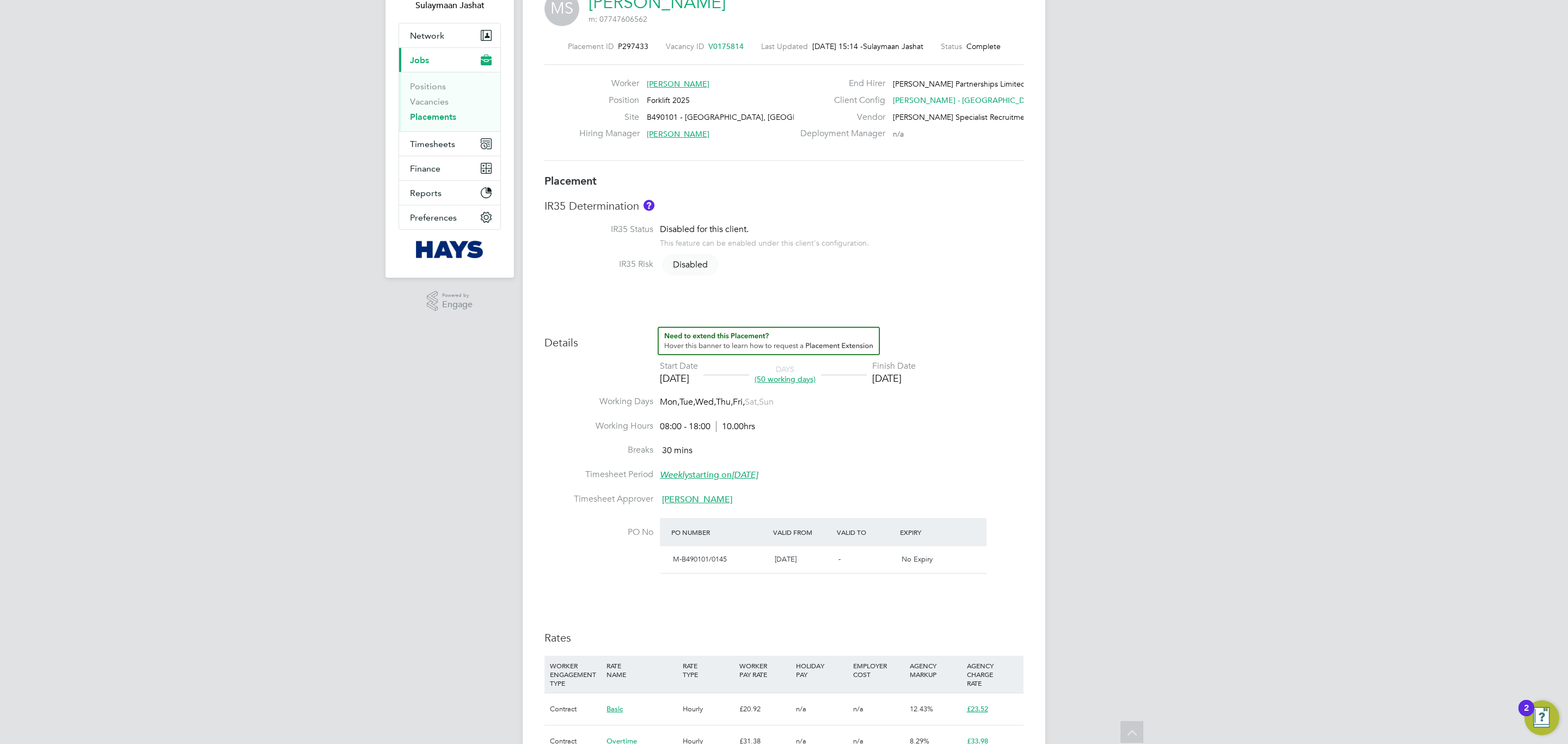
click at [1009, 595] on div "Details Start Date 07 Jul 2025 DAYS (50 working days) Finish Date 12 Sep 2025 W…" at bounding box center [784, 547] width 479 height 441
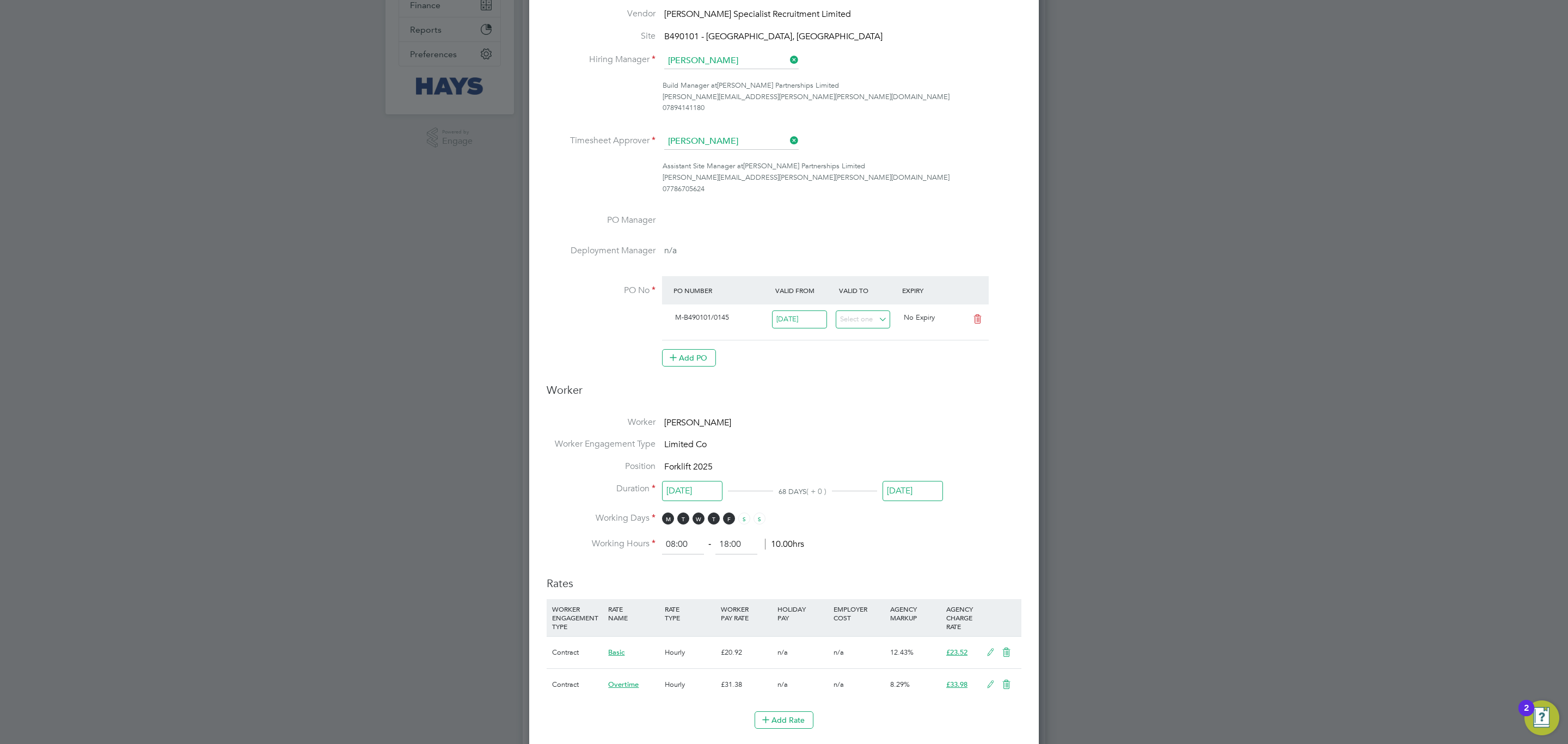
click at [908, 492] on input "12 Sep 2025" at bounding box center [912, 491] width 60 height 20
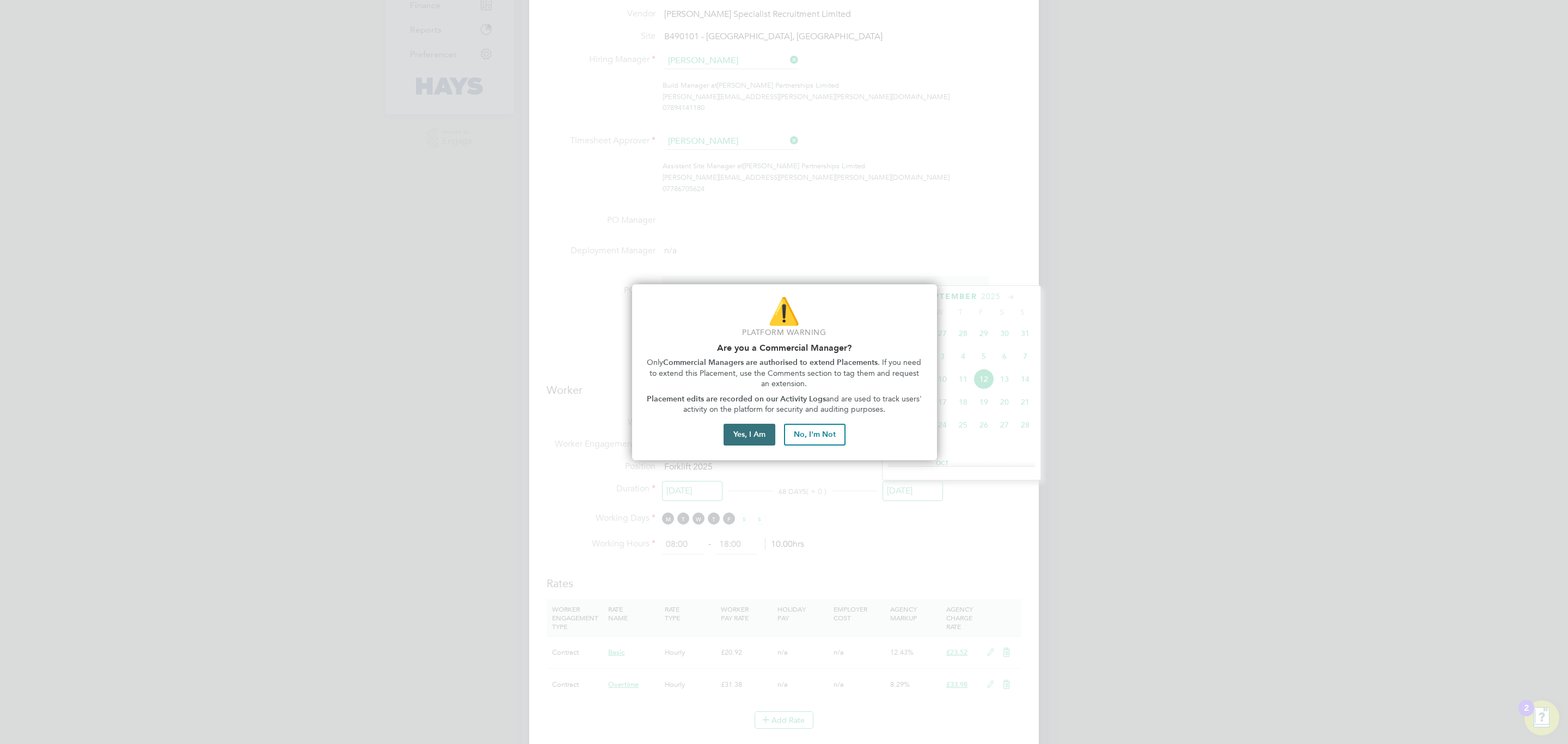
click at [760, 429] on button "Yes, I Am" at bounding box center [749, 435] width 52 height 22
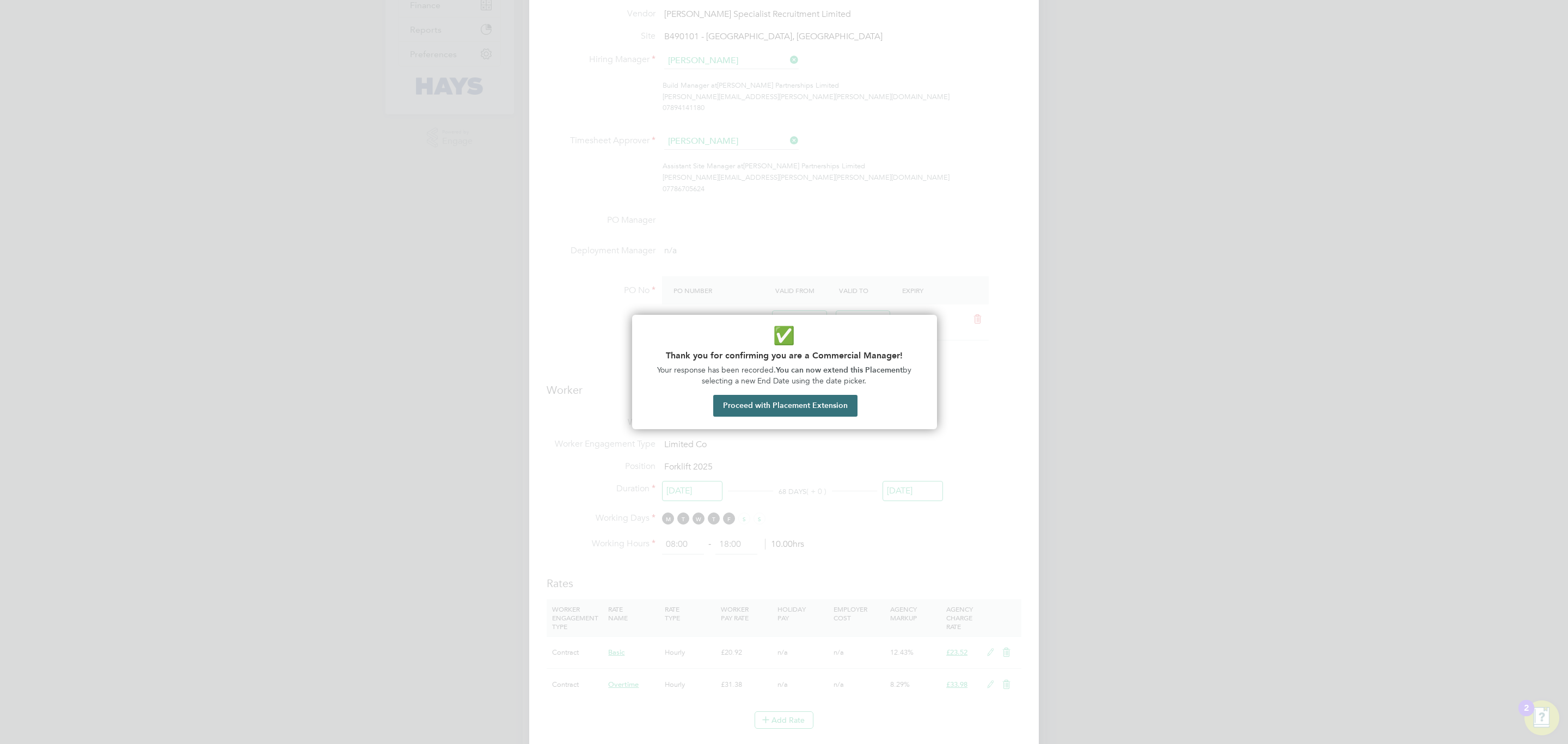
click at [846, 399] on button "Proceed with Placement Extension" at bounding box center [785, 406] width 144 height 22
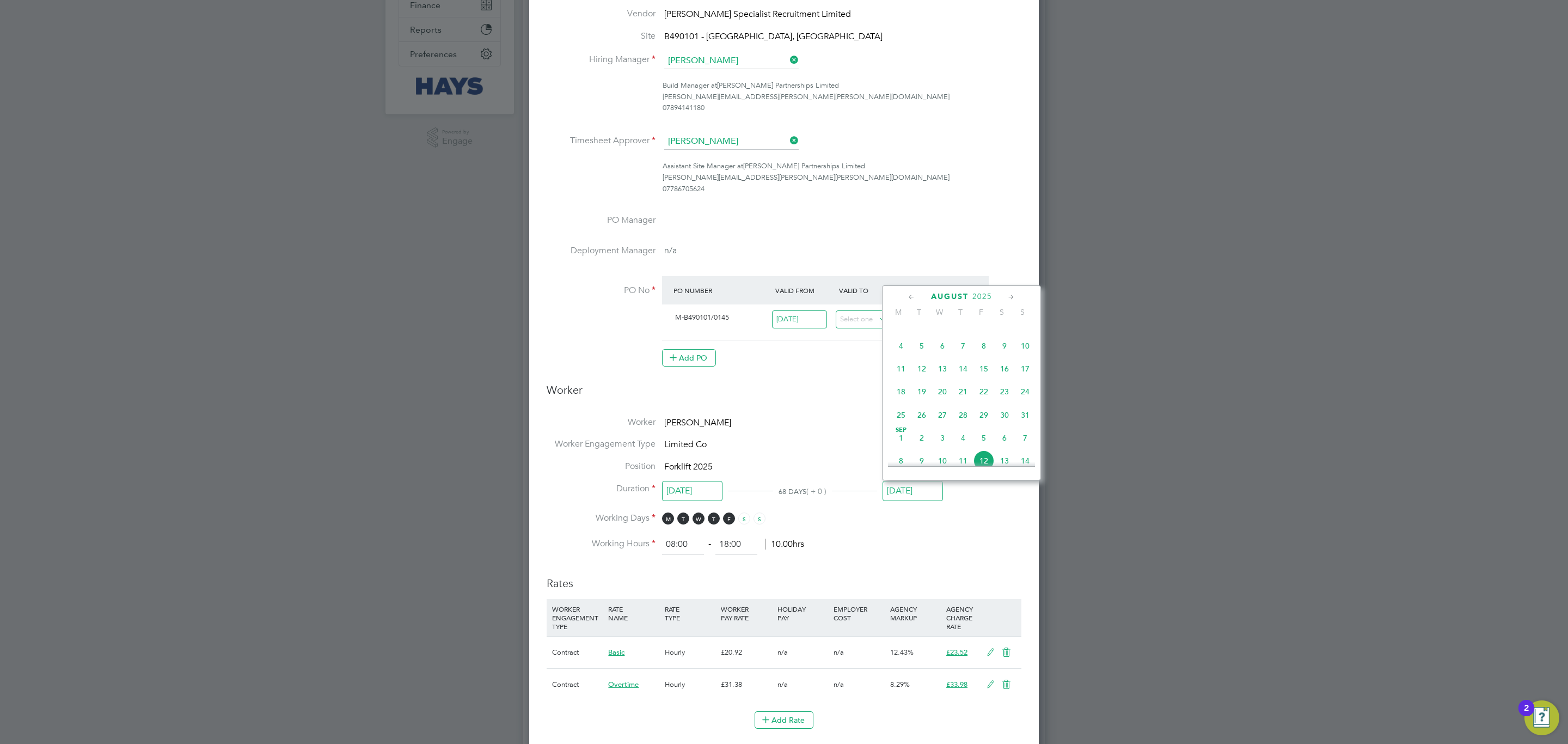
click at [984, 400] on span "22" at bounding box center [983, 392] width 21 height 21
type input "22 Aug 2025"
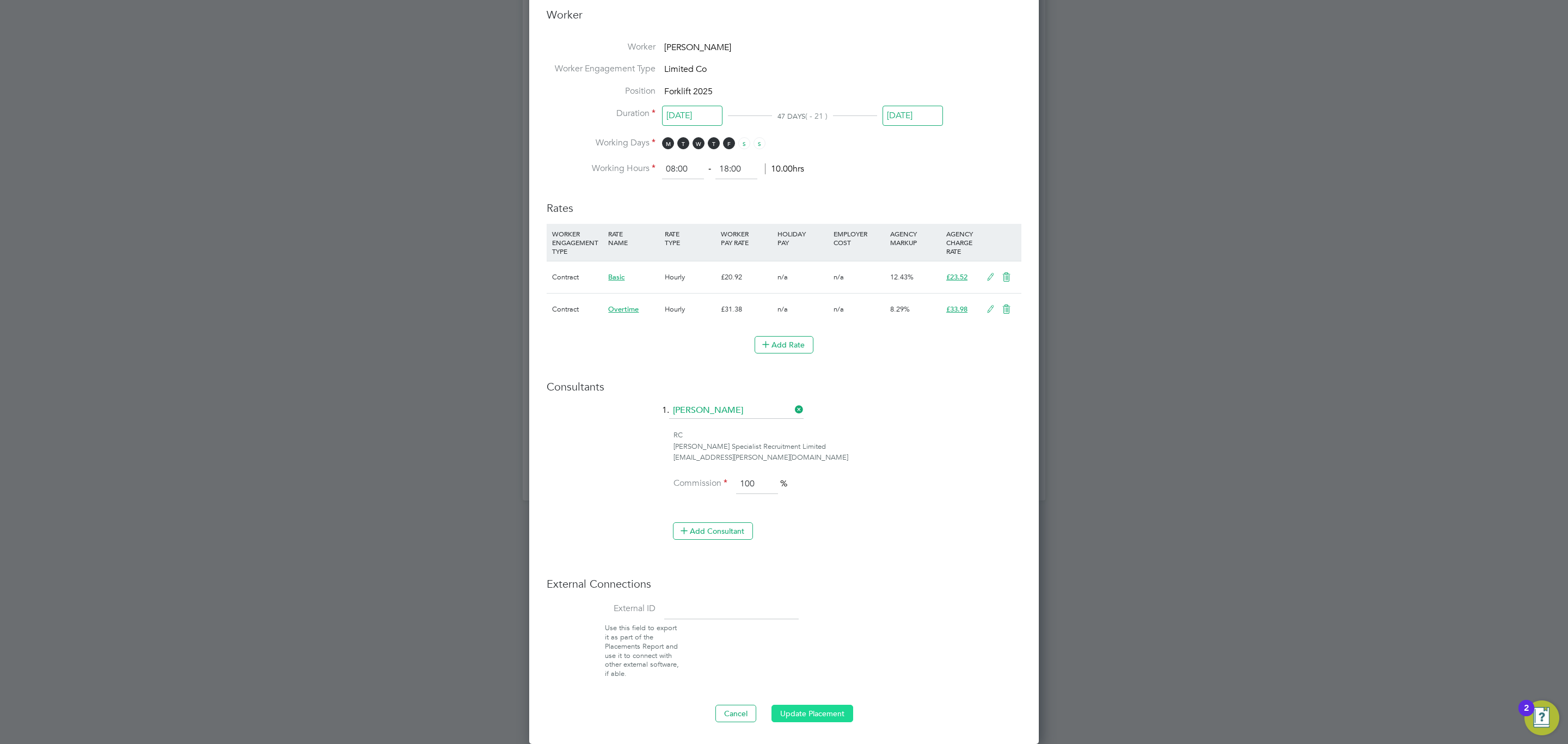
click at [814, 719] on button "Update Placement" at bounding box center [812, 713] width 82 height 18
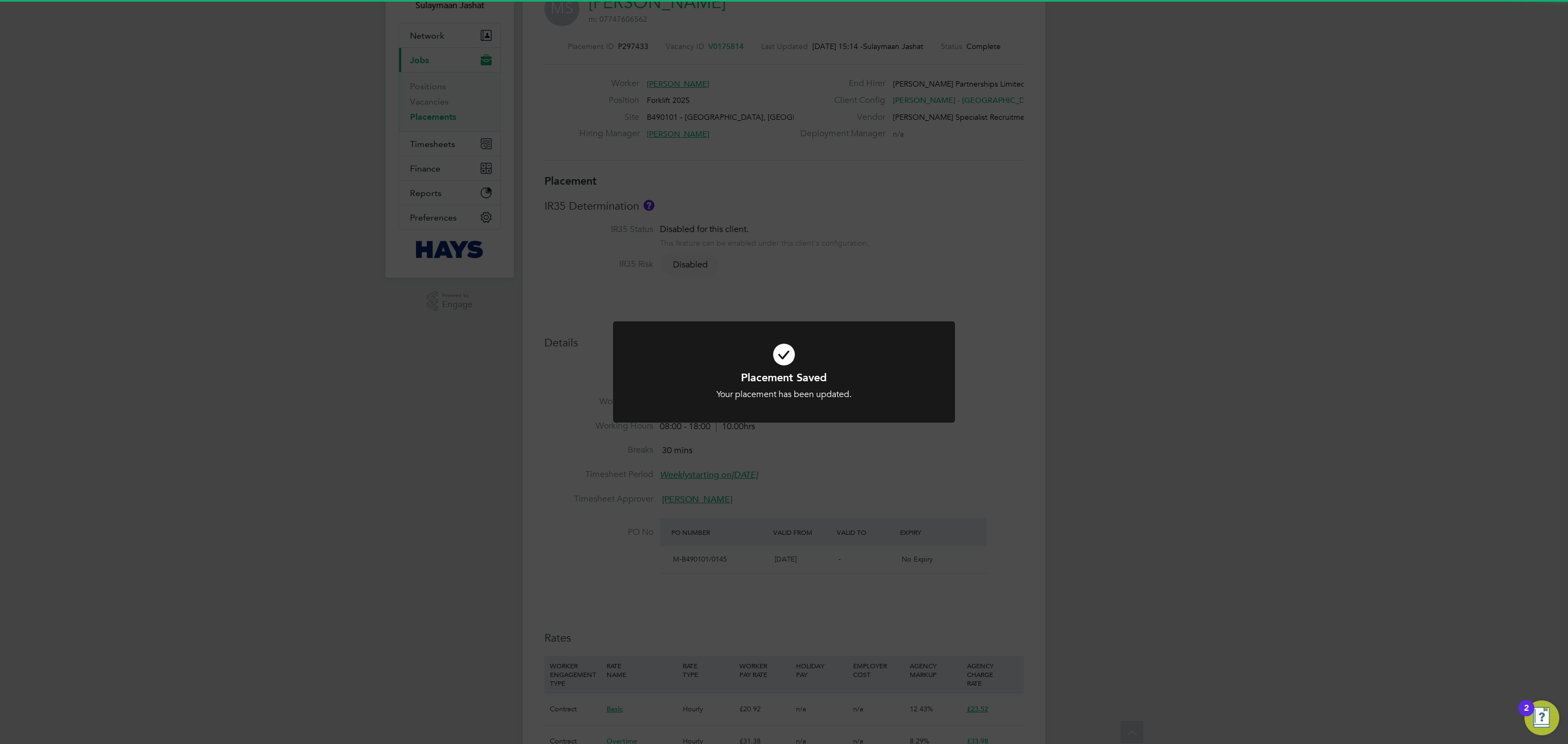
click at [576, 229] on div "Placement Saved Your placement has been updated. Cancel Okay" at bounding box center [784, 372] width 1568 height 744
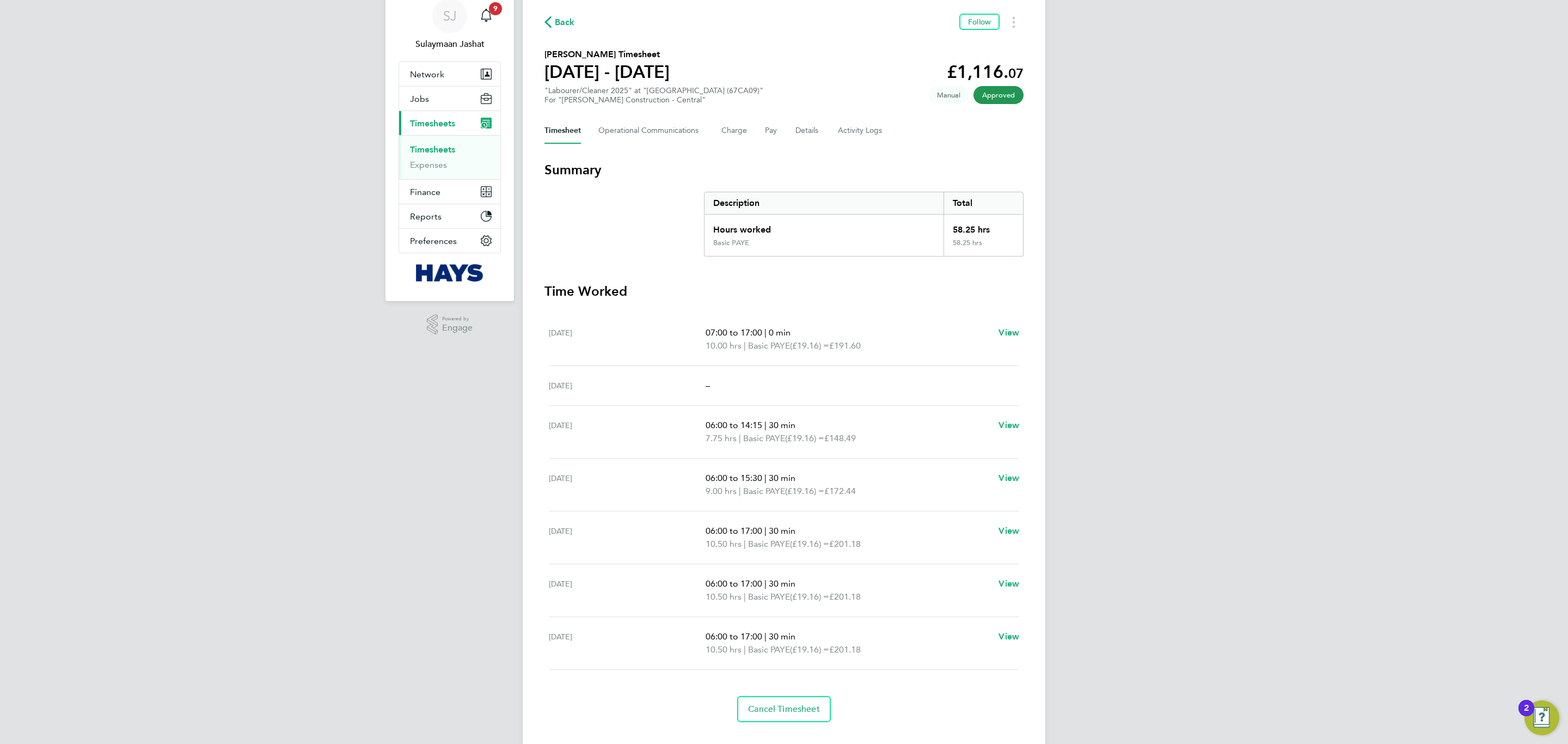
scroll to position [66, 0]
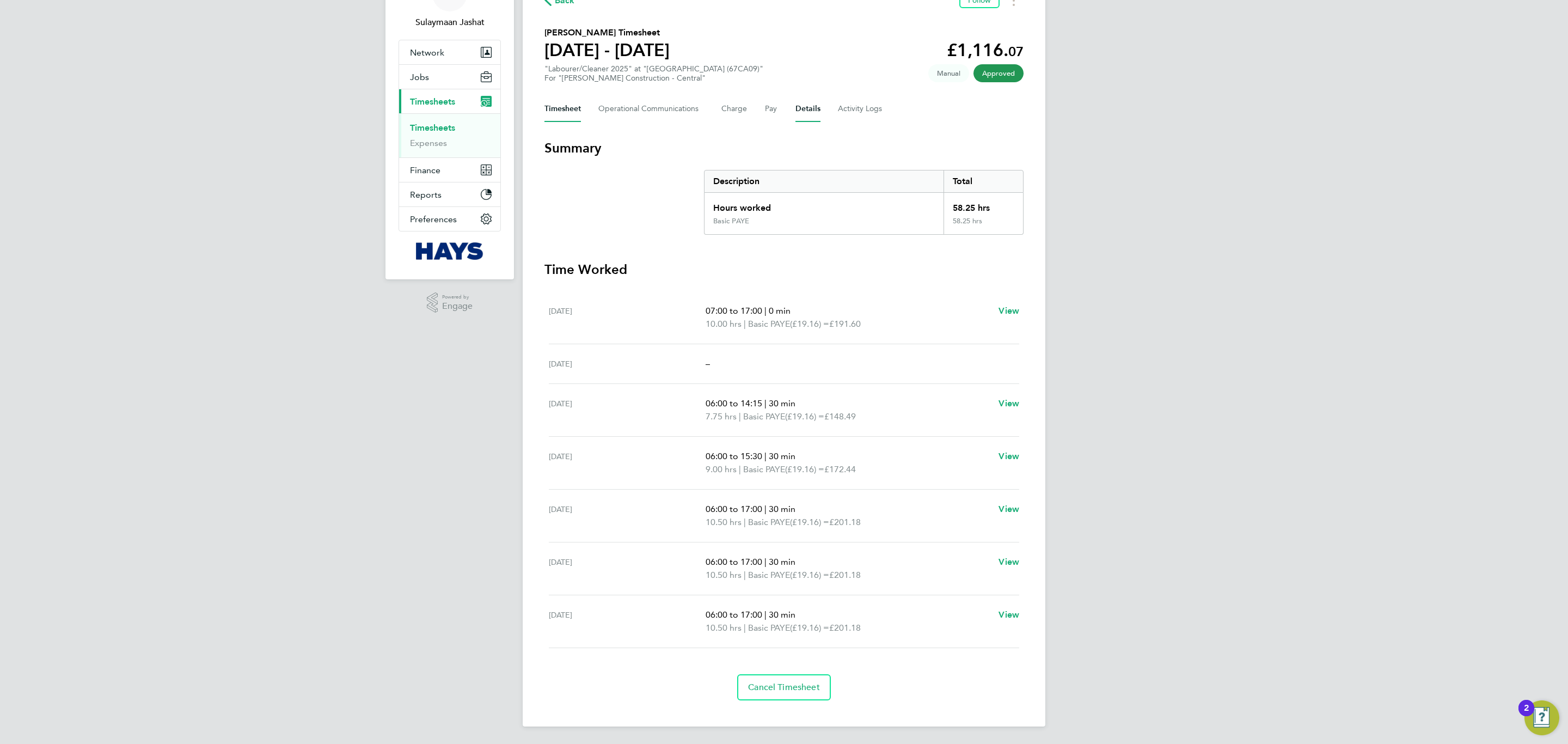
click at [796, 112] on button "Details" at bounding box center [808, 109] width 25 height 26
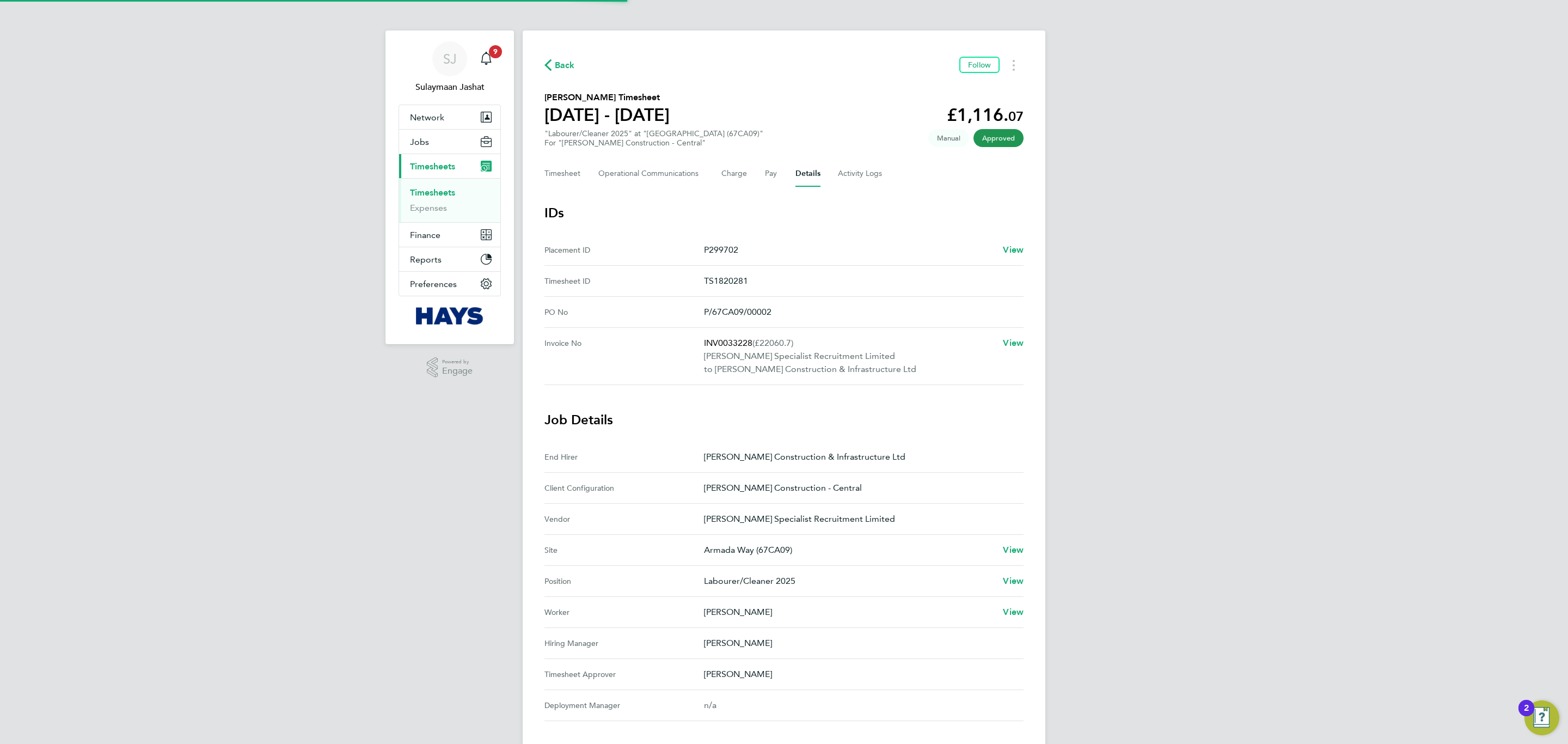
click at [994, 247] on p "P299702" at bounding box center [849, 250] width 290 height 13
click at [1000, 247] on div "P299702 View" at bounding box center [864, 250] width 320 height 13
click at [1003, 247] on span "View" at bounding box center [1013, 249] width 21 height 10
click at [563, 167] on button "Timesheet" at bounding box center [562, 173] width 36 height 26
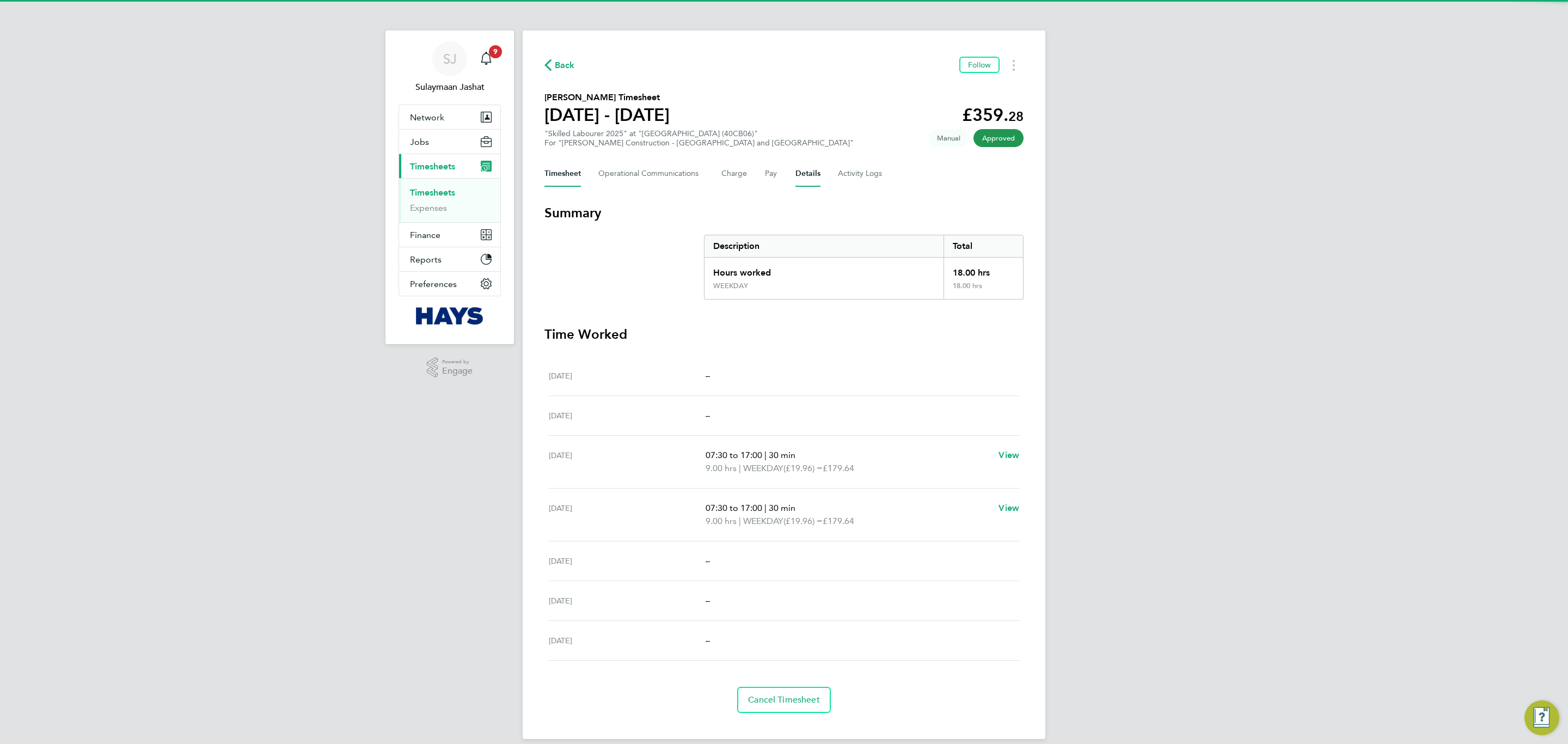
click at [797, 180] on button "Details" at bounding box center [808, 173] width 25 height 26
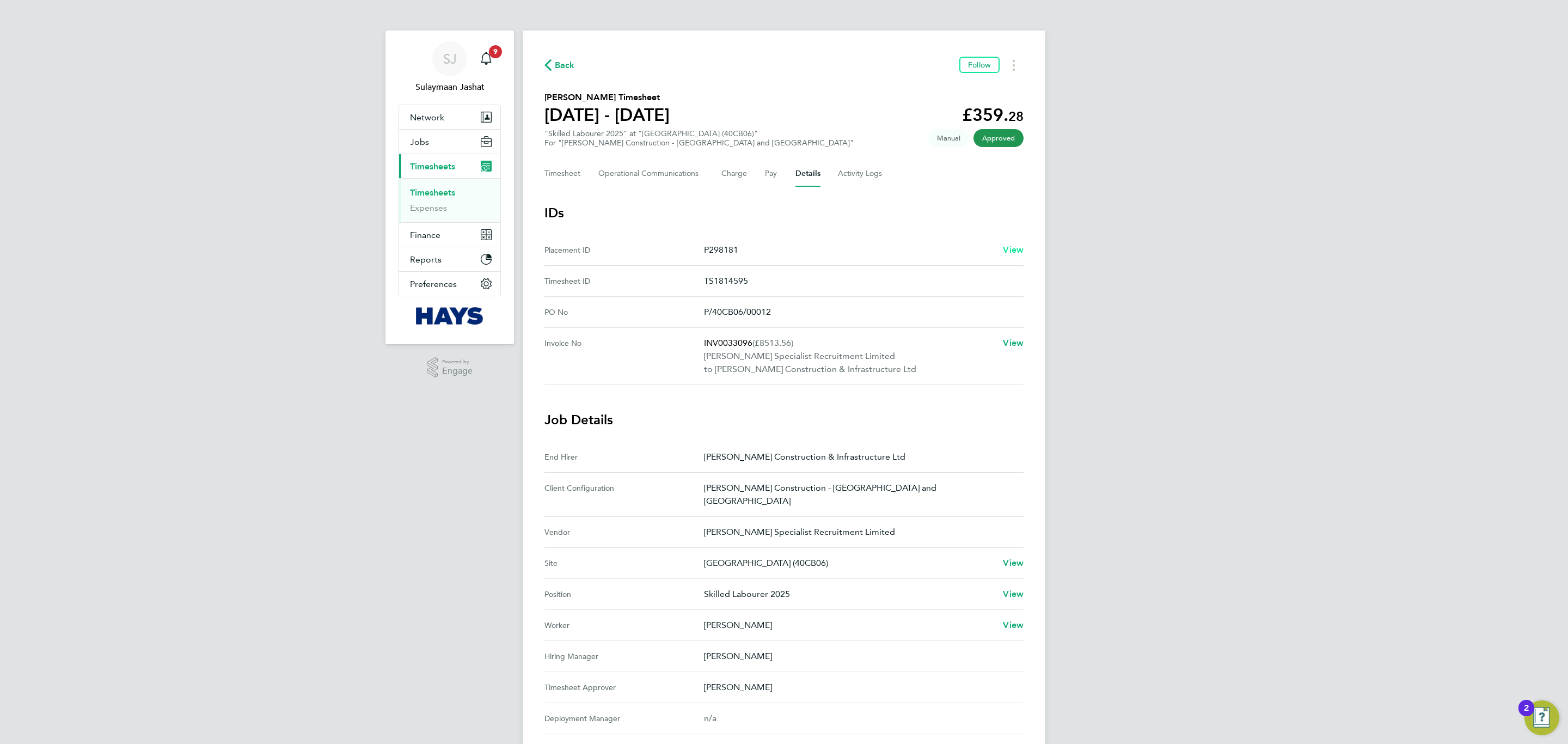
click at [1015, 254] on span "View" at bounding box center [1013, 249] width 21 height 10
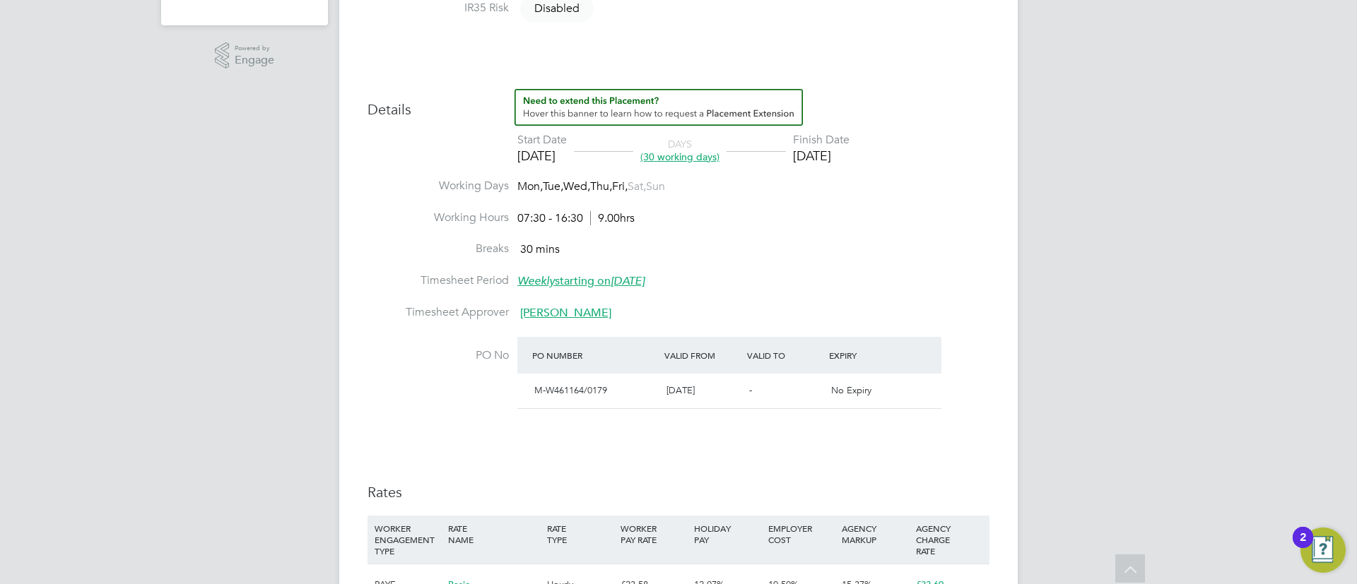
scroll to position [17, 0]
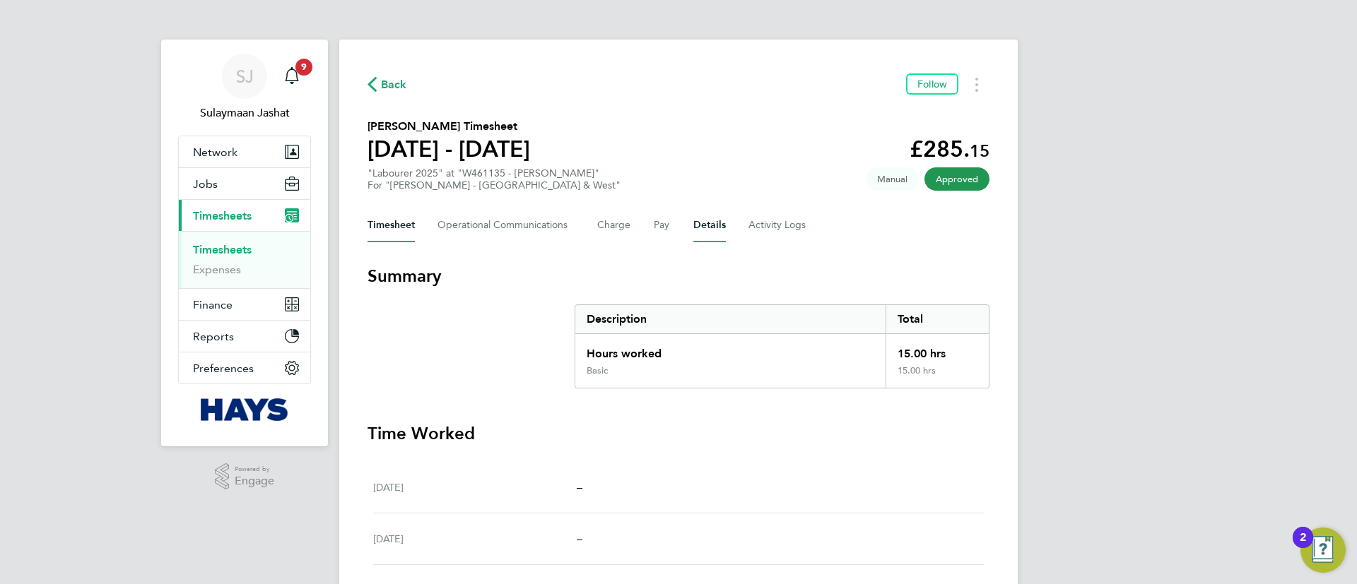
click at [712, 227] on button "Details" at bounding box center [709, 225] width 33 height 34
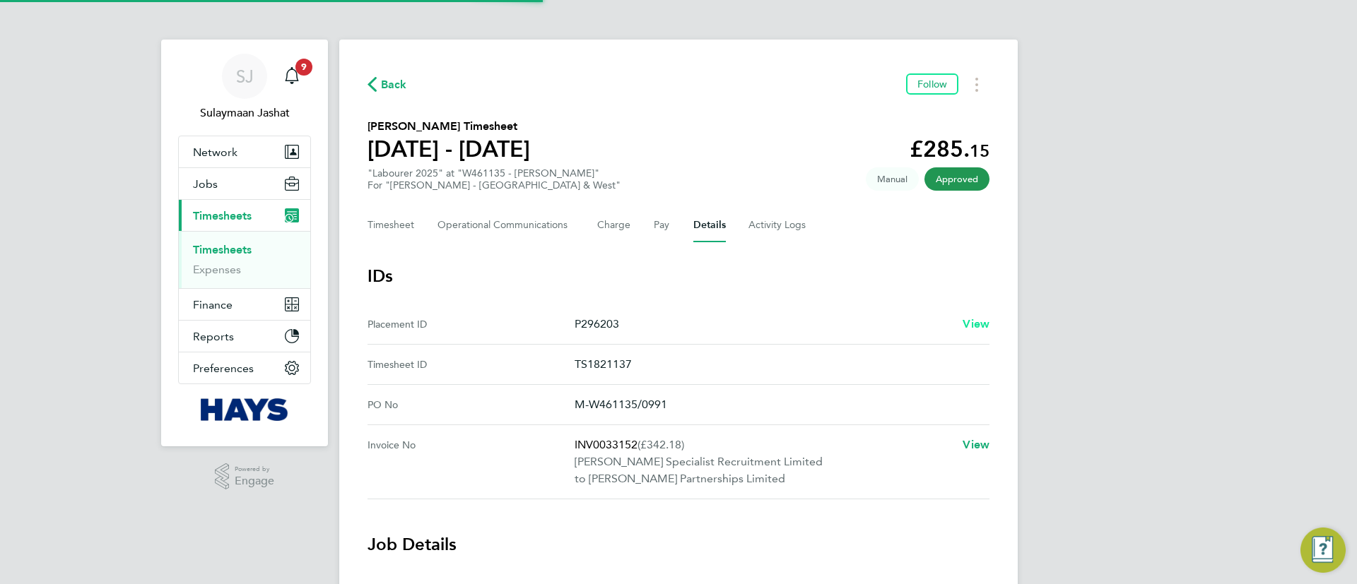
click at [977, 316] on link "View" at bounding box center [975, 324] width 27 height 17
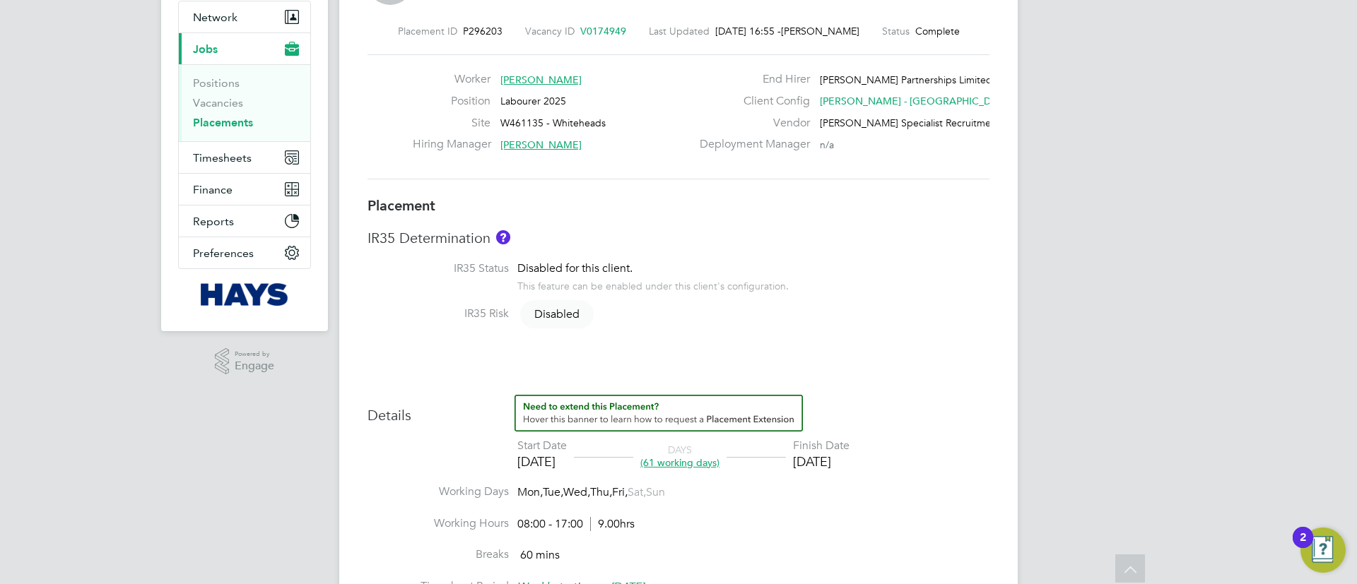
click at [674, 293] on div "This feature can be enabled under this client's configuration." at bounding box center [652, 284] width 271 height 16
click at [674, 204] on h3 "Placement" at bounding box center [678, 205] width 622 height 18
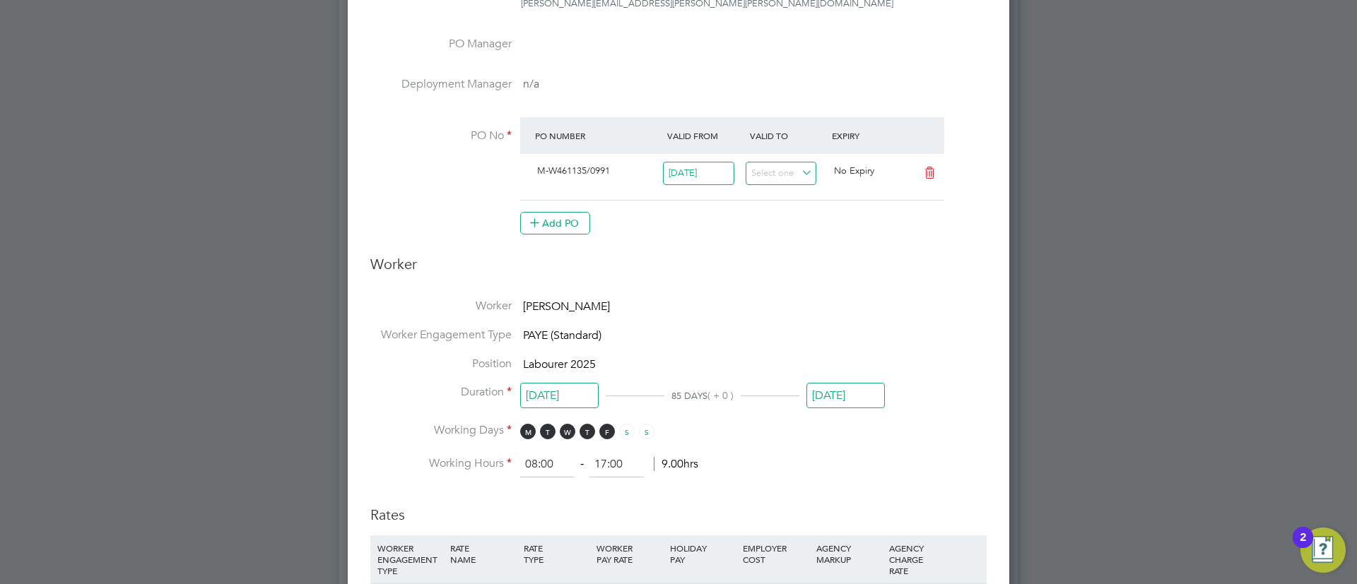
click at [873, 383] on input "[DATE]" at bounding box center [845, 396] width 78 height 26
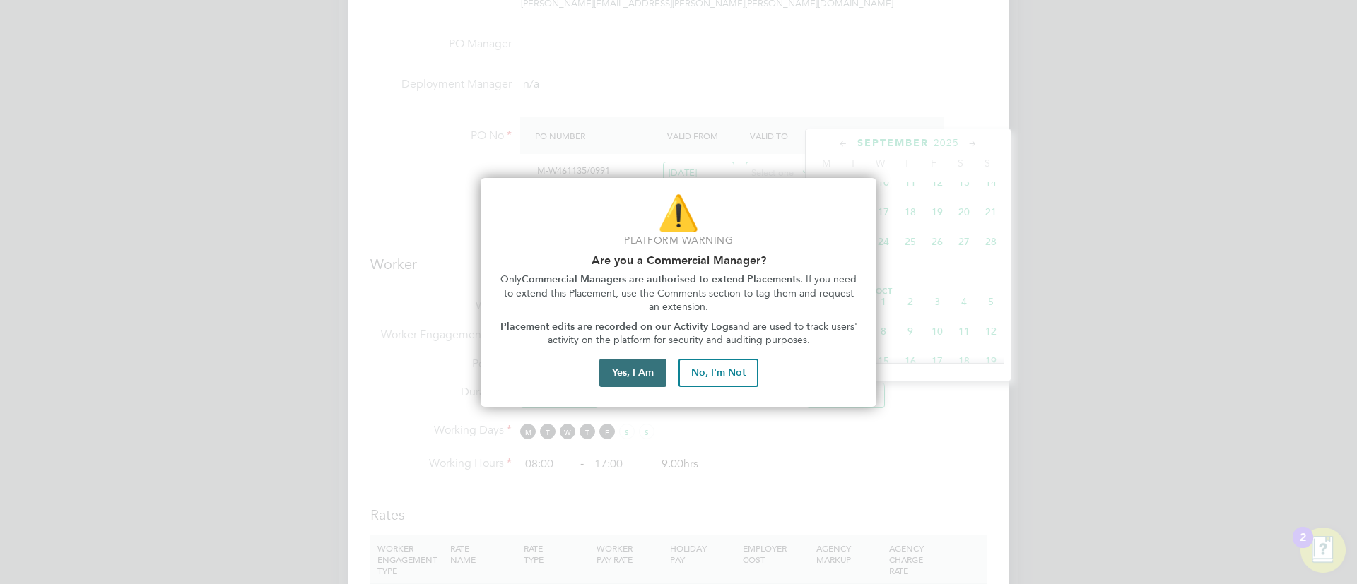
click at [644, 371] on button "Yes, I Am" at bounding box center [632, 373] width 67 height 28
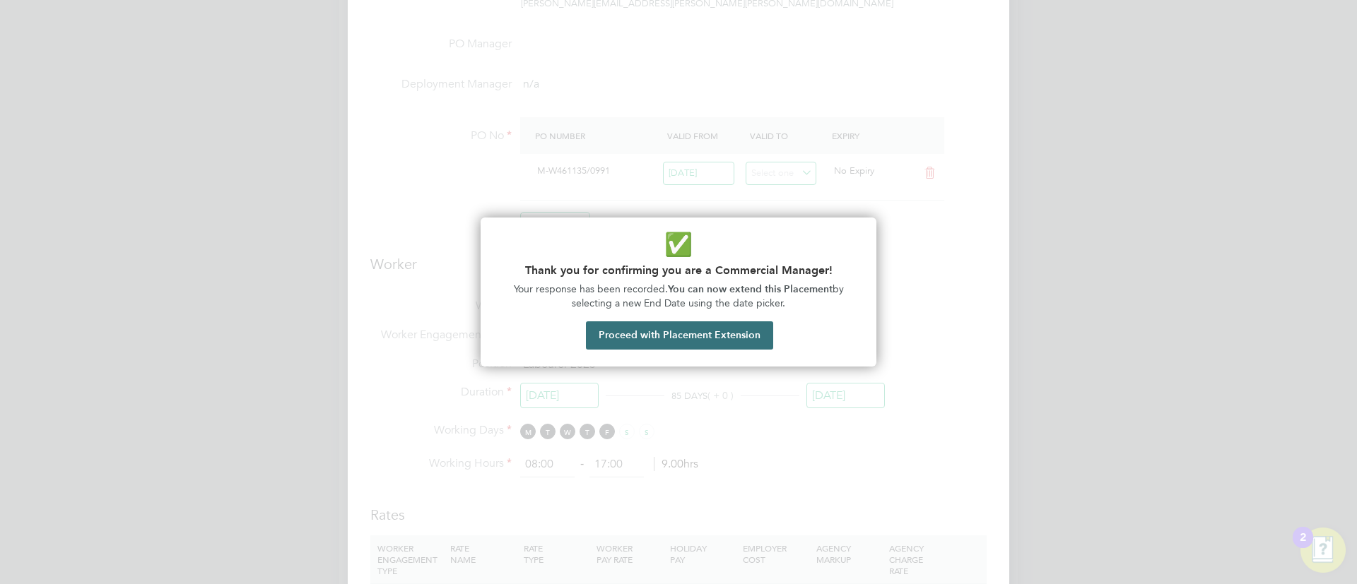
click at [712, 333] on button "Proceed with Placement Extension" at bounding box center [679, 336] width 187 height 28
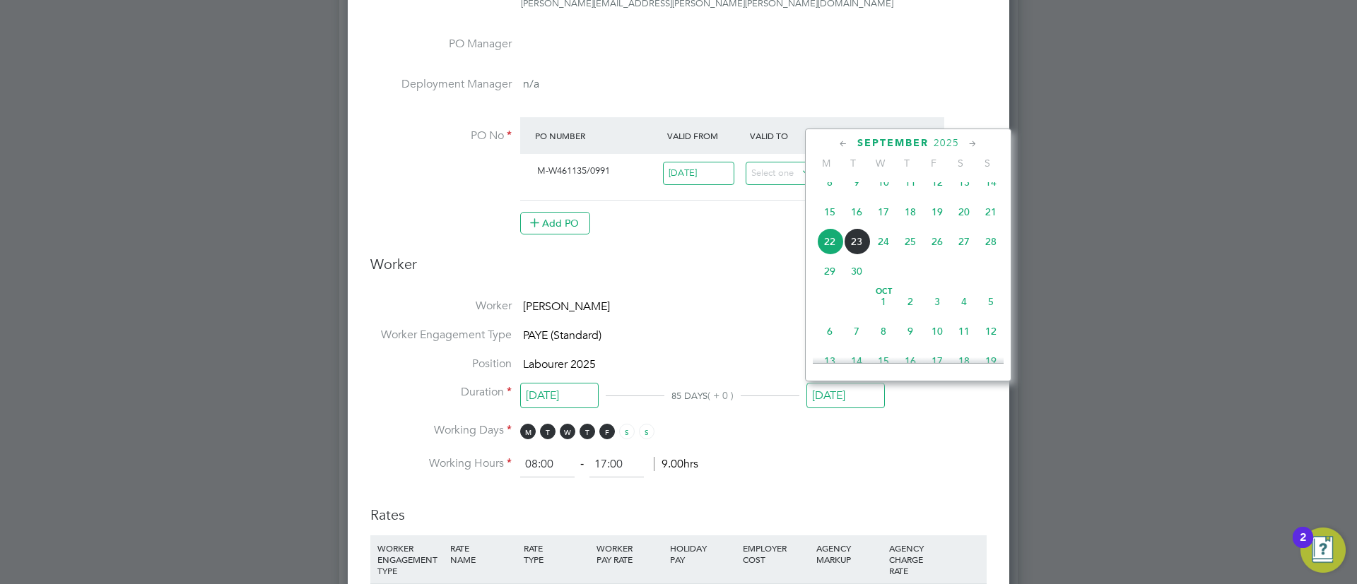
click at [941, 187] on span "12" at bounding box center [937, 182] width 27 height 27
type input "[DATE]"
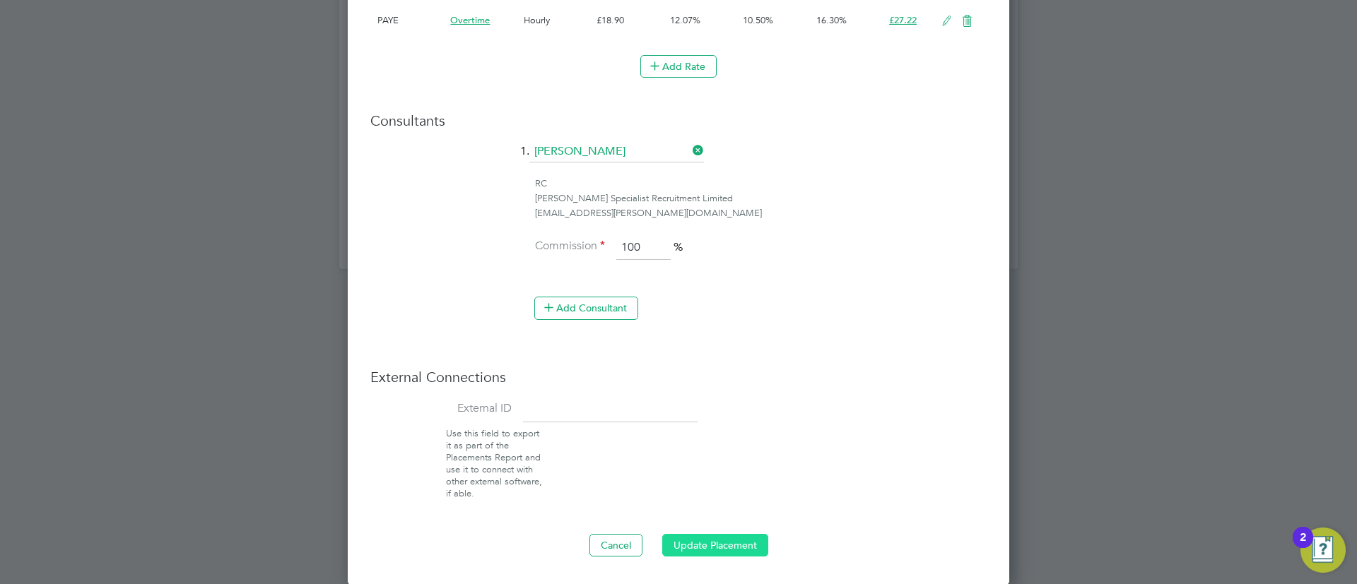
click at [720, 552] on button "Update Placement" at bounding box center [715, 545] width 106 height 23
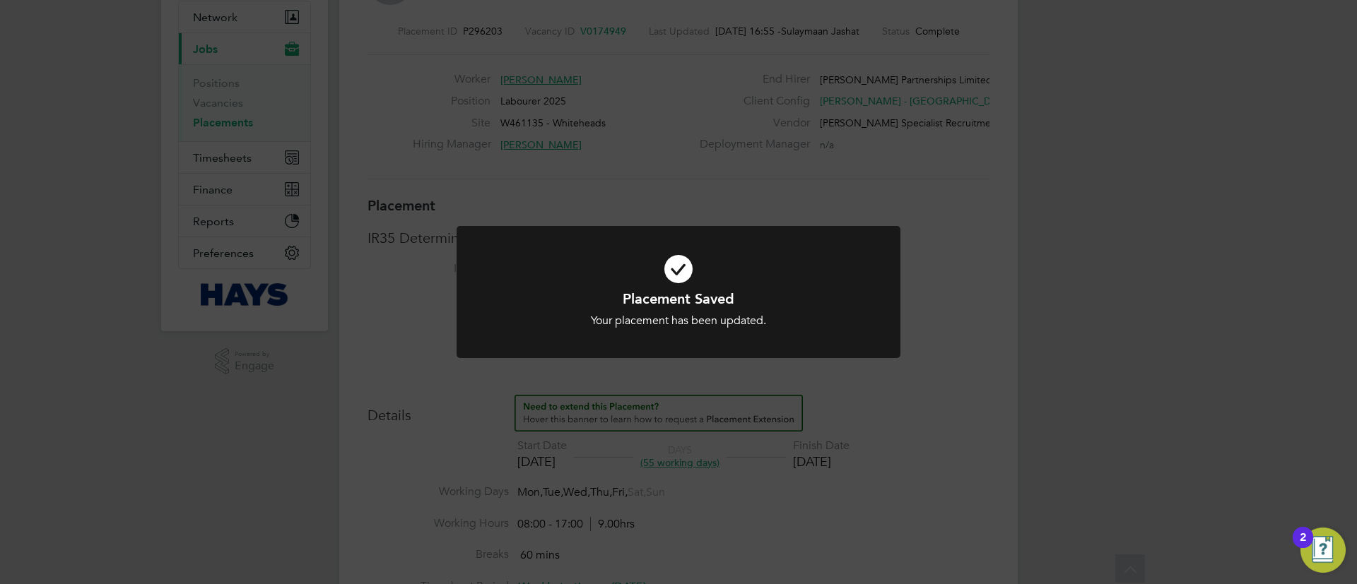
drag, startPoint x: 698, startPoint y: 160, endPoint x: 661, endPoint y: 140, distance: 42.4
click at [697, 158] on div "Placement Saved Your placement has been updated. Cancel Okay" at bounding box center [678, 292] width 1357 height 584
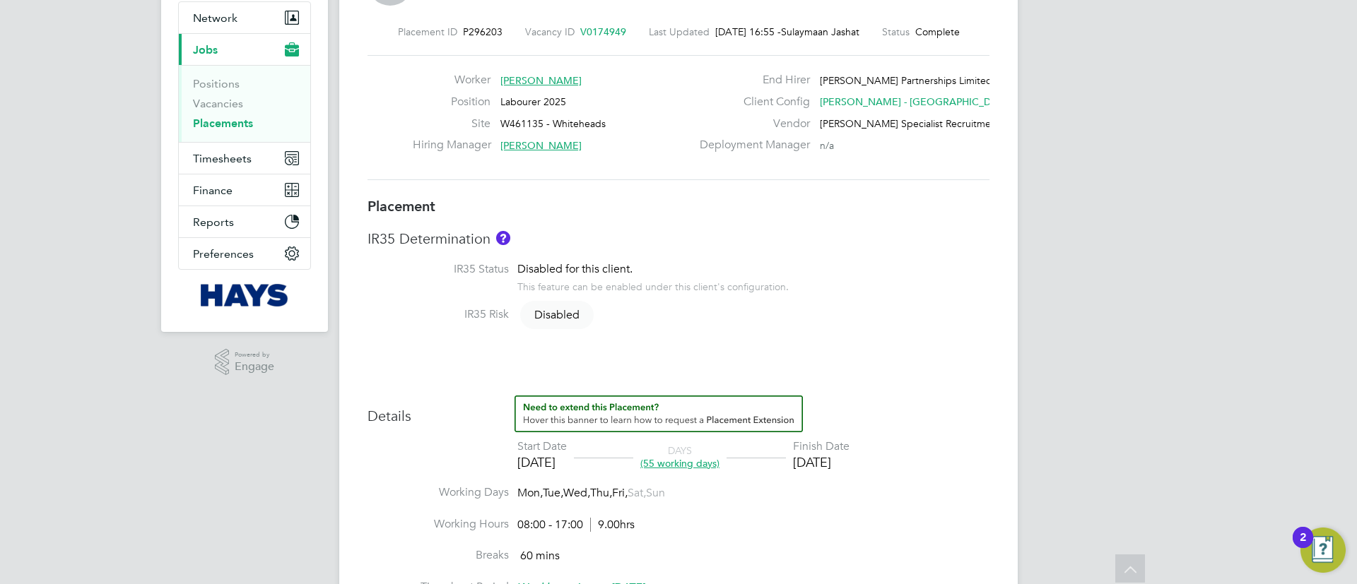
click at [571, 230] on h3 "IR35 Determination" at bounding box center [678, 239] width 622 height 18
click at [433, 117] on label "Site" at bounding box center [452, 124] width 78 height 15
drag, startPoint x: 848, startPoint y: 155, endPoint x: 780, endPoint y: 100, distance: 87.4
click at [780, 100] on div "End Hirer Lovell Partnerships Limited Client Config Lovell - South Wales & West…" at bounding box center [843, 116] width 304 height 87
click at [749, 86] on label "End Hirer" at bounding box center [750, 80] width 119 height 15
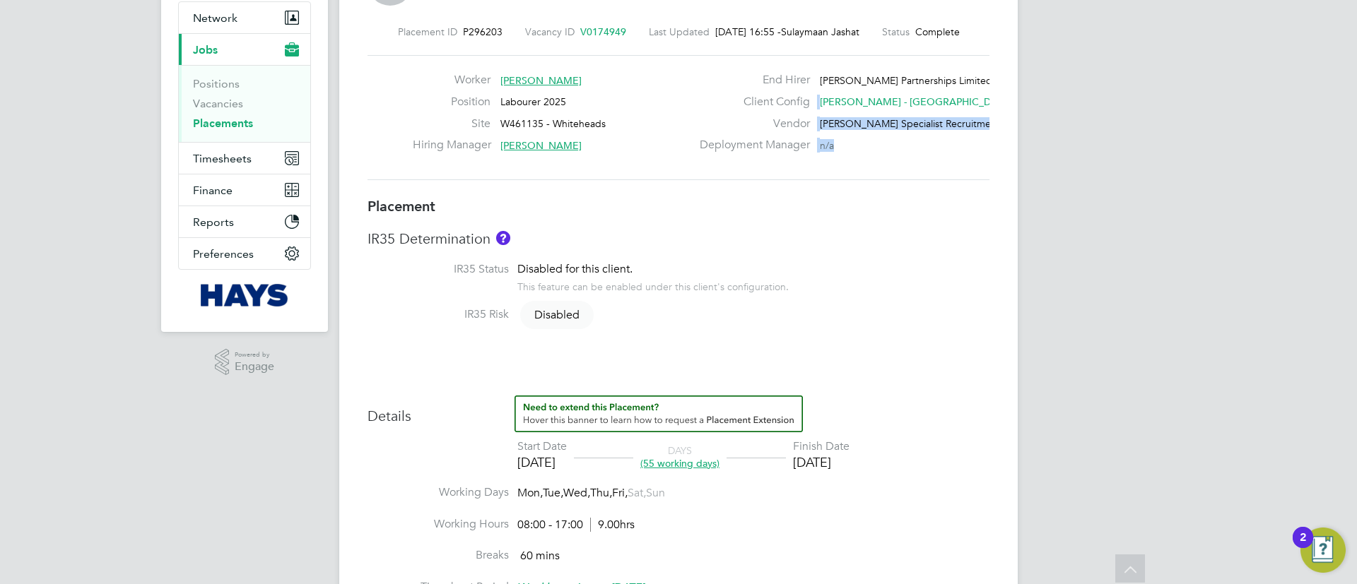
drag, startPoint x: 739, startPoint y: 74, endPoint x: 795, endPoint y: 179, distance: 119.2
click at [795, 179] on div "Worker Jay Taak Position Labourer 2025 Site W461135 - Whiteheads Hiring Manager…" at bounding box center [678, 117] width 622 height 125
drag, startPoint x: 753, startPoint y: 71, endPoint x: 806, endPoint y: 199, distance: 138.4
click at [806, 194] on div "Placement ID P296203 Vacancy ID V0174949 Last Updated 23 Sep 2025, 16:55 - Sula…" at bounding box center [678, 102] width 622 height 189
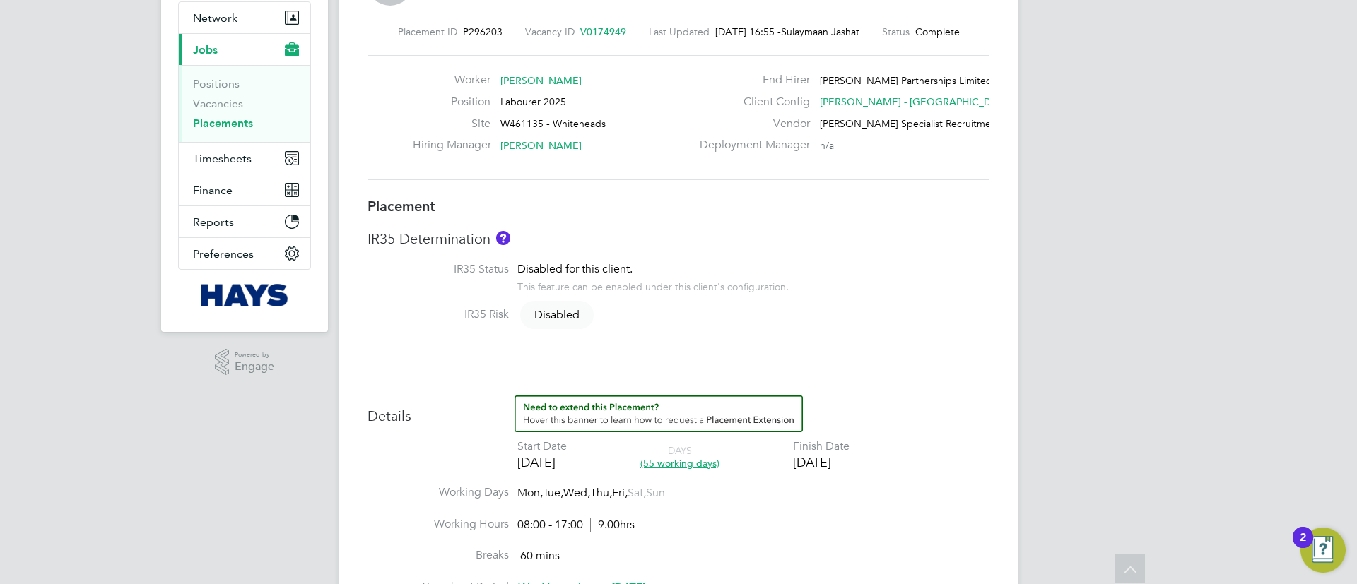
click at [806, 204] on h3 "Placement" at bounding box center [678, 206] width 622 height 18
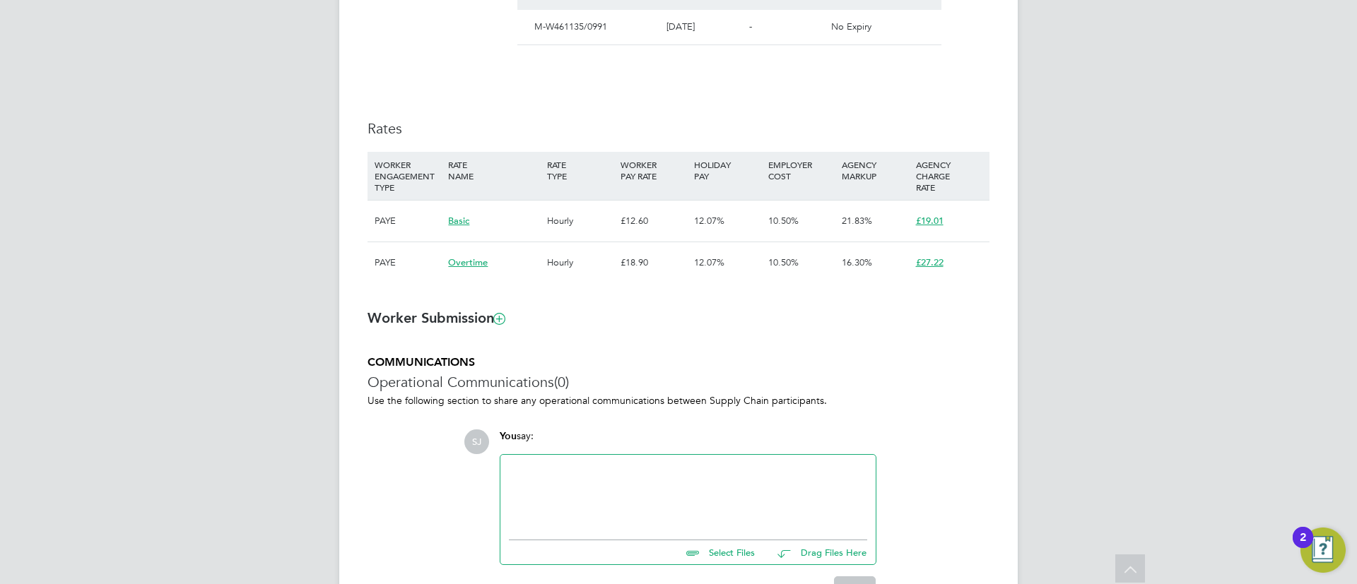
scroll to position [876, 0]
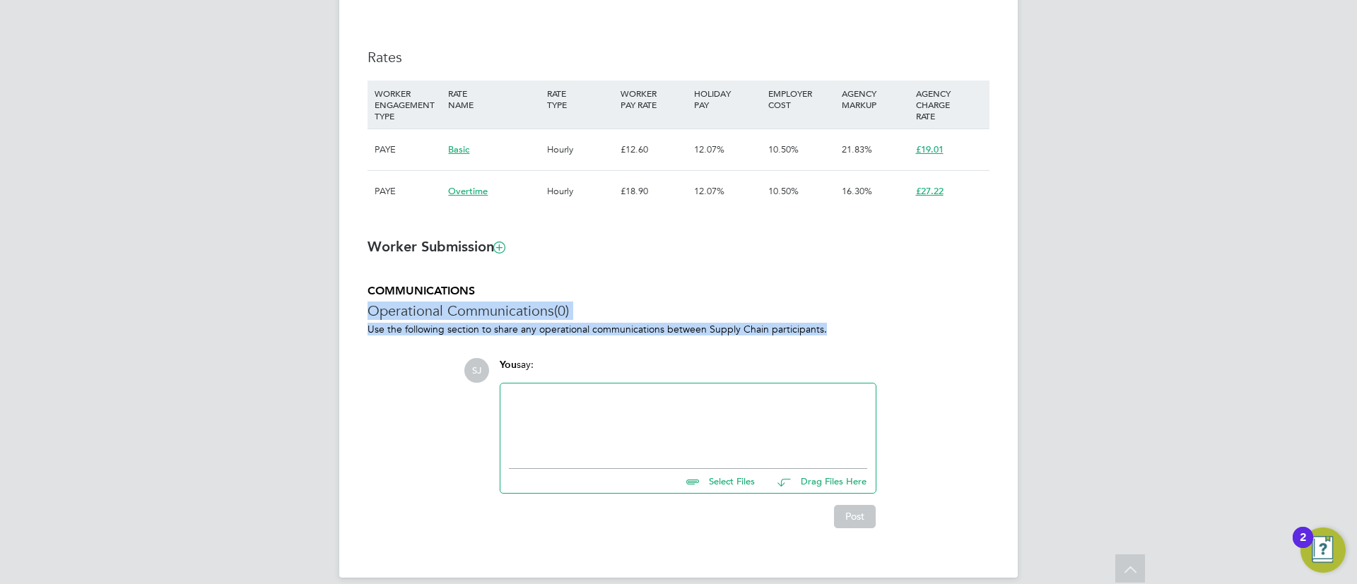
drag, startPoint x: 806, startPoint y: 325, endPoint x: 560, endPoint y: 275, distance: 251.0
click at [505, 252] on icon at bounding box center [499, 247] width 11 height 11
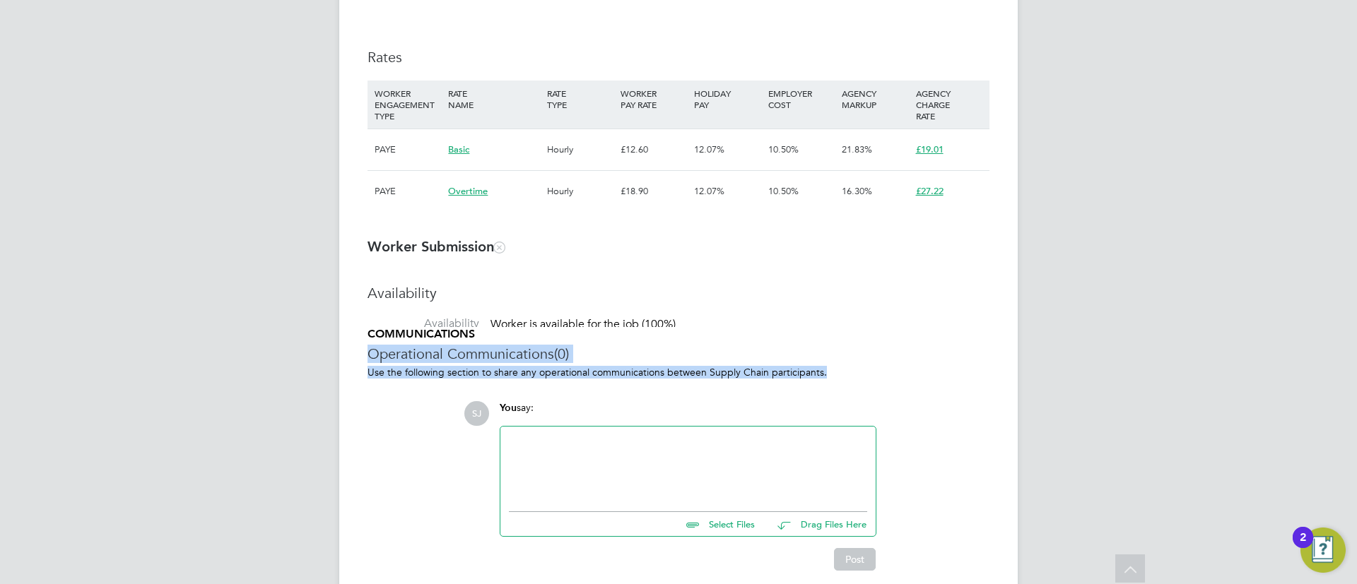
scroll to position [42, 99]
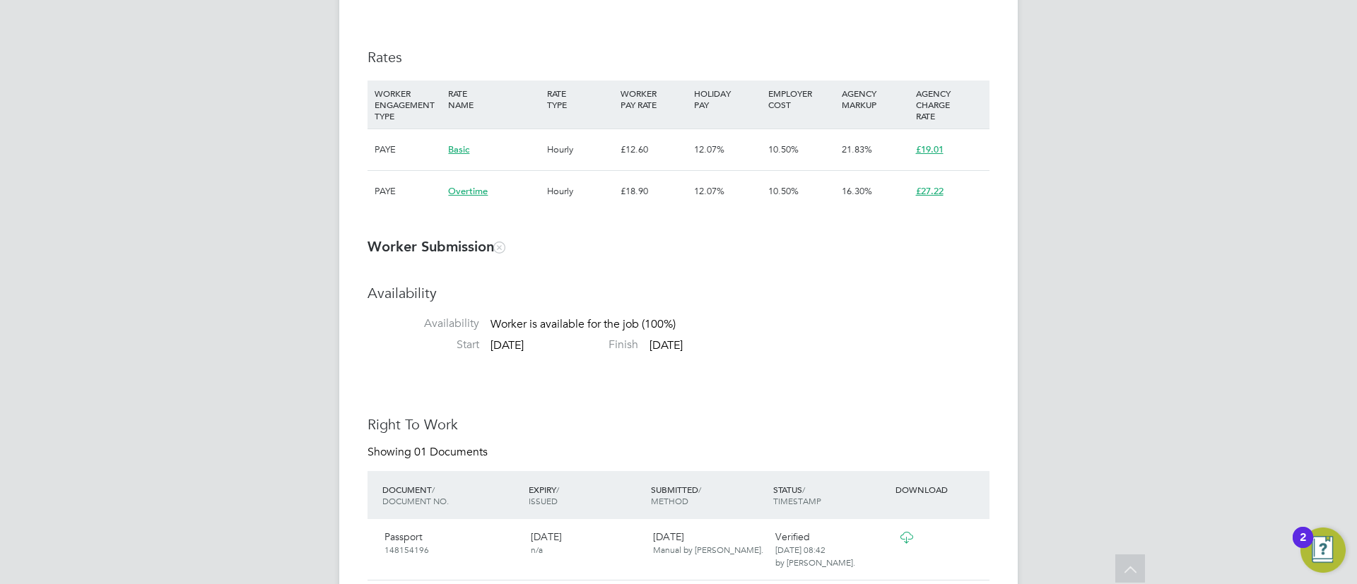
click at [505, 252] on icon at bounding box center [499, 247] width 11 height 11
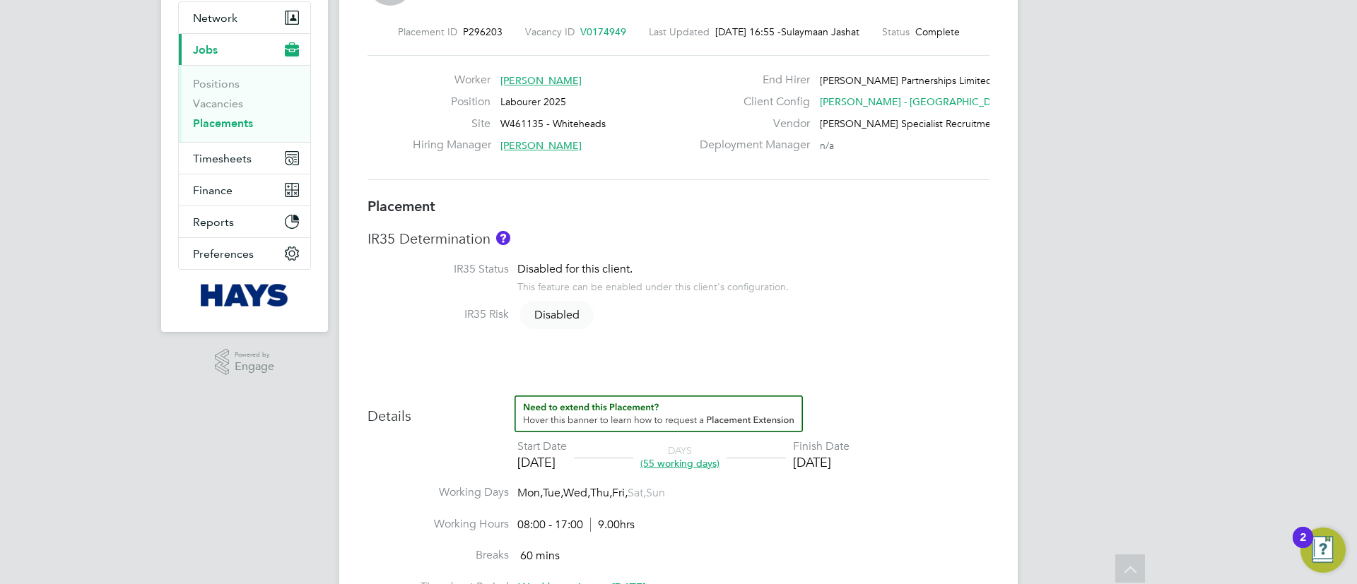
scroll to position [0, 0]
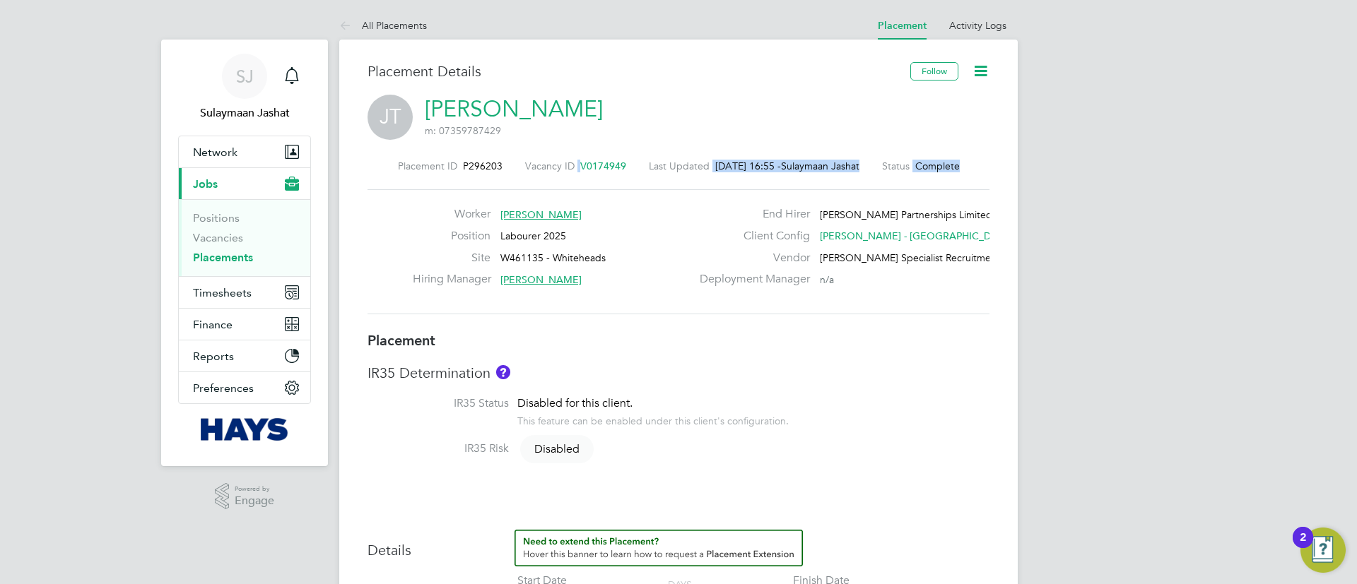
drag, startPoint x: 601, startPoint y: 180, endPoint x: 503, endPoint y: 165, distance: 99.3
click at [503, 165] on div "Placement ID P296203 Vacancy ID V0174949 Last Updated 23 Sep 2025, 16:55 - Sula…" at bounding box center [678, 237] width 622 height 189
click at [505, 167] on div "Placement ID P296203 Vacancy ID V0174949 Last Updated 23 Sep 2025, 16:55 - Sula…" at bounding box center [678, 166] width 622 height 13
drag, startPoint x: 389, startPoint y: 164, endPoint x: 490, endPoint y: 200, distance: 107.3
click at [490, 200] on div "Placement ID P296203 Vacancy ID V0174949 Last Updated 23 Sep 2025, 16:55 - Sula…" at bounding box center [678, 237] width 622 height 189
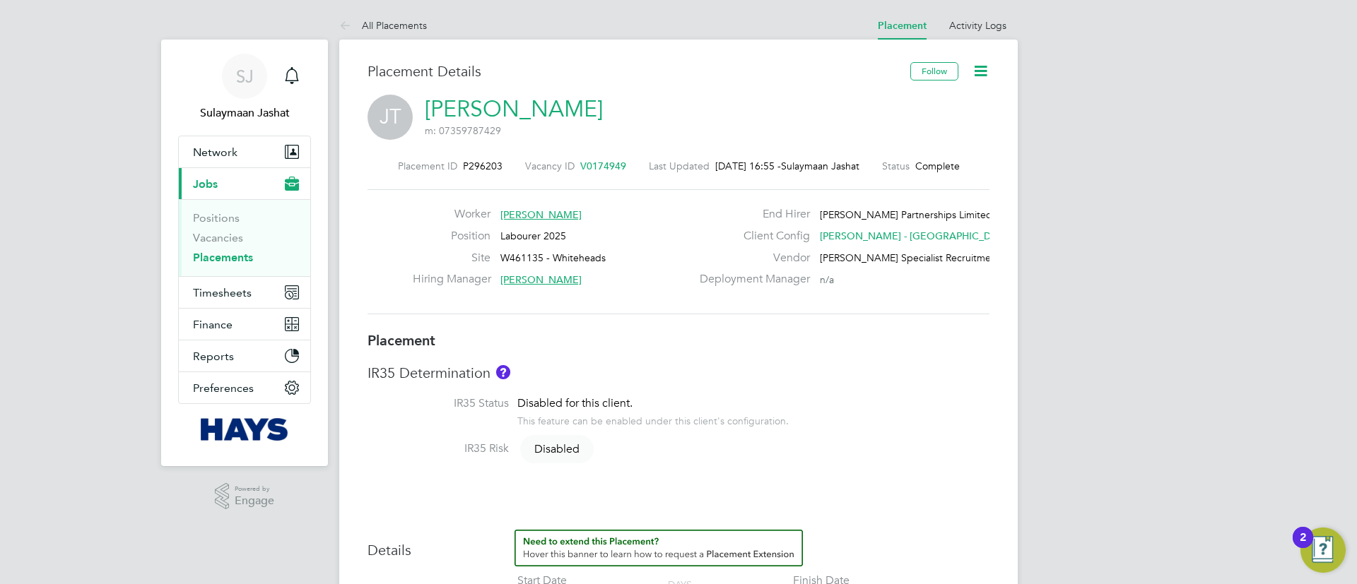
drag, startPoint x: 447, startPoint y: 208, endPoint x: 714, endPoint y: 337, distance: 296.5
click at [923, 316] on div "Placement ID P296203 Vacancy ID V0174949 Last Updated 23 Sep 2025, 16:55 - Sula…" at bounding box center [678, 237] width 622 height 189
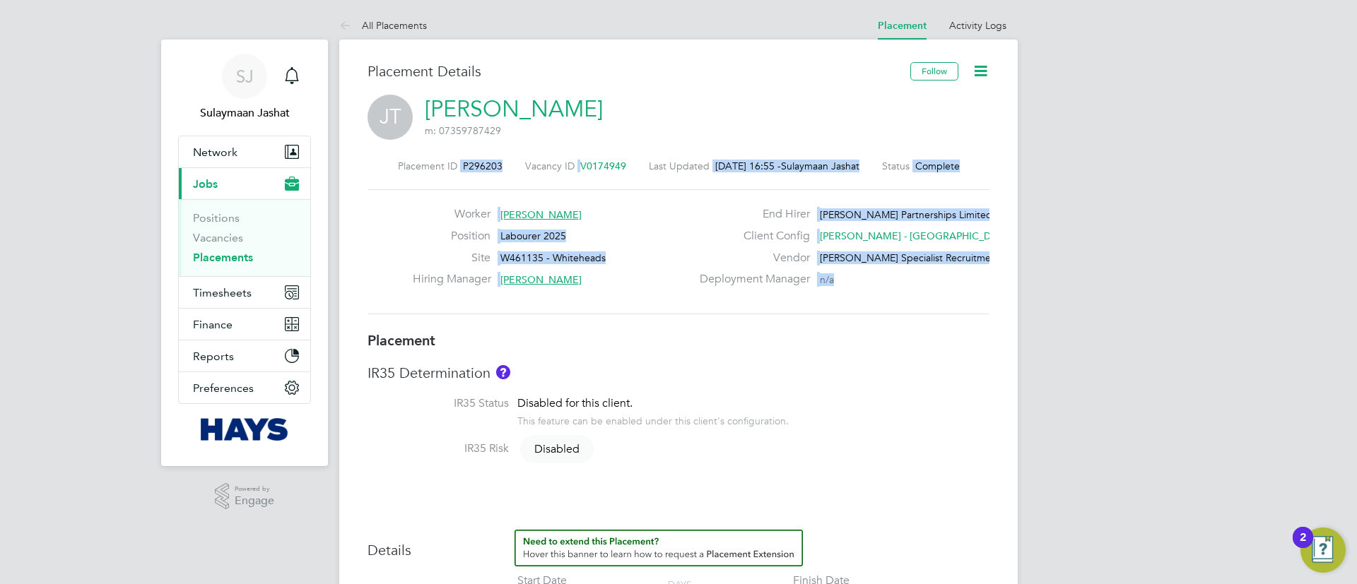
drag, startPoint x: 928, startPoint y: 305, endPoint x: 354, endPoint y: 163, distance: 591.3
click at [467, 229] on label "Position" at bounding box center [452, 236] width 78 height 15
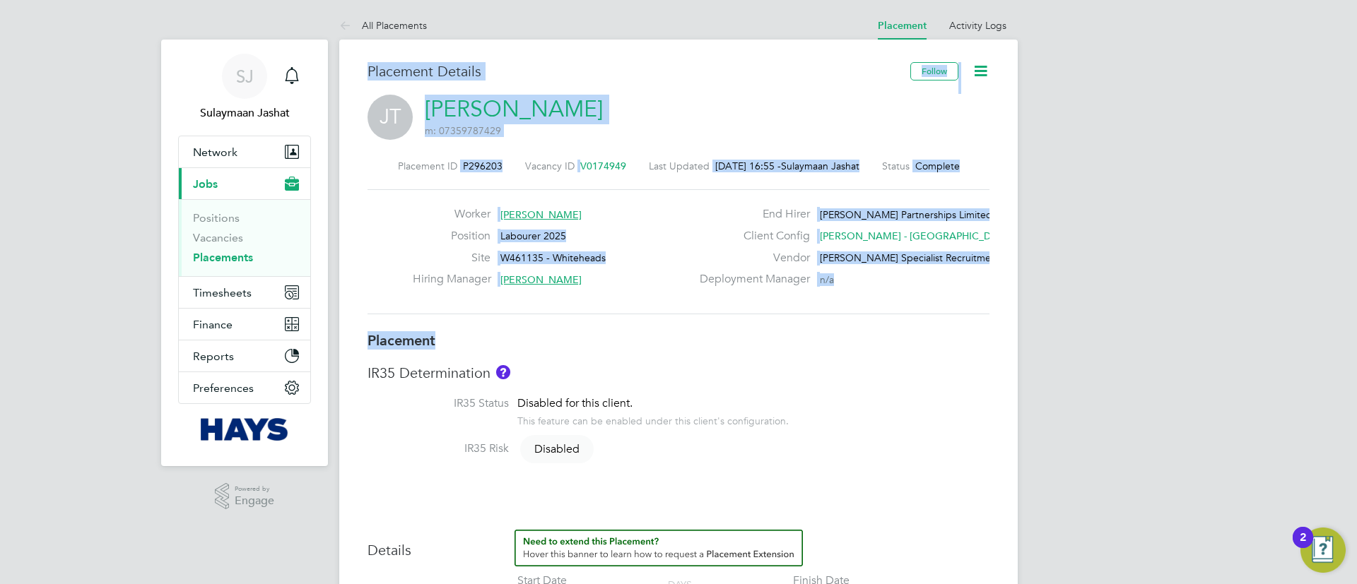
drag, startPoint x: 344, startPoint y: 62, endPoint x: 705, endPoint y: 354, distance: 463.7
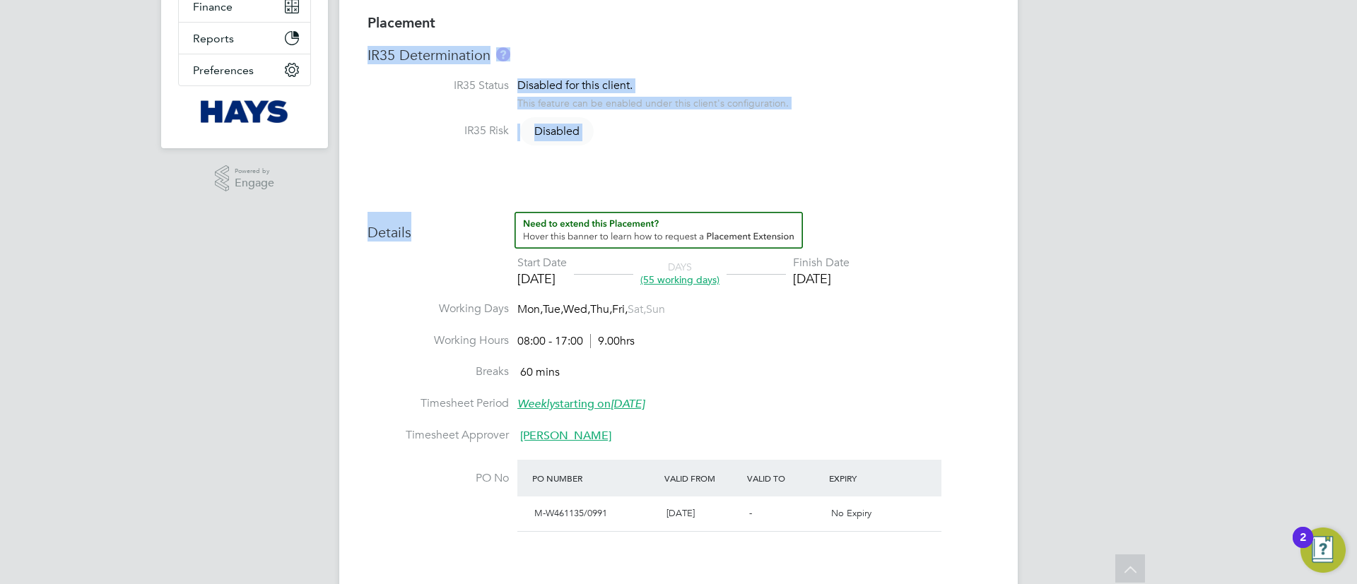
drag, startPoint x: 355, startPoint y: 54, endPoint x: 828, endPoint y: 407, distance: 589.8
click at [819, 418] on div "Placement Details Follow JT Jay Taak m: 07359787429 Placement ID P296203 Vacanc…" at bounding box center [678, 429] width 678 height 1415
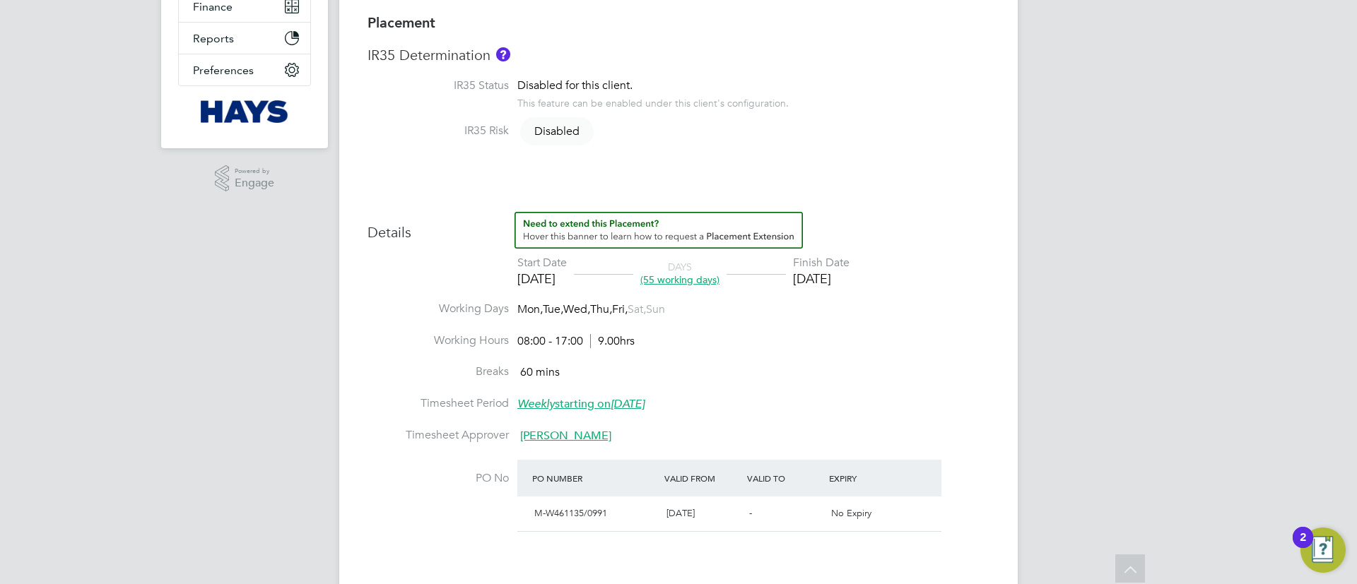
click at [849, 388] on li "Breaks 60 mins" at bounding box center [678, 381] width 622 height 32
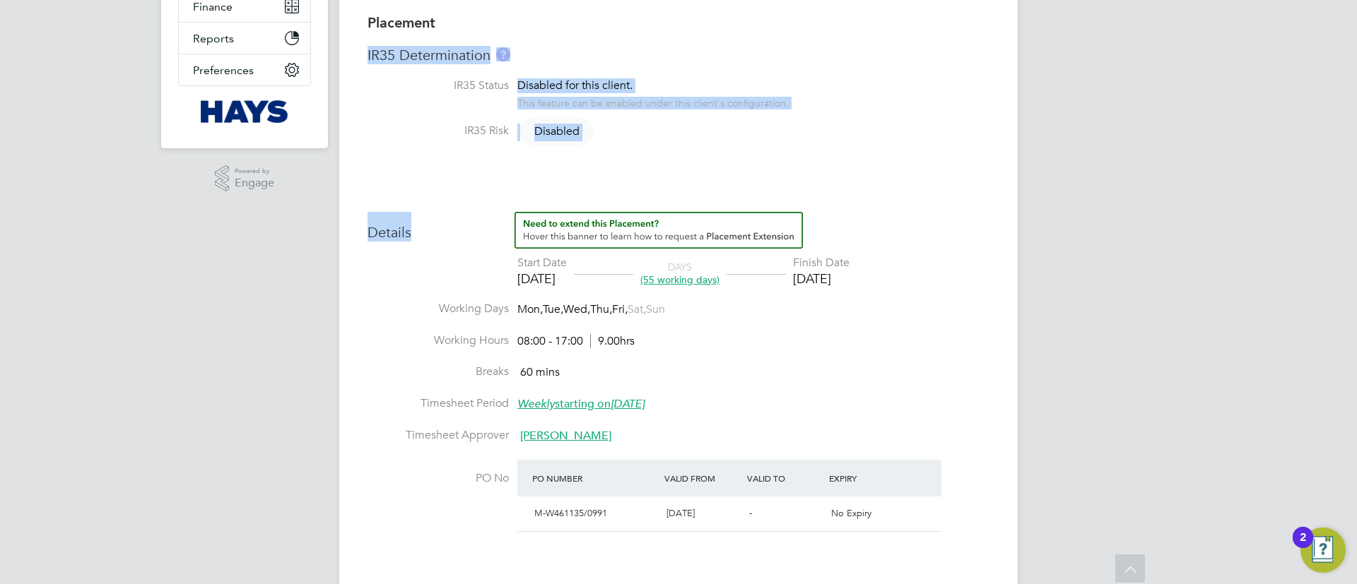
drag, startPoint x: 363, startPoint y: 42, endPoint x: 755, endPoint y: 384, distance: 520.4
click at [757, 383] on div "Placement Details Follow JT Jay Taak m: 07359787429 Placement ID P296203 Vacanc…" at bounding box center [678, 429] width 678 height 1415
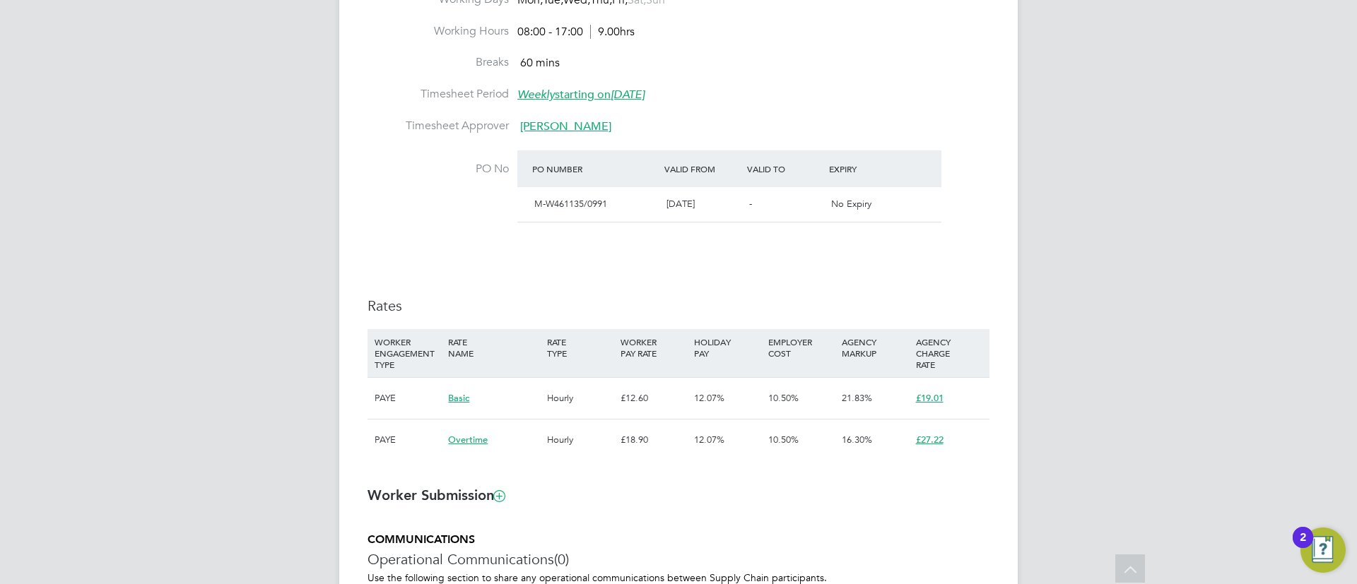
scroll to position [742, 0]
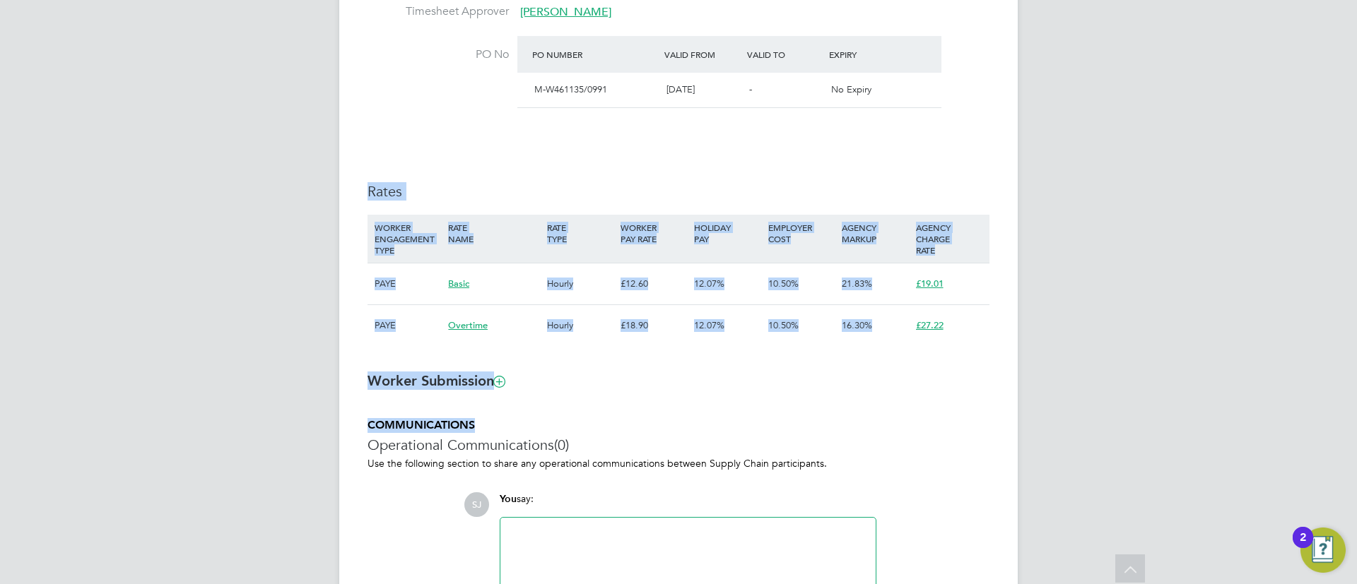
drag, startPoint x: 366, startPoint y: 185, endPoint x: 930, endPoint y: 385, distance: 598.3
click at [981, 416] on div "Placement Details Follow JT Jay Taak m: 07359787429 Placement ID P296203 Vacanc…" at bounding box center [678, 5] width 678 height 1415
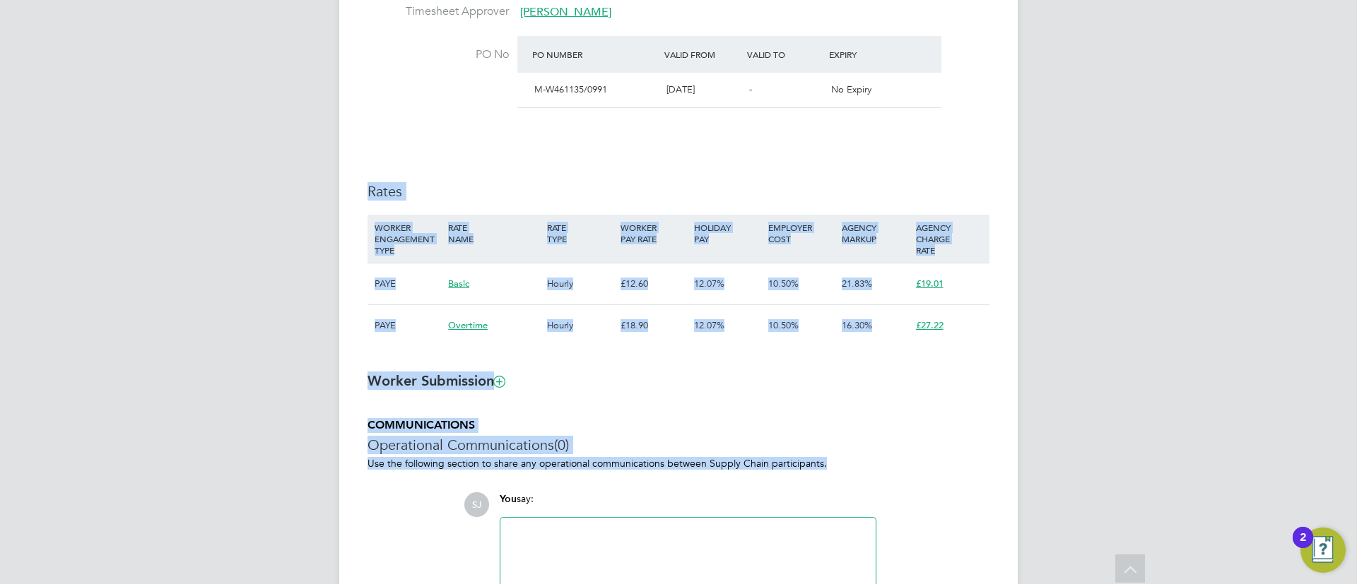
drag, startPoint x: 833, startPoint y: 471, endPoint x: 334, endPoint y: 180, distance: 578.2
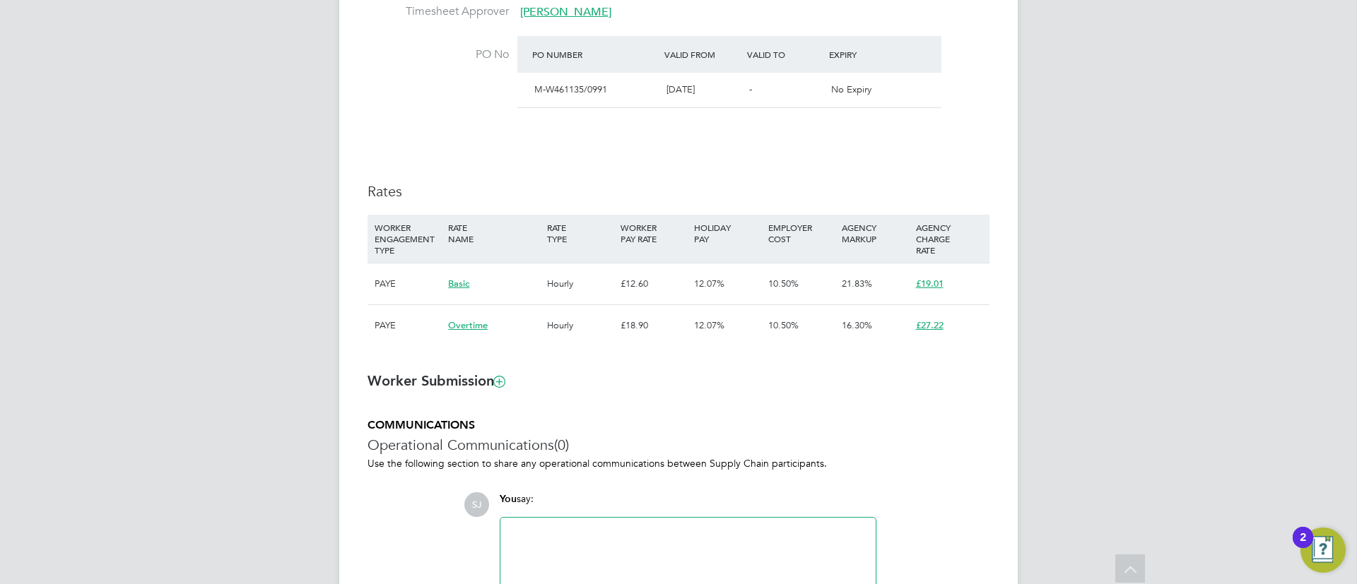
click at [430, 116] on li "PO No PO Number Valid From Valid To Expiry M-W461135/0991 30 Jun 2025 - No Expi…" at bounding box center [678, 81] width 622 height 90
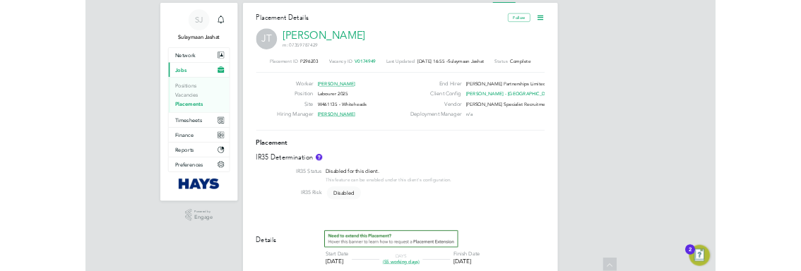
scroll to position [0, 0]
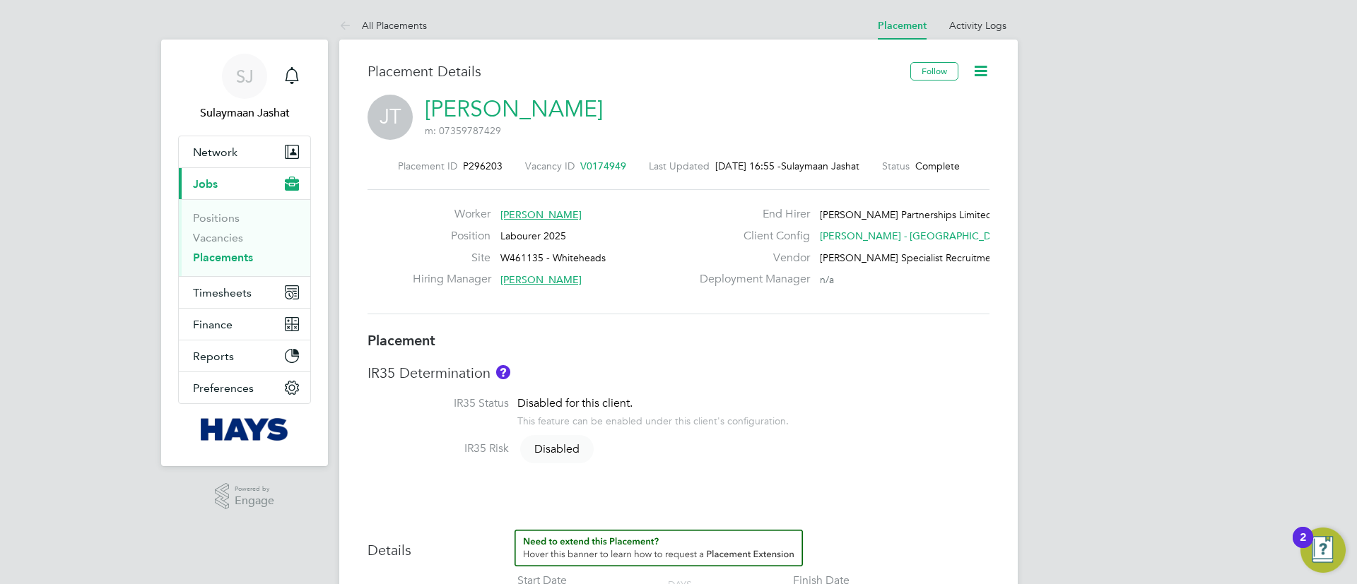
click at [587, 329] on div "Placement ID P296203 Vacancy ID V0174949 Last Updated 23 Sep 2025, 16:55 - Sula…" at bounding box center [678, 237] width 622 height 189
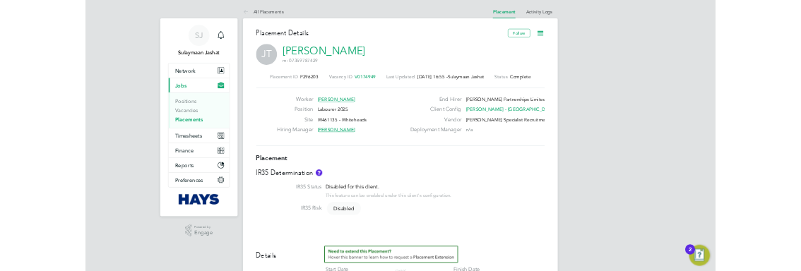
scroll to position [42, 83]
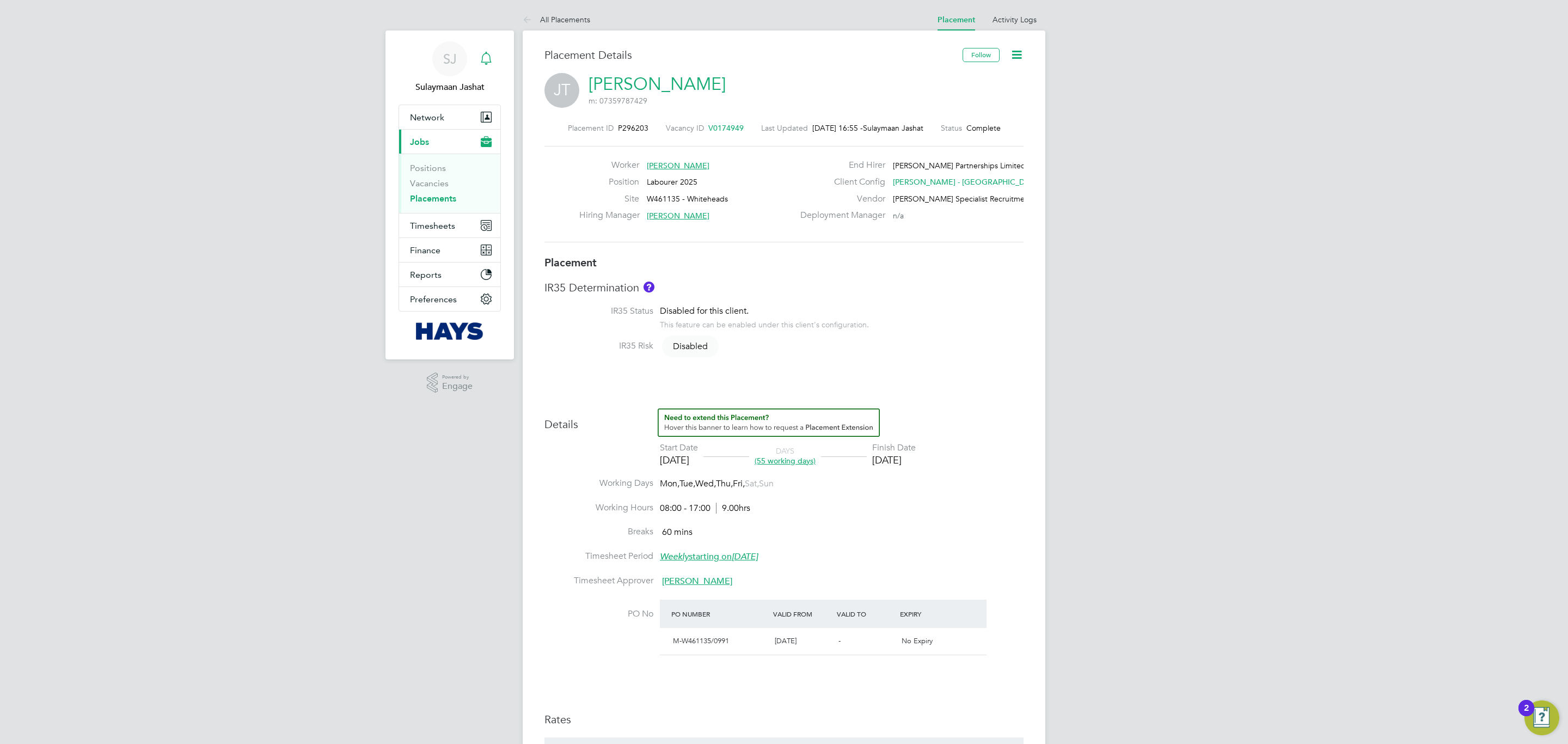
drag, startPoint x: 462, startPoint y: 77, endPoint x: 489, endPoint y: 74, distance: 27.2
click at [462, 77] on link "SJ Sulaymaan Jashat" at bounding box center [449, 68] width 102 height 52
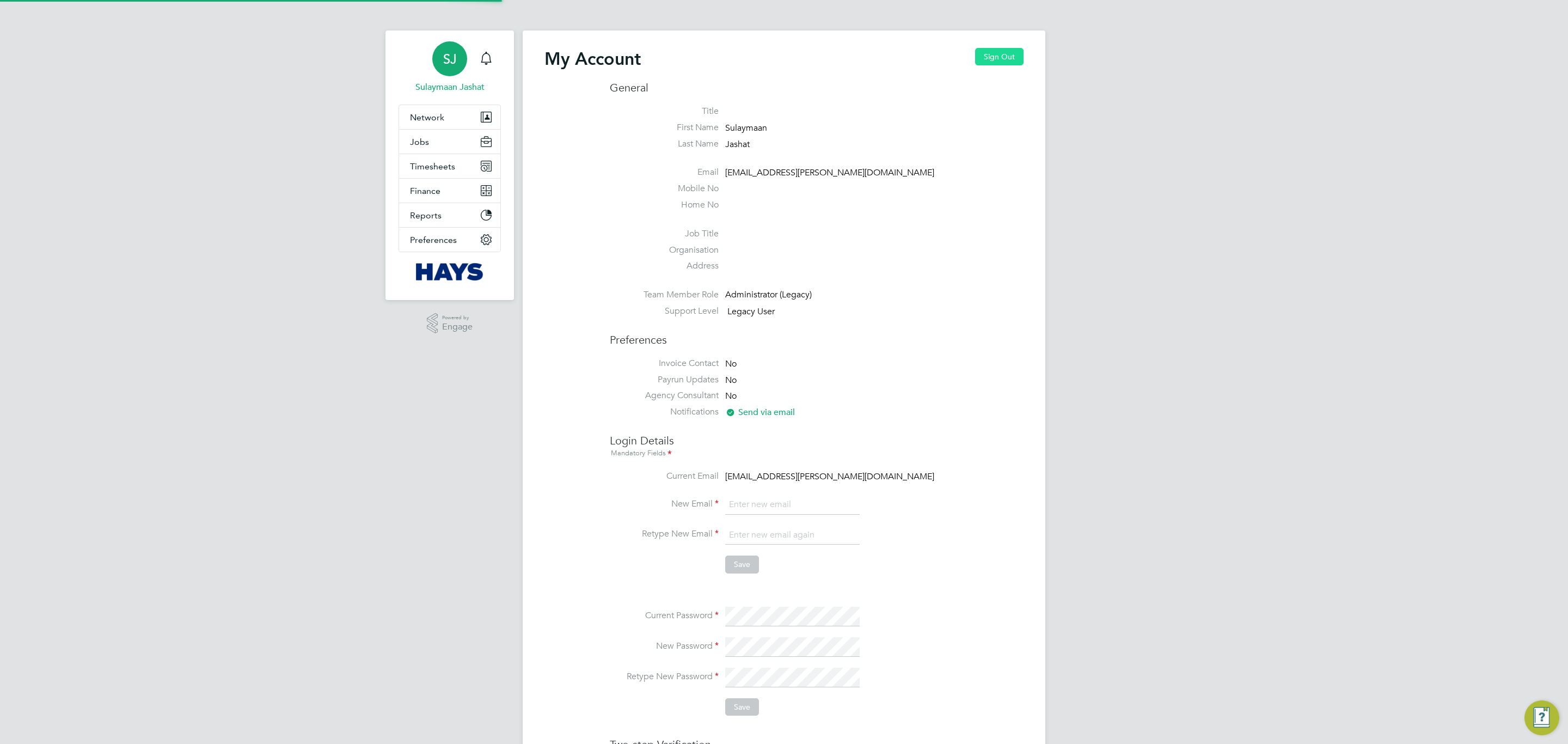
click at [986, 61] on button "Sign Out" at bounding box center [999, 56] width 49 height 18
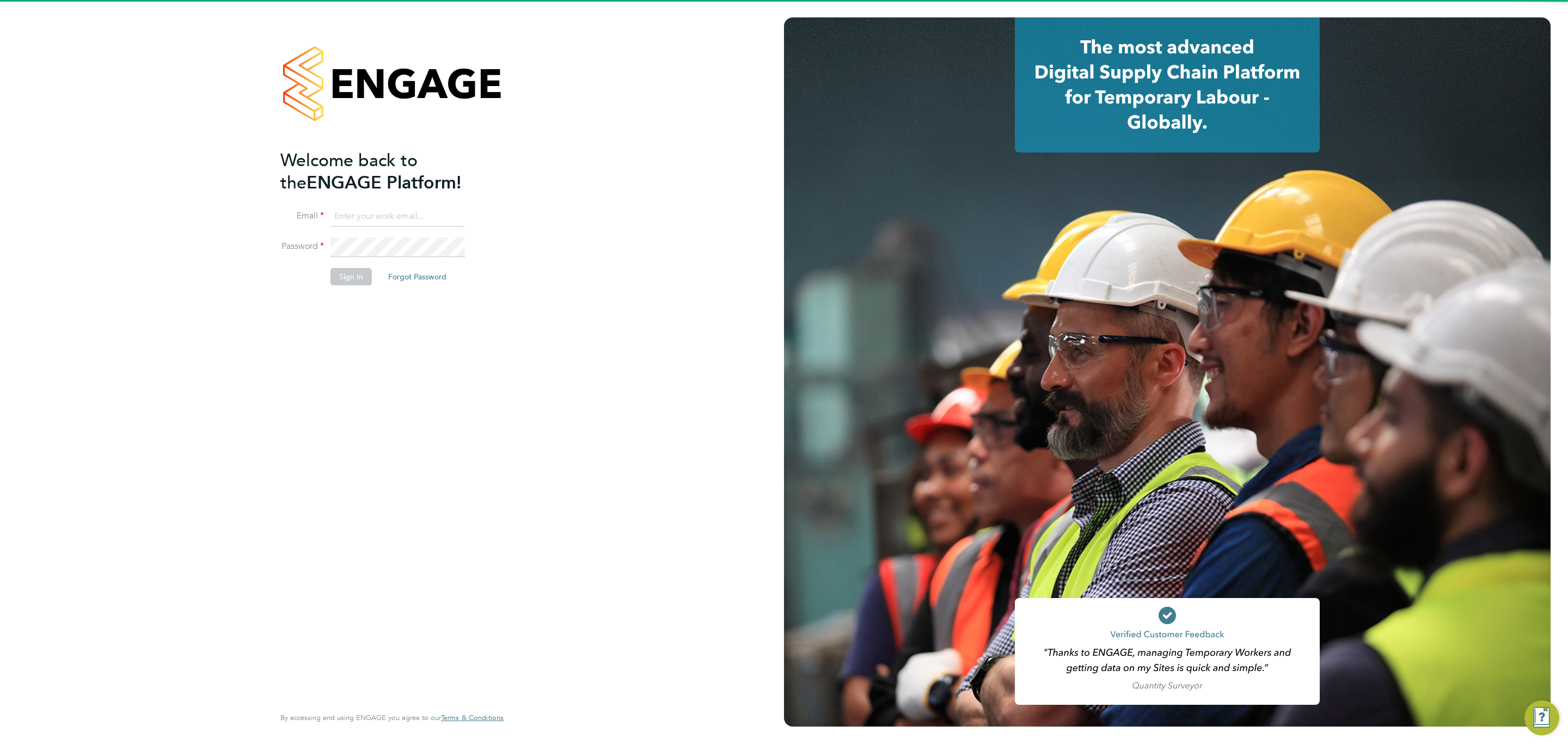
click at [446, 217] on input at bounding box center [398, 217] width 135 height 19
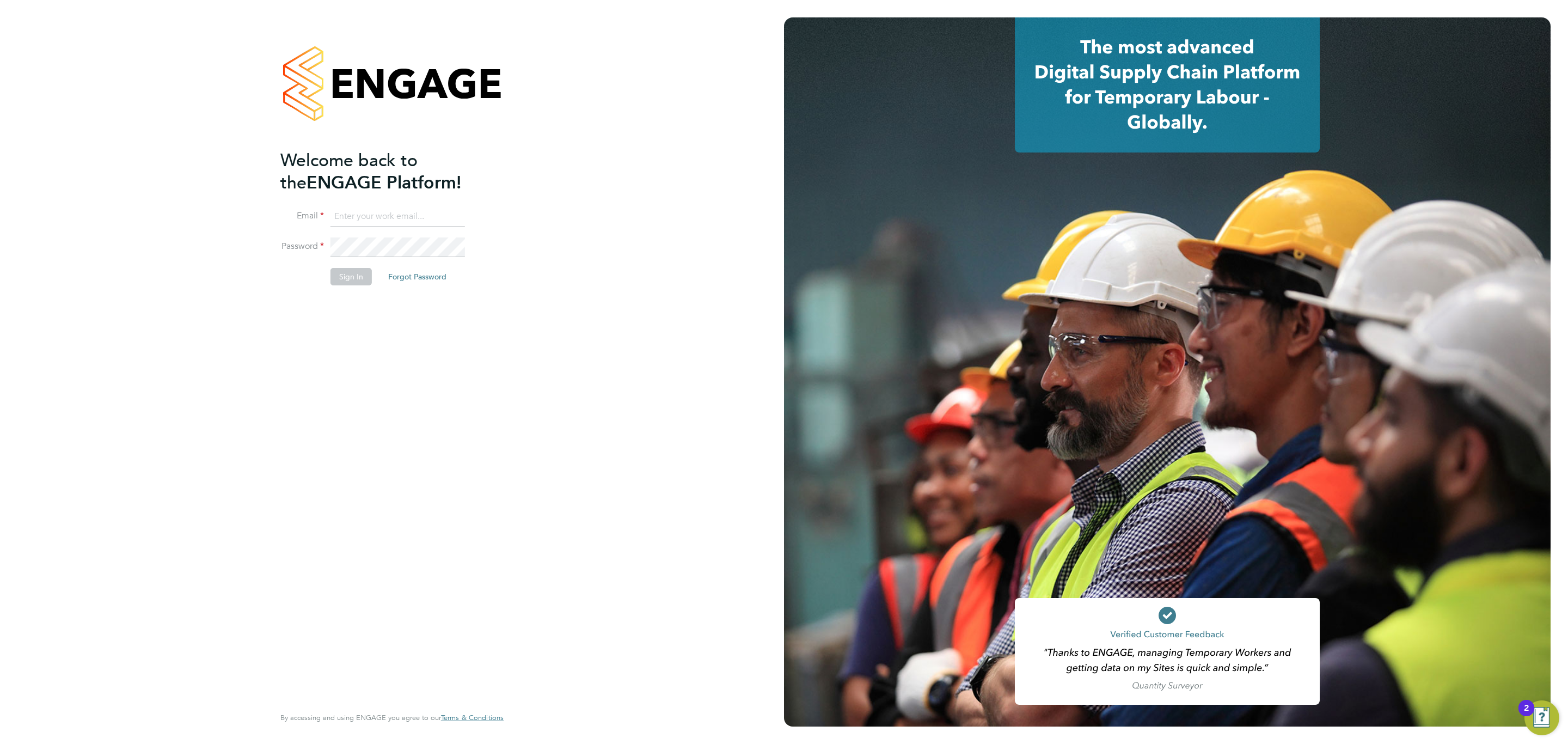
type input "engagemasterlogins@hays.com"
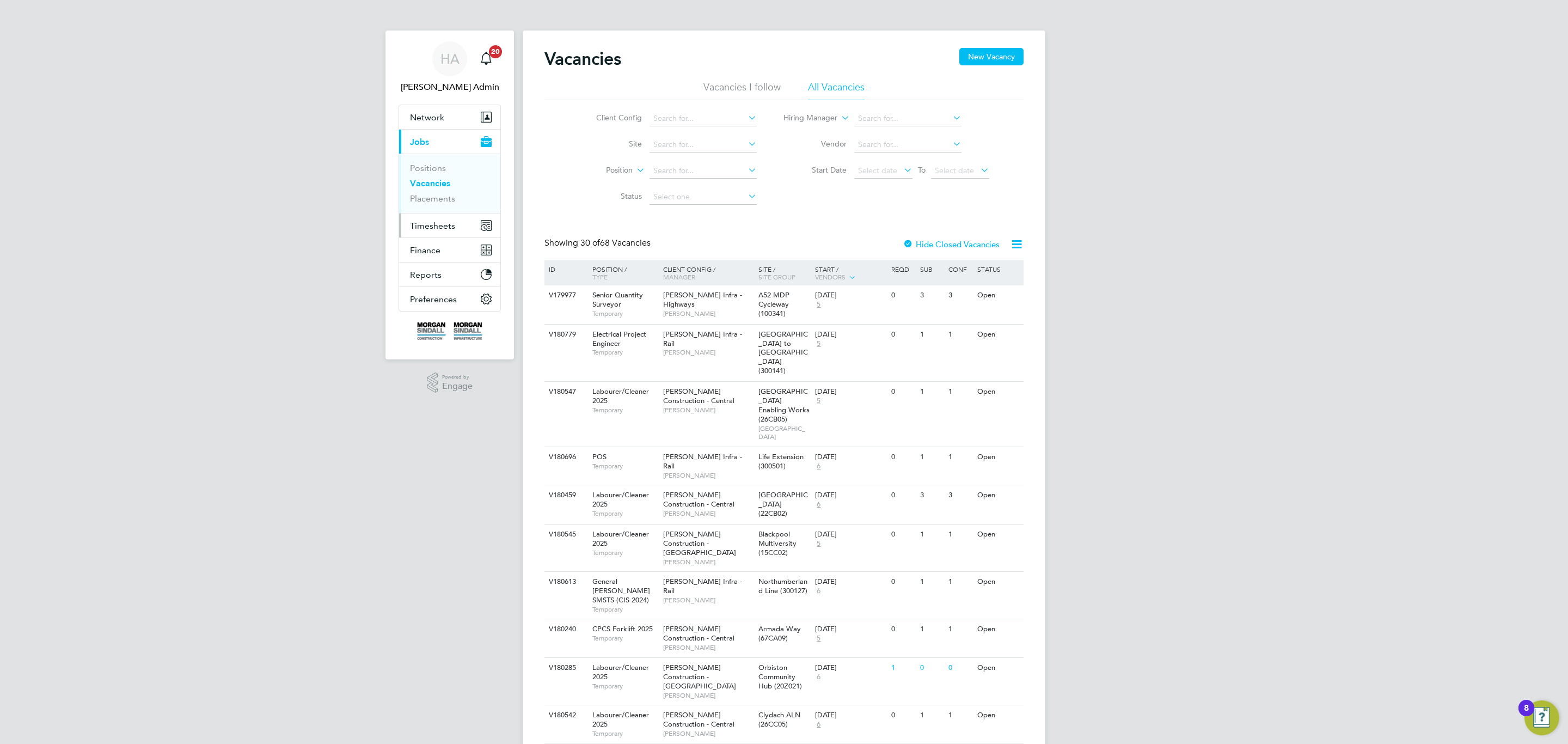
click at [458, 234] on button "Timesheets" at bounding box center [449, 225] width 101 height 24
click at [443, 185] on ul "Timesheets Expenses" at bounding box center [449, 200] width 101 height 44
click at [441, 192] on link "Timesheets" at bounding box center [432, 192] width 45 height 10
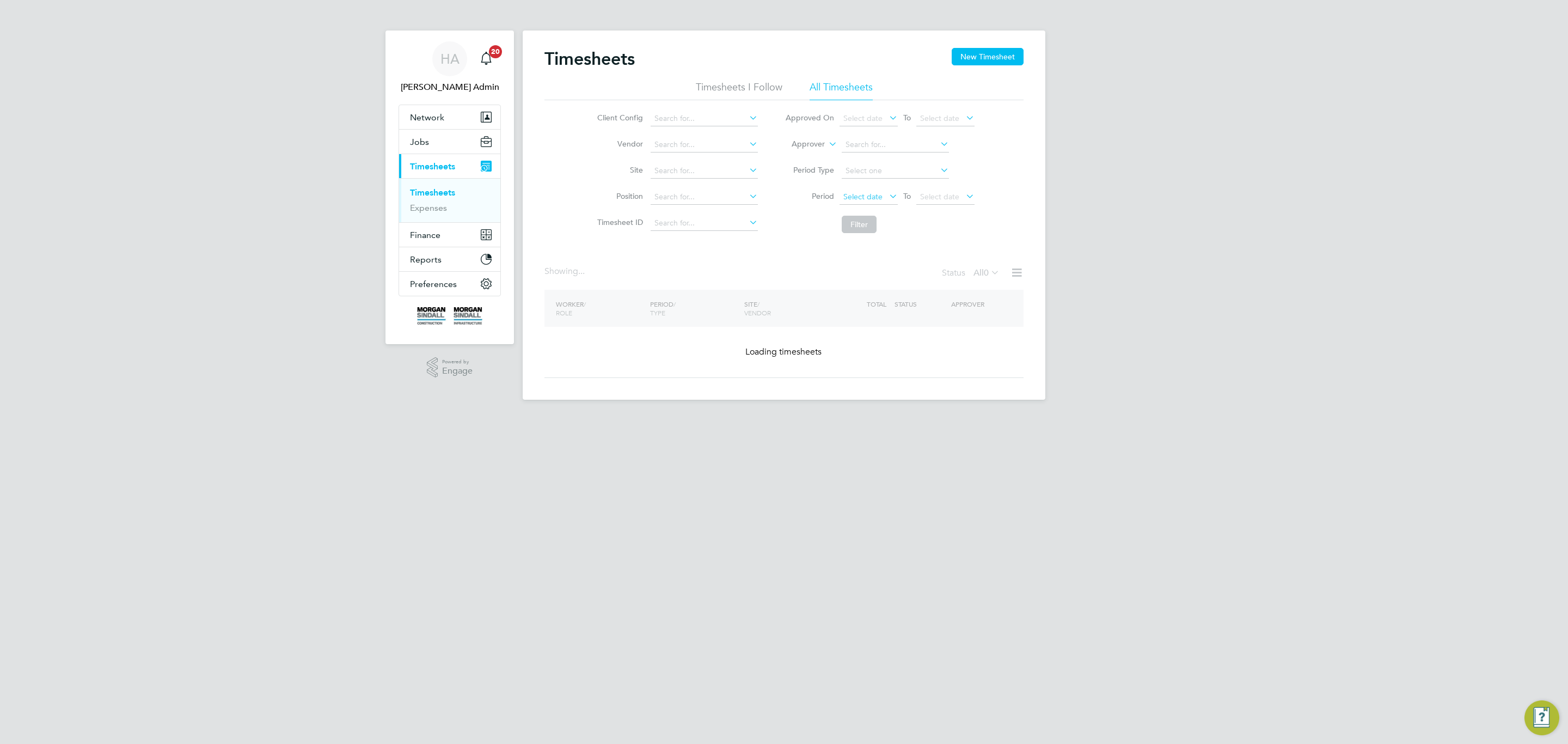
click at [855, 204] on span "Select date" at bounding box center [869, 197] width 59 height 15
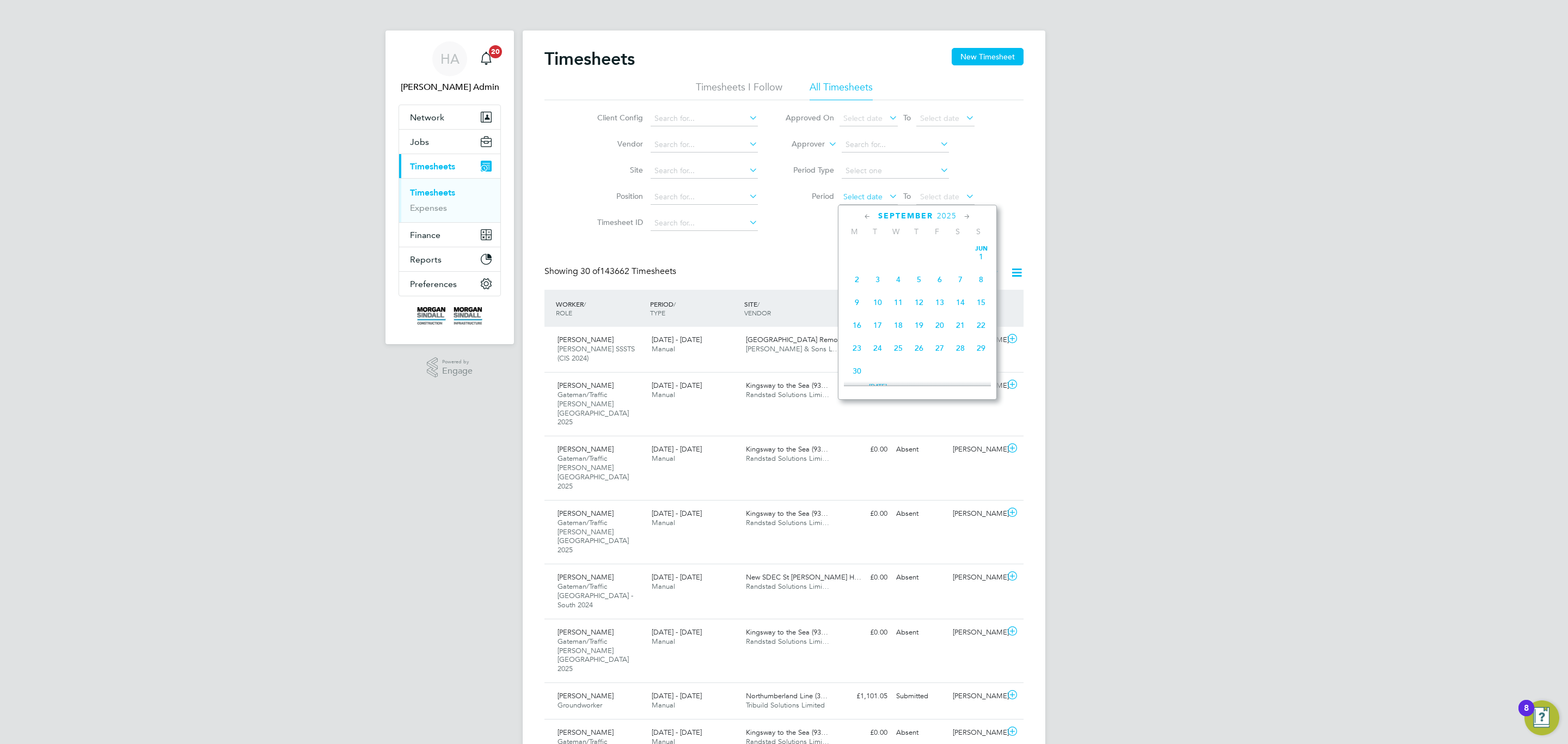
click at [862, 201] on span "Select date" at bounding box center [869, 197] width 59 height 15
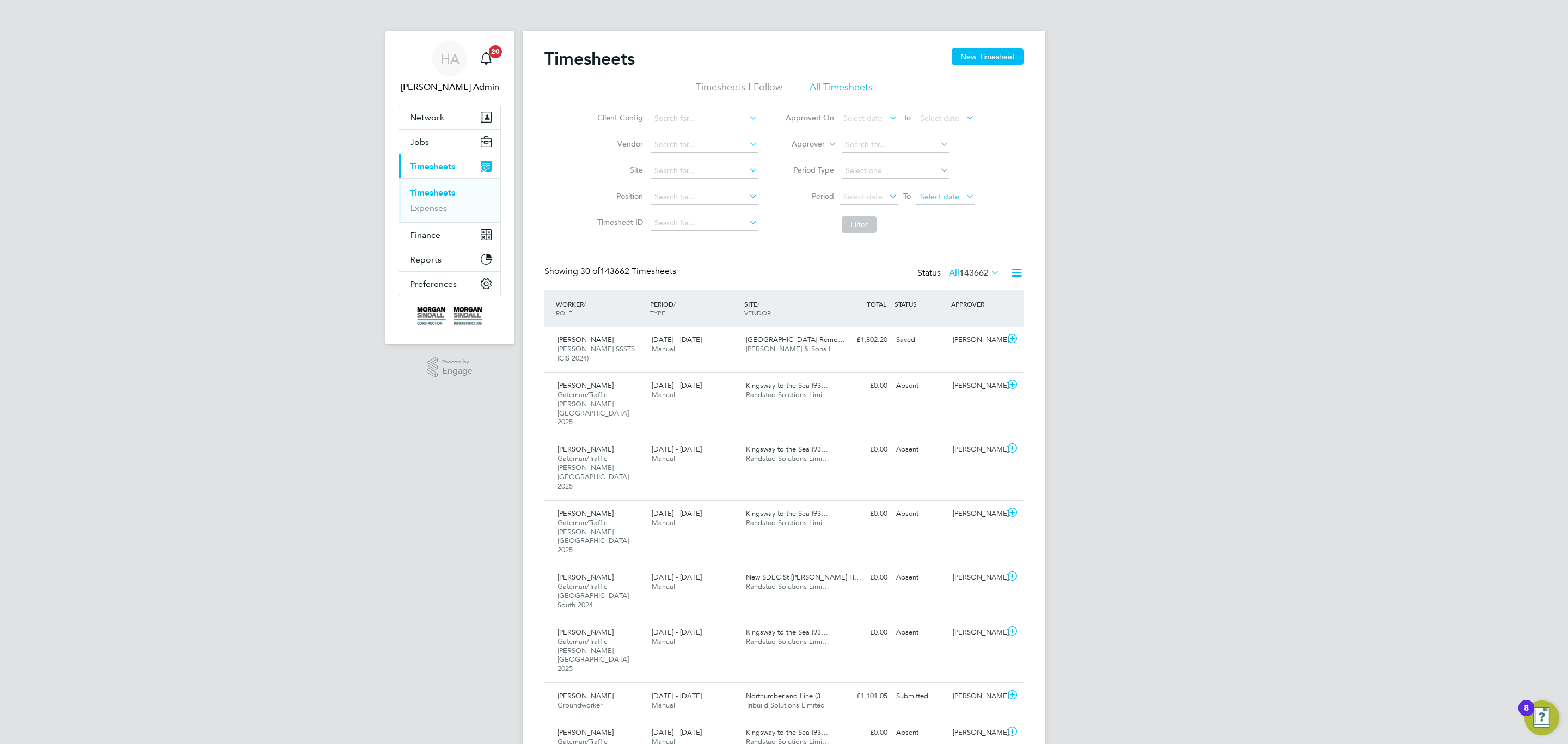
click at [961, 201] on span "Select date" at bounding box center [945, 197] width 59 height 15
click at [1037, 280] on span "20" at bounding box center [1037, 274] width 21 height 21
click at [882, 204] on span "Select date" at bounding box center [869, 197] width 59 height 15
click at [861, 216] on div "September 2025" at bounding box center [917, 215] width 147 height 10
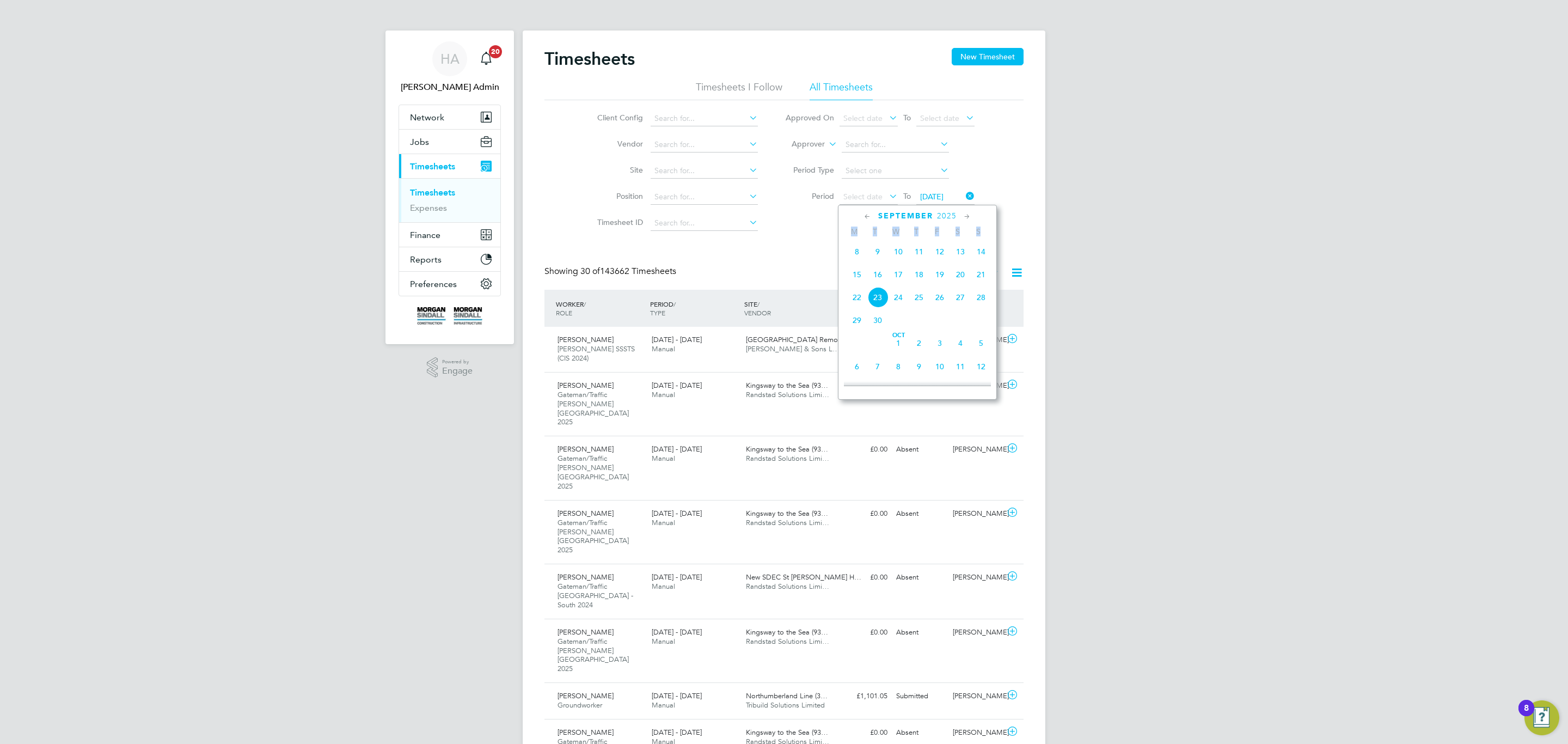
click at [861, 216] on div "September 2025" at bounding box center [917, 215] width 147 height 10
click at [866, 216] on icon at bounding box center [867, 217] width 10 height 12
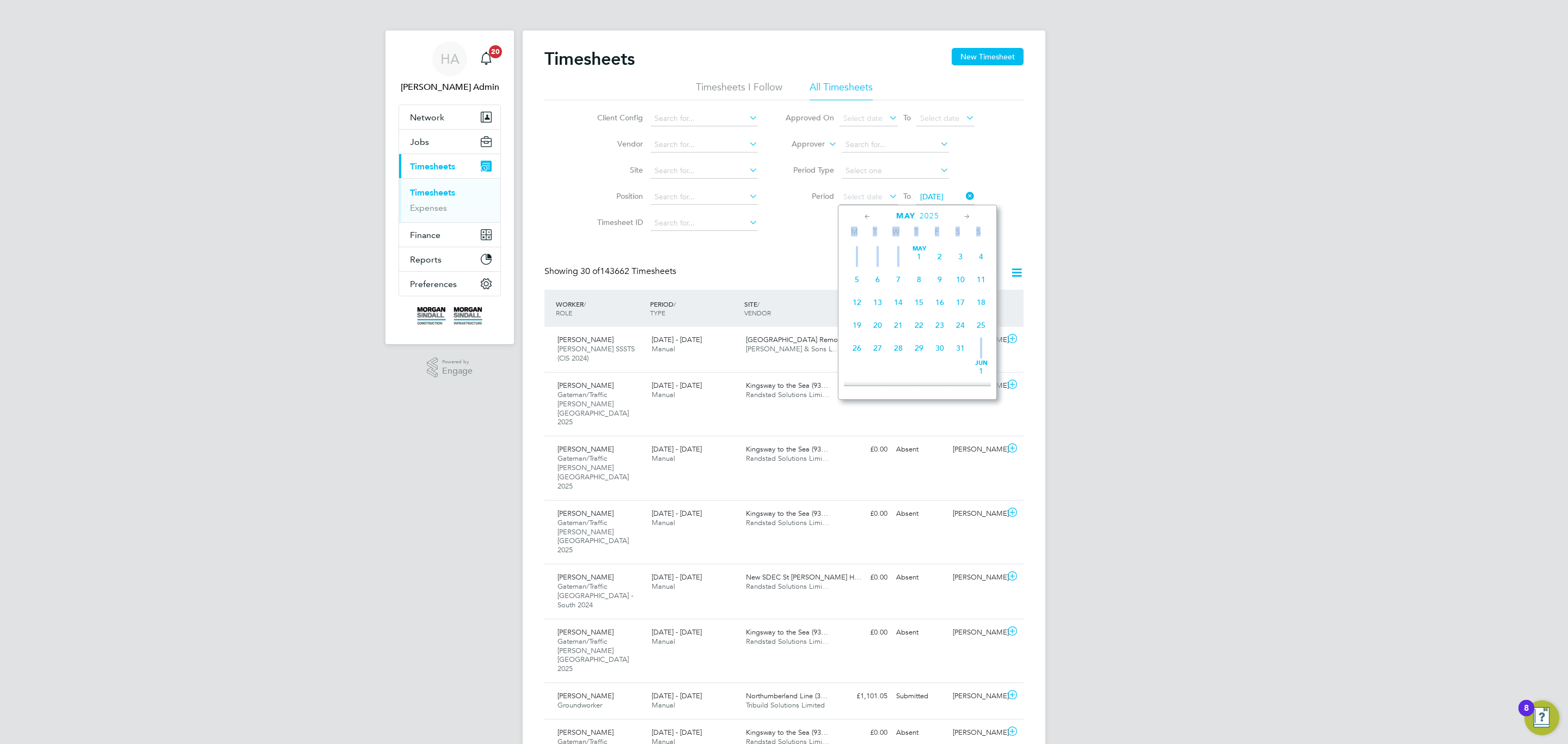
click at [866, 216] on icon at bounding box center [867, 217] width 10 height 12
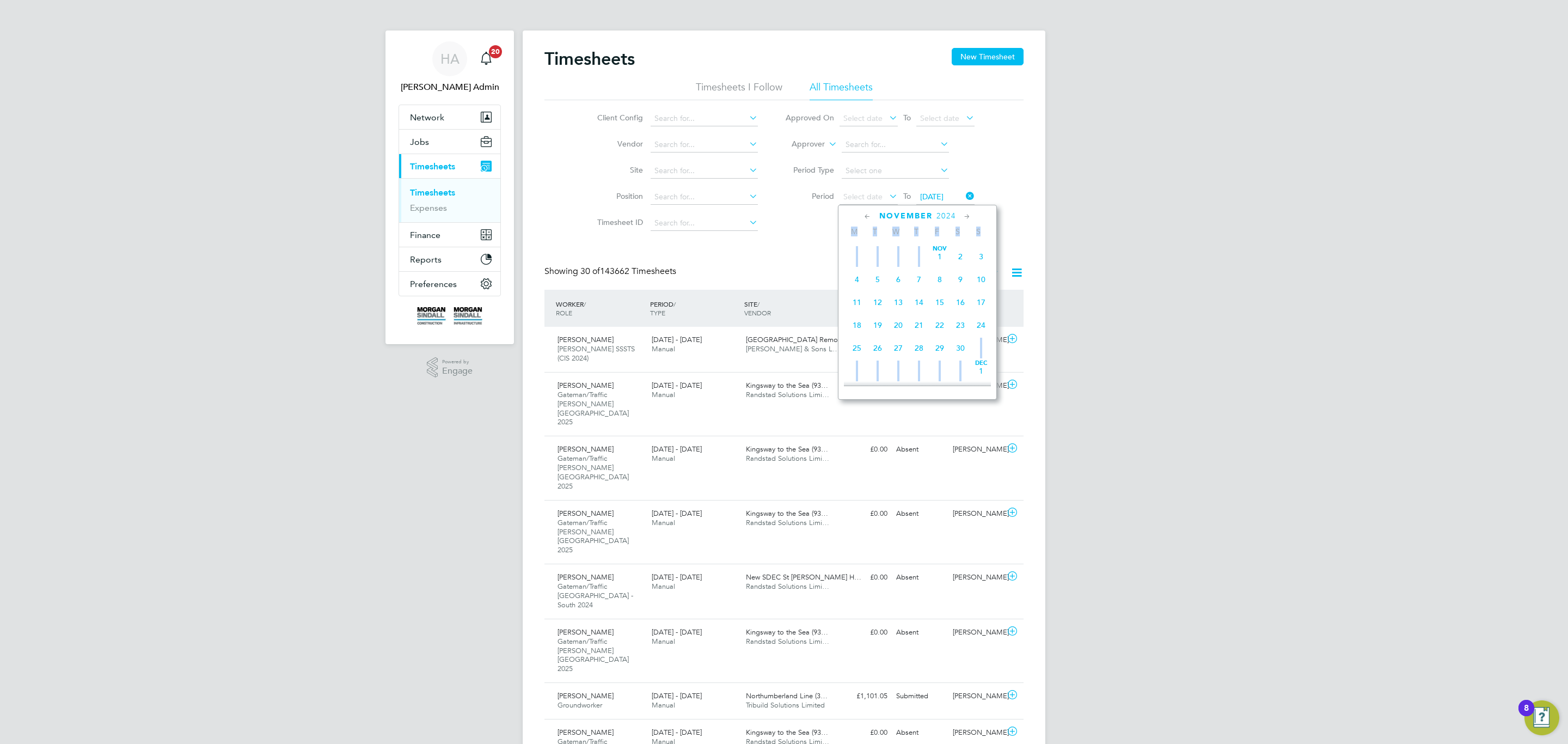
click at [866, 216] on icon at bounding box center [867, 217] width 10 height 12
click at [964, 217] on icon at bounding box center [967, 217] width 10 height 12
click at [957, 318] on span "21" at bounding box center [960, 324] width 21 height 21
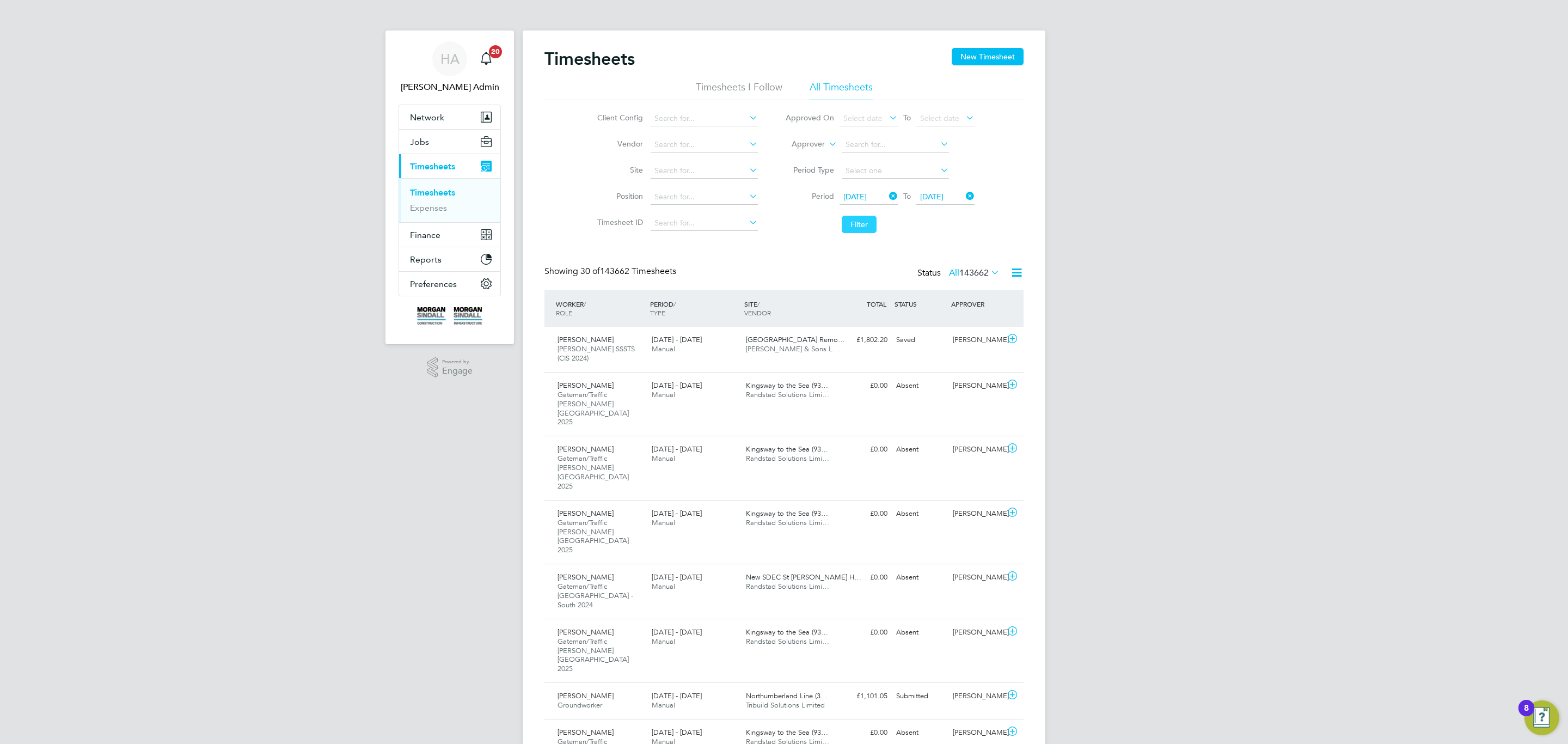
click at [870, 229] on button "Filter" at bounding box center [858, 224] width 35 height 18
click at [989, 272] on icon at bounding box center [989, 272] width 0 height 15
click at [969, 342] on li "Approved" at bounding box center [957, 339] width 50 height 15
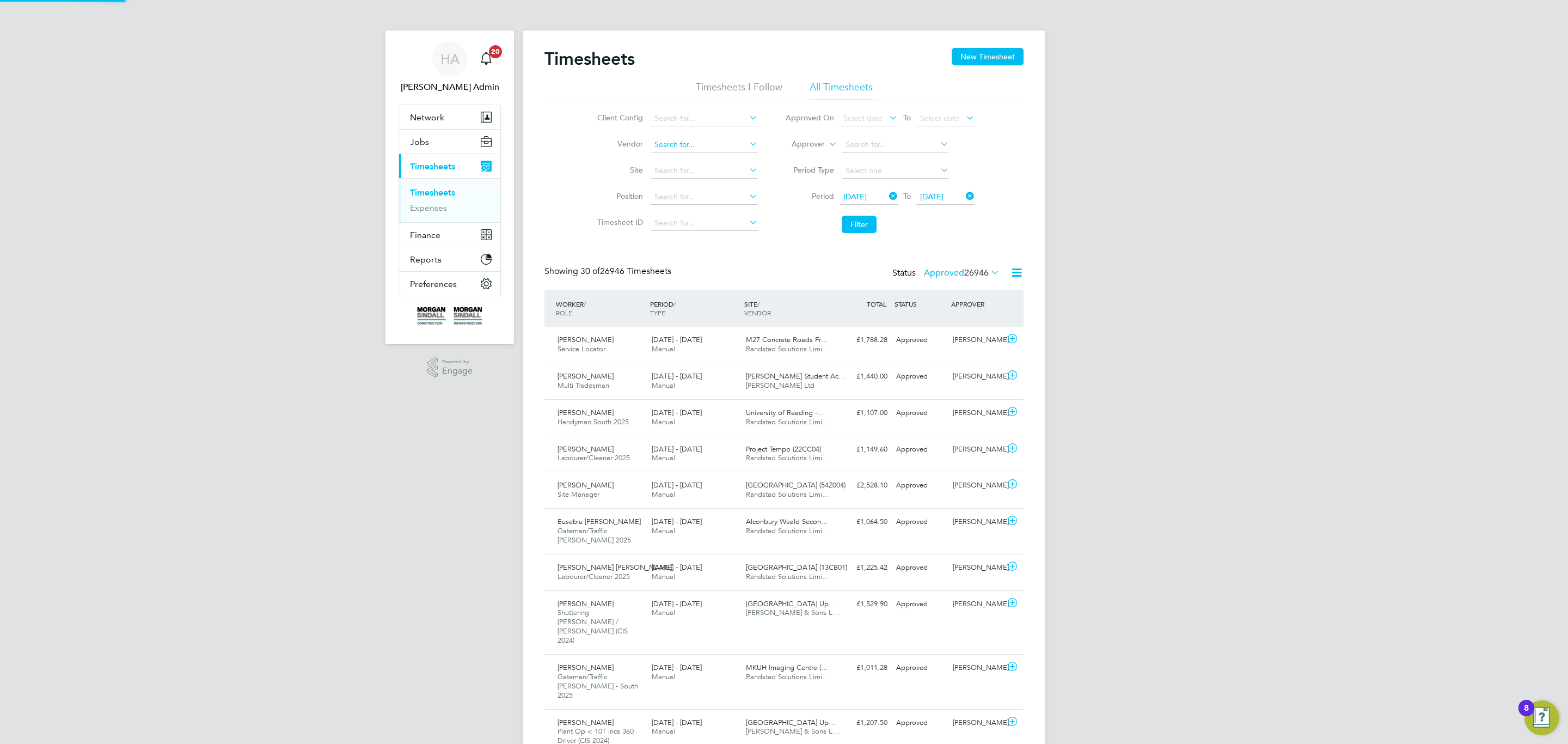
click at [691, 147] on input at bounding box center [703, 145] width 107 height 15
click at [690, 155] on li "Hays Specialist Recruitment Limited" at bounding box center [737, 160] width 176 height 15
type input "[PERSON_NAME] Specialist Recruitment Limited"
click at [863, 223] on button "Filter" at bounding box center [858, 224] width 35 height 18
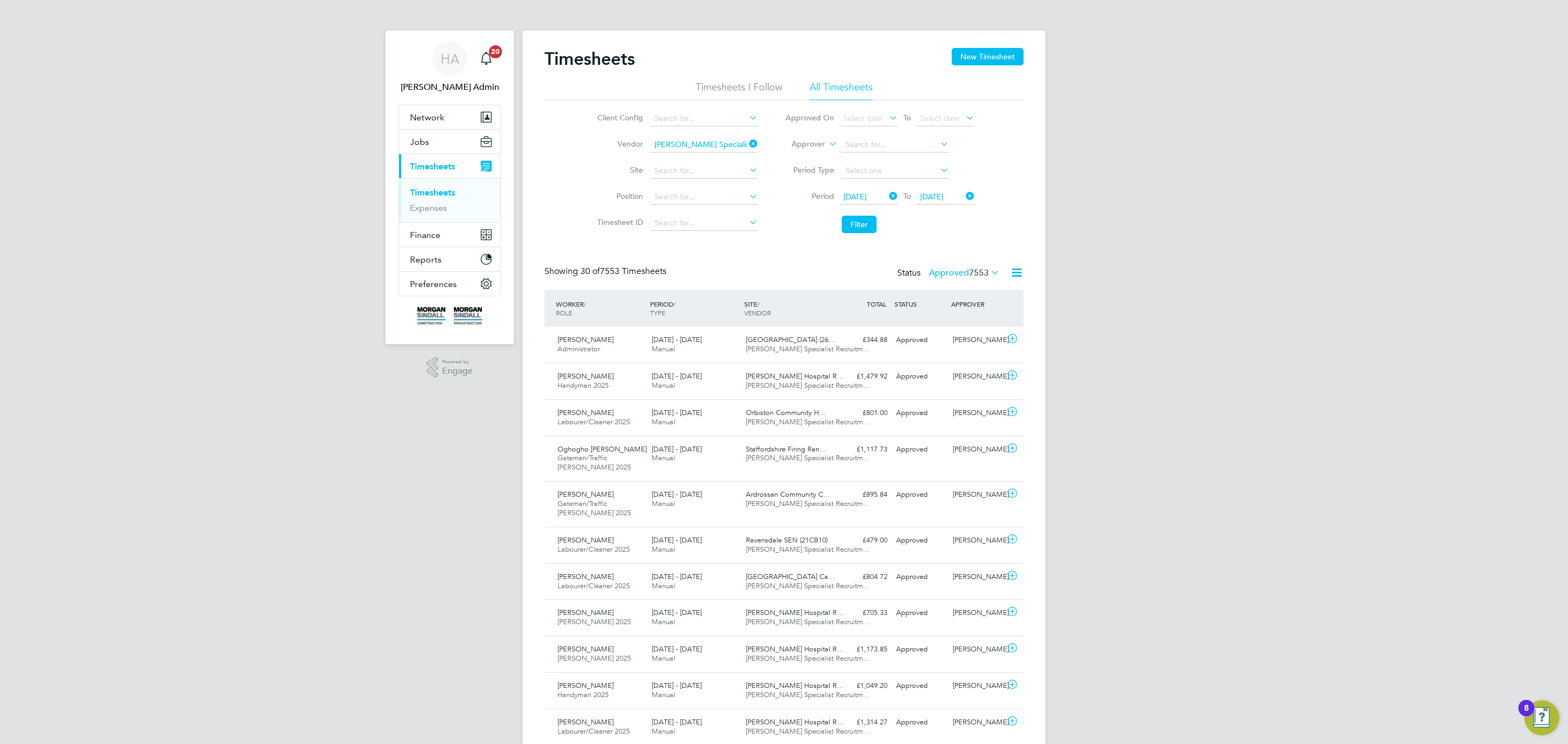
click at [956, 272] on label "Approved 7553" at bounding box center [965, 273] width 71 height 11
click at [1021, 271] on icon at bounding box center [1017, 273] width 14 height 14
click at [930, 322] on li "Download Timesheets Report" at bounding box center [949, 321] width 144 height 15
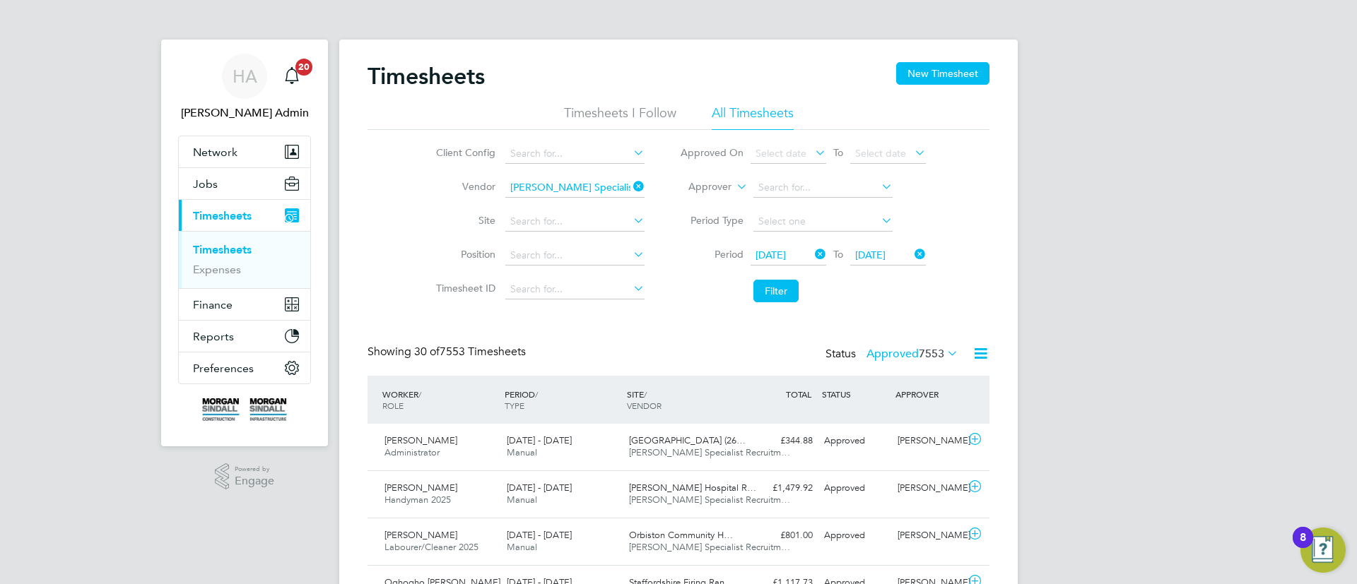
scroll to position [36, 123]
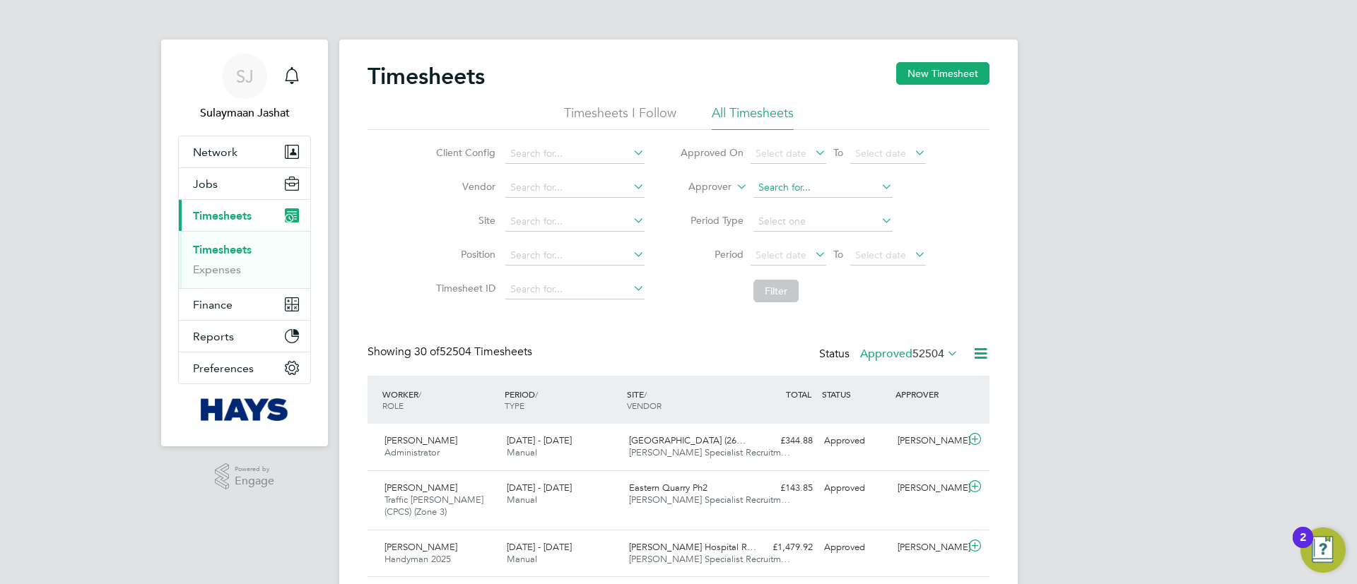
click at [780, 187] on input at bounding box center [822, 188] width 139 height 20
drag, startPoint x: 743, startPoint y: 182, endPoint x: 726, endPoint y: 179, distance: 17.2
click at [733, 182] on icon at bounding box center [733, 183] width 0 height 13
click at [702, 191] on label "Approver" at bounding box center [700, 187] width 64 height 14
click at [696, 201] on li "Worker" at bounding box center [696, 203] width 70 height 18
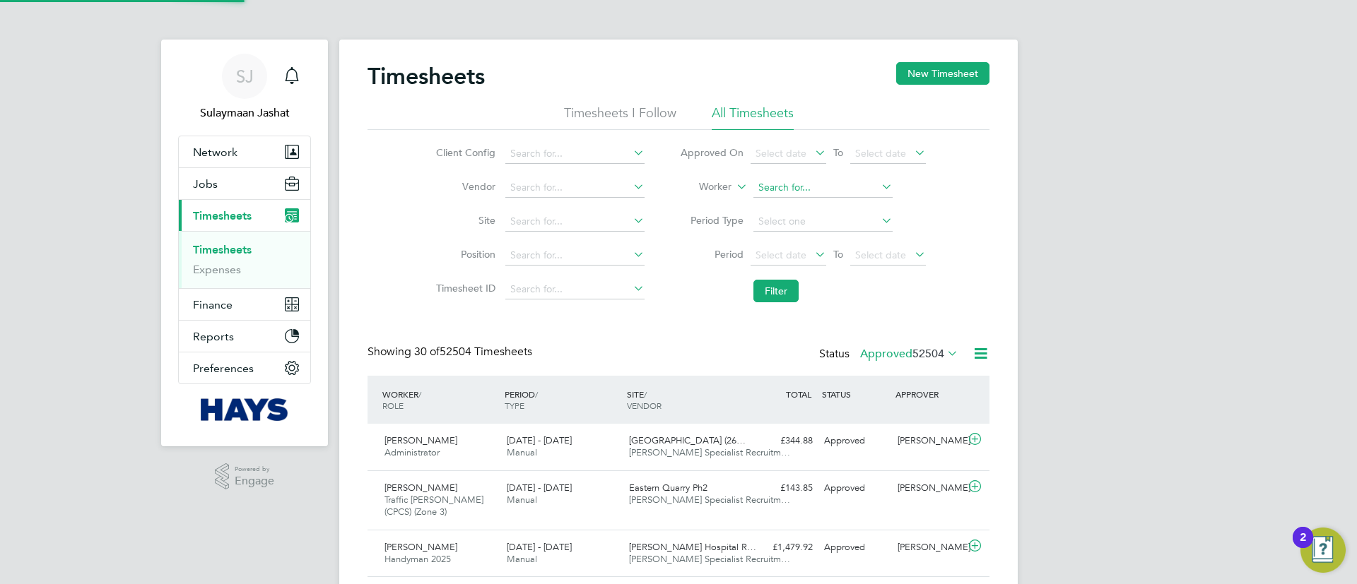
click at [773, 187] on input at bounding box center [822, 188] width 139 height 20
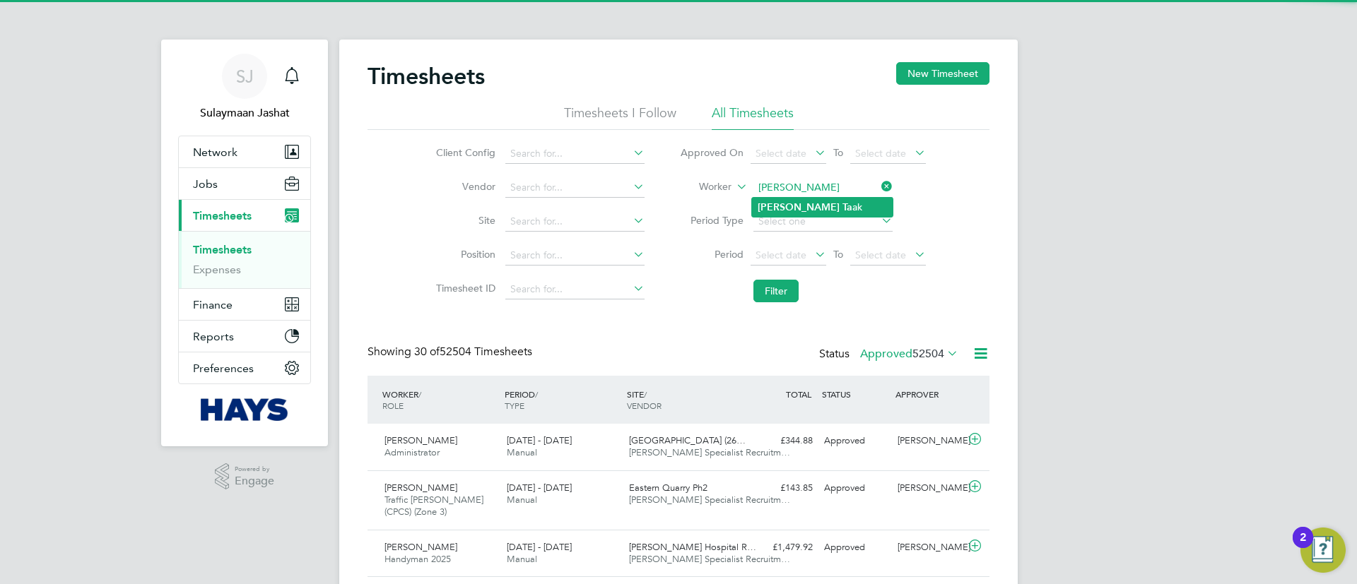
click at [784, 214] on li "[PERSON_NAME] ak" at bounding box center [822, 207] width 141 height 19
type input "[PERSON_NAME]"
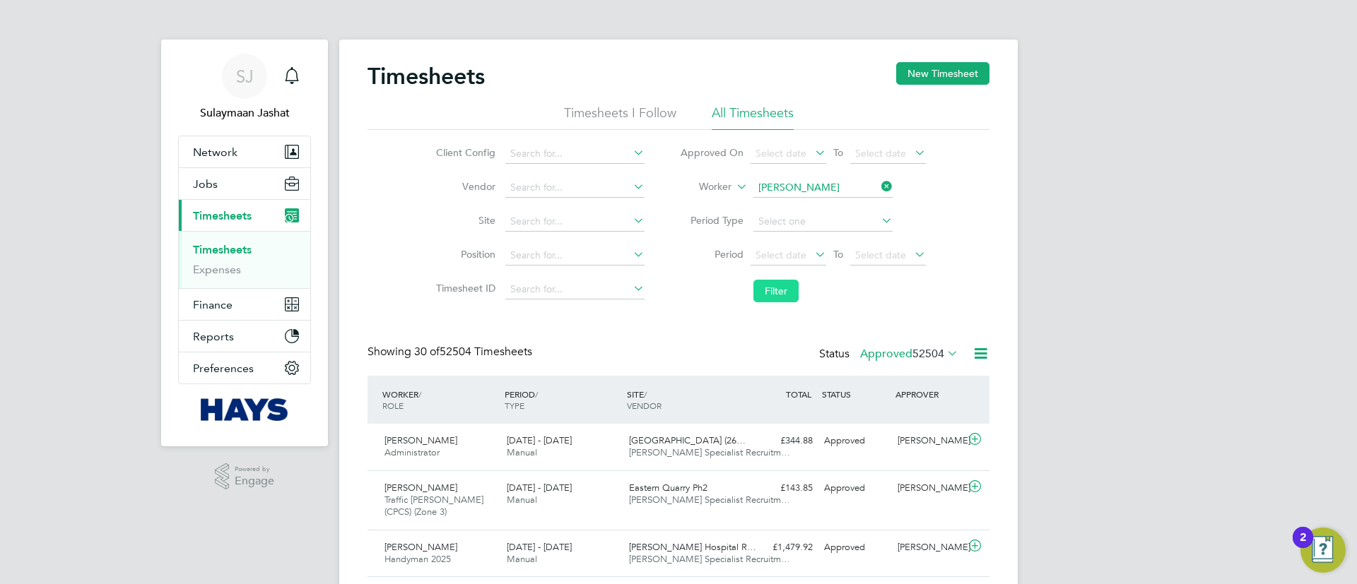
click at [784, 283] on button "Filter" at bounding box center [775, 291] width 45 height 23
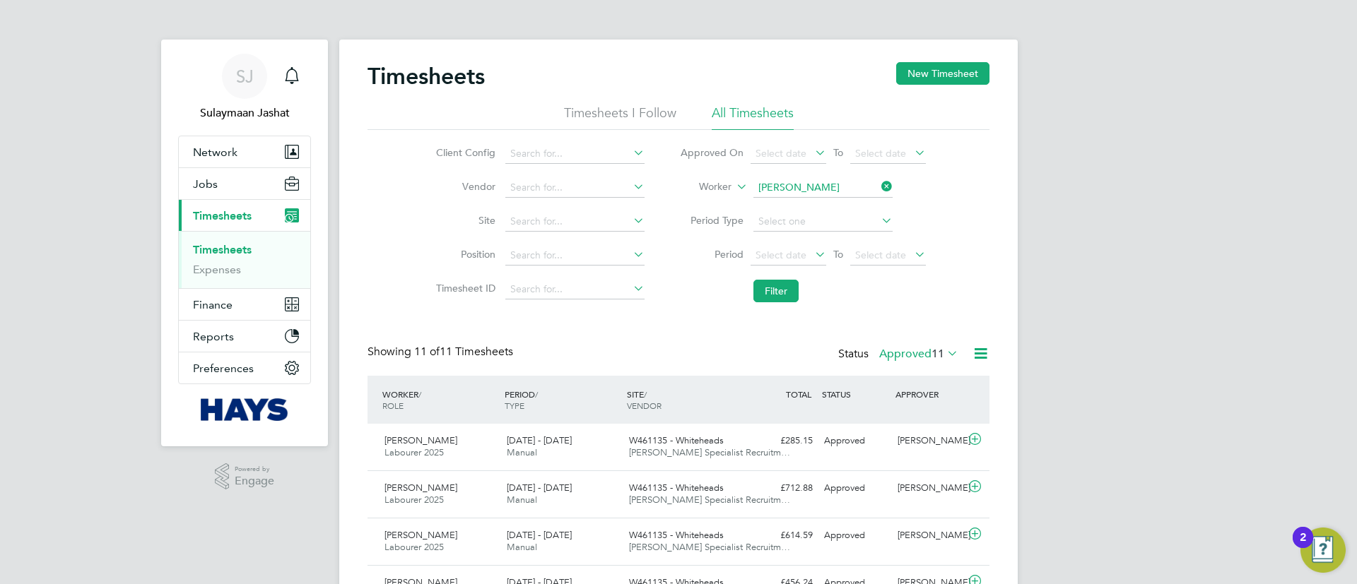
click at [801, 283] on li "Filter" at bounding box center [802, 291] width 281 height 37
click at [768, 295] on button "Filter" at bounding box center [775, 291] width 45 height 23
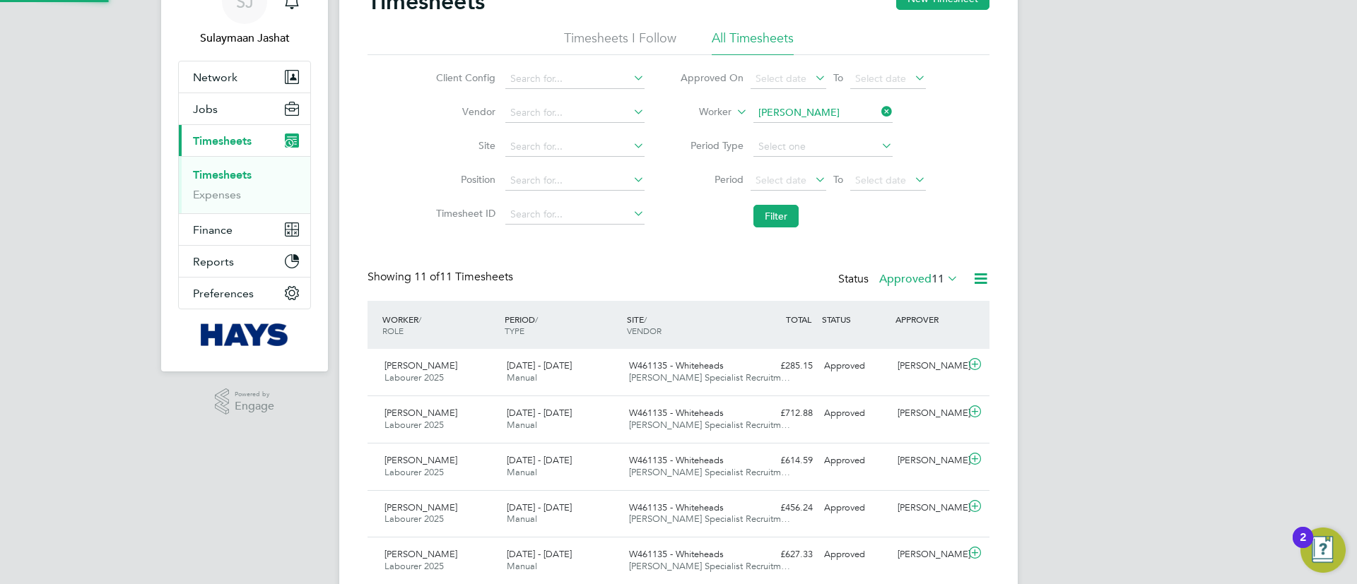
scroll to position [7, 7]
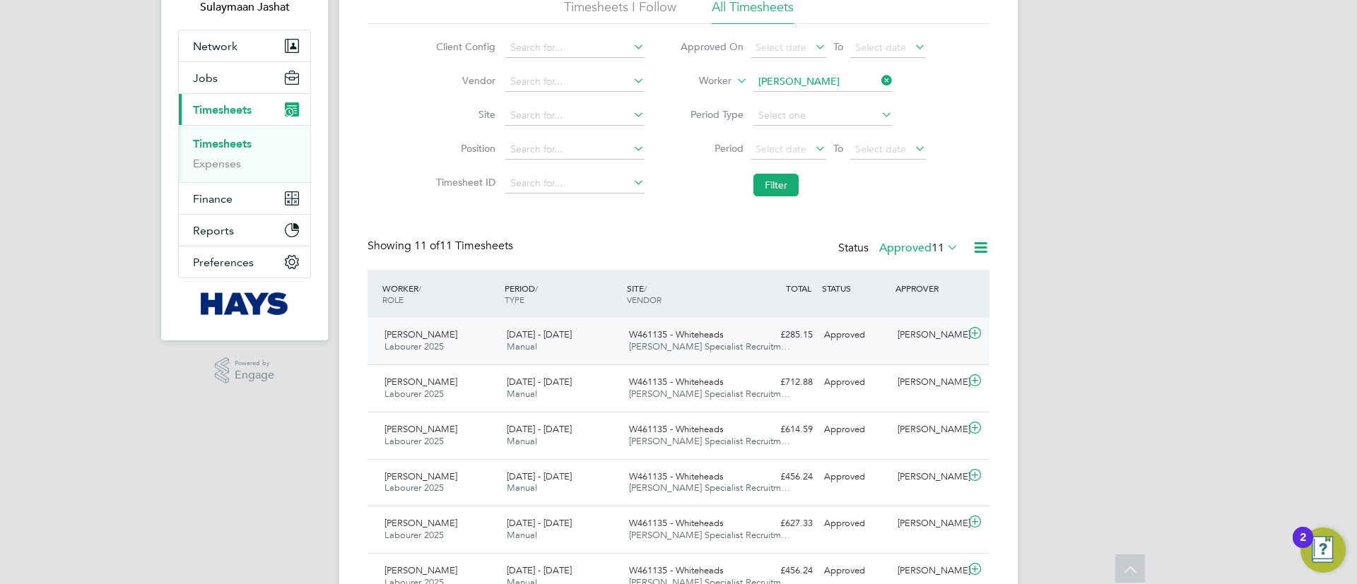
click at [765, 336] on div "£285.15 Approved" at bounding box center [781, 335] width 73 height 23
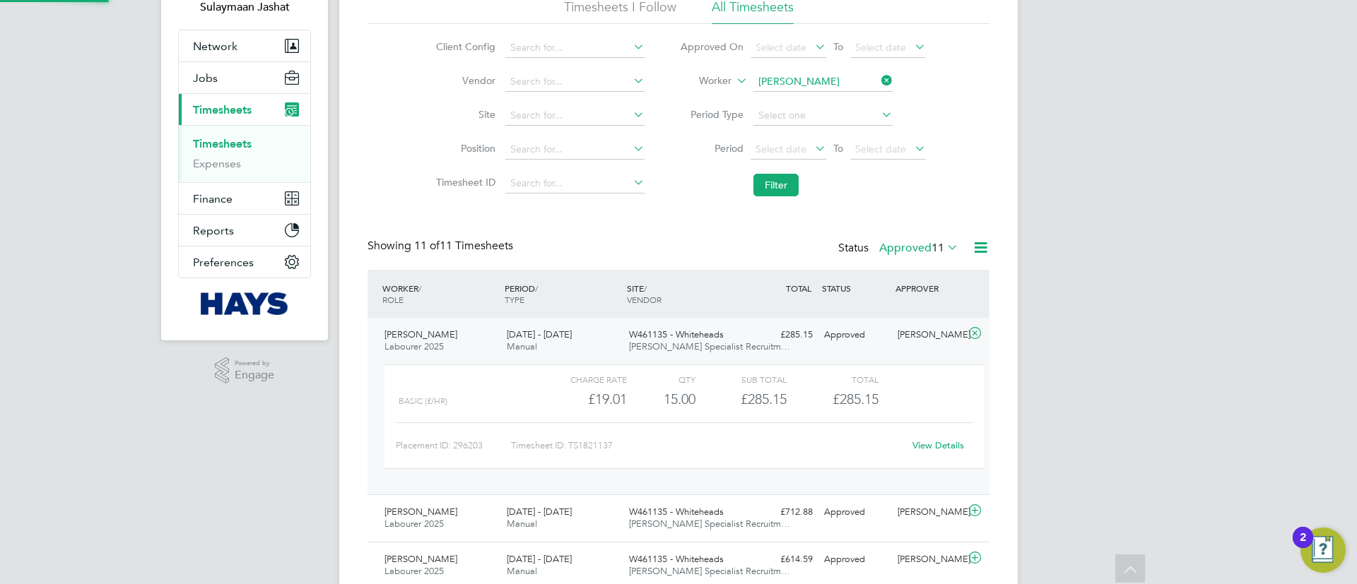
click at [926, 437] on div "View Details" at bounding box center [937, 446] width 69 height 23
click at [926, 441] on link "View Details" at bounding box center [938, 446] width 52 height 12
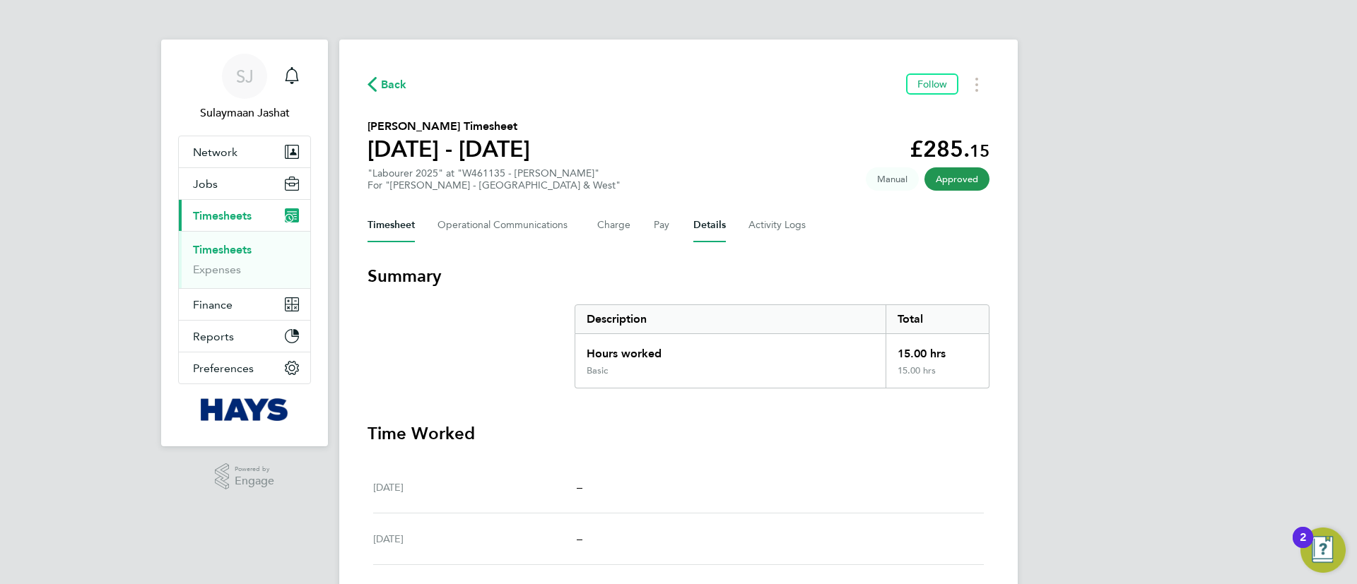
click at [709, 232] on button "Details" at bounding box center [709, 225] width 33 height 34
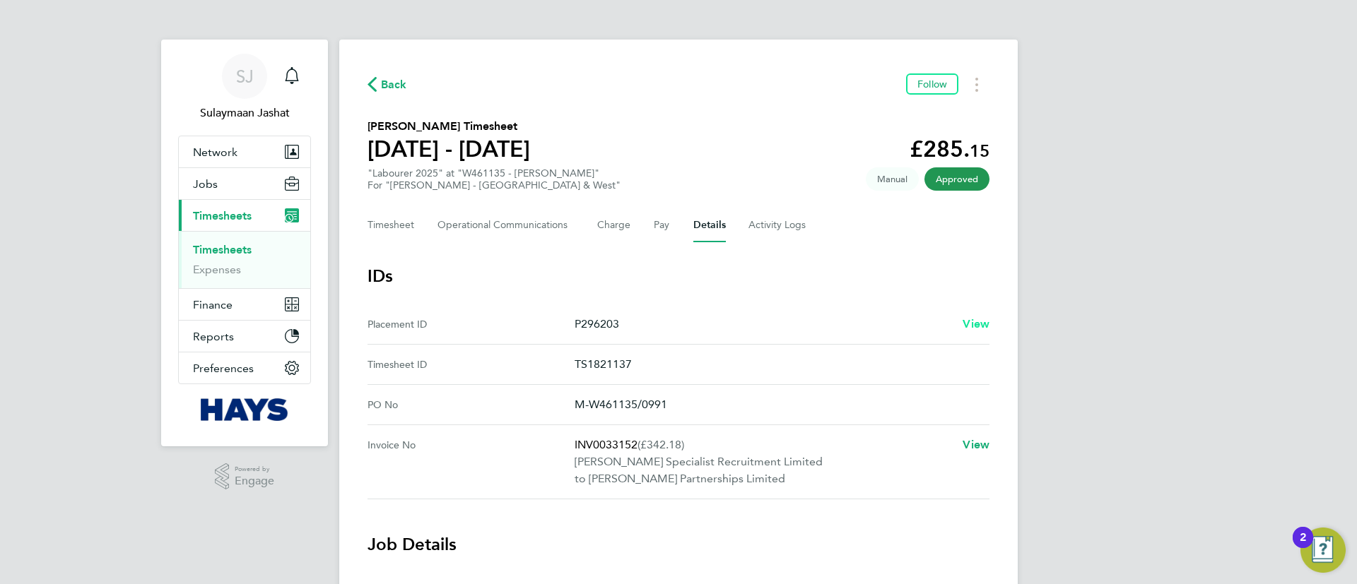
click at [967, 316] on link "View" at bounding box center [975, 324] width 27 height 17
